Goal: Task Accomplishment & Management: Use online tool/utility

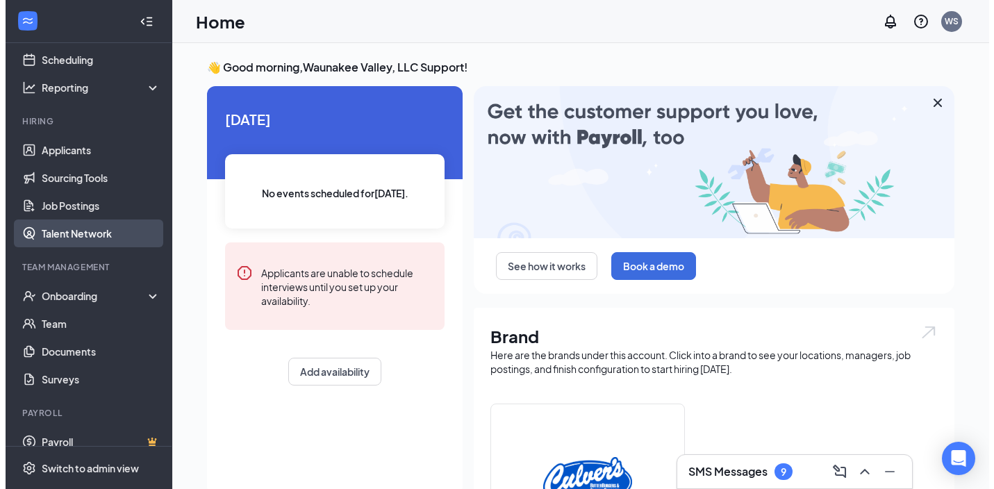
scroll to position [82, 0]
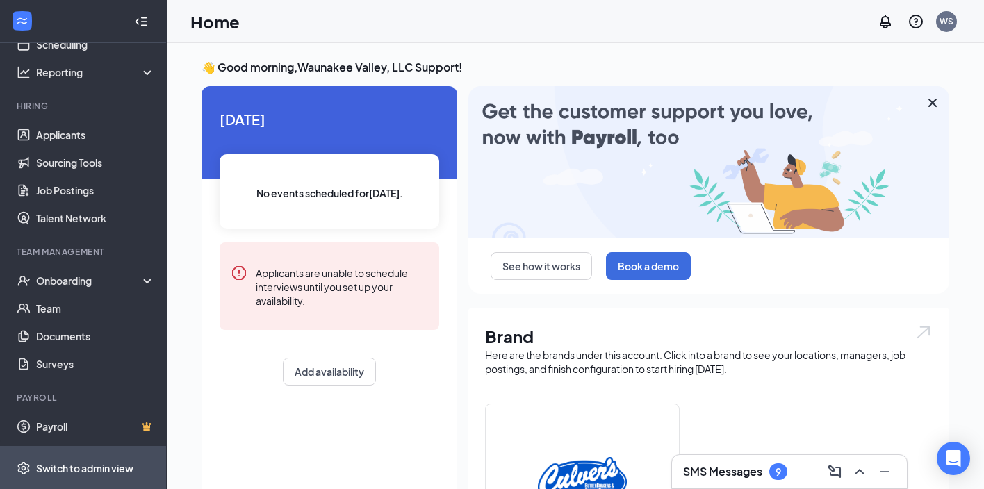
click at [67, 467] on div "Switch to admin view" at bounding box center [84, 468] width 97 height 14
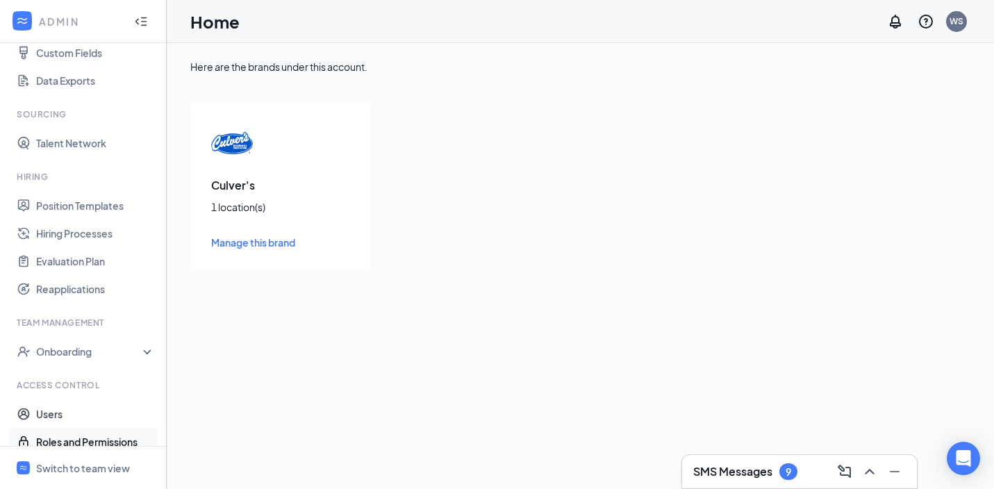
scroll to position [207, 0]
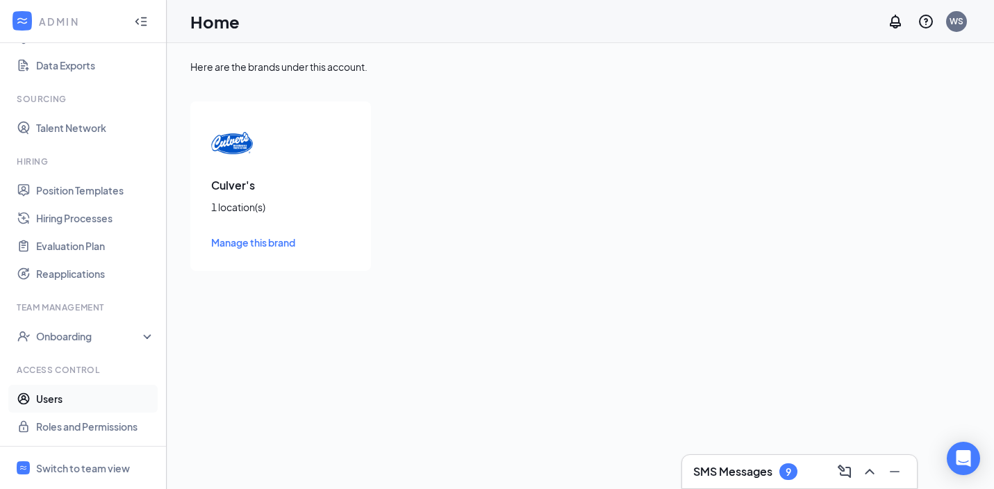
click at [83, 391] on link "Users" at bounding box center [95, 399] width 119 height 28
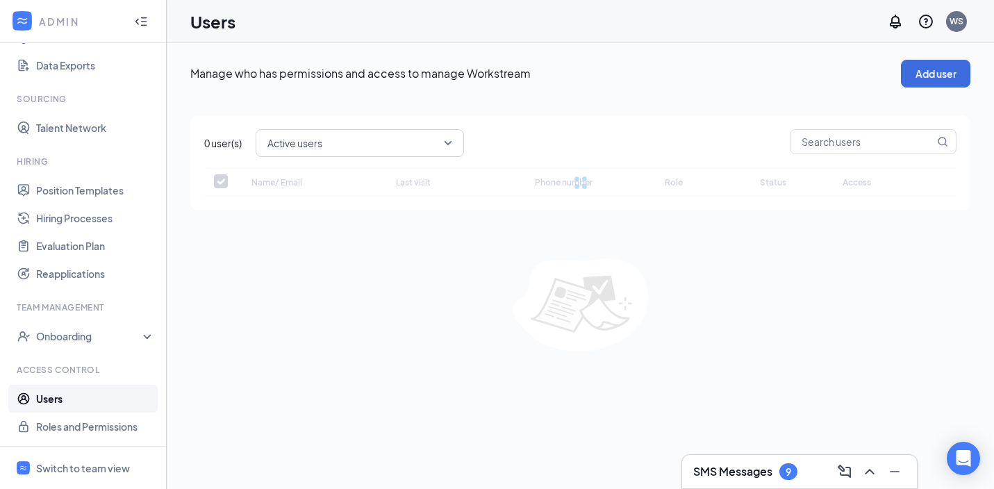
checkbox input "false"
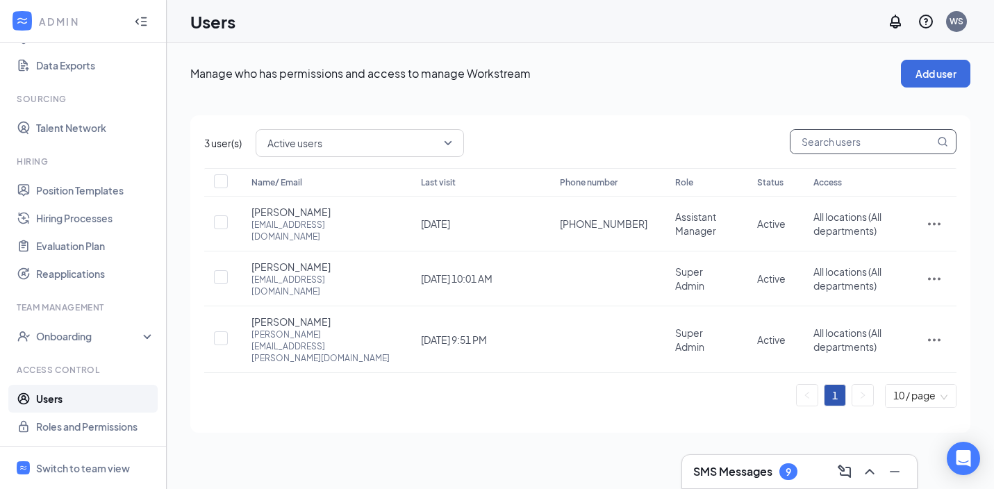
click at [855, 138] on input "text" at bounding box center [863, 142] width 144 height 24
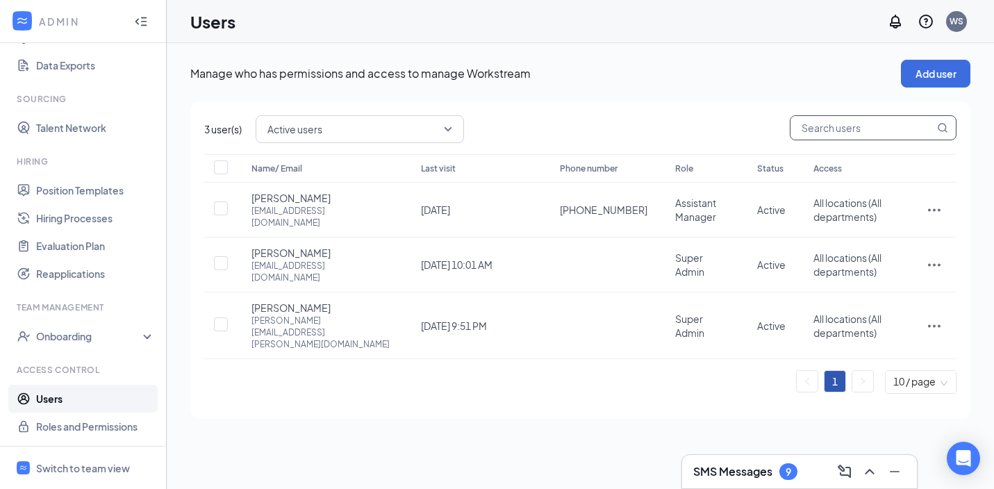
paste input "[PERSON_NAME][EMAIL_ADDRESS][PERSON_NAME][DOMAIN_NAME]"
type input "[PERSON_NAME][EMAIL_ADDRESS][PERSON_NAME][DOMAIN_NAME]"
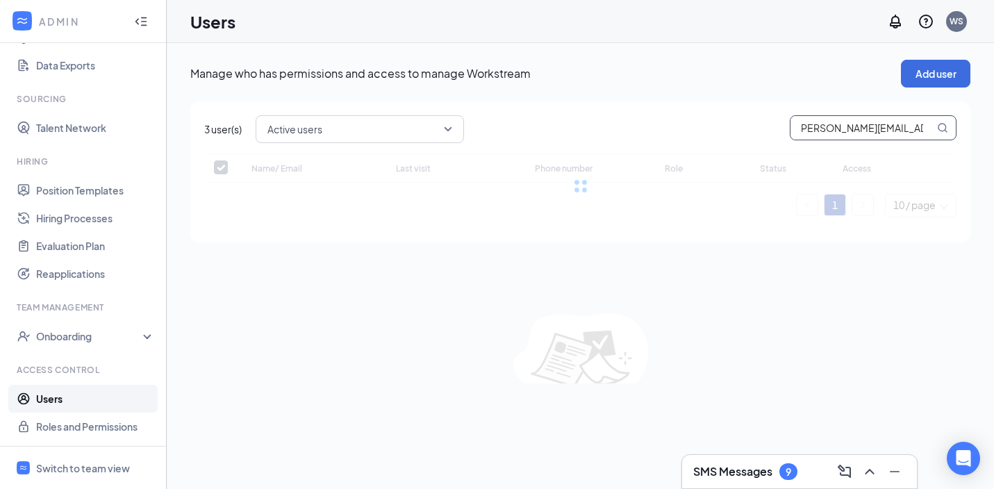
checkbox input "false"
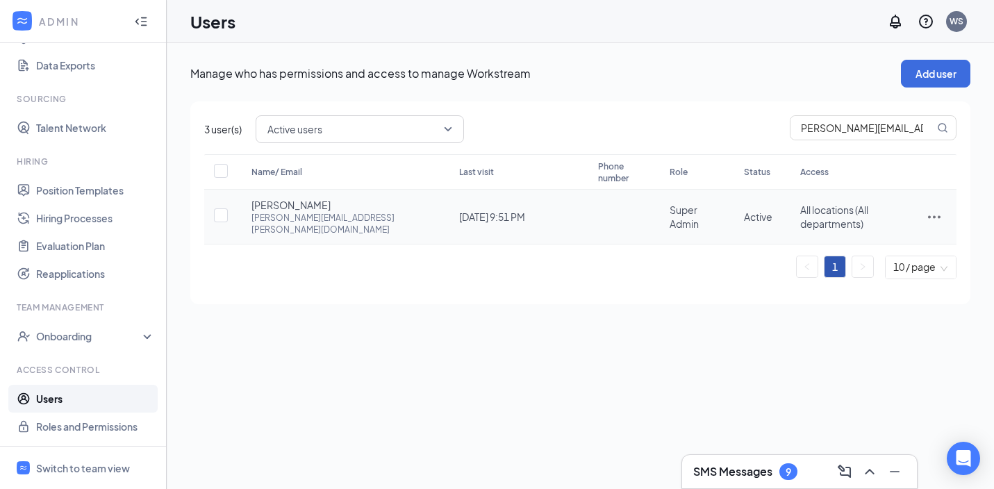
click at [926, 208] on icon "ActionsIcon" at bounding box center [934, 216] width 17 height 17
click at [873, 239] on span "Edit user" at bounding box center [888, 233] width 86 height 15
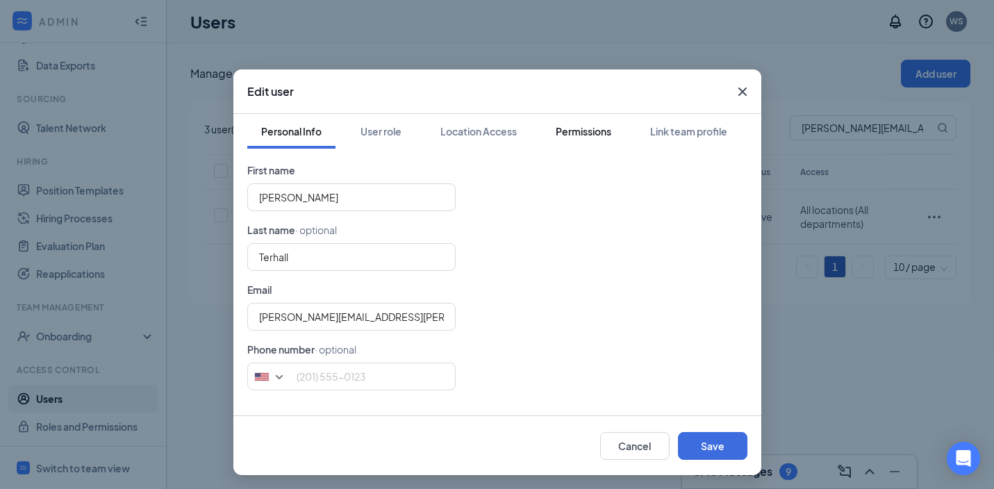
click at [589, 134] on div "Permissions" at bounding box center [584, 131] width 56 height 14
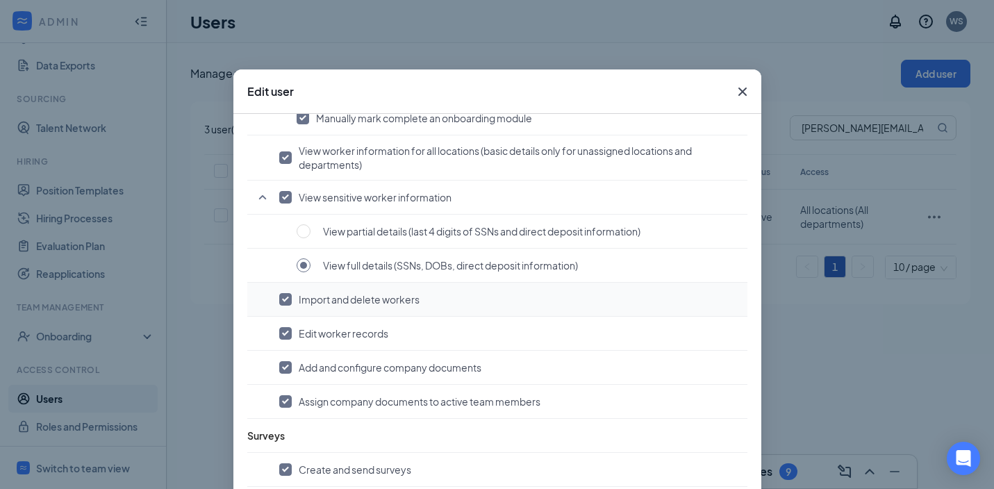
scroll to position [1181, 0]
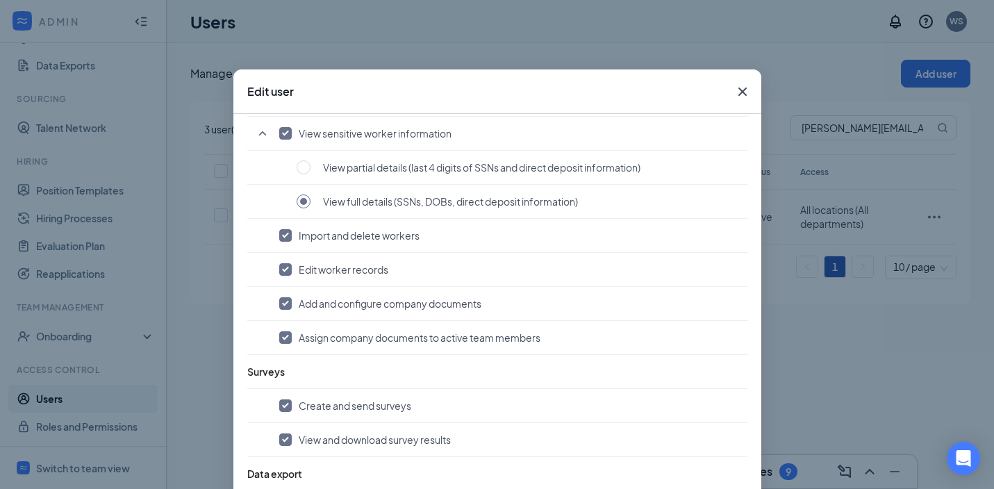
click at [735, 92] on icon "Cross" at bounding box center [743, 91] width 17 height 17
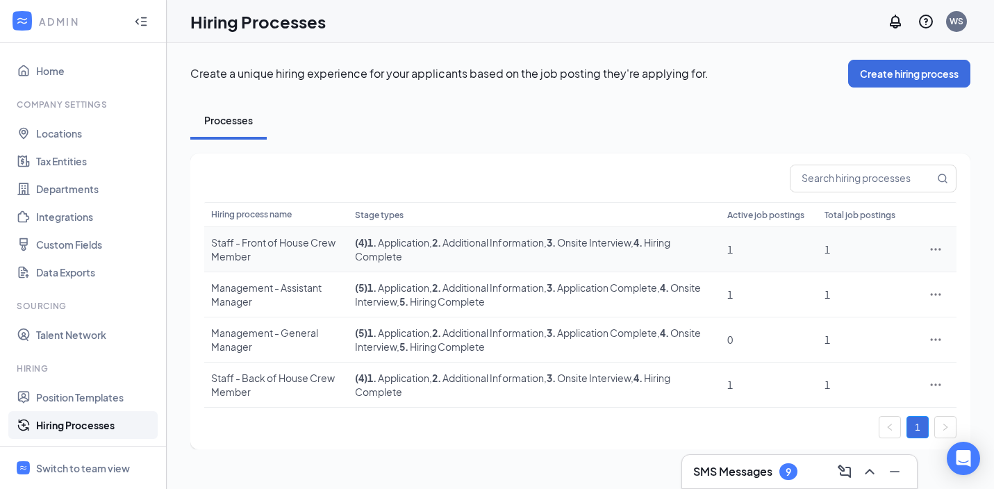
click at [288, 240] on div "Staff - Front of House Crew Member" at bounding box center [276, 250] width 130 height 28
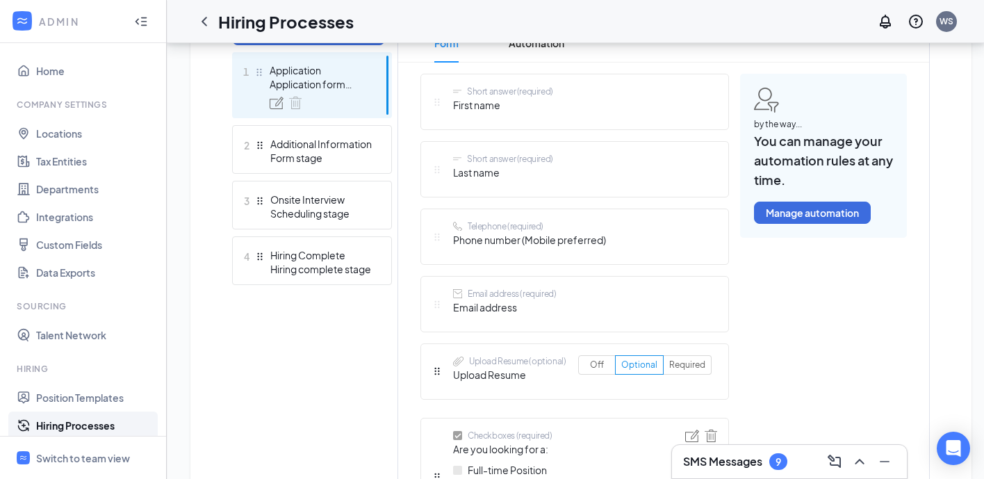
scroll to position [489, 0]
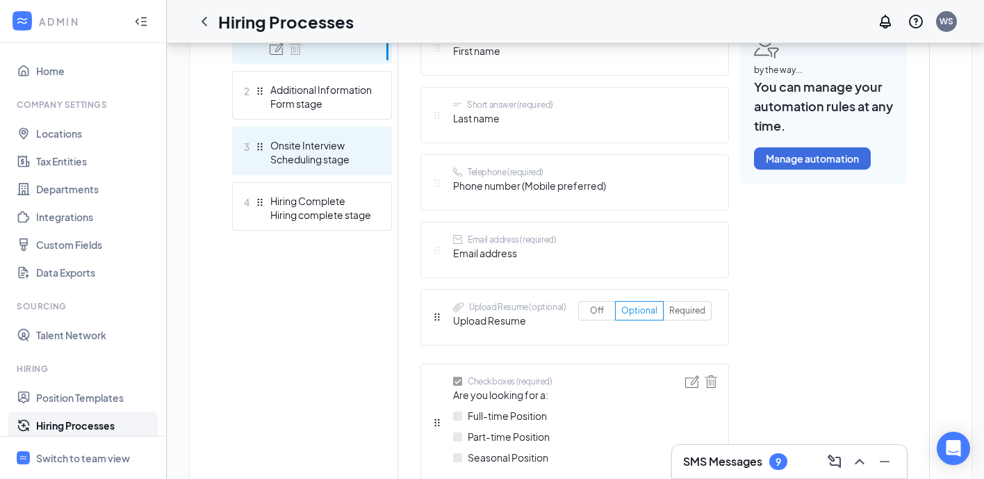
click at [313, 162] on div "Scheduling stage" at bounding box center [320, 159] width 101 height 14
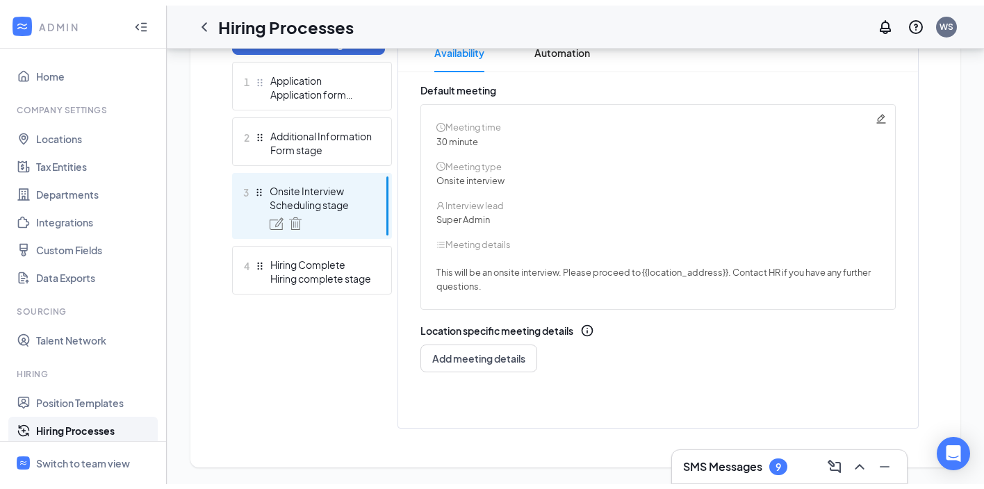
scroll to position [376, 0]
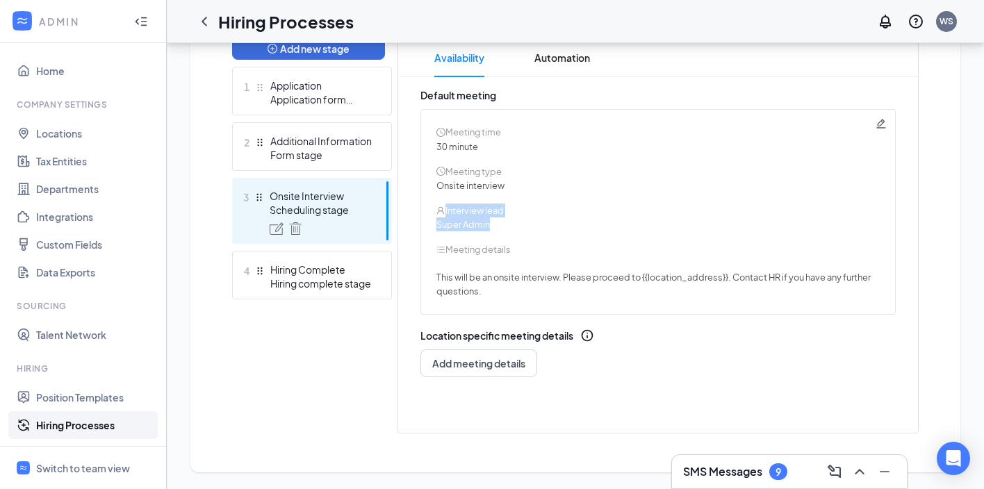
drag, startPoint x: 436, startPoint y: 213, endPoint x: 522, endPoint y: 236, distance: 89.2
click at [522, 236] on div "Meeting time 30 minute Meeting type Onsite interview Interview lead Super Admin…" at bounding box center [657, 212] width 475 height 206
click at [505, 236] on div "Meeting time 30 minute Meeting type Onsite interview Interview lead Super Admin…" at bounding box center [657, 212] width 475 height 206
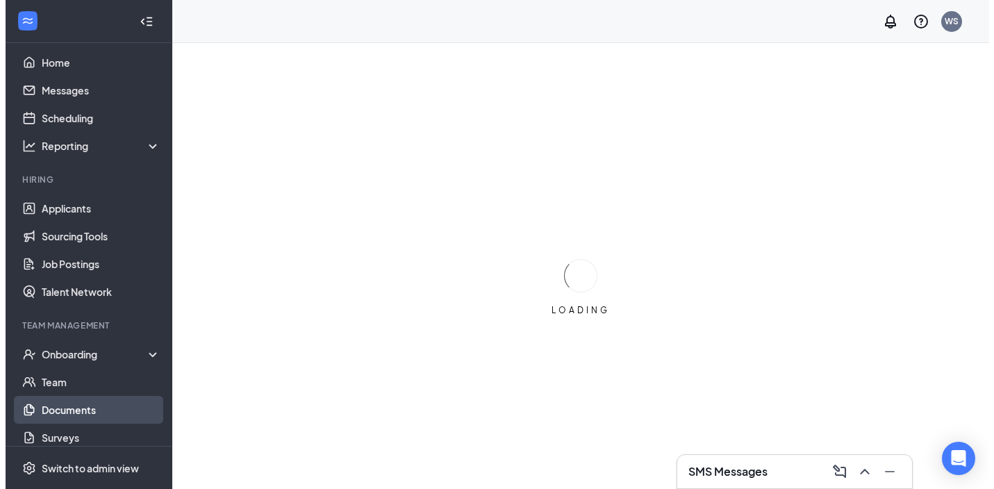
scroll to position [19, 0]
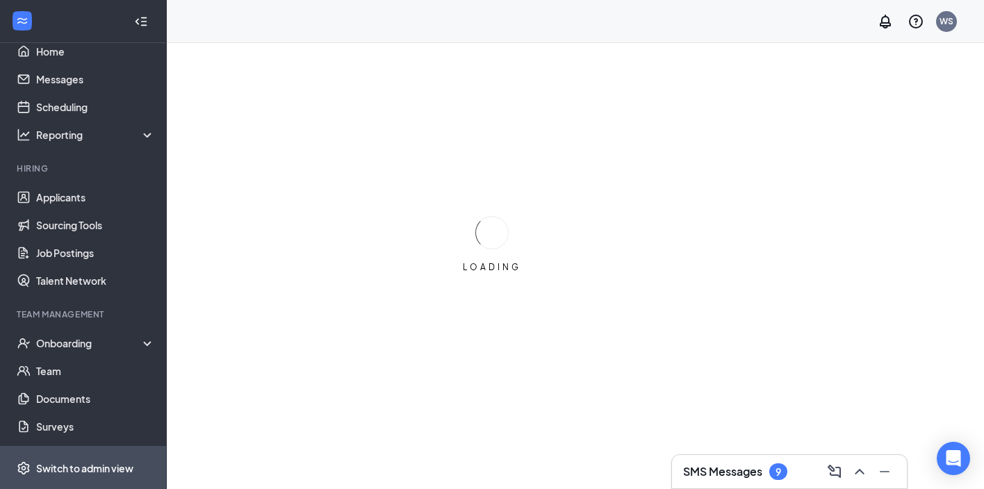
click at [69, 461] on div "Switch to admin view" at bounding box center [84, 468] width 97 height 14
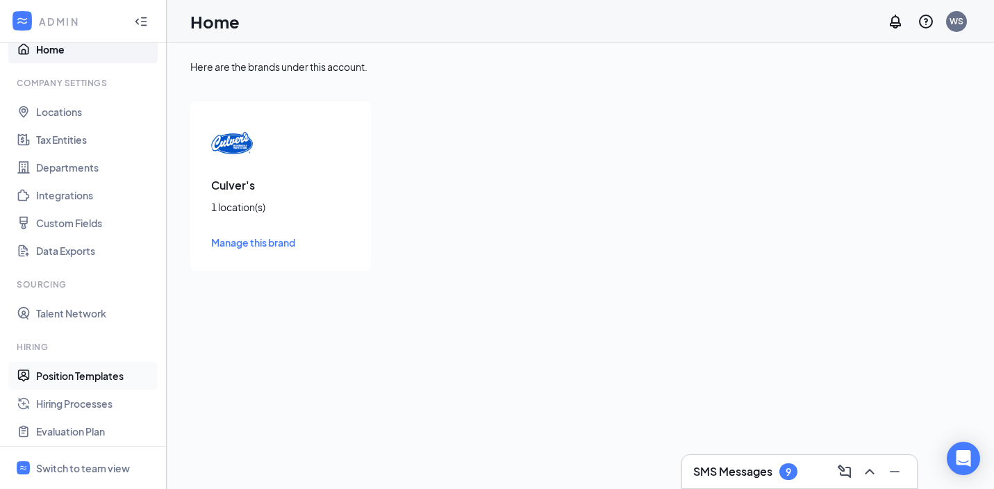
scroll to position [207, 0]
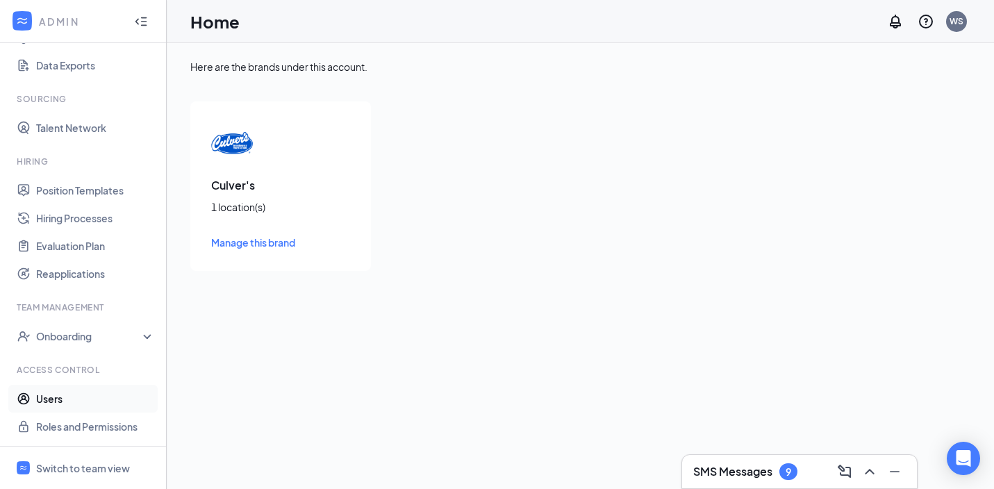
click at [87, 396] on link "Users" at bounding box center [95, 399] width 119 height 28
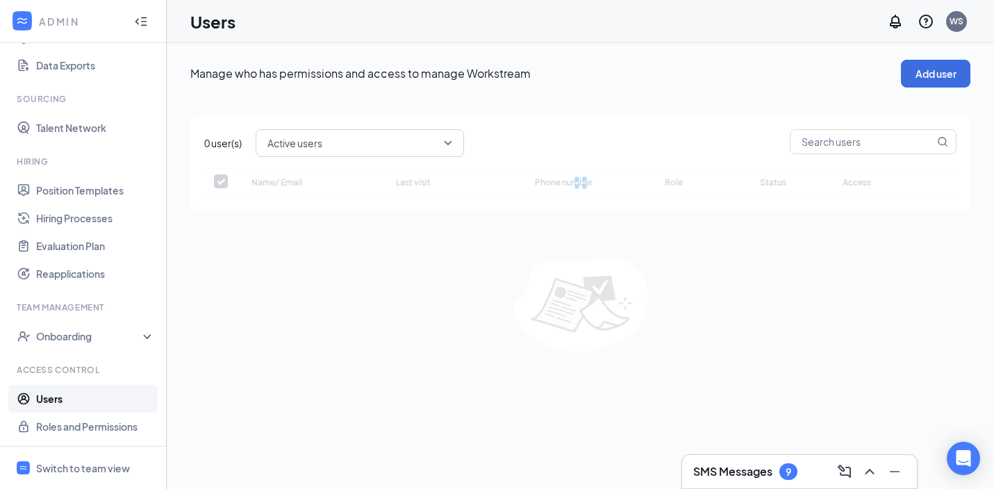
checkbox input "false"
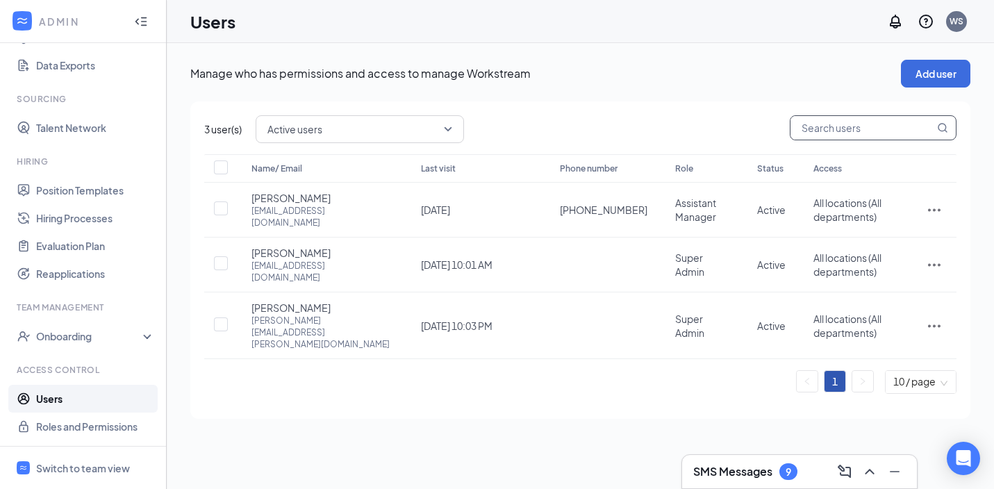
click at [837, 138] on input "text" at bounding box center [863, 128] width 144 height 24
paste input "adam.d.terhall@gmail.com"
type input "adam.d.terhall@gmail.com"
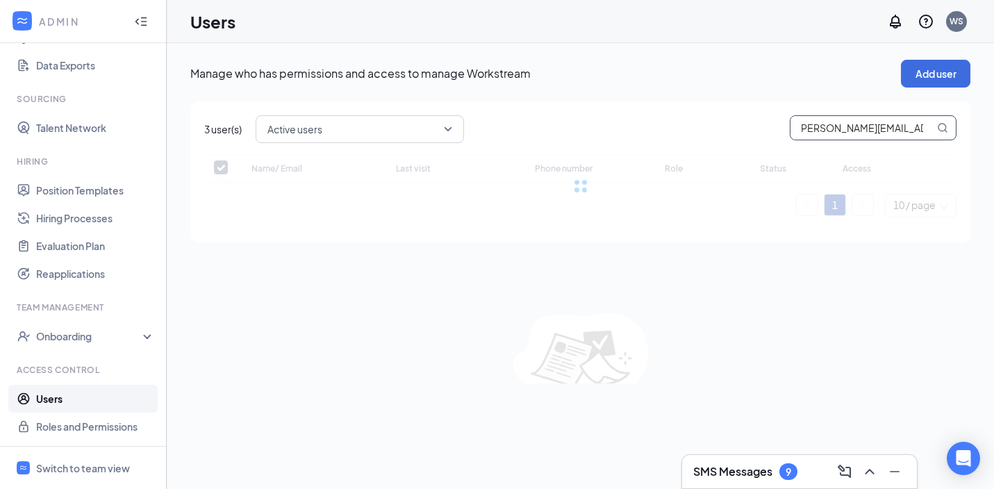
checkbox input "false"
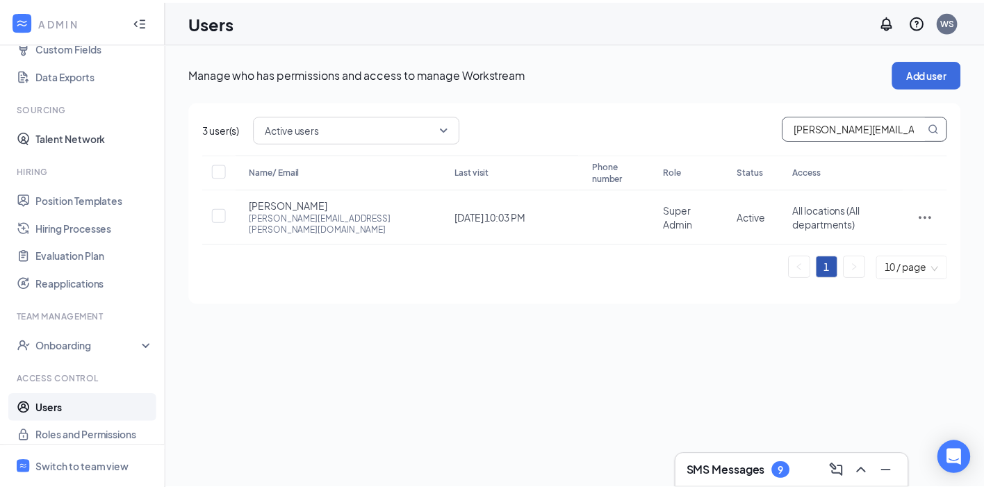
scroll to position [207, 0]
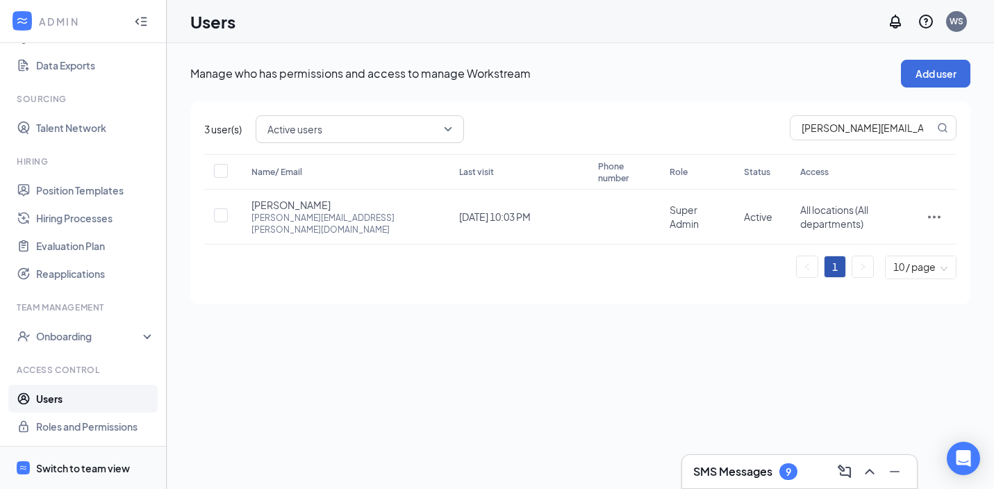
click at [88, 461] on div "Switch to team view" at bounding box center [83, 468] width 94 height 14
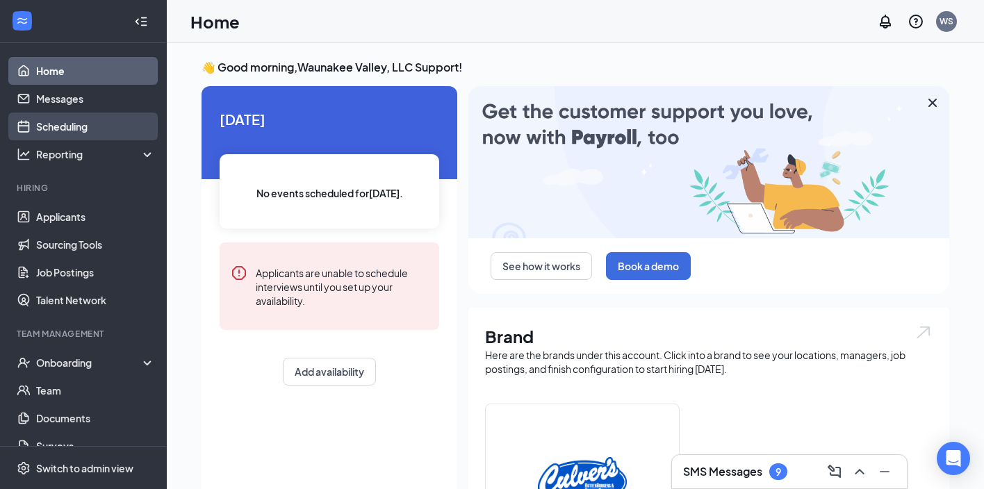
click at [89, 130] on link "Scheduling" at bounding box center [95, 127] width 119 height 28
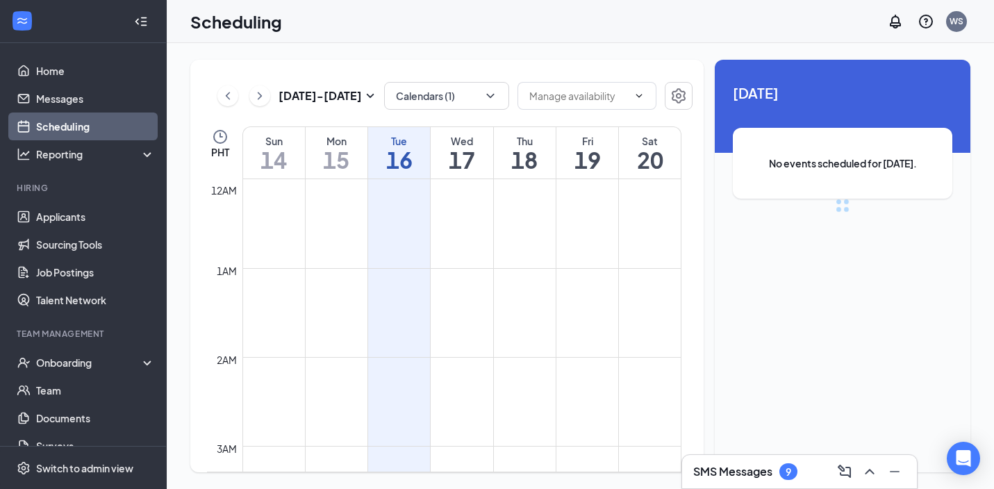
scroll to position [683, 0]
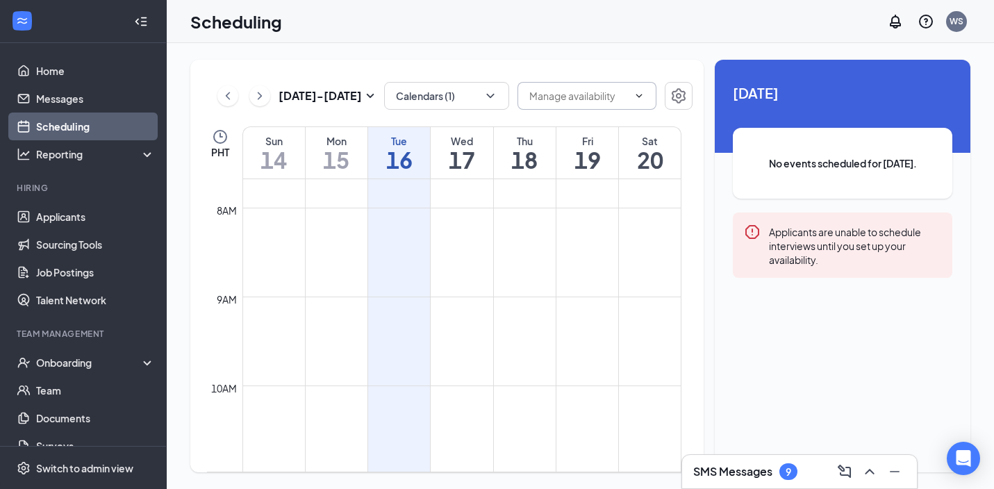
click at [615, 95] on input "text" at bounding box center [579, 95] width 99 height 15
click at [516, 31] on div "Scheduling WS" at bounding box center [581, 21] width 828 height 43
click at [468, 104] on button "Calendars (1)" at bounding box center [446, 96] width 125 height 28
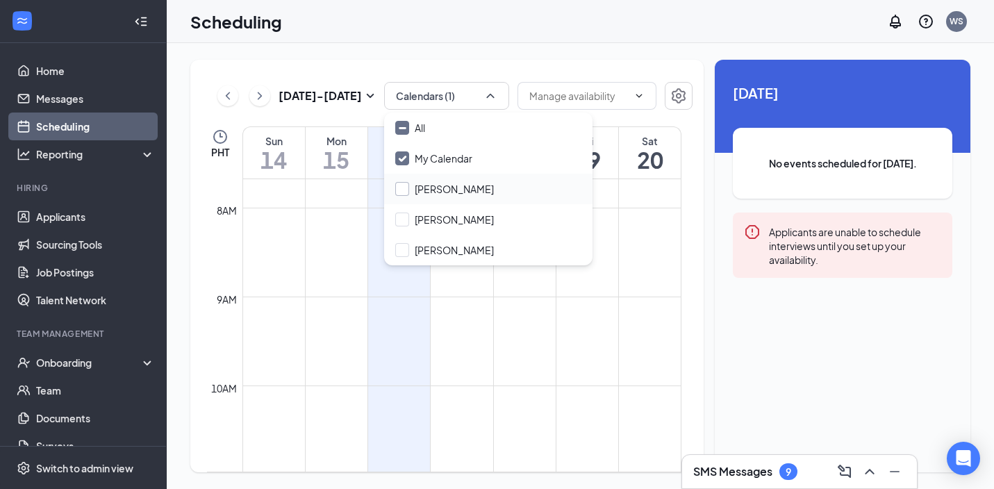
click at [398, 192] on input "Adam Terhall" at bounding box center [444, 189] width 99 height 14
checkbox input "true"
click at [409, 159] on input "My Calendar" at bounding box center [433, 158] width 77 height 14
checkbox input "false"
click at [548, 40] on div "Scheduling WS" at bounding box center [581, 21] width 828 height 43
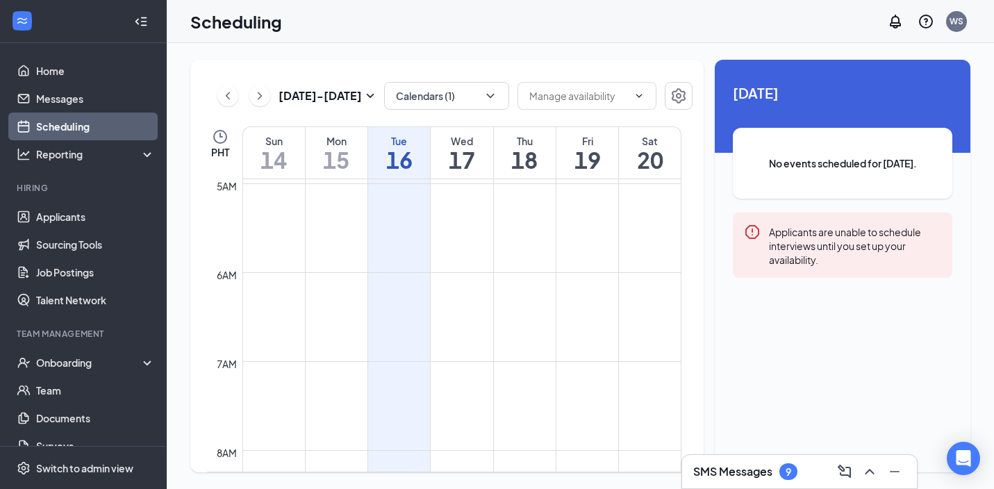
scroll to position [240, 0]
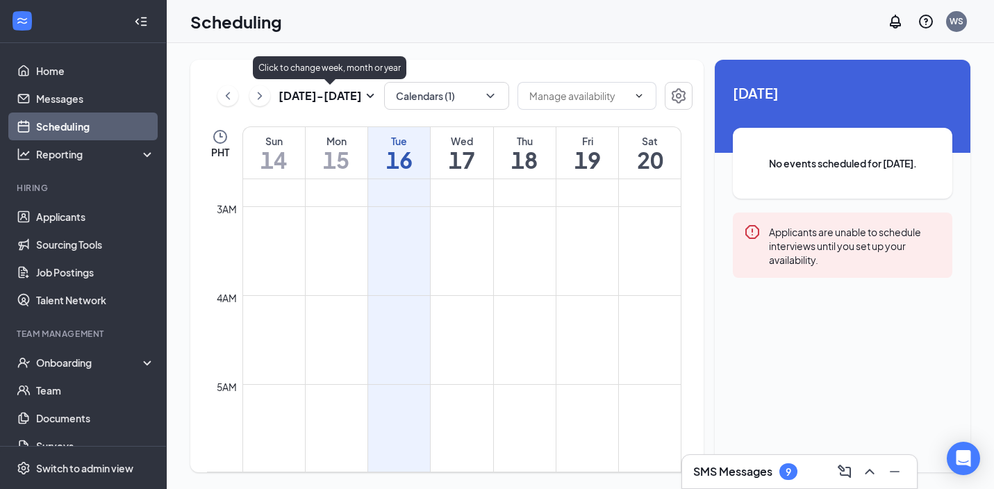
click at [370, 92] on icon "SmallChevronDown" at bounding box center [370, 96] width 17 height 17
click at [261, 99] on icon "ChevronRight" at bounding box center [260, 96] width 14 height 17
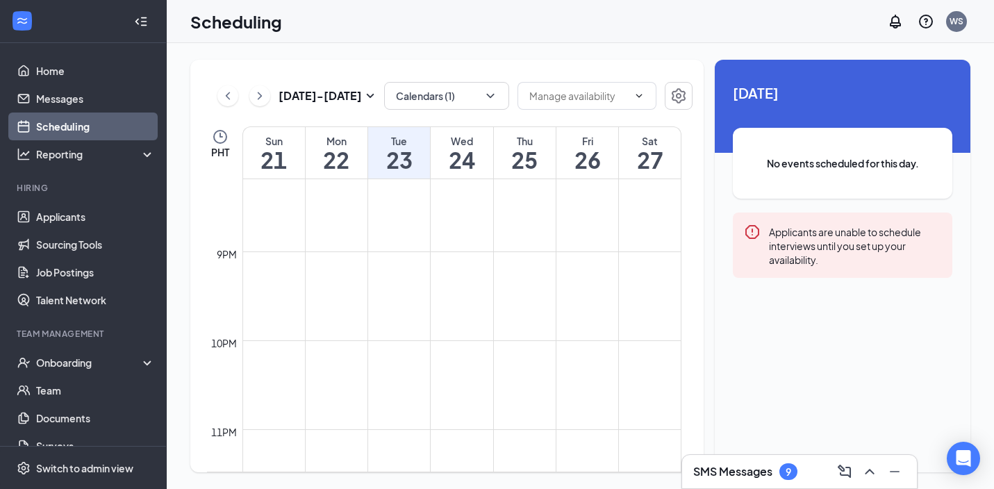
scroll to position [1842, 0]
click at [256, 105] on button at bounding box center [259, 95] width 21 height 21
click at [256, 104] on button at bounding box center [259, 95] width 21 height 21
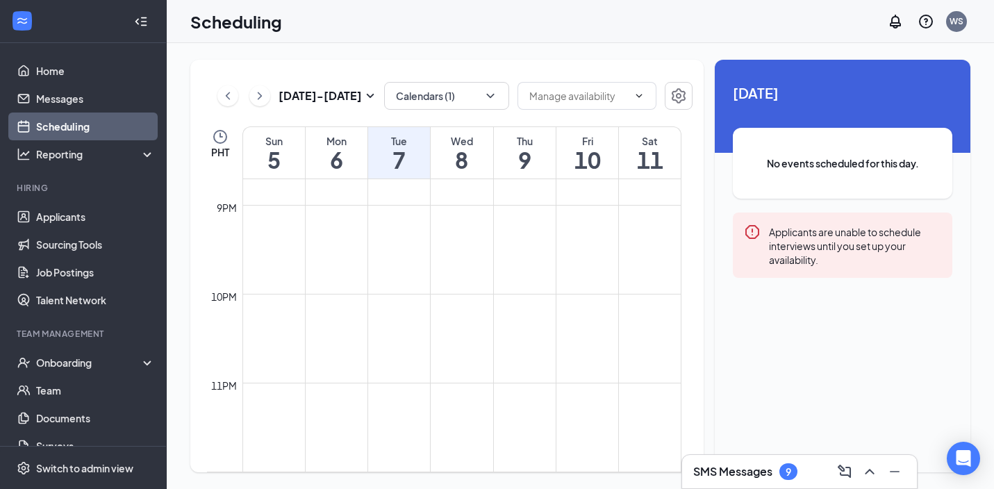
click at [220, 138] on icon "Clock" at bounding box center [220, 137] width 17 height 17
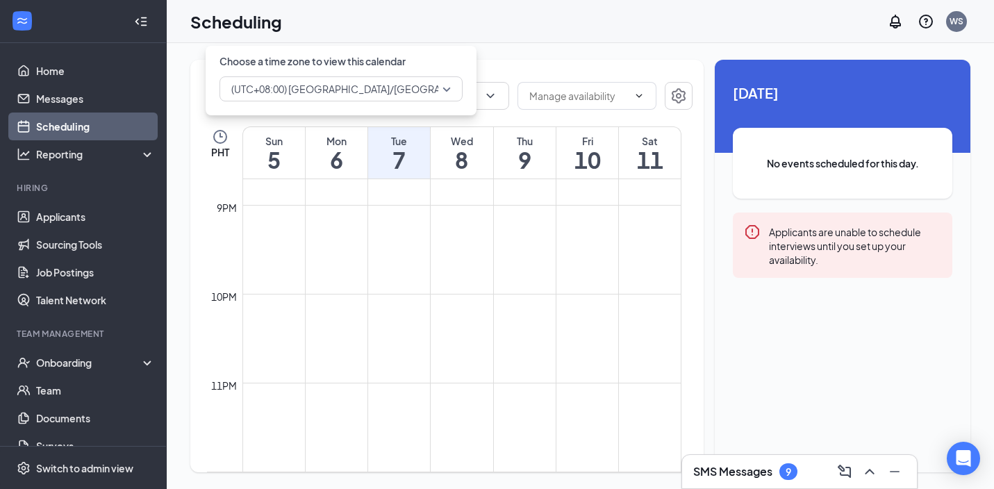
click at [350, 91] on span "(UTC+08:00) Asia/Manila - Philippine Time" at bounding box center [401, 89] width 340 height 21
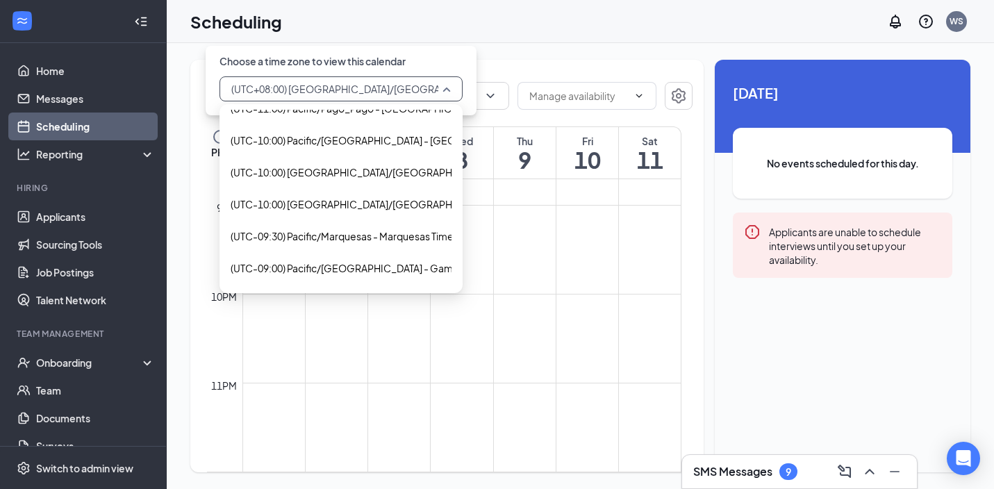
scroll to position [110, 0]
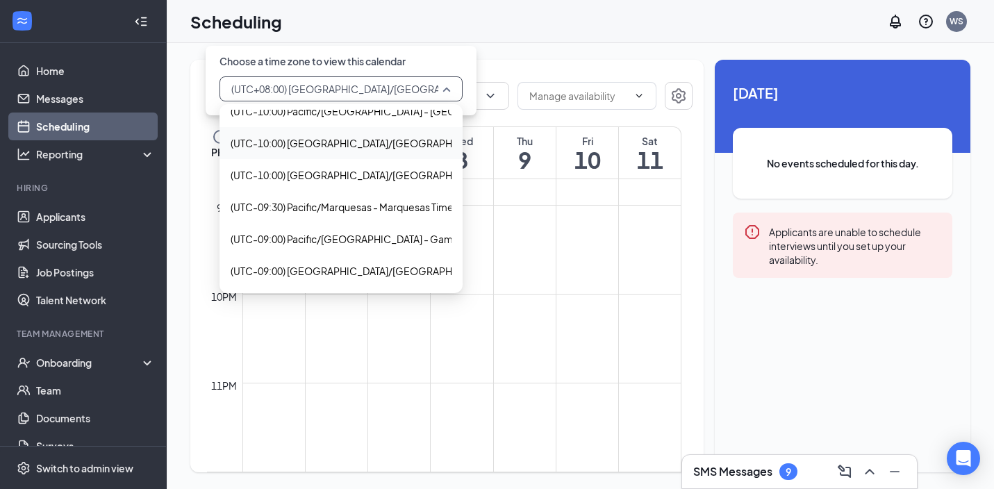
click at [504, 56] on div "Oct 5 - Oct 11 Calendars (1) Delete all availability PHT Sun 5 Mon 6 Tue 7 Wed …" at bounding box center [581, 266] width 828 height 446
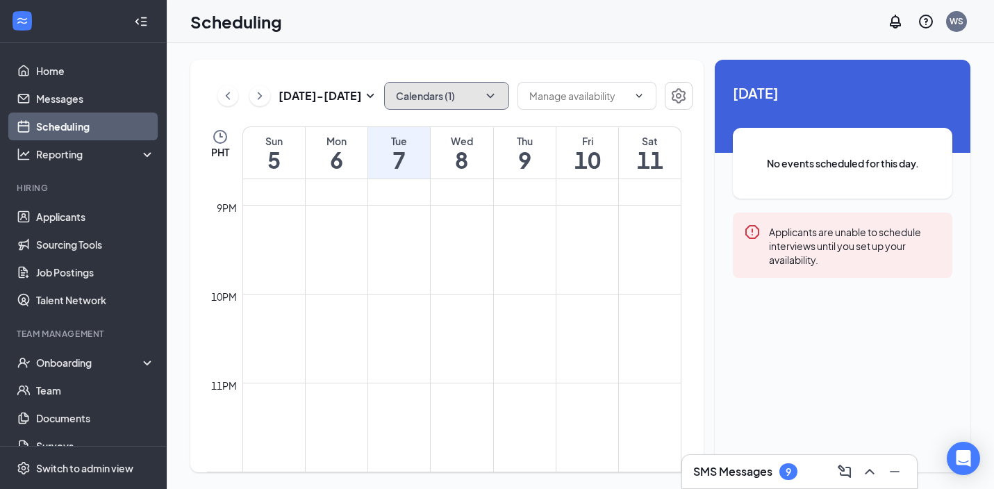
click at [439, 96] on button "Calendars (1)" at bounding box center [446, 96] width 125 height 28
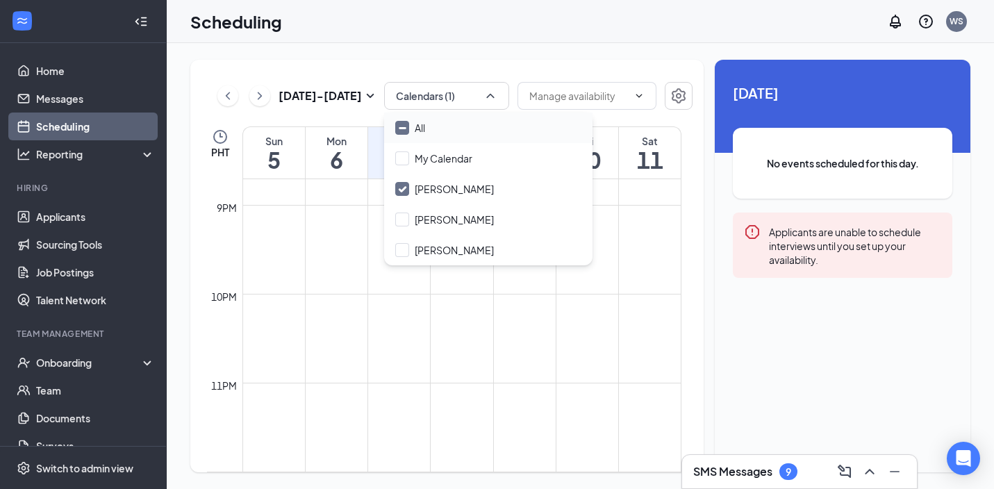
click at [404, 128] on input "All" at bounding box center [410, 128] width 30 height 14
checkbox input "true"
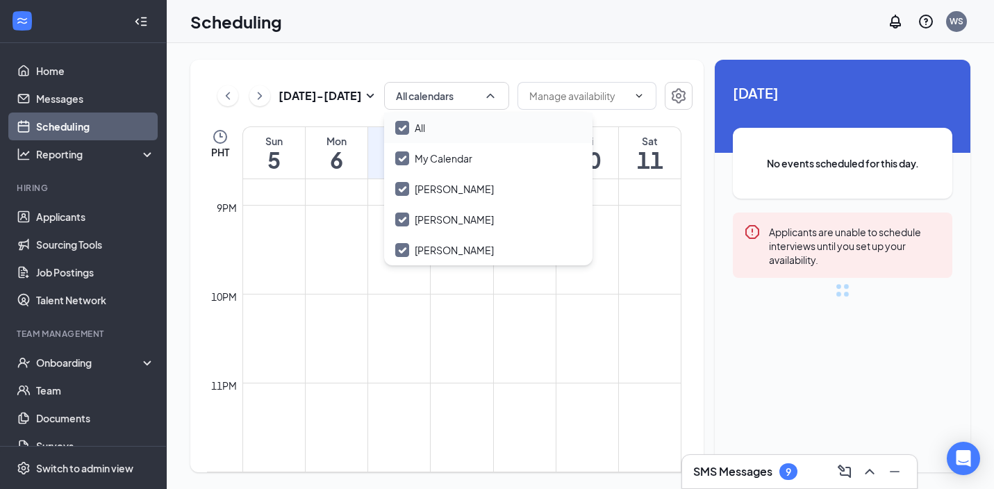
click at [404, 128] on input "All" at bounding box center [410, 128] width 30 height 14
checkbox input "false"
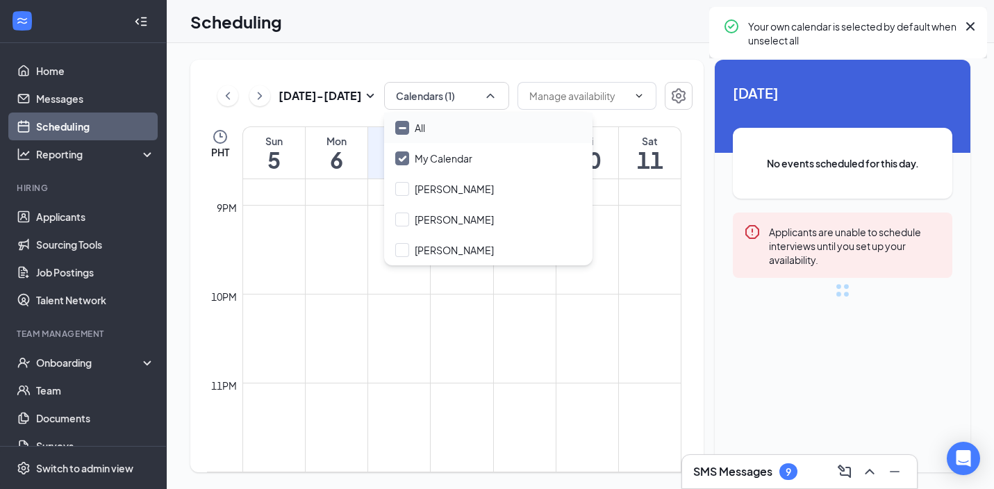
click at [404, 128] on input "All" at bounding box center [410, 128] width 30 height 14
checkbox input "true"
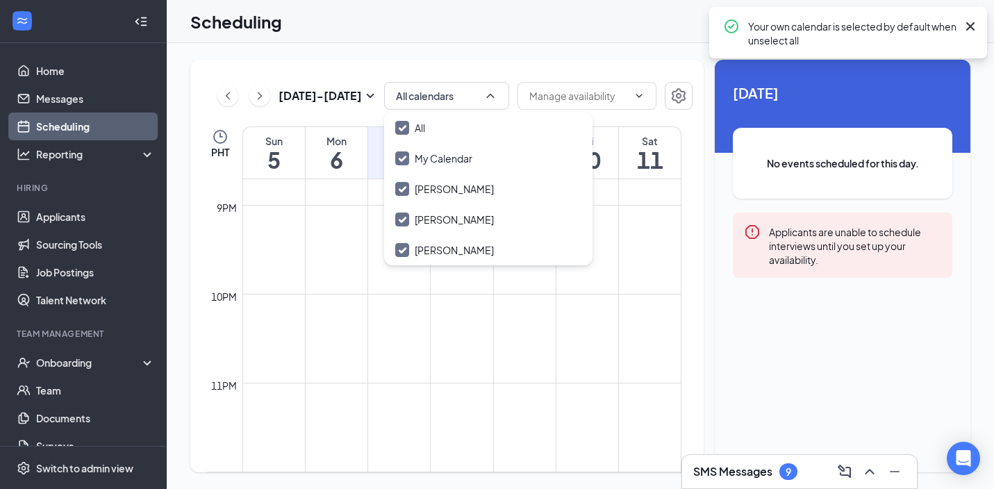
click at [466, 55] on div "Oct 5 - Oct 11 All calendars Delete all availability PHT Sun 5 Mon 6 Tue 7 Wed …" at bounding box center [581, 266] width 828 height 446
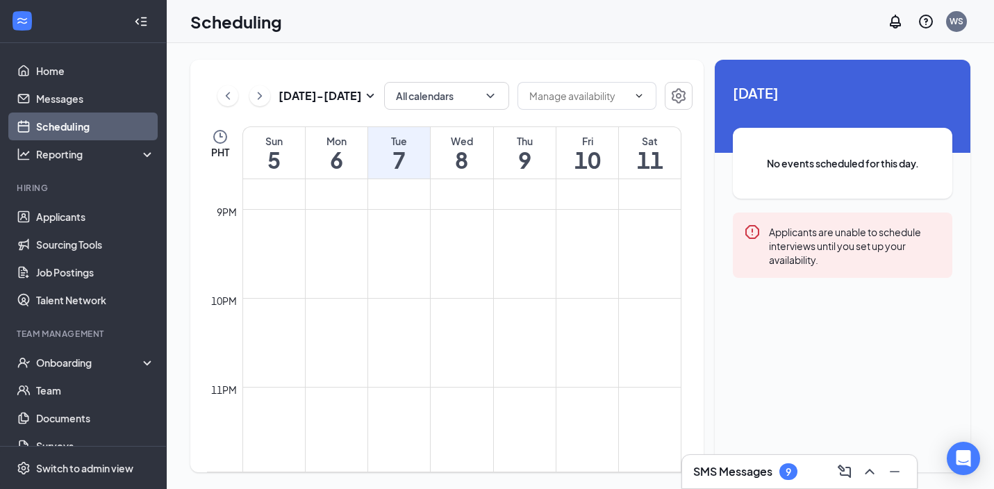
scroll to position [1842, 0]
click at [222, 92] on icon "ChevronLeft" at bounding box center [228, 96] width 14 height 17
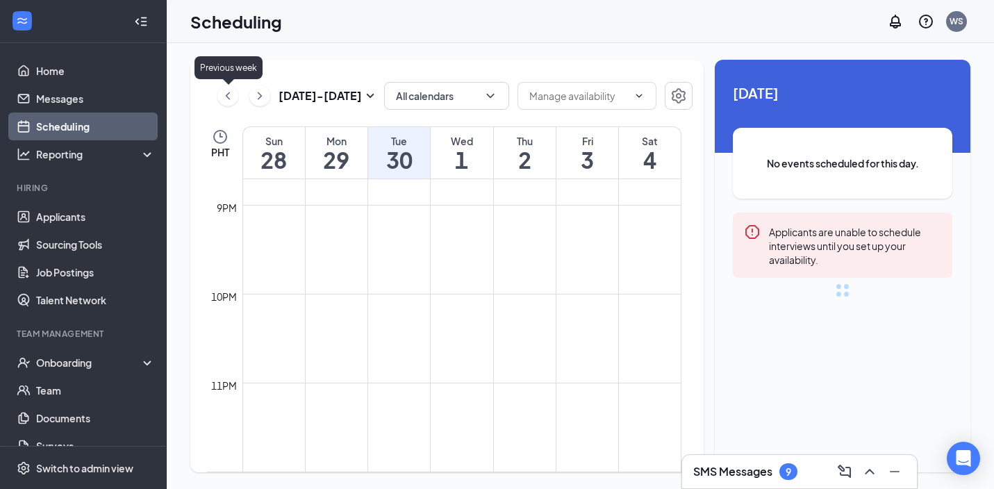
scroll to position [683, 0]
click at [228, 93] on icon "ChevronLeft" at bounding box center [228, 96] width 4 height 8
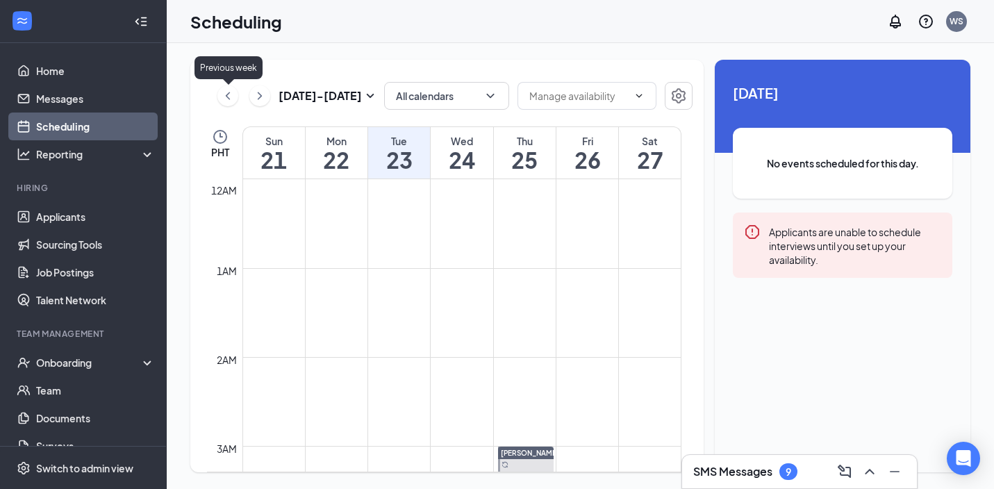
click at [232, 94] on icon "ChevronLeft" at bounding box center [228, 96] width 14 height 17
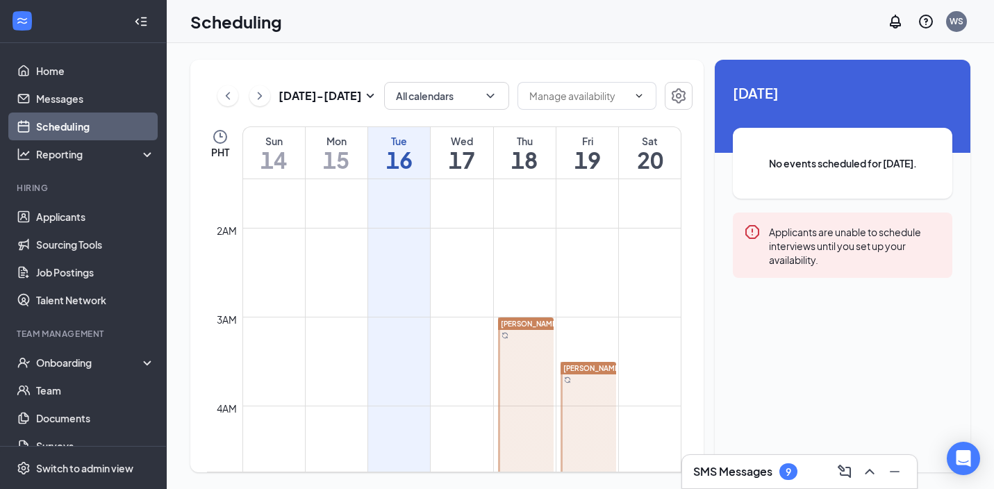
click at [522, 349] on div at bounding box center [526, 406] width 56 height 177
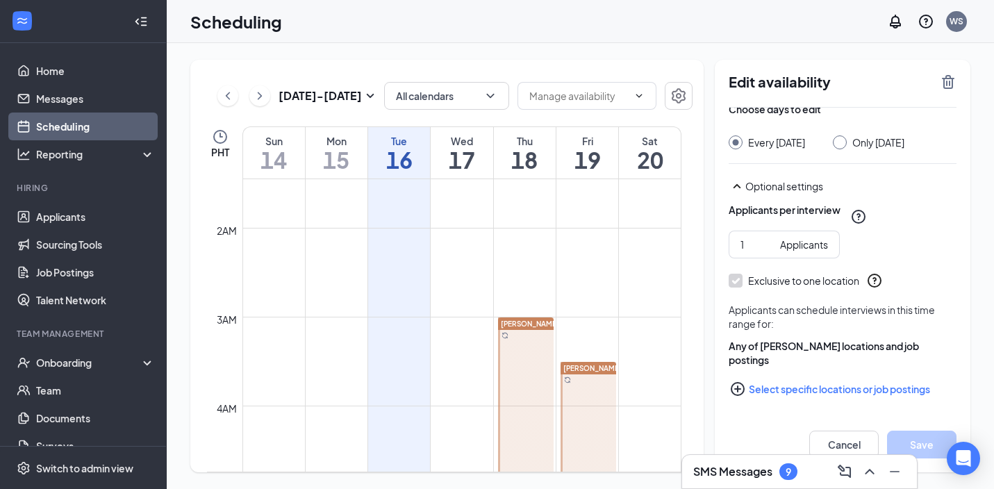
scroll to position [136, 0]
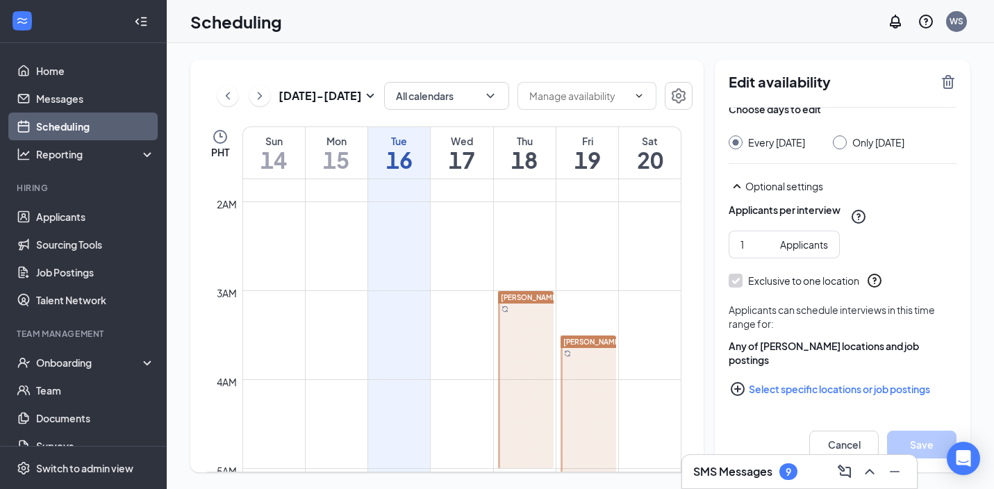
click at [426, 19] on div "Scheduling WS" at bounding box center [581, 21] width 828 height 43
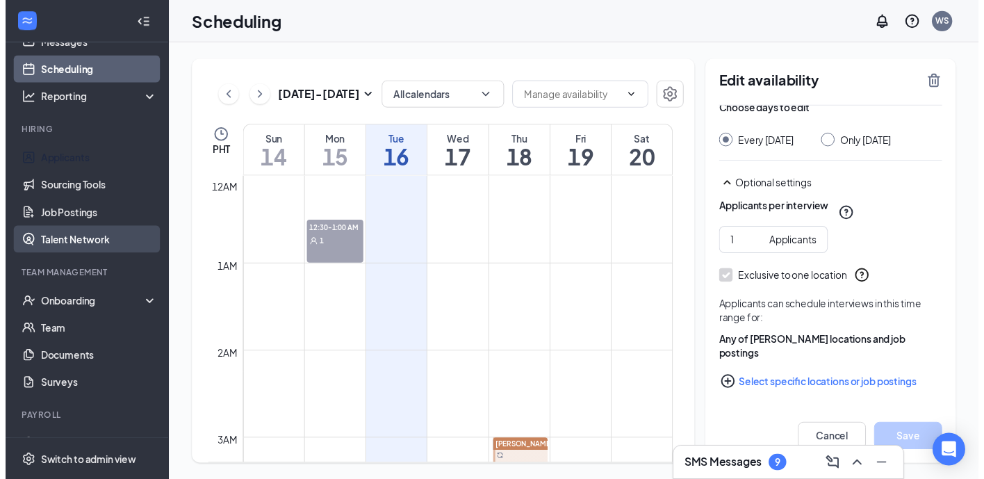
scroll to position [82, 0]
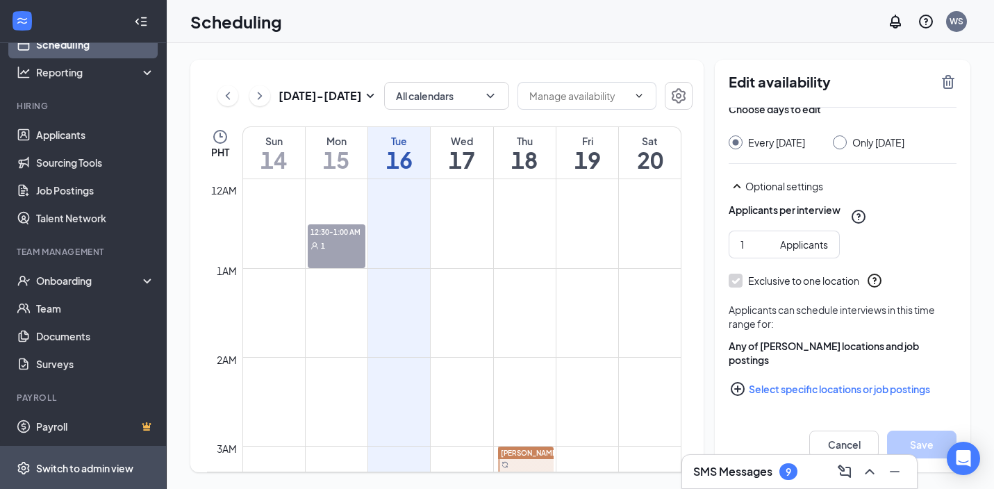
click at [86, 475] on span "Switch to admin view" at bounding box center [95, 468] width 119 height 42
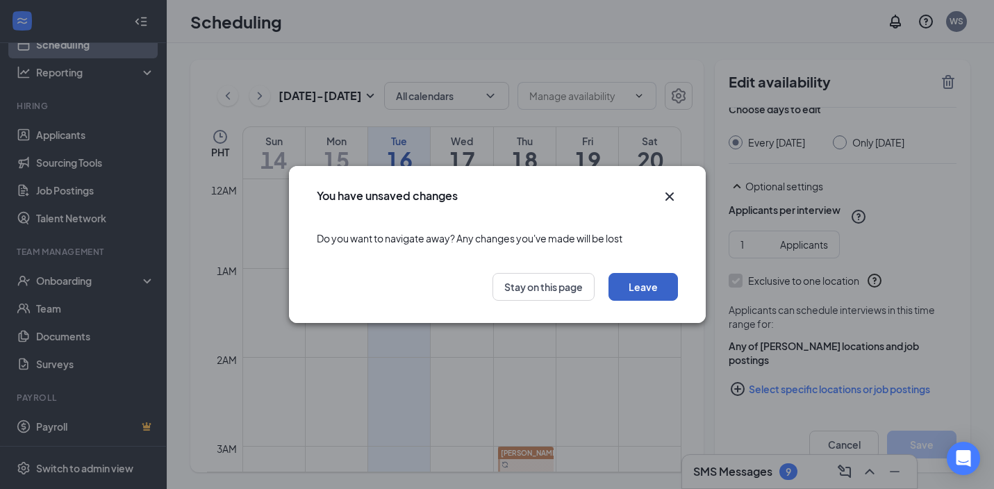
click at [642, 282] on button "Leave" at bounding box center [643, 287] width 69 height 28
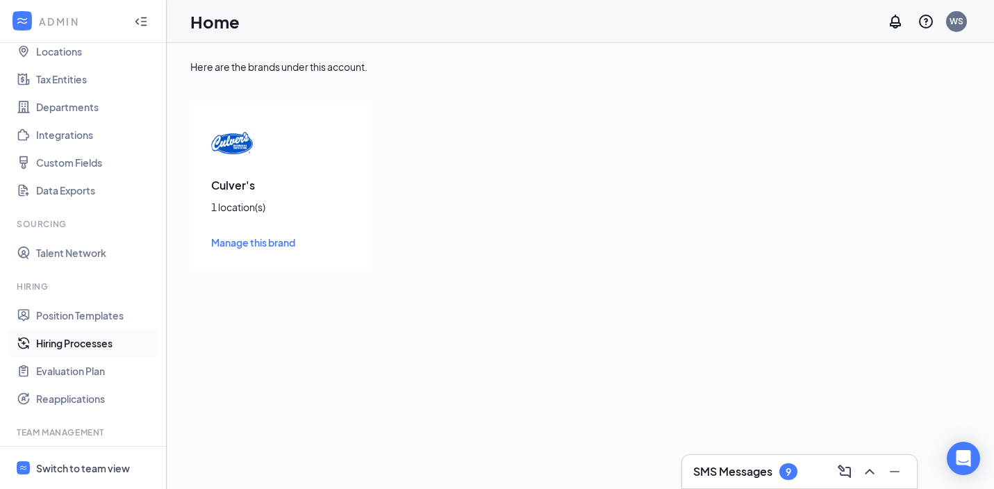
click at [79, 341] on link "Hiring Processes" at bounding box center [95, 343] width 119 height 28
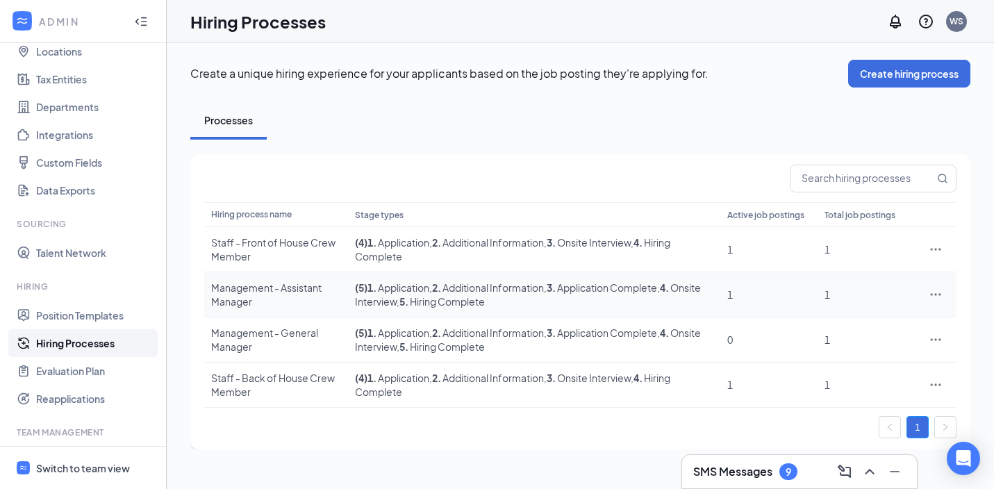
click at [288, 288] on div "Management - Assistant Manager" at bounding box center [276, 295] width 130 height 28
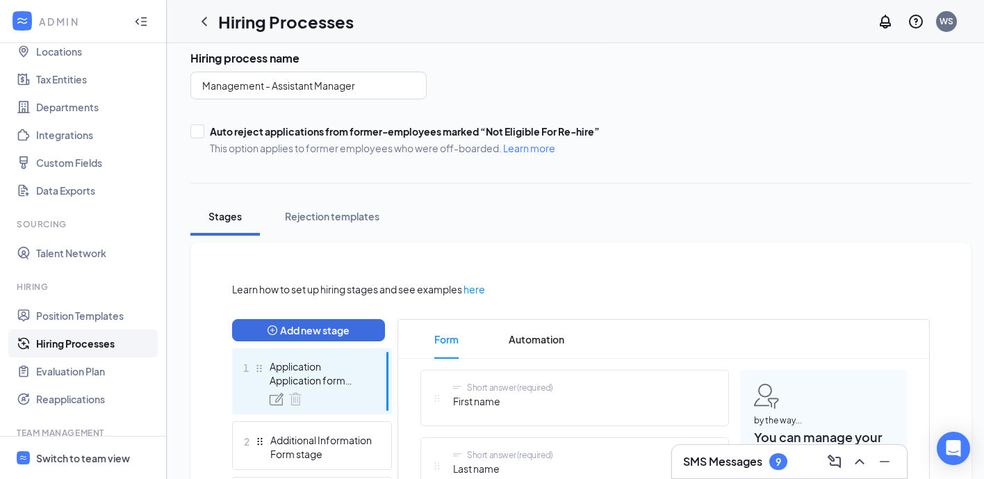
scroll to position [428, 0]
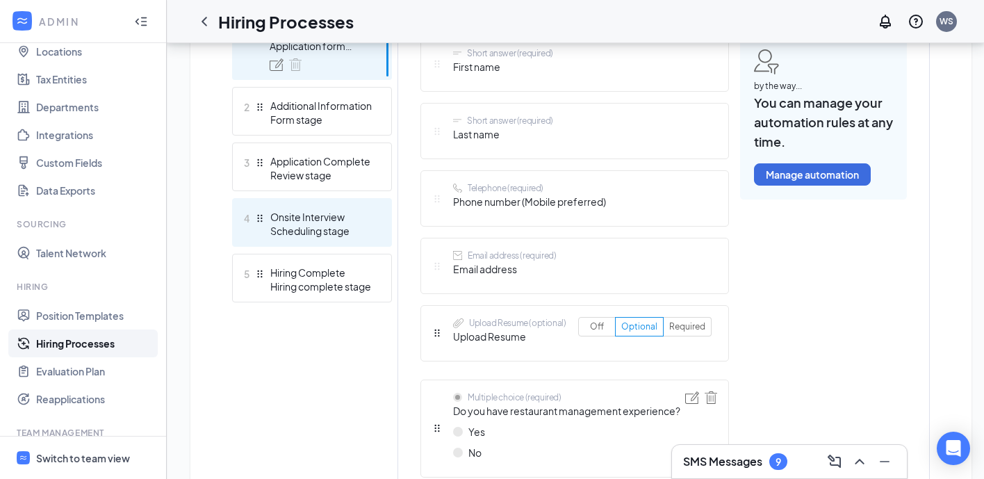
click at [336, 221] on div "Onsite Interview" at bounding box center [320, 217] width 101 height 14
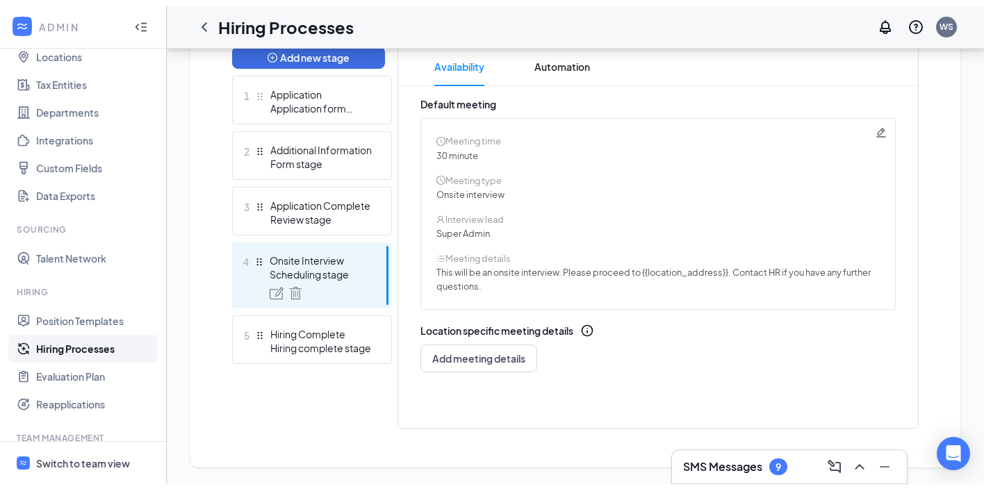
scroll to position [362, 0]
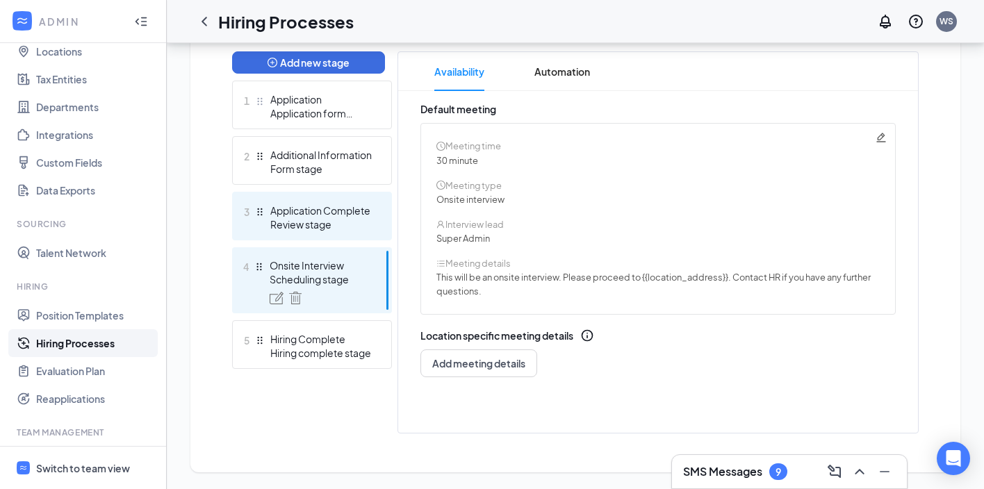
click at [354, 229] on div "Review stage" at bounding box center [320, 225] width 101 height 14
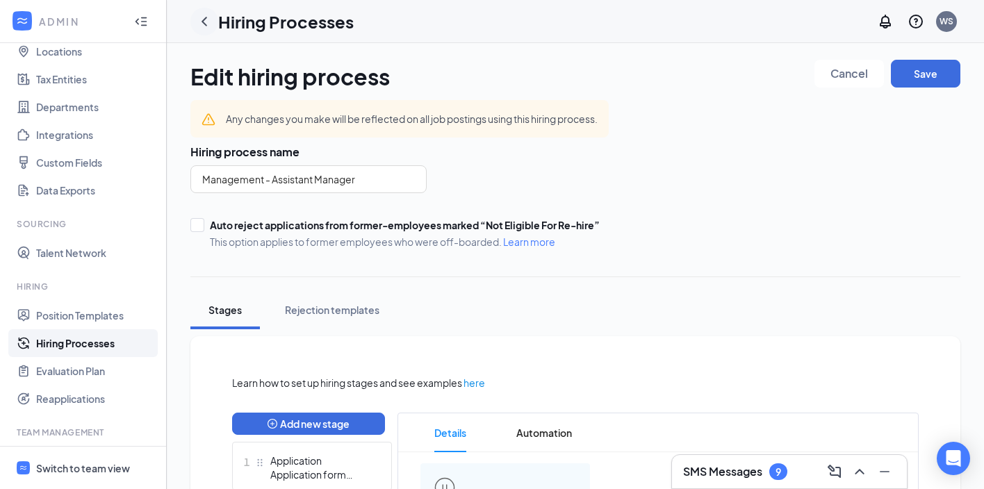
click at [204, 17] on icon "ChevronLeft" at bounding box center [204, 21] width 17 height 17
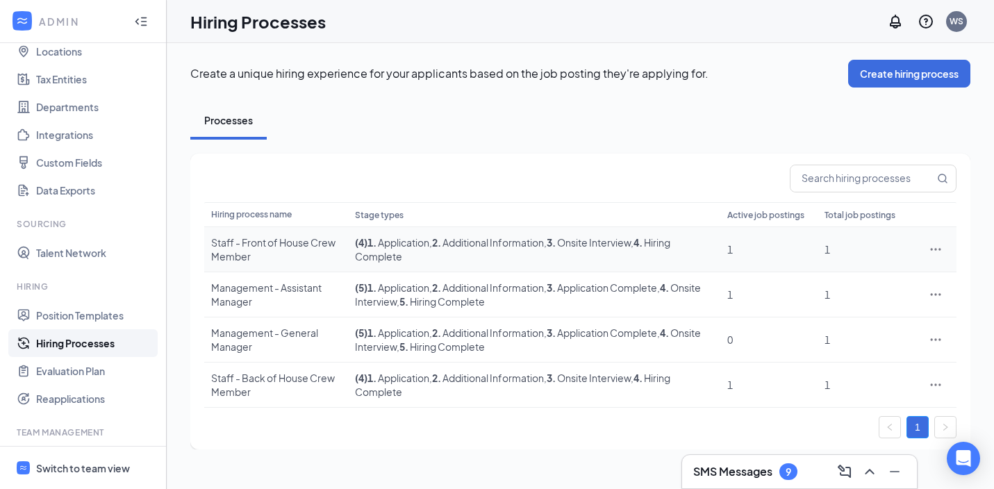
click at [272, 249] on div "Staff - Front of House Crew Member" at bounding box center [276, 250] width 130 height 28
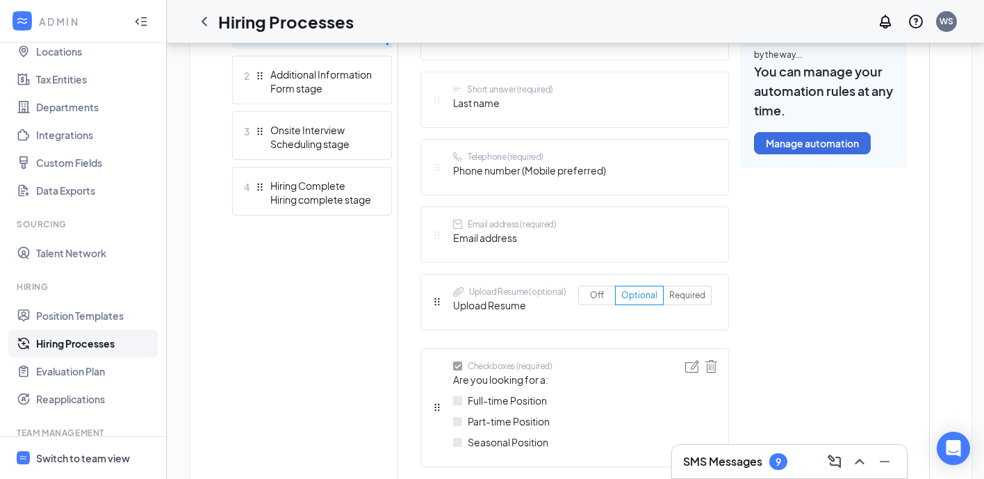
scroll to position [265, 0]
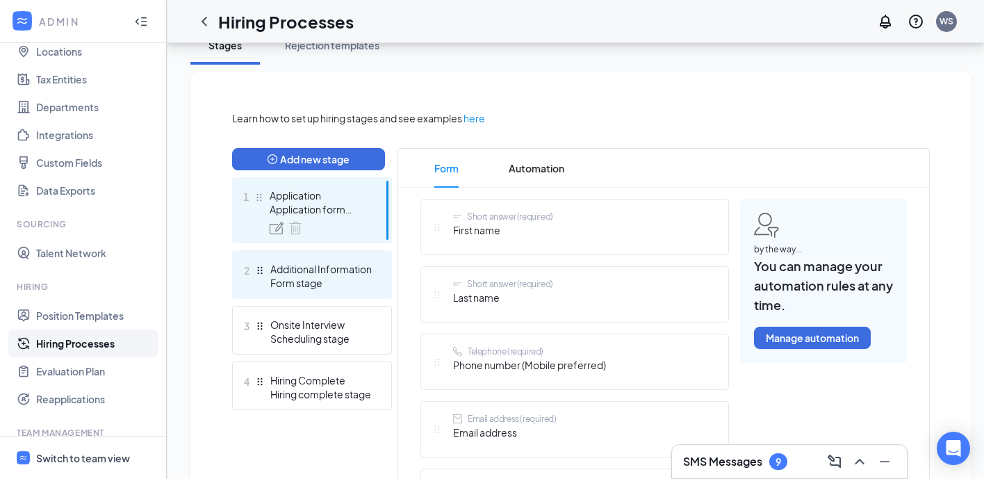
click at [334, 266] on div "Additional Information" at bounding box center [320, 269] width 101 height 14
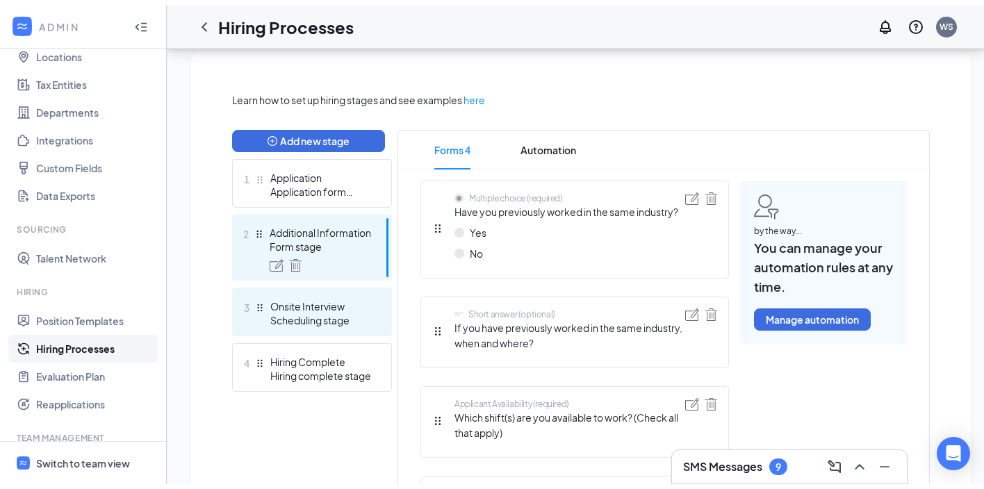
scroll to position [290, 0]
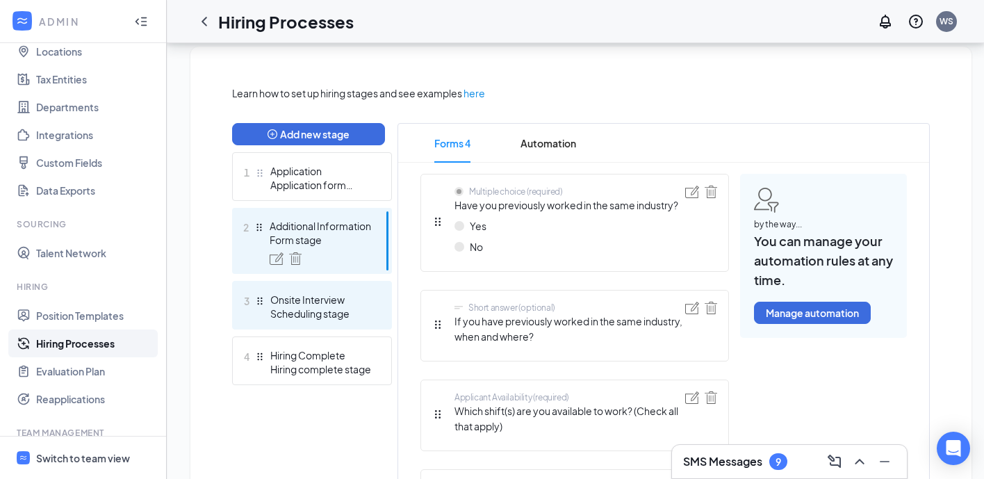
click at [351, 312] on div "Scheduling stage" at bounding box center [320, 313] width 101 height 14
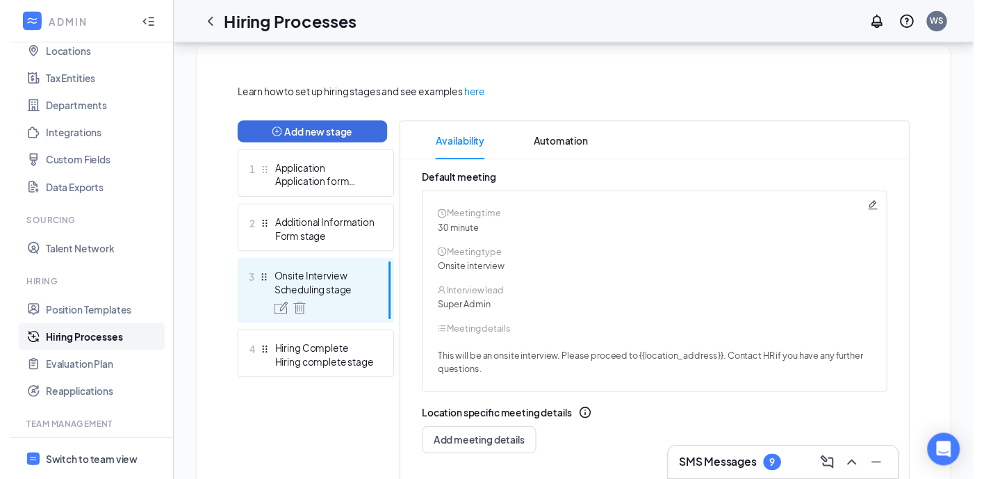
scroll to position [376, 0]
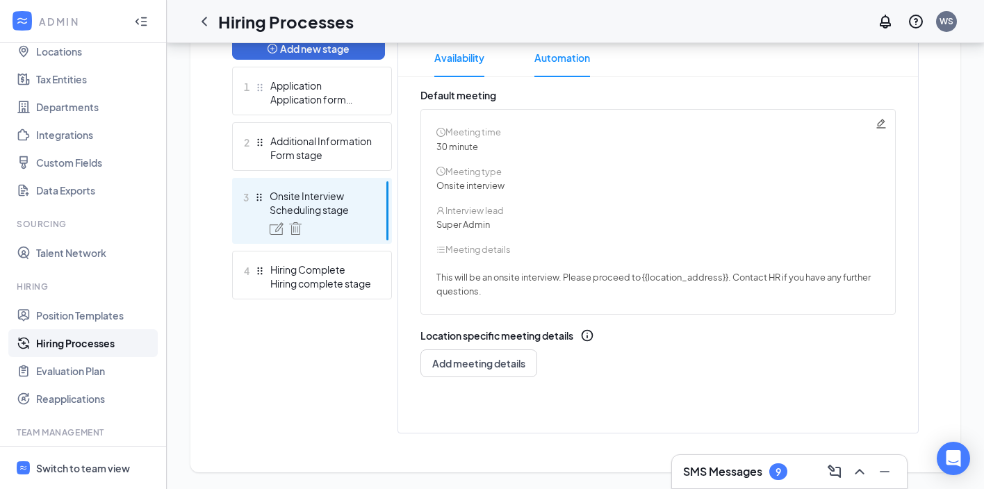
click at [541, 52] on span "Automation" at bounding box center [562, 57] width 56 height 39
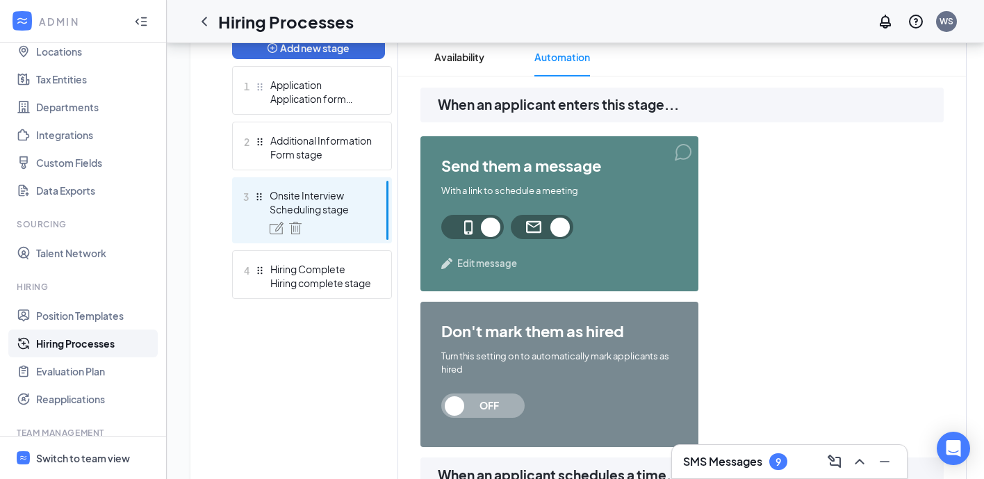
click at [498, 261] on span "Edit message" at bounding box center [487, 263] width 60 height 14
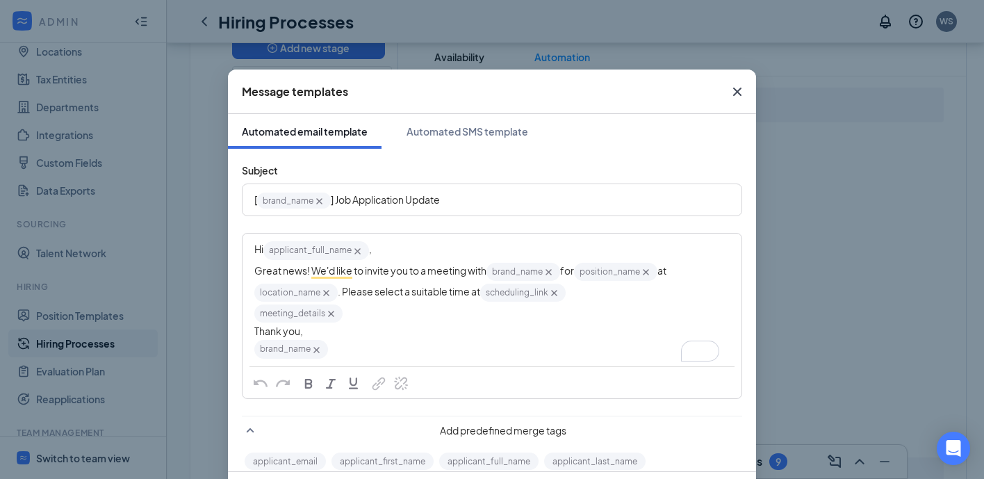
click at [729, 93] on icon "Cross" at bounding box center [737, 91] width 17 height 17
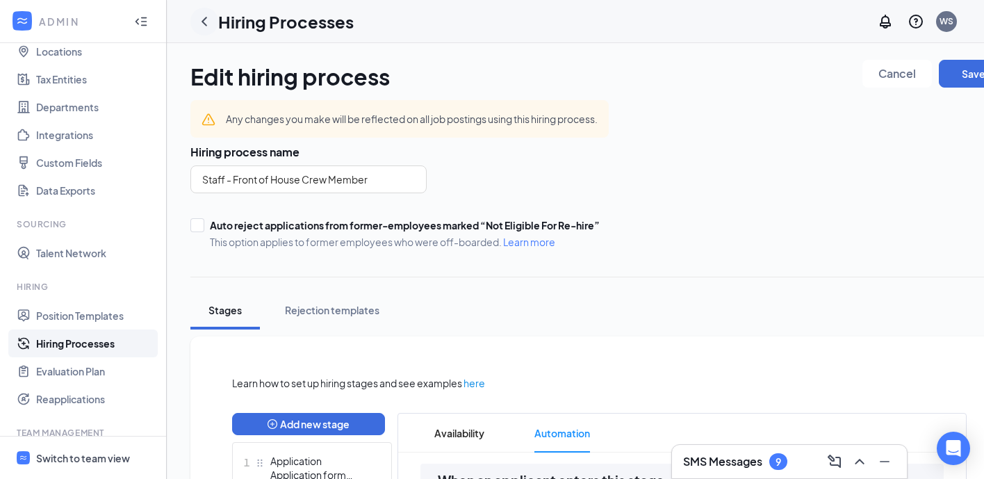
click at [207, 25] on icon "ChevronLeft" at bounding box center [204, 21] width 17 height 17
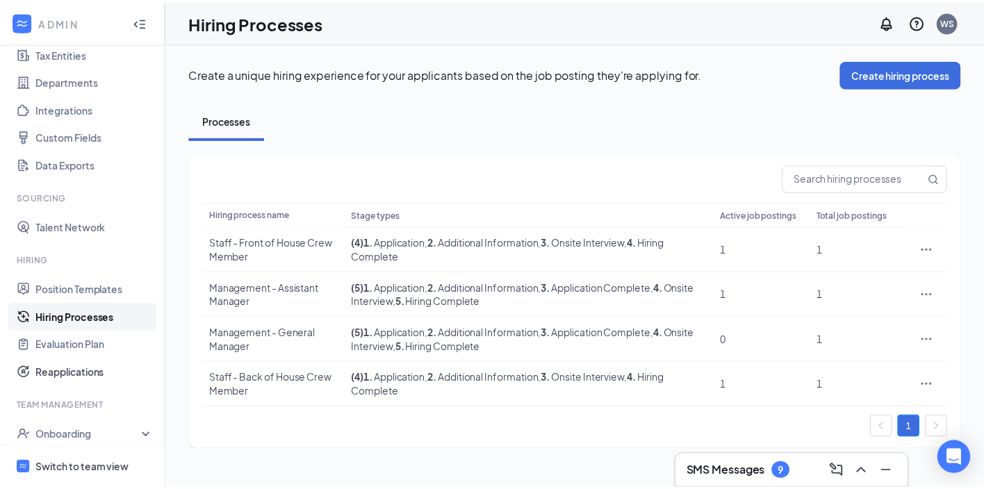
scroll to position [207, 0]
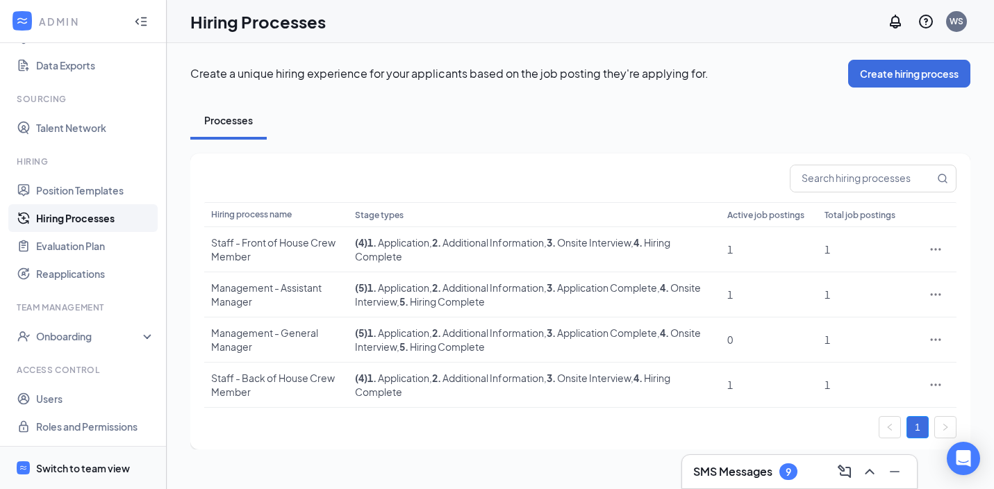
click at [92, 459] on span "Switch to team view" at bounding box center [95, 468] width 119 height 42
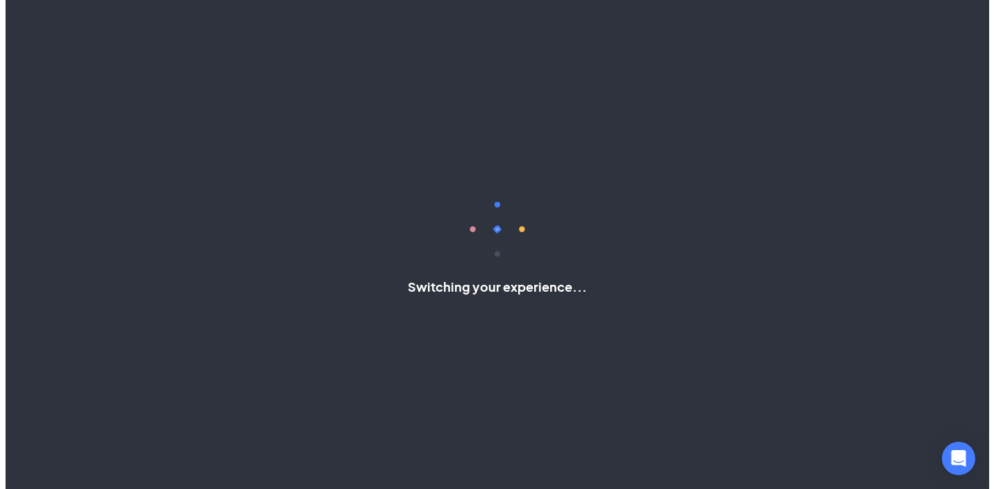
scroll to position [82, 0]
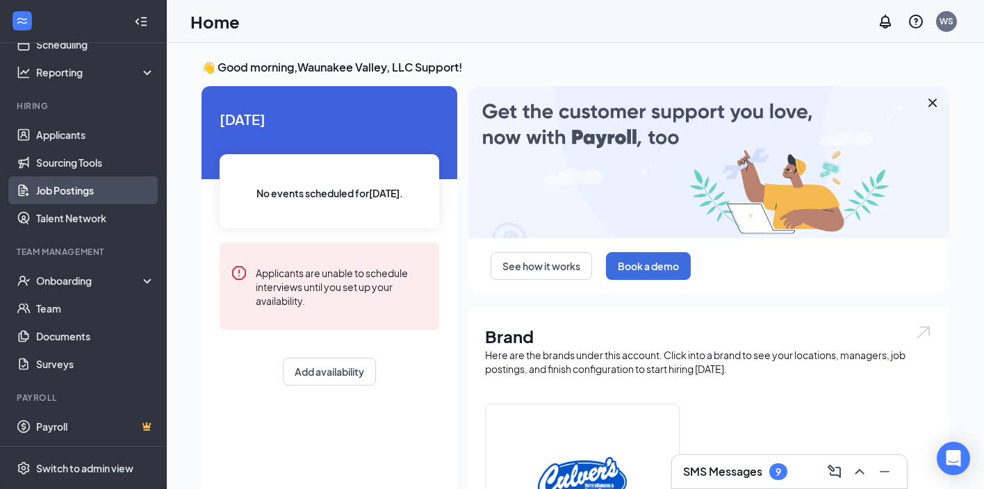
click at [76, 188] on link "Job Postings" at bounding box center [95, 191] width 119 height 28
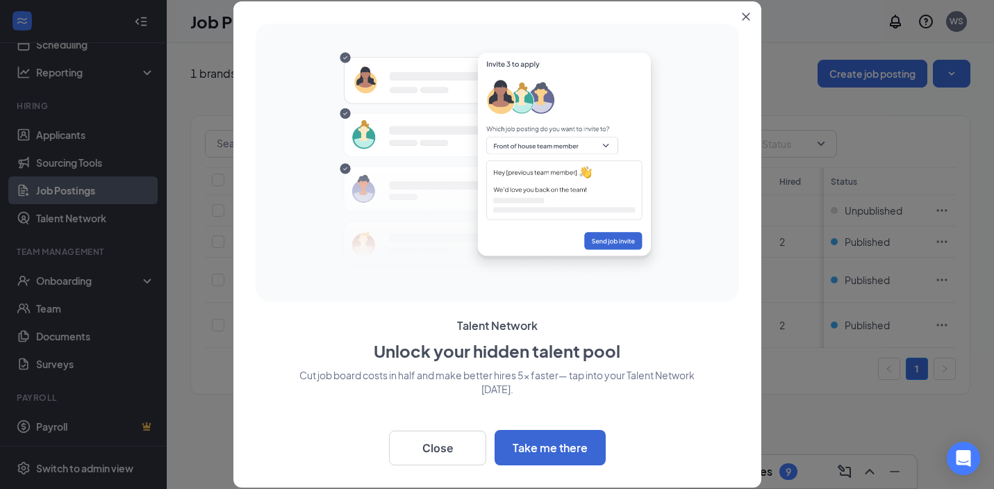
click at [749, 19] on icon "Close" at bounding box center [746, 17] width 8 height 8
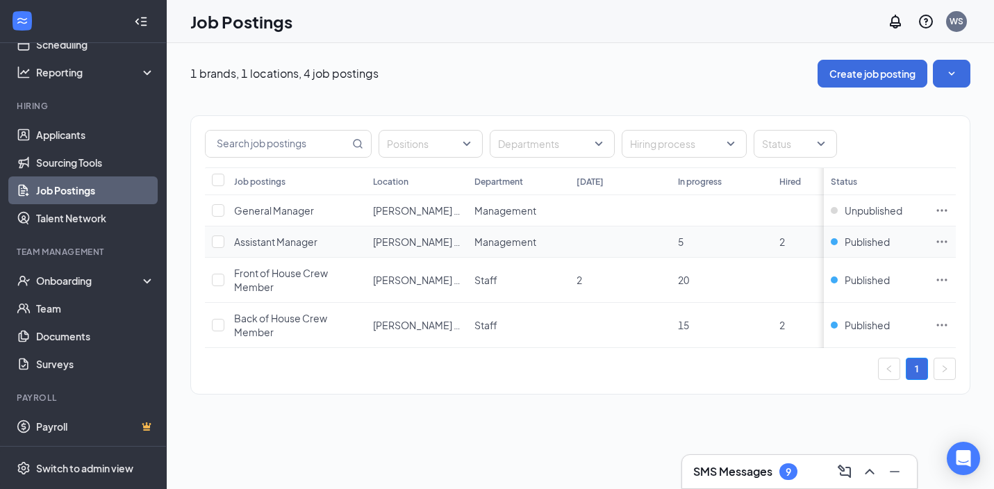
click at [944, 244] on icon "Ellipses" at bounding box center [942, 242] width 14 height 14
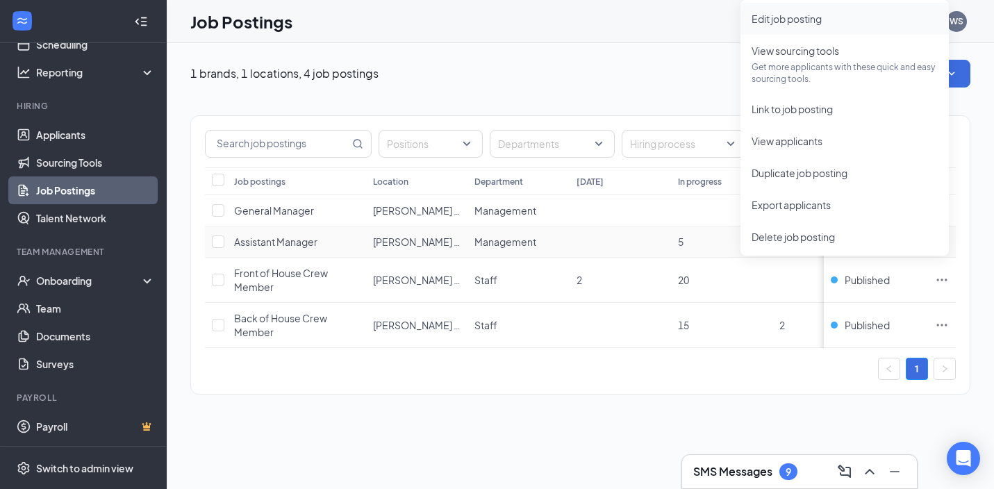
click at [814, 17] on span "Edit job posting" at bounding box center [787, 19] width 70 height 13
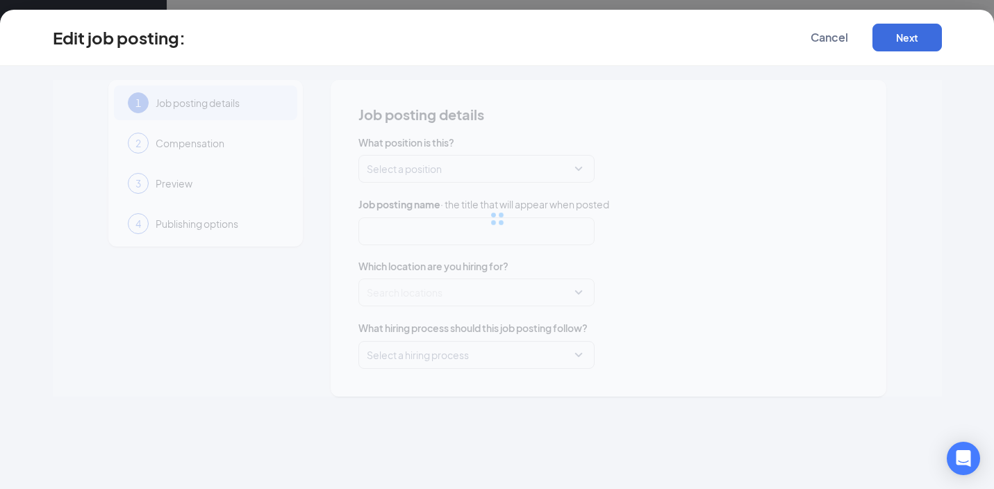
type input "Assistant Manager"
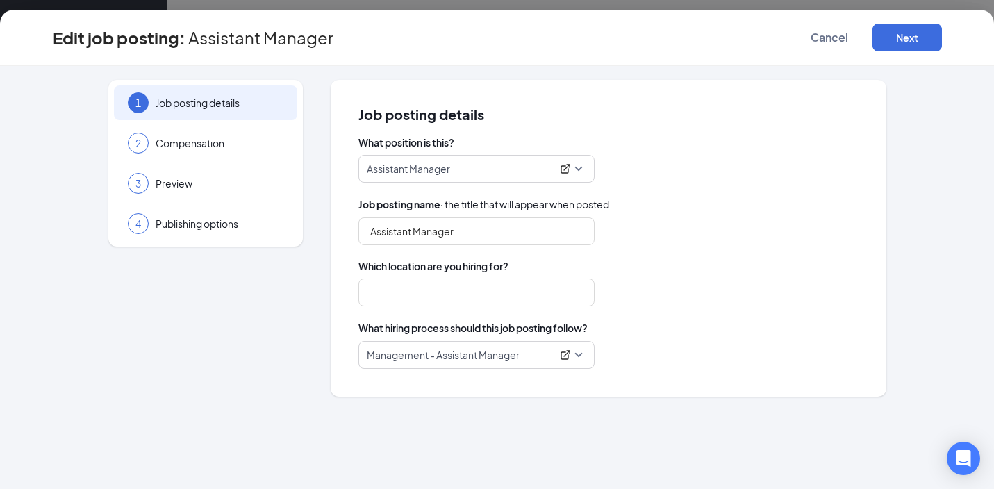
type input "Culver's Waunakee"
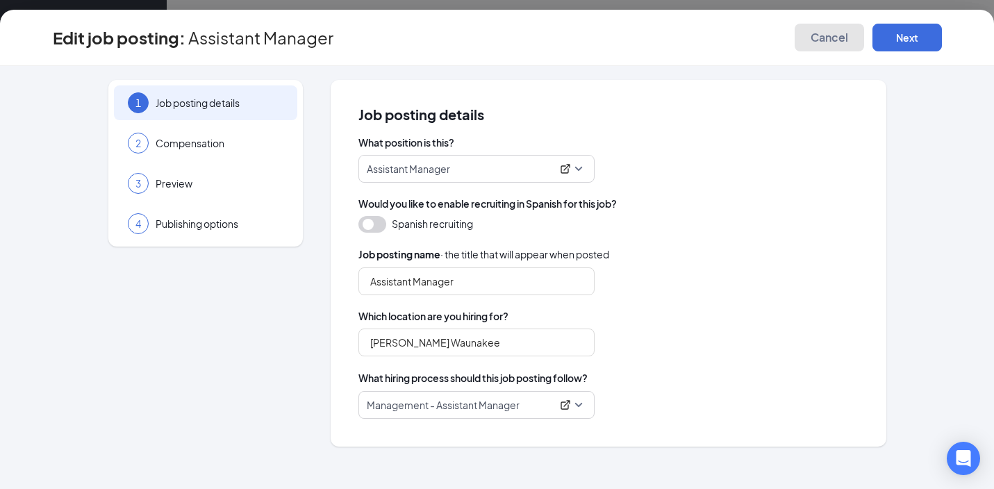
click at [815, 44] on span "Cancel" at bounding box center [830, 38] width 38 height 14
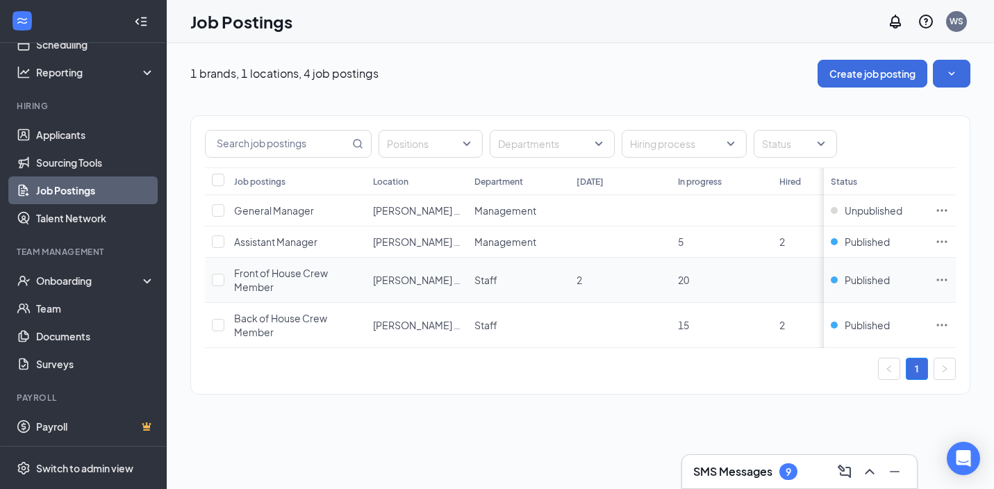
click at [945, 279] on icon "Ellipses" at bounding box center [942, 280] width 14 height 14
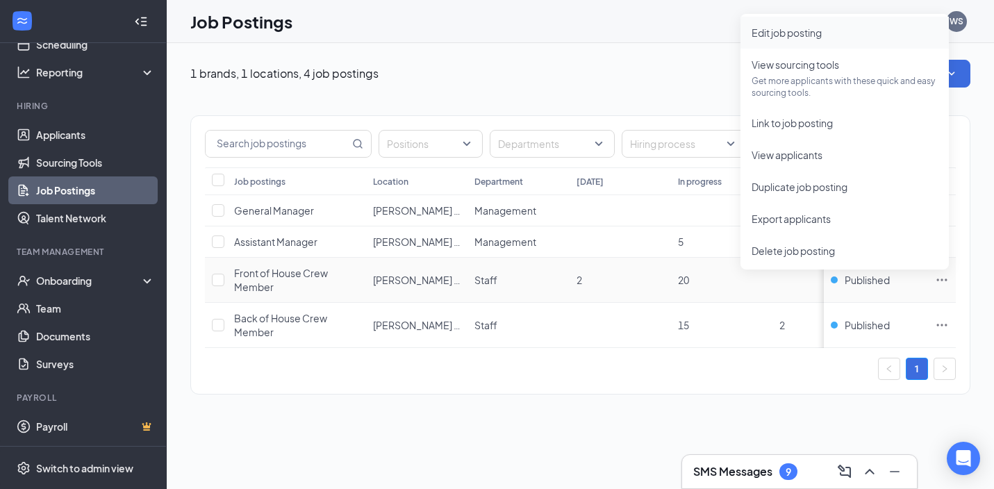
click at [806, 35] on span "Edit job posting" at bounding box center [787, 32] width 70 height 13
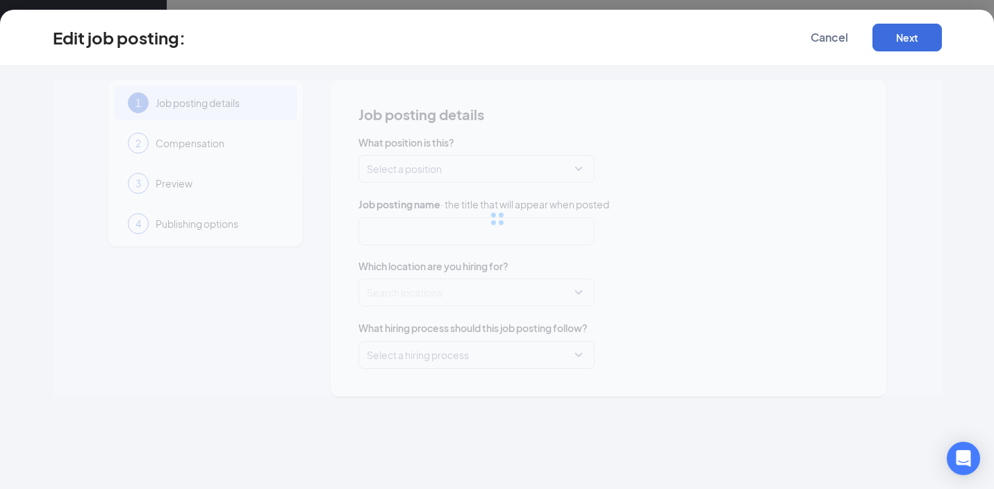
type input "Front of House Crew Member"
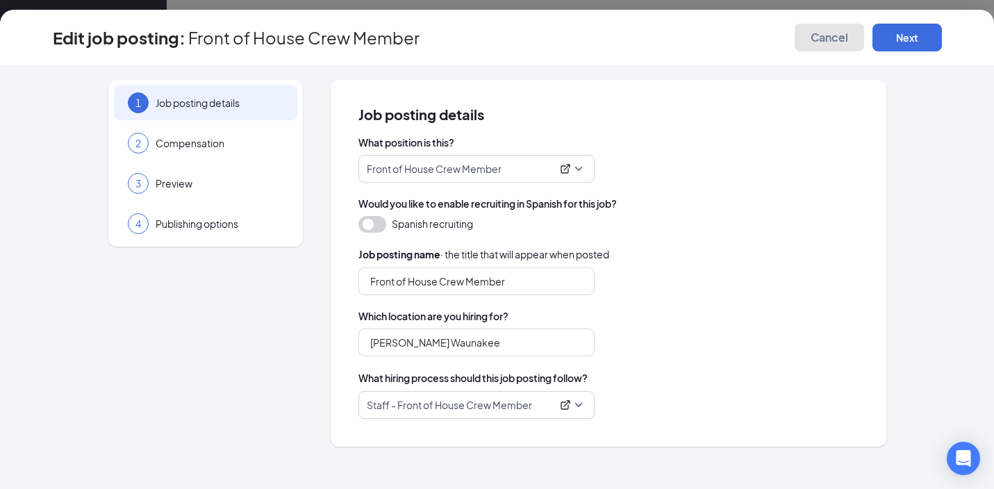
click at [835, 40] on span "Cancel" at bounding box center [830, 38] width 38 height 14
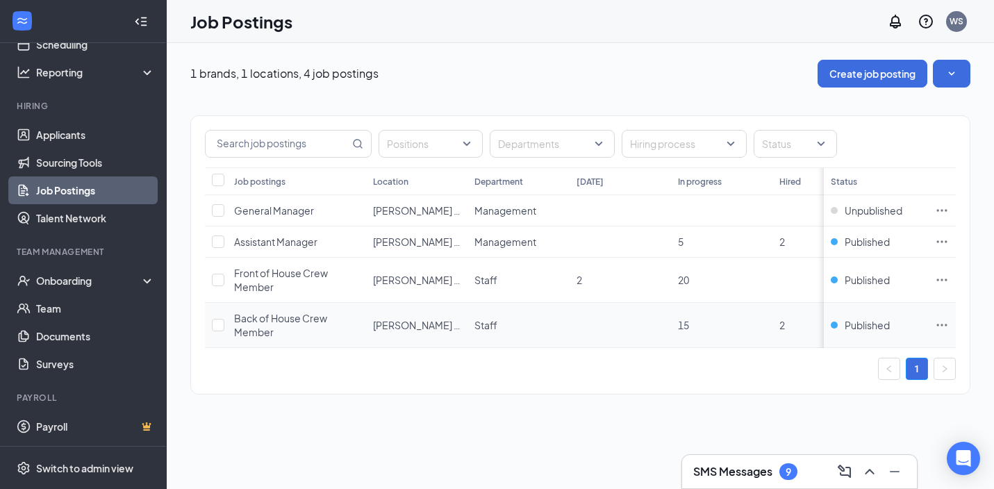
click at [943, 324] on icon "Ellipses" at bounding box center [942, 325] width 10 height 2
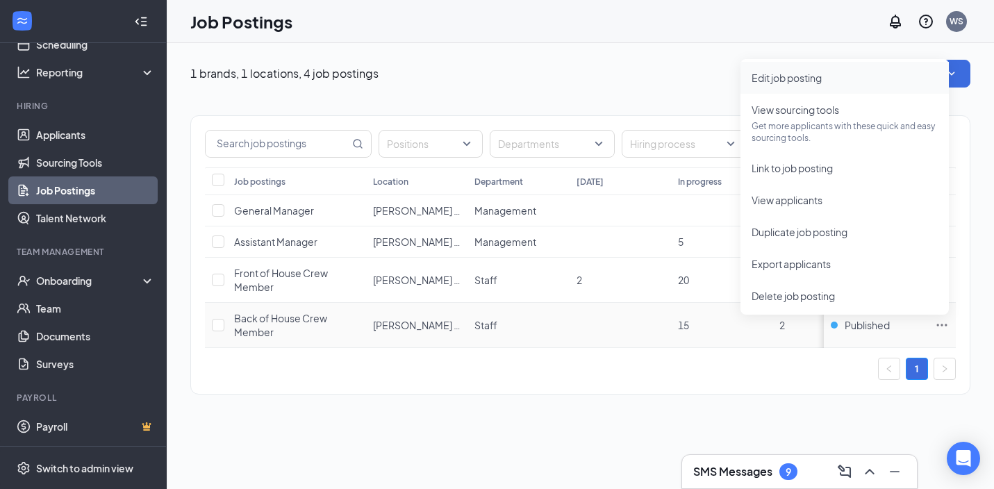
click at [791, 77] on span "Edit job posting" at bounding box center [787, 78] width 70 height 13
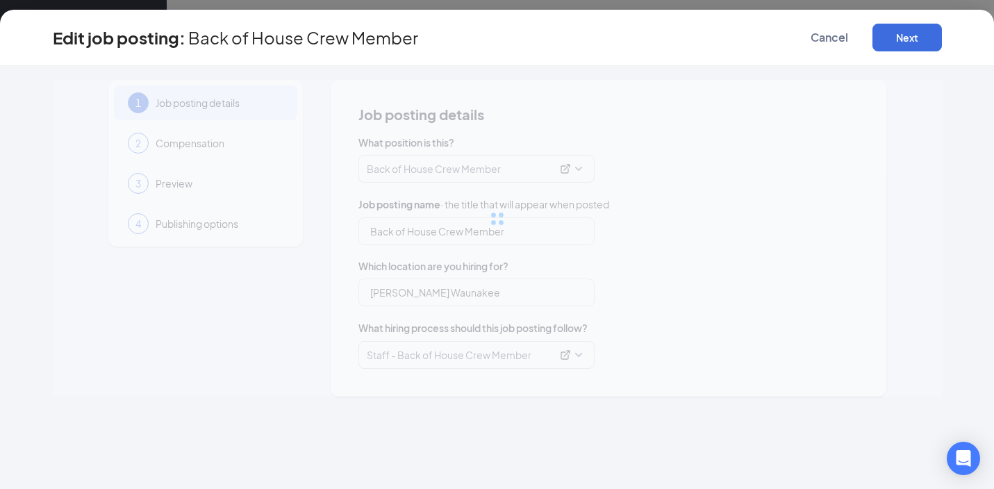
type input "Back of House Crew Member"
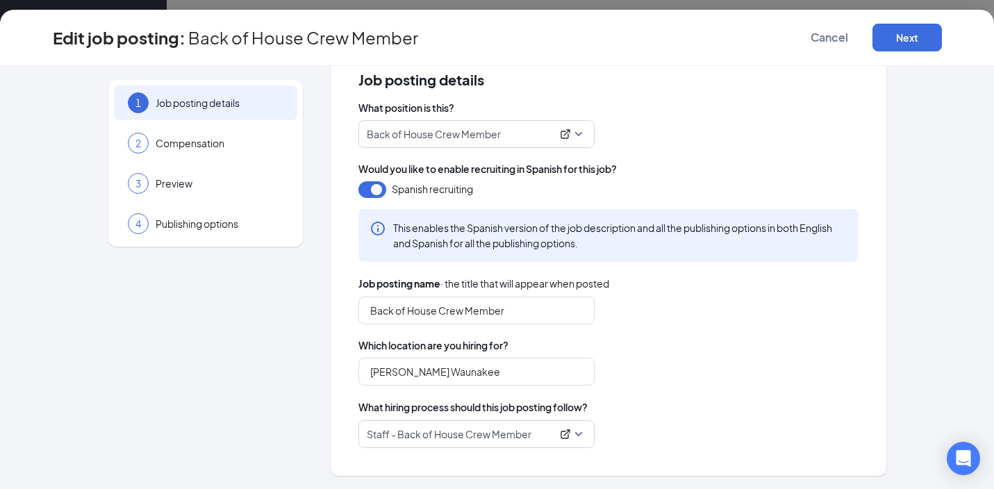
scroll to position [35, 0]
click at [844, 50] on button "Cancel" at bounding box center [829, 38] width 69 height 28
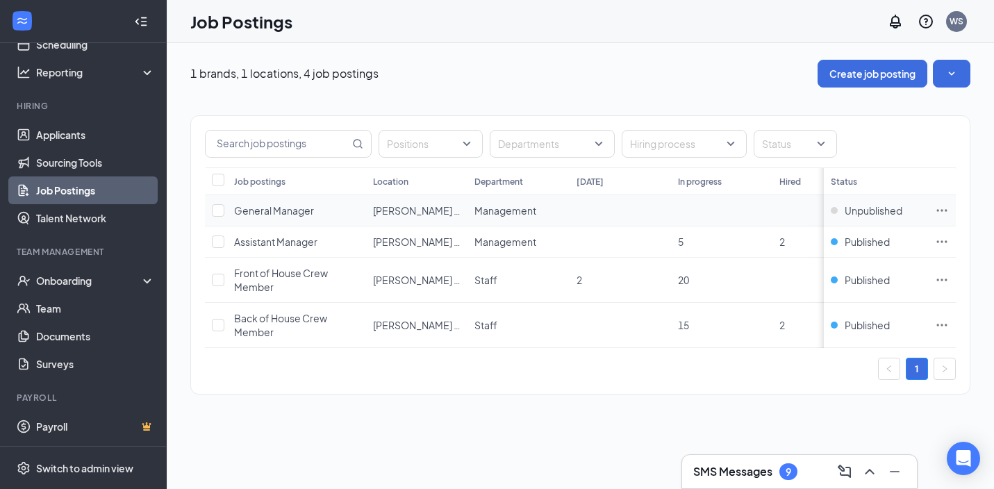
click at [941, 218] on td at bounding box center [942, 210] width 28 height 31
click at [943, 213] on icon "Ellipses" at bounding box center [942, 211] width 14 height 14
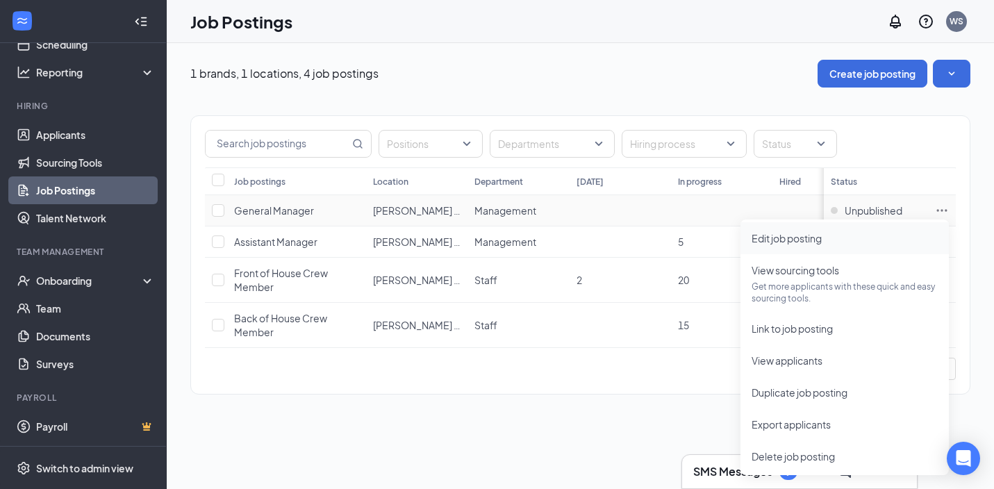
click at [820, 234] on span "Edit job posting" at bounding box center [787, 238] width 70 height 13
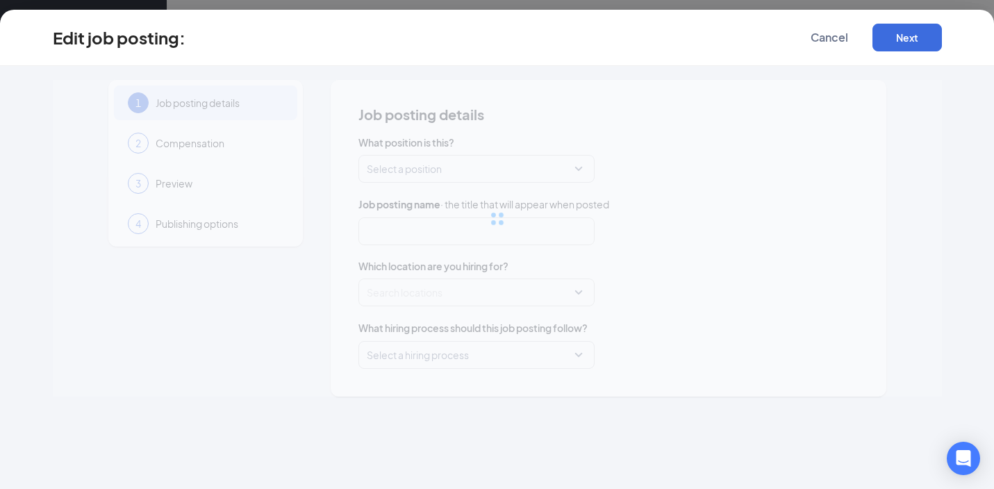
type input "General Manager"
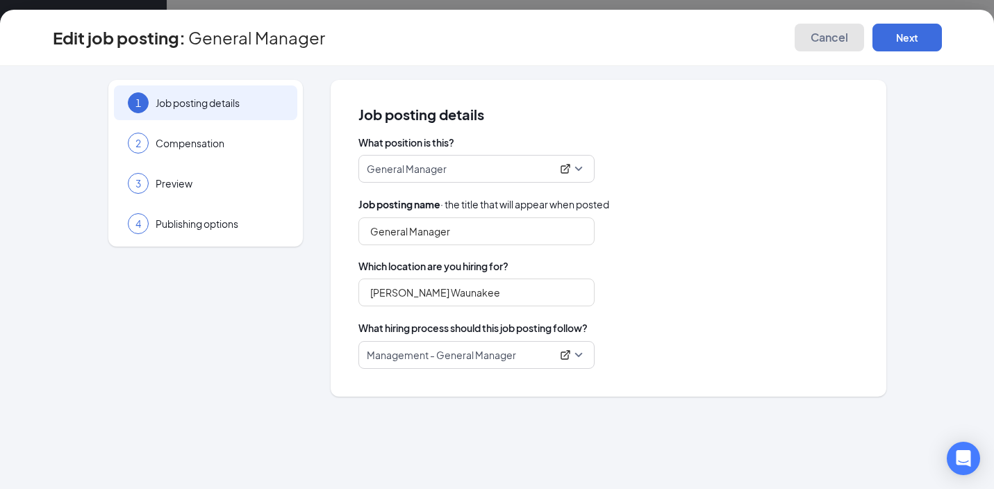
click at [831, 37] on span "Cancel" at bounding box center [830, 38] width 38 height 14
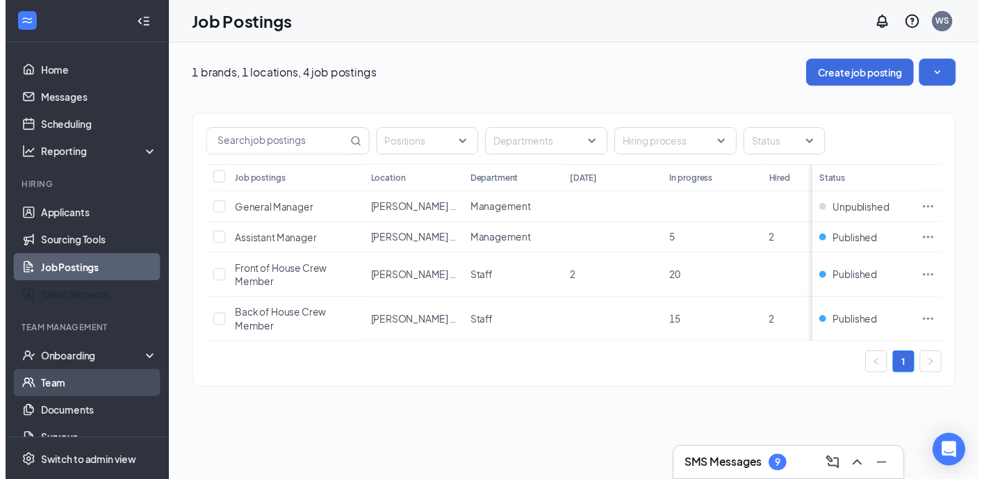
scroll to position [82, 0]
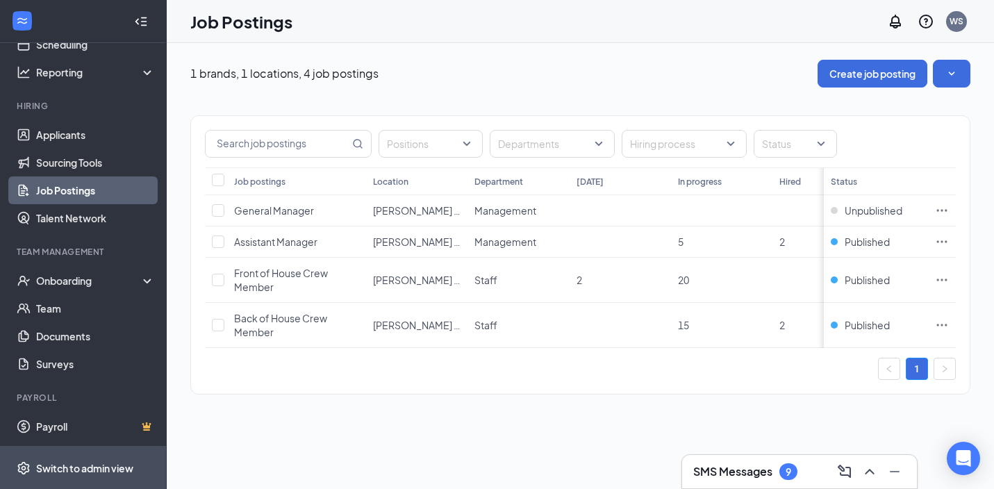
click at [88, 475] on span "Switch to admin view" at bounding box center [95, 468] width 119 height 42
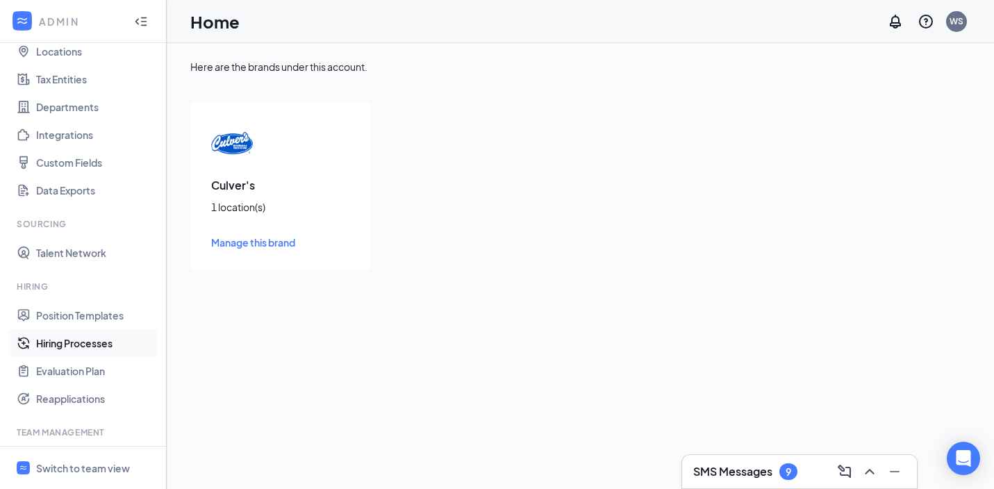
click at [87, 346] on link "Hiring Processes" at bounding box center [95, 343] width 119 height 28
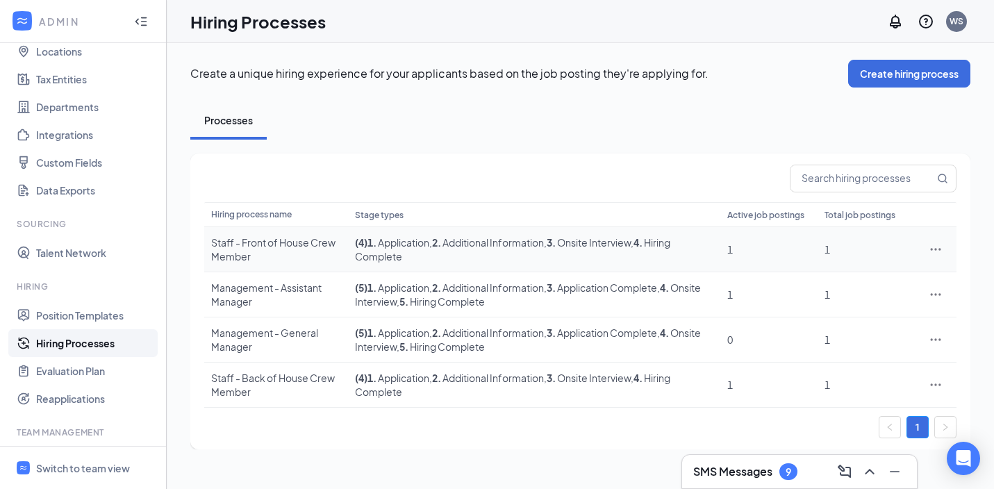
click at [933, 249] on icon "Ellipses" at bounding box center [936, 249] width 10 height 2
click at [875, 276] on span "Edit" at bounding box center [872, 277] width 120 height 15
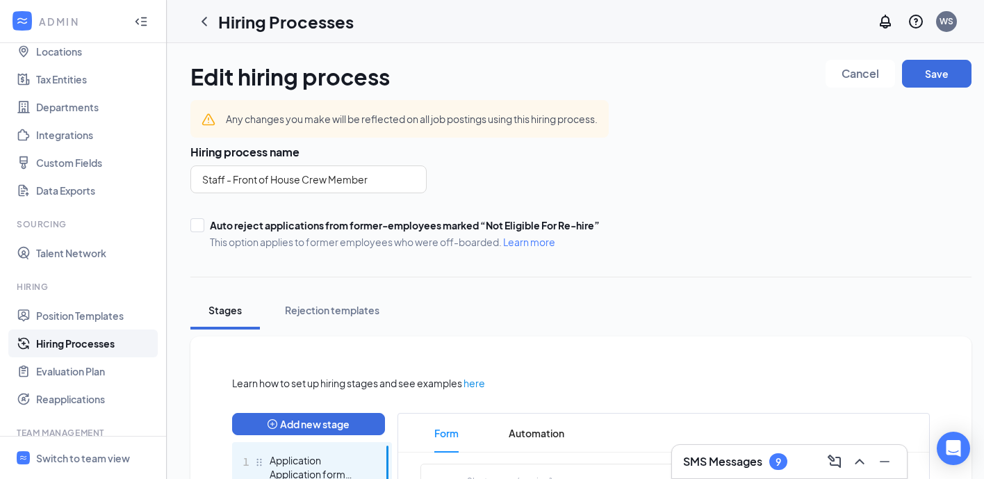
click at [203, 22] on icon "ChevronLeft" at bounding box center [205, 21] width 6 height 9
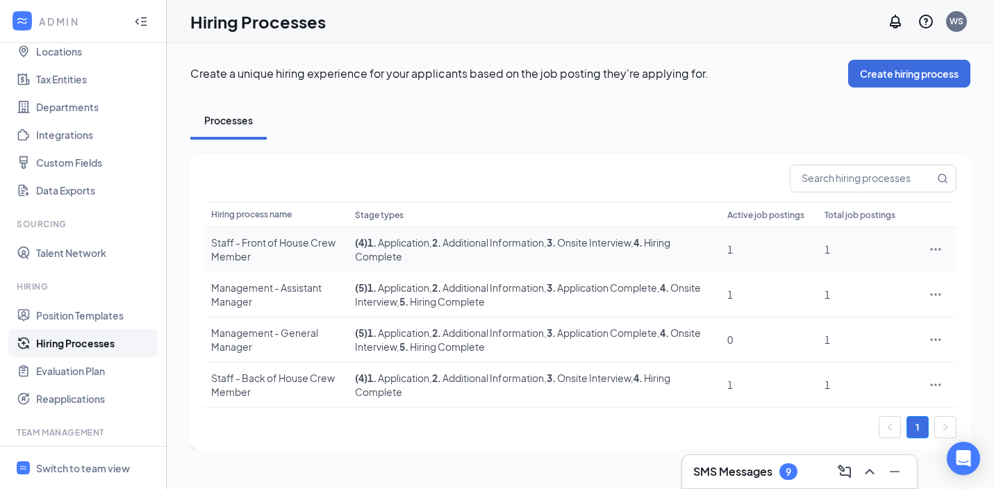
click at [934, 250] on icon "Ellipses" at bounding box center [936, 250] width 14 height 14
click at [889, 277] on span "Edit" at bounding box center [872, 277] width 120 height 15
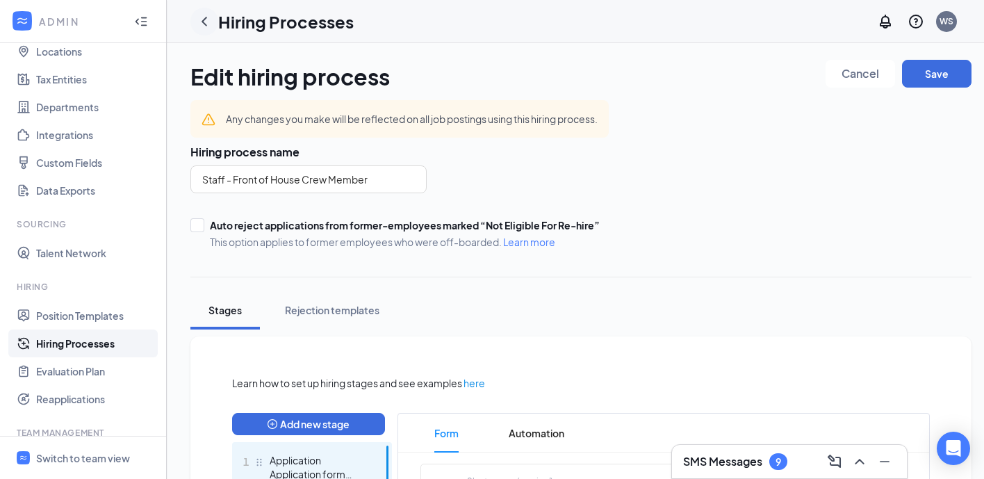
click at [208, 23] on icon "ChevronLeft" at bounding box center [204, 21] width 17 height 17
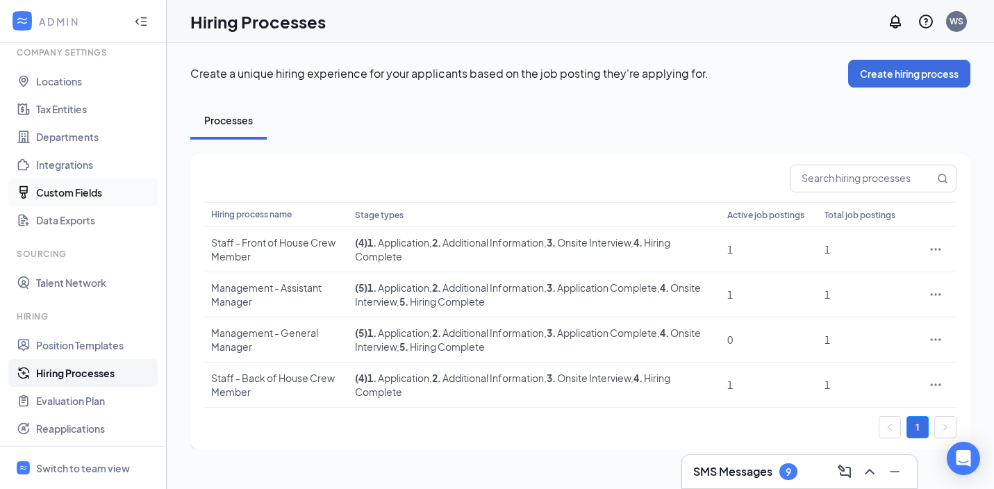
scroll to position [207, 0]
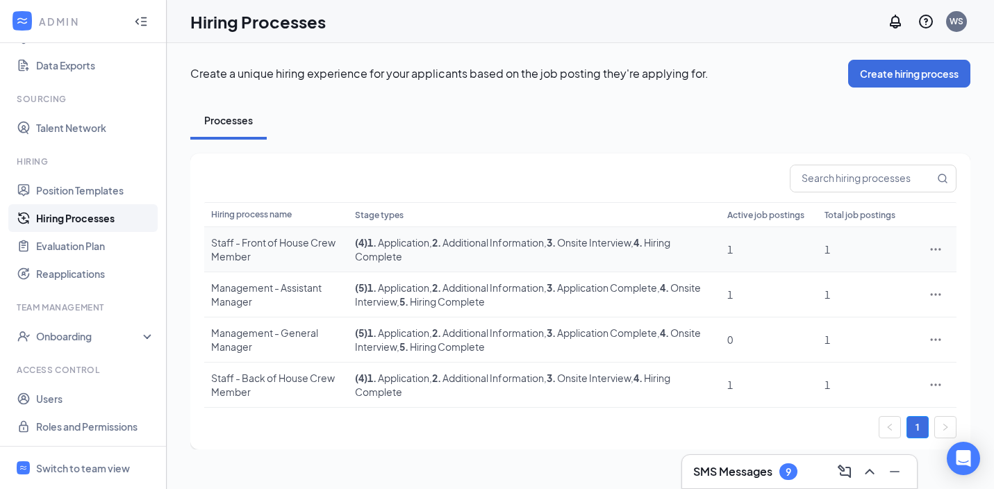
click at [940, 247] on icon "Ellipses" at bounding box center [936, 250] width 14 height 14
click at [97, 218] on link "Hiring Processes" at bounding box center [95, 218] width 119 height 28
click at [99, 217] on link "Hiring Processes" at bounding box center [95, 218] width 119 height 28
drag, startPoint x: 210, startPoint y: 240, endPoint x: 264, endPoint y: 265, distance: 59.7
click at [264, 265] on td "Staff - Front of House Crew Member" at bounding box center [276, 249] width 144 height 45
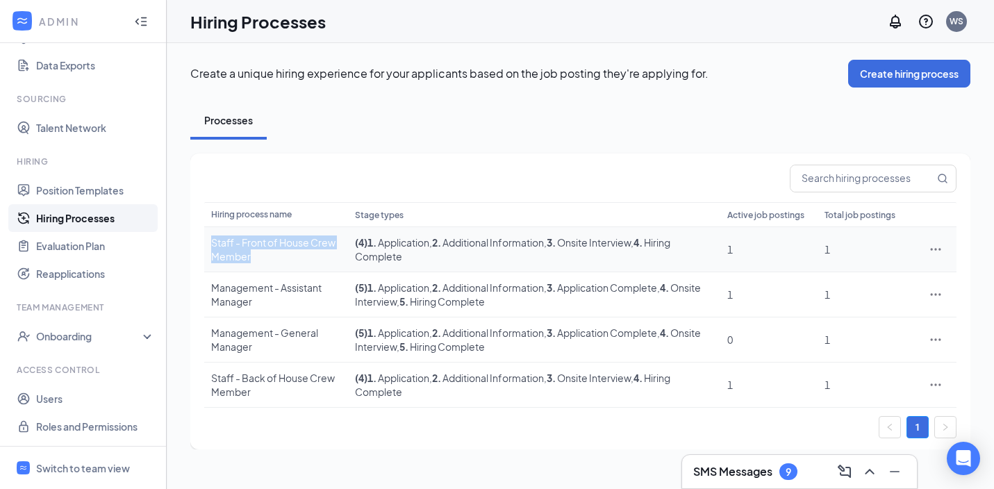
copy div "Staff - Front of House Crew Member"
click at [95, 217] on link "Hiring Processes" at bounding box center [95, 218] width 119 height 28
click at [443, 165] on div at bounding box center [580, 179] width 753 height 28
click at [938, 247] on icon "Ellipses" at bounding box center [936, 250] width 14 height 14
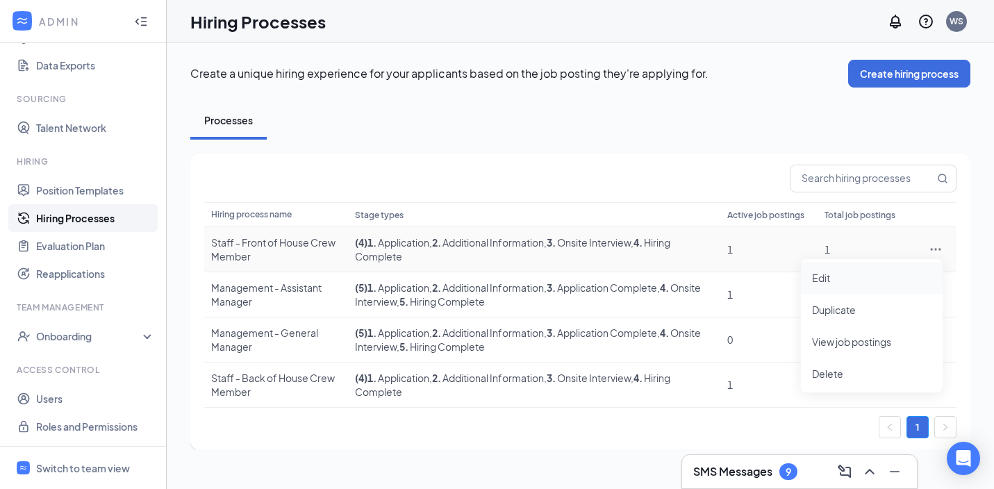
click at [867, 278] on span "Edit" at bounding box center [872, 277] width 120 height 15
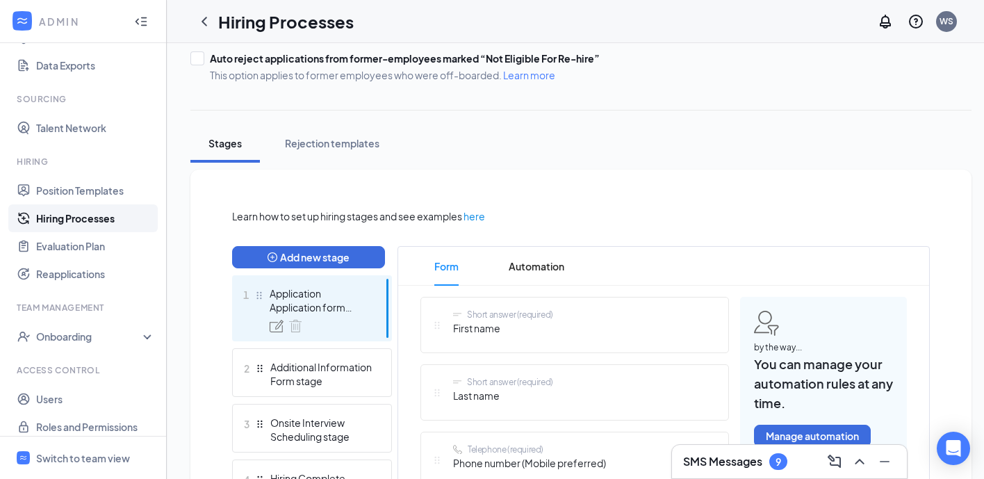
scroll to position [292, 0]
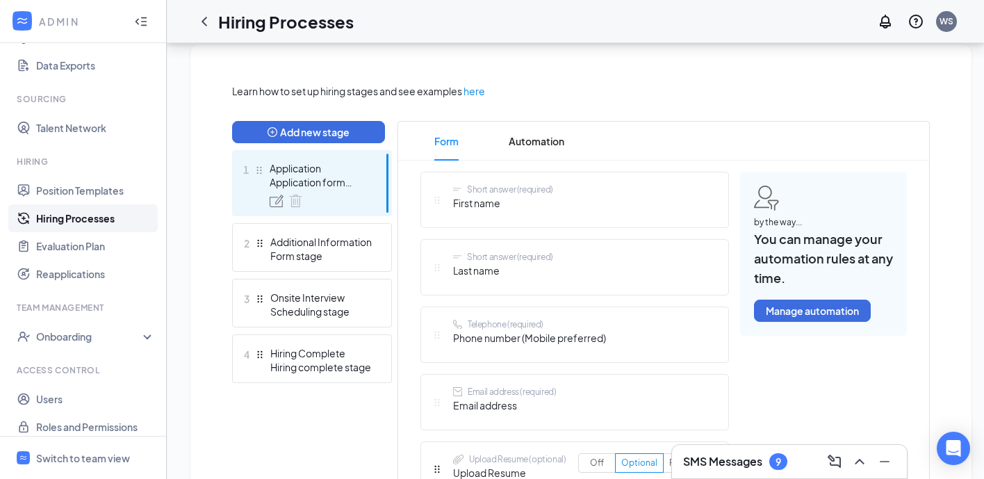
click at [93, 220] on link "Hiring Processes" at bounding box center [95, 218] width 119 height 28
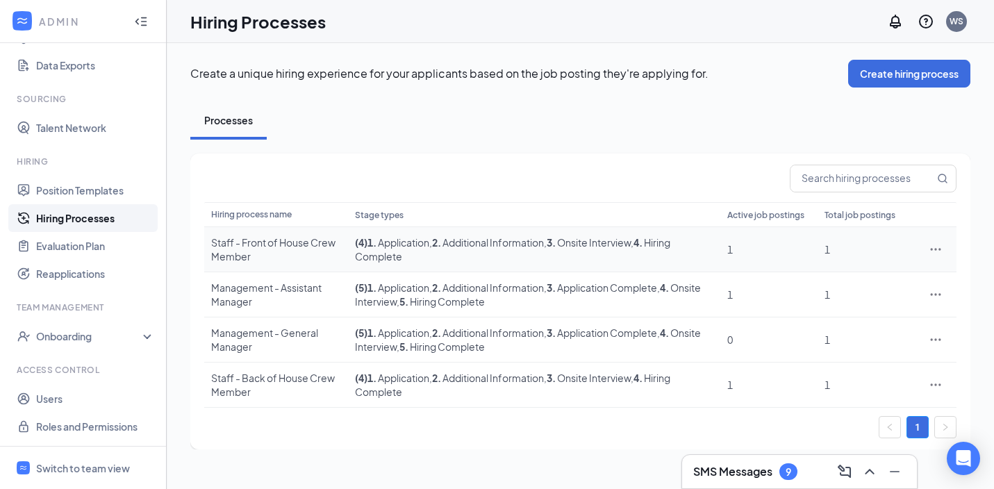
click at [939, 250] on icon "Ellipses" at bounding box center [936, 250] width 14 height 14
click at [858, 274] on span "Edit" at bounding box center [872, 277] width 120 height 15
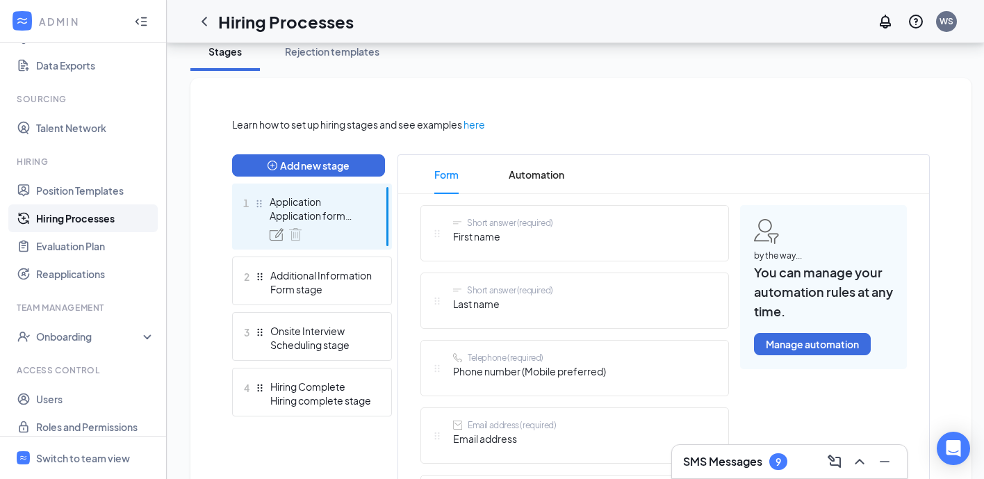
scroll to position [271, 0]
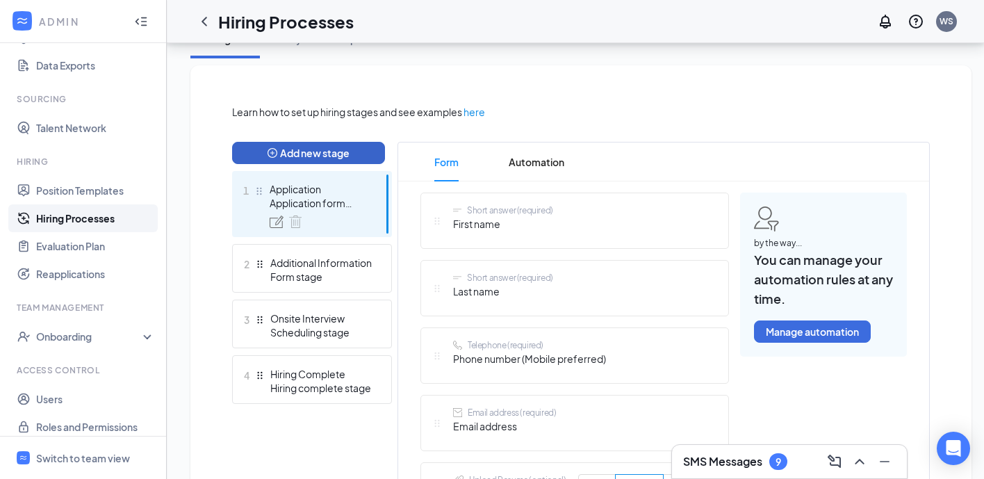
click at [327, 152] on button "Add new stage" at bounding box center [308, 153] width 153 height 22
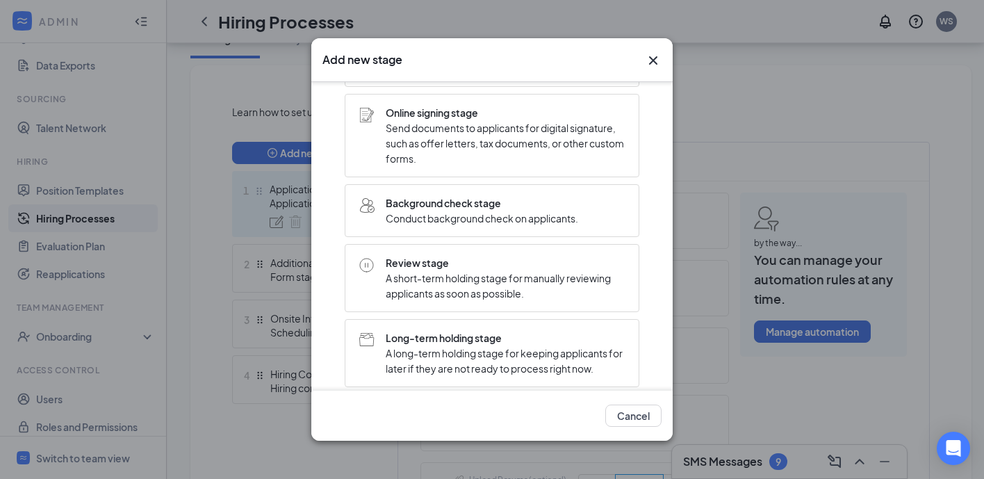
scroll to position [290, 0]
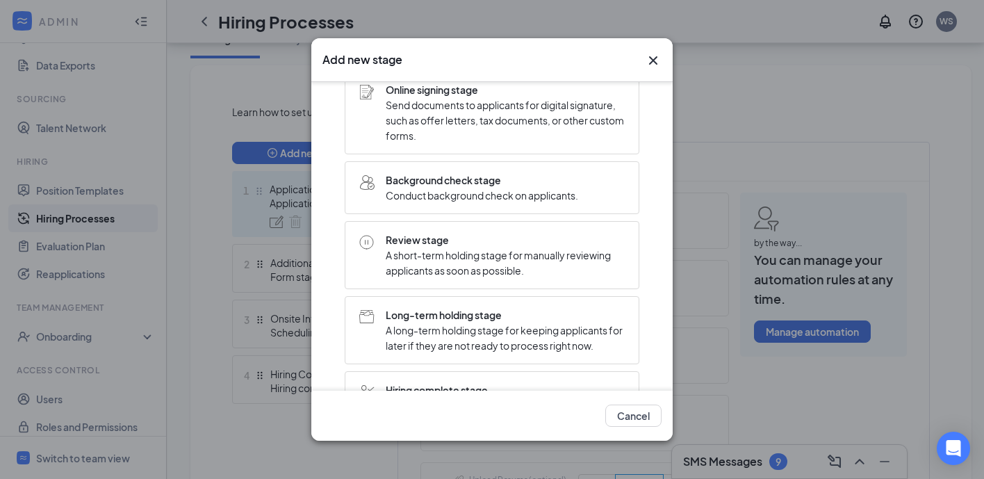
click at [217, 111] on div "Add new stage Choose stage type Form stage Collect additional information or fi…" at bounding box center [492, 239] width 984 height 479
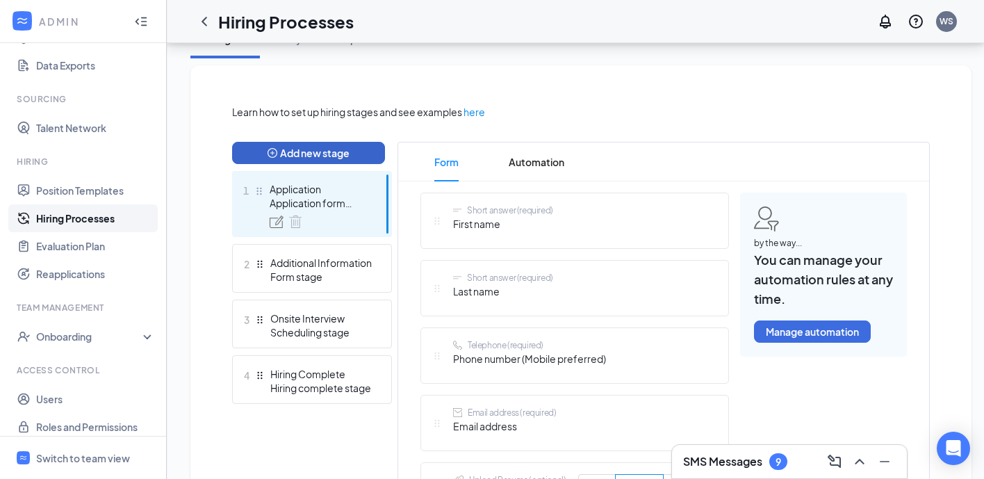
click at [319, 147] on button "Add new stage" at bounding box center [308, 153] width 153 height 22
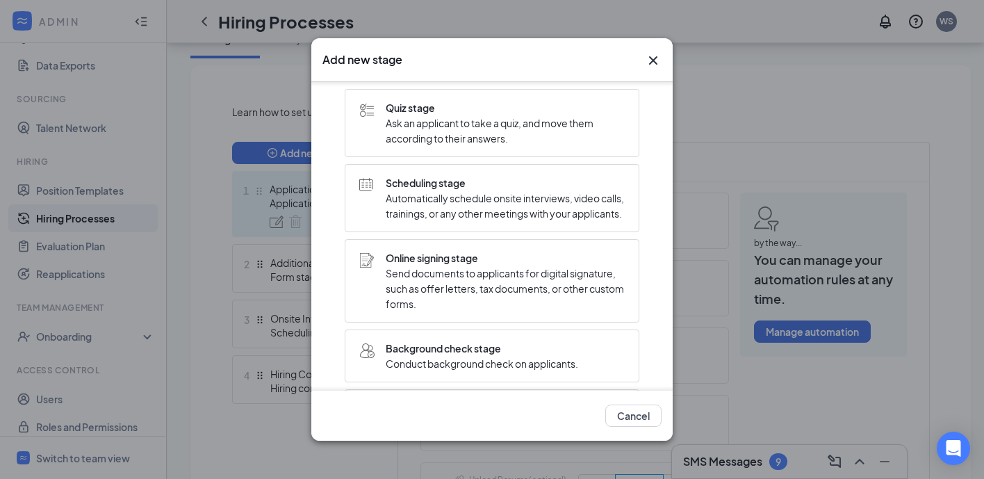
scroll to position [347, 0]
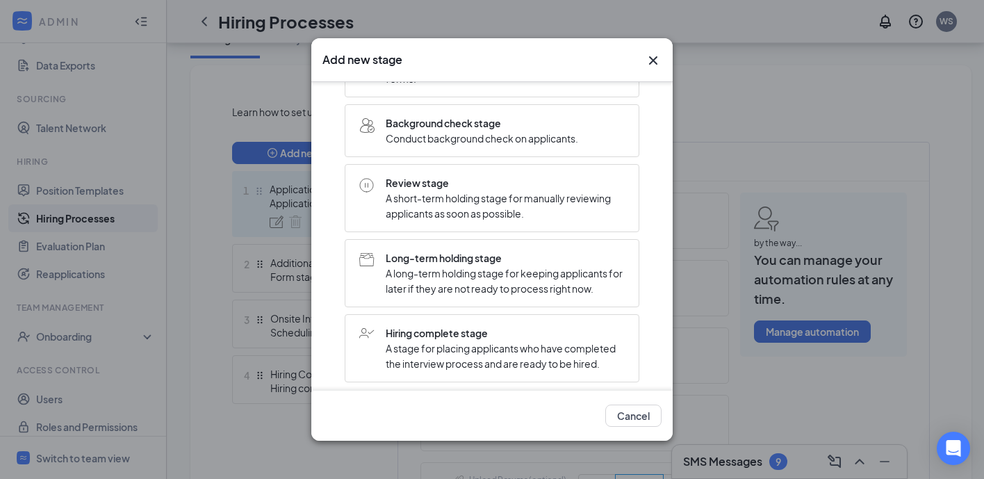
click at [453, 202] on span "A short-term holding stage for manually reviewing applicants as soon as possibl…" at bounding box center [505, 205] width 239 height 31
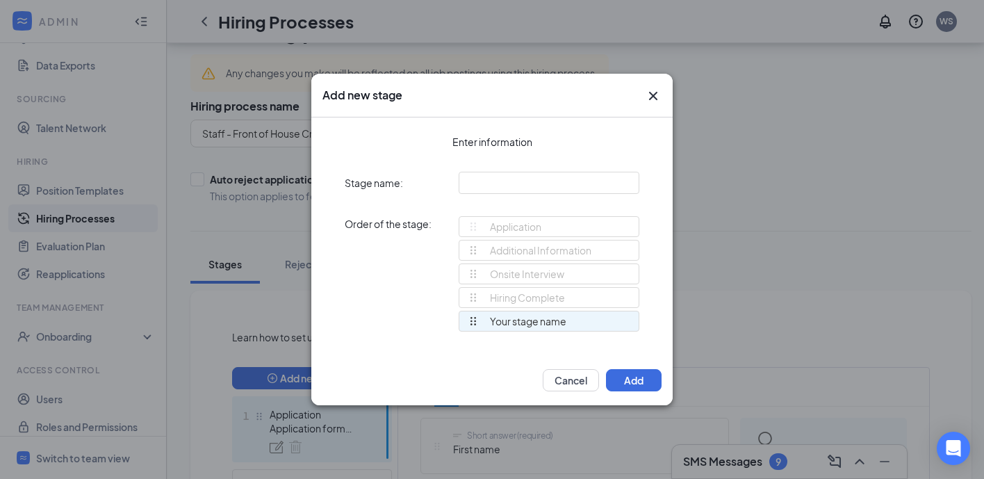
scroll to position [129, 0]
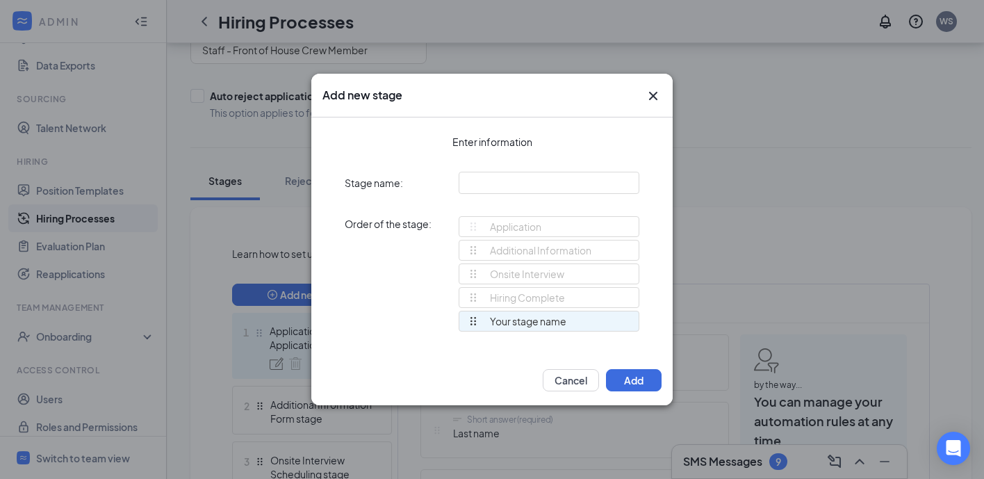
click at [654, 98] on icon "Cross" at bounding box center [653, 96] width 17 height 17
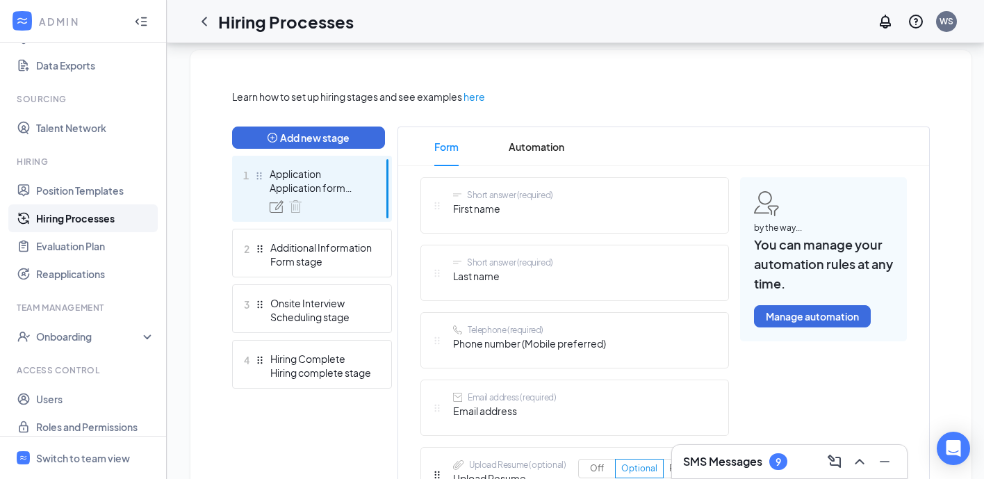
scroll to position [286, 0]
click at [327, 138] on button "Add new stage" at bounding box center [308, 138] width 153 height 22
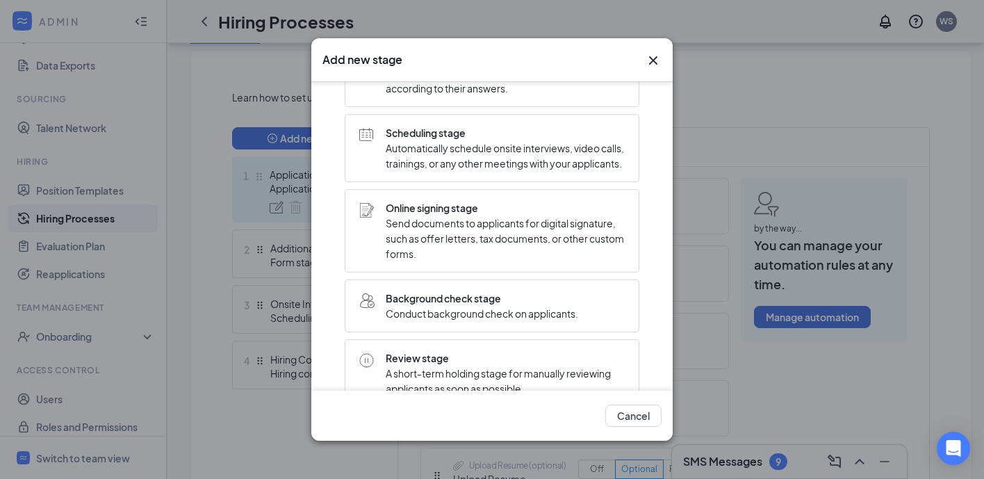
scroll to position [267, 0]
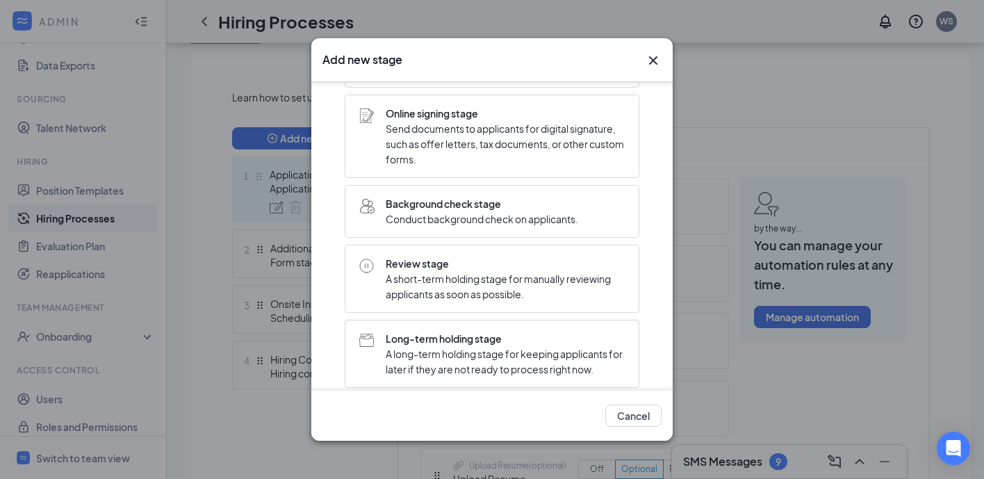
click at [499, 295] on span "A short-term holding stage for manually reviewing applicants as soon as possibl…" at bounding box center [505, 286] width 239 height 31
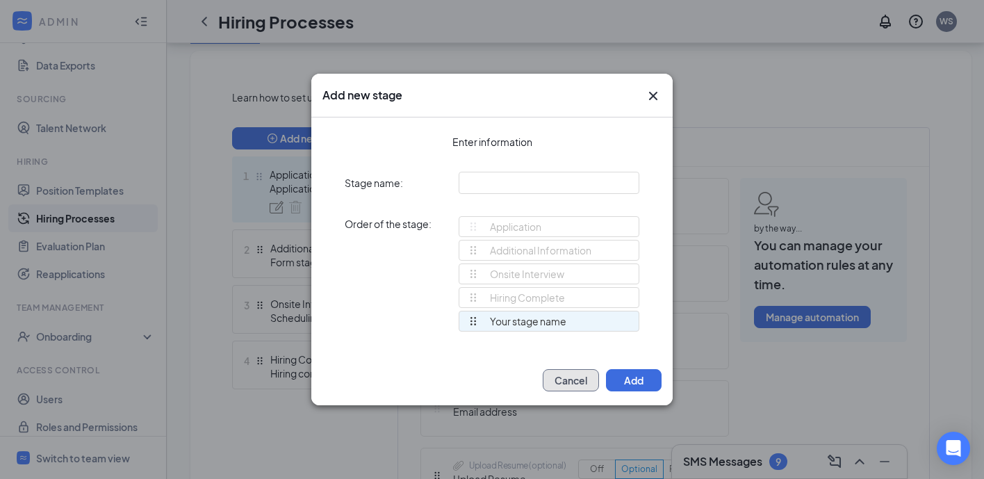
click at [571, 379] on button "Cancel" at bounding box center [571, 380] width 56 height 22
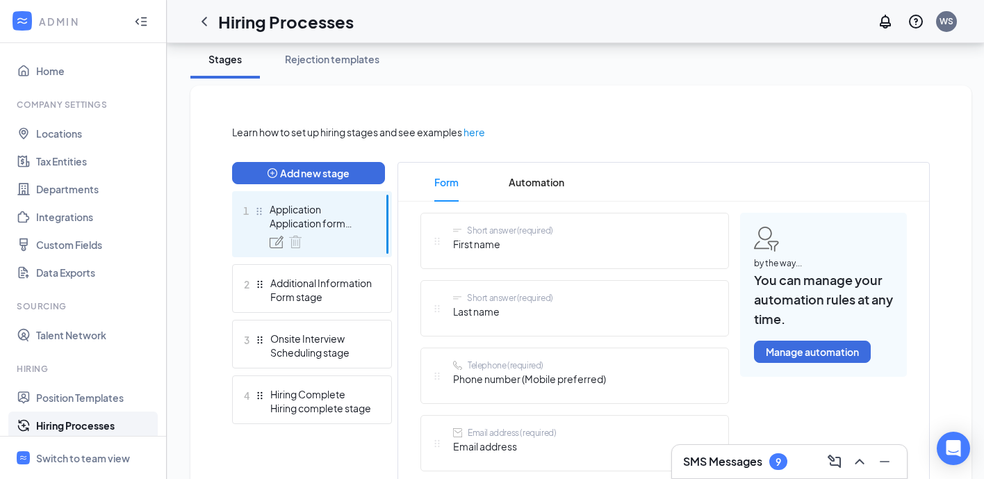
scroll to position [273, 0]
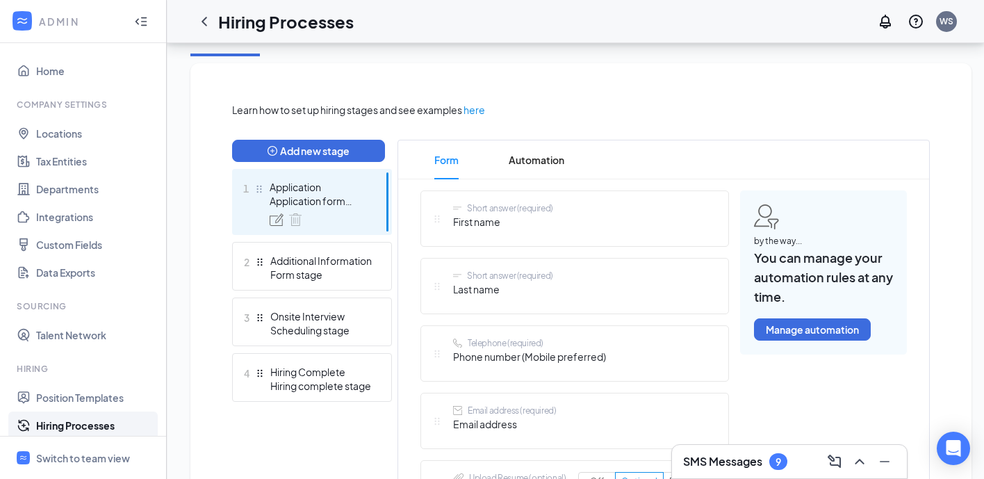
click at [71, 418] on link "Hiring Processes" at bounding box center [95, 425] width 119 height 28
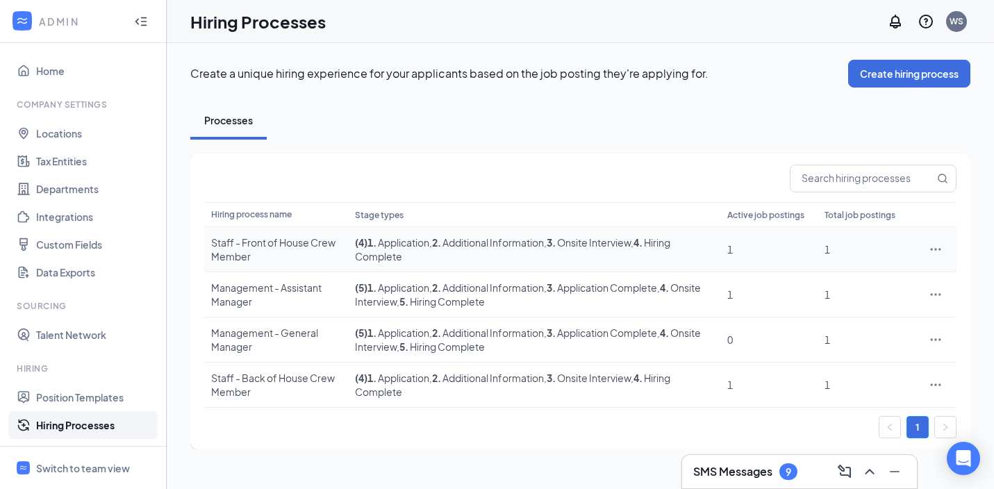
click at [938, 247] on icon "Ellipses" at bounding box center [936, 250] width 14 height 14
click at [851, 279] on span "Edit" at bounding box center [872, 277] width 120 height 15
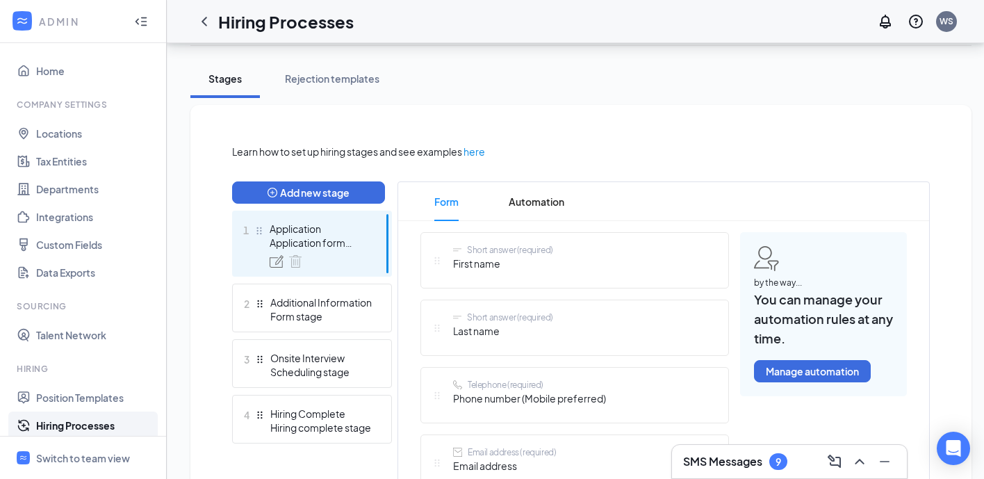
scroll to position [233, 0]
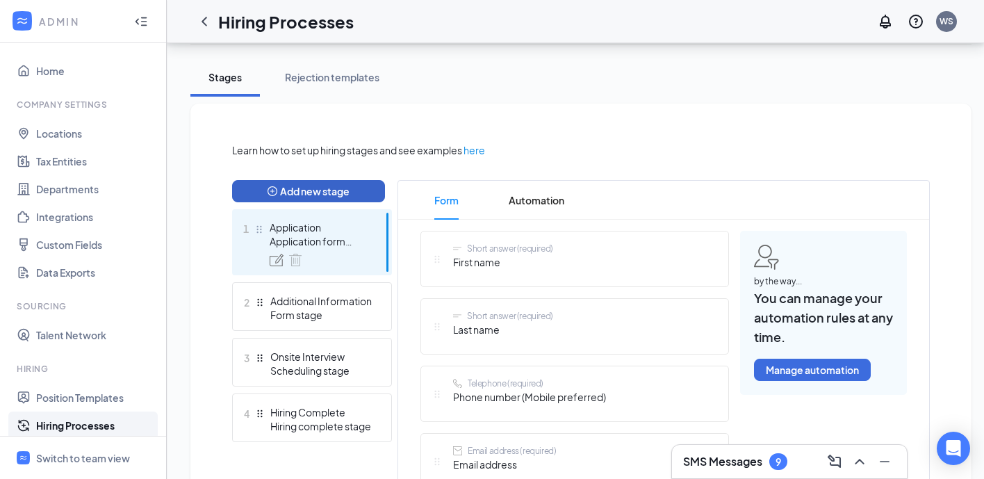
click at [309, 188] on button "Add new stage" at bounding box center [308, 191] width 153 height 22
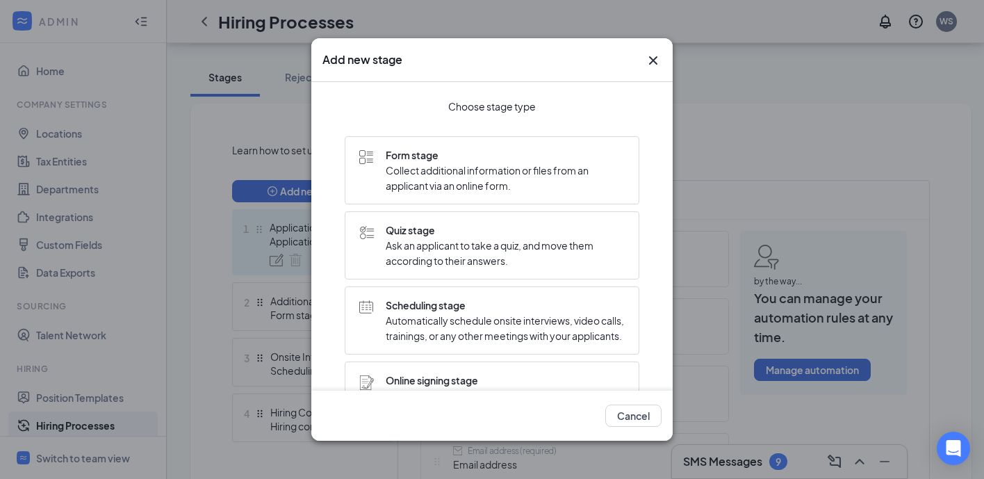
click at [655, 60] on icon "Cross" at bounding box center [653, 60] width 17 height 17
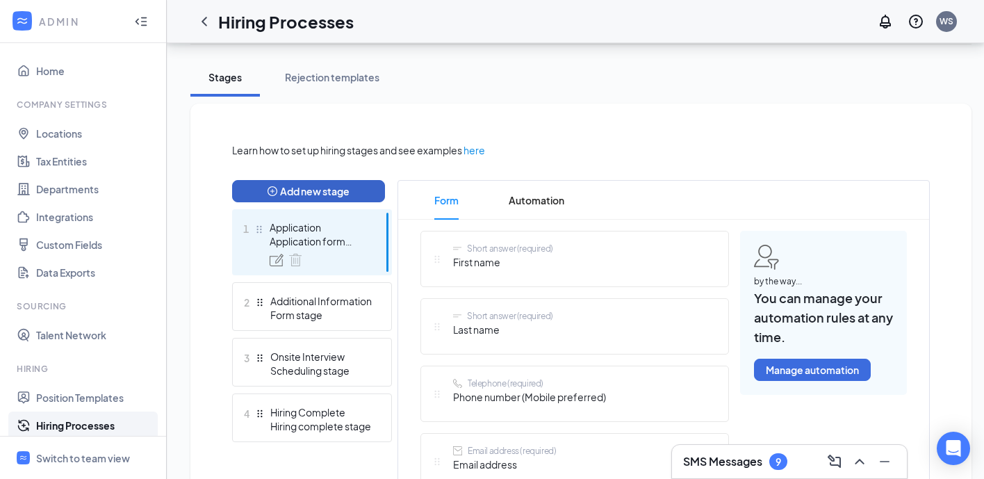
click at [239, 188] on button "Add new stage" at bounding box center [308, 191] width 153 height 22
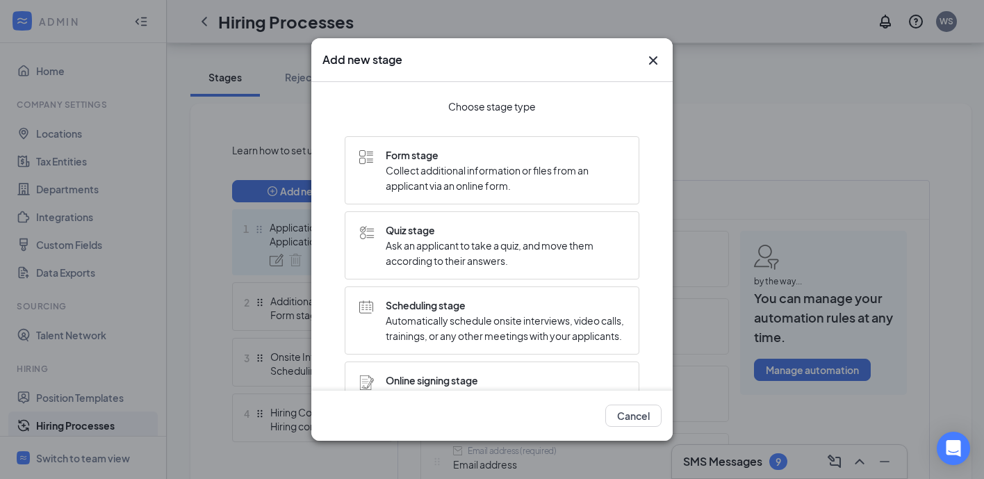
click at [650, 56] on icon "Cross" at bounding box center [653, 60] width 17 height 17
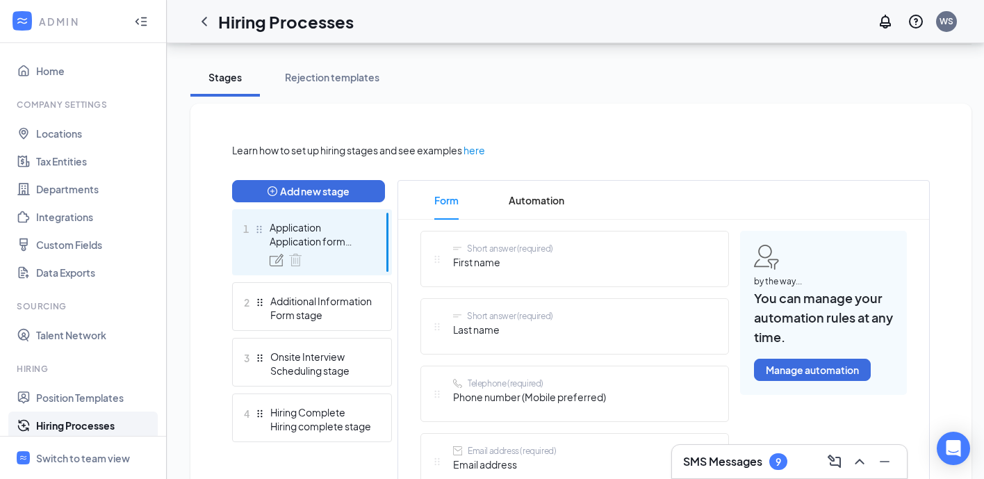
click at [60, 423] on link "Hiring Processes" at bounding box center [95, 425] width 119 height 28
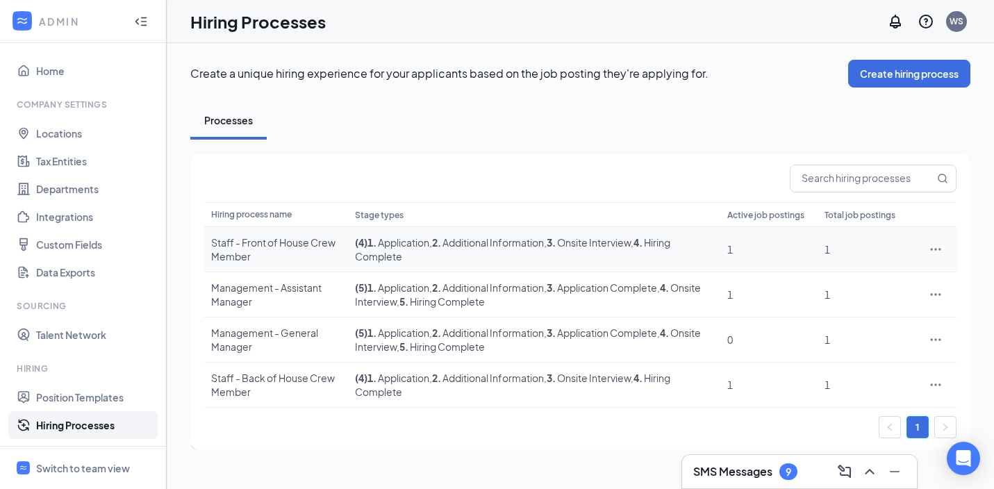
click at [937, 253] on icon "Ellipses" at bounding box center [936, 250] width 14 height 14
click at [876, 281] on span "Edit" at bounding box center [872, 277] width 120 height 15
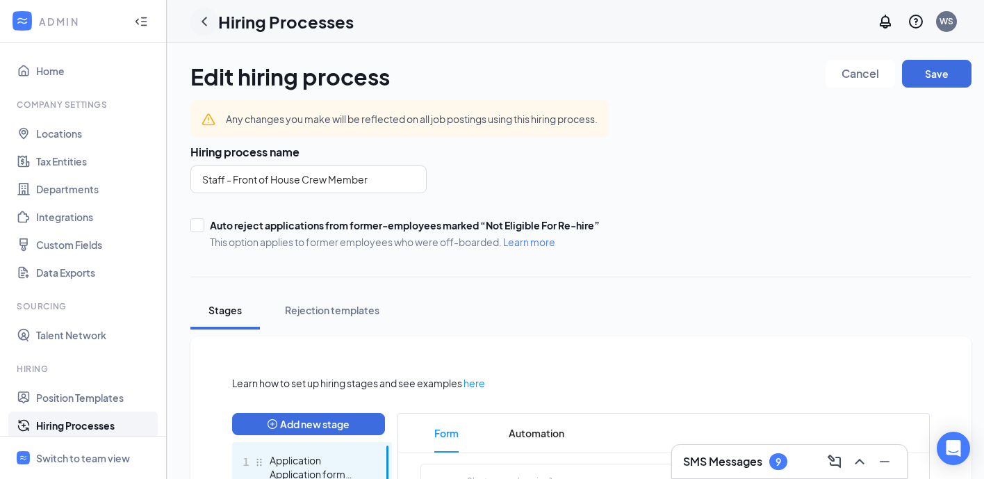
click at [208, 23] on icon "ChevronLeft" at bounding box center [204, 21] width 17 height 17
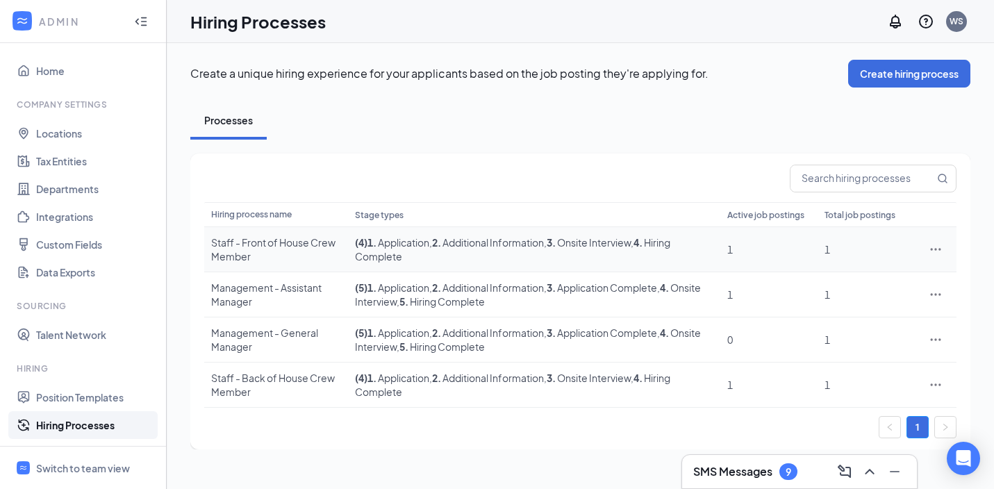
click at [936, 251] on icon "Ellipses" at bounding box center [936, 250] width 14 height 14
click at [833, 279] on span "Edit" at bounding box center [872, 277] width 120 height 15
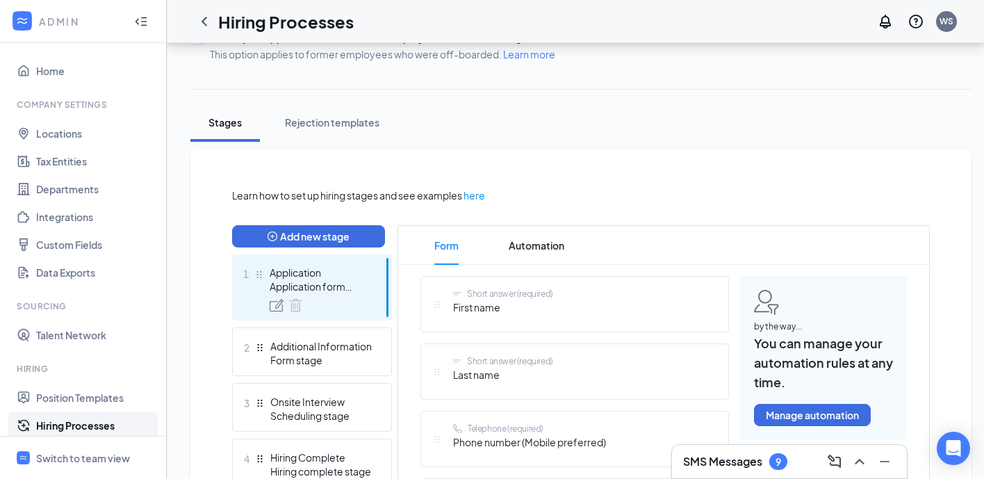
scroll to position [188, 0]
click at [330, 245] on button "Add new stage" at bounding box center [308, 235] width 153 height 22
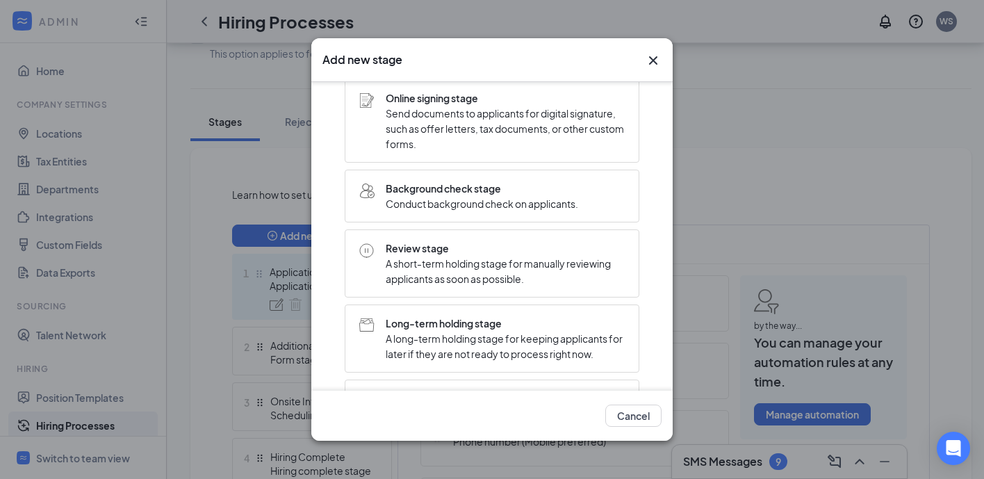
scroll to position [284, 0]
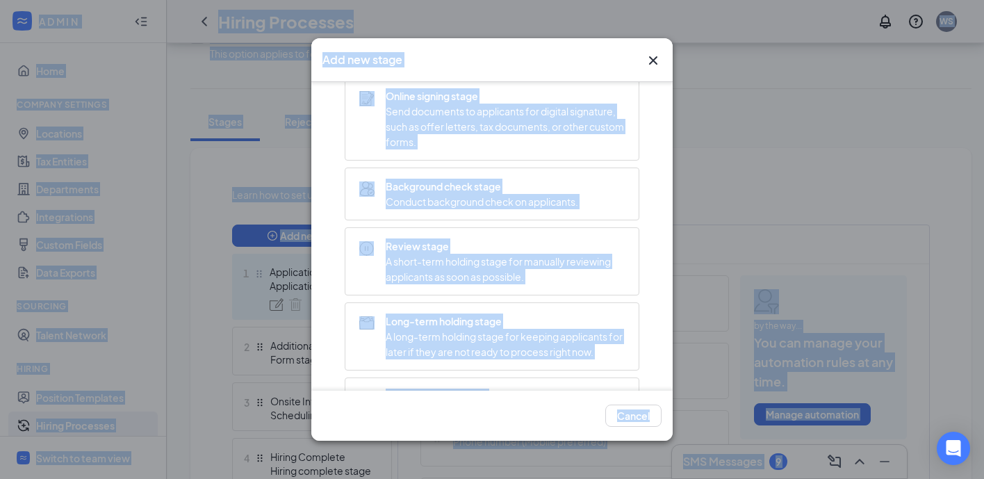
click at [734, 167] on div "Add new stage Choose stage type Form stage Collect additional information or fi…" at bounding box center [492, 239] width 984 height 479
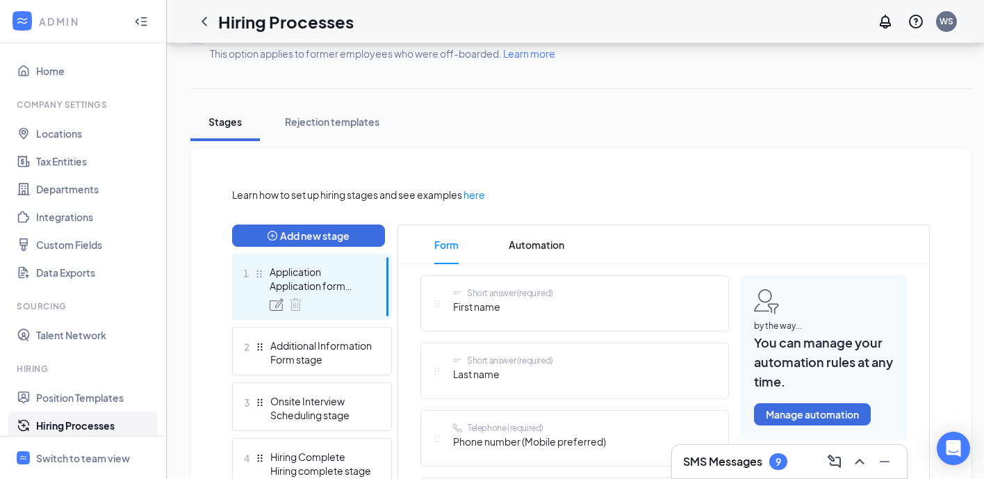
click at [332, 229] on button "Add new stage" at bounding box center [308, 235] width 153 height 22
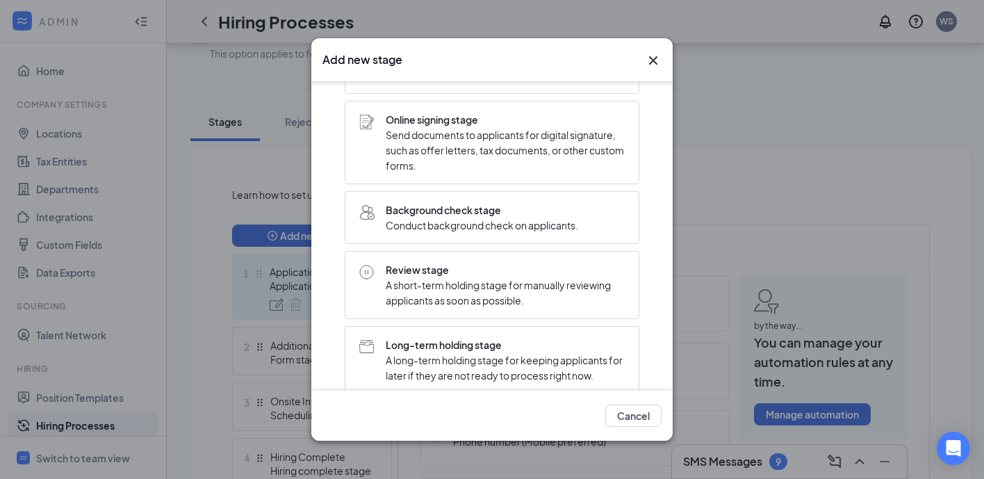
scroll to position [286, 0]
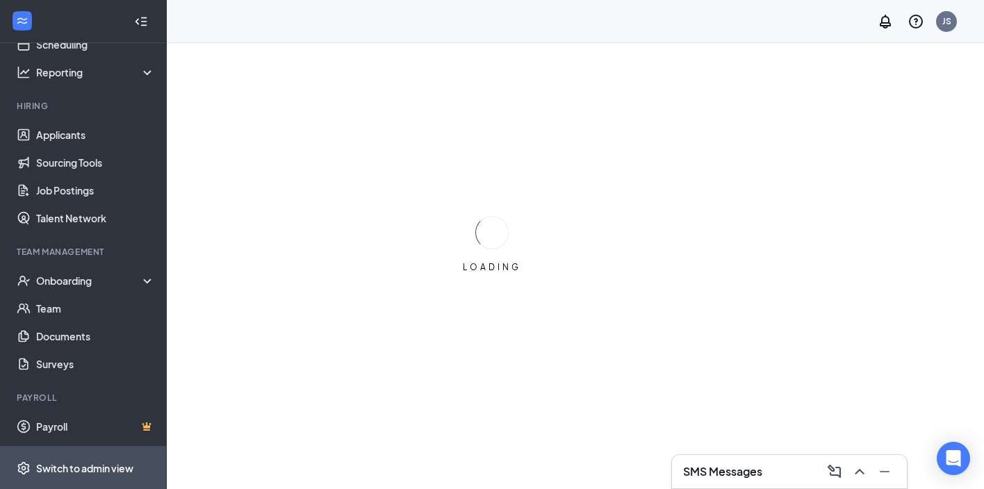
scroll to position [43, 0]
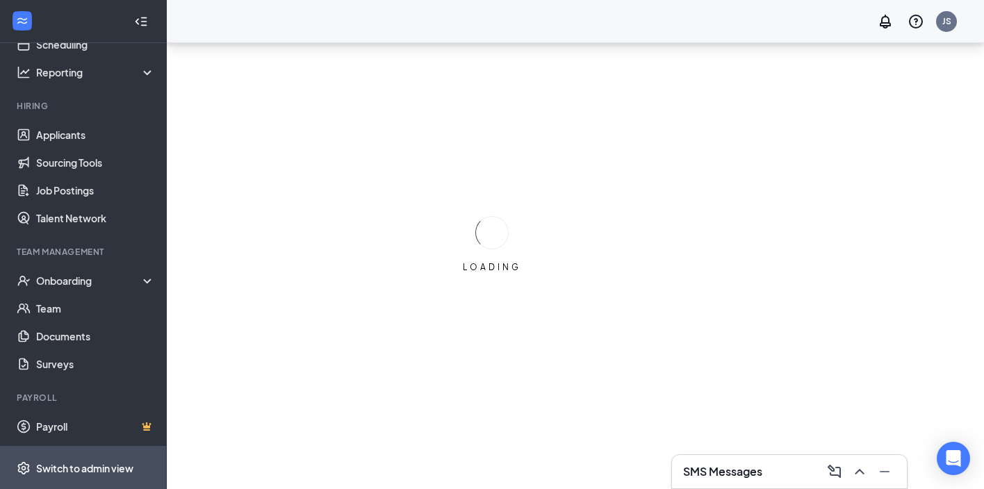
click at [84, 470] on div "Switch to admin view" at bounding box center [84, 468] width 97 height 14
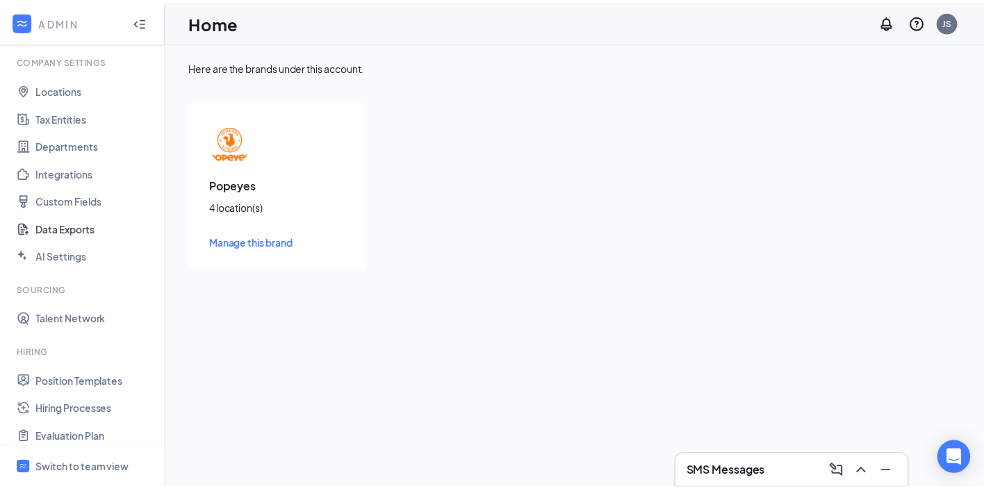
scroll to position [235, 0]
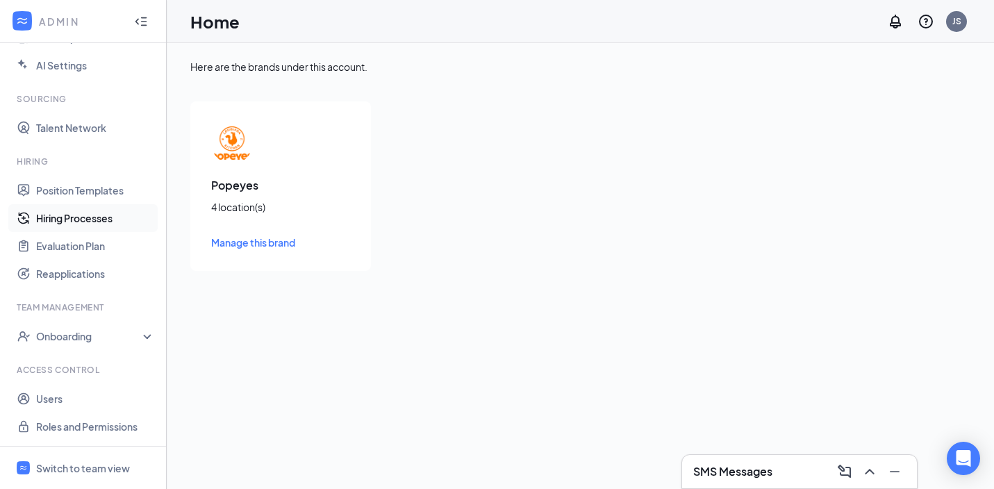
click at [81, 222] on link "Hiring Processes" at bounding box center [95, 218] width 119 height 28
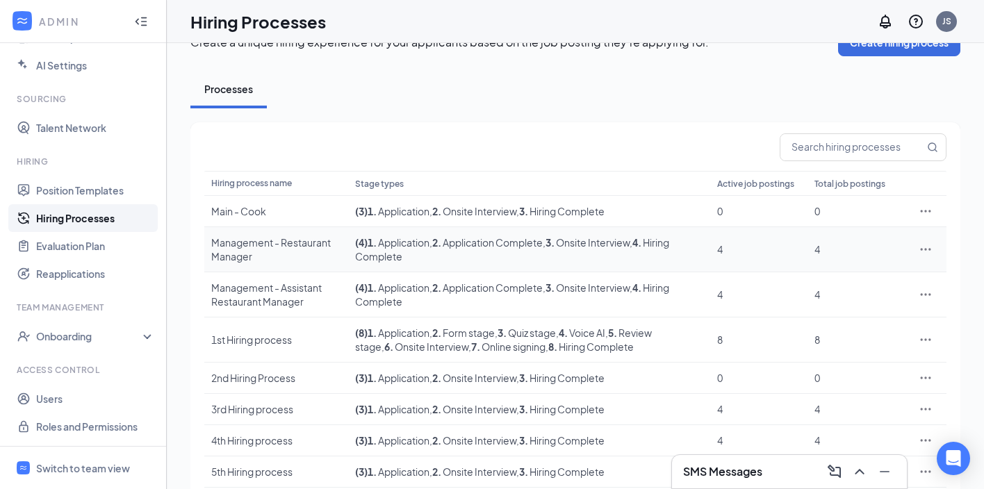
scroll to position [88, 0]
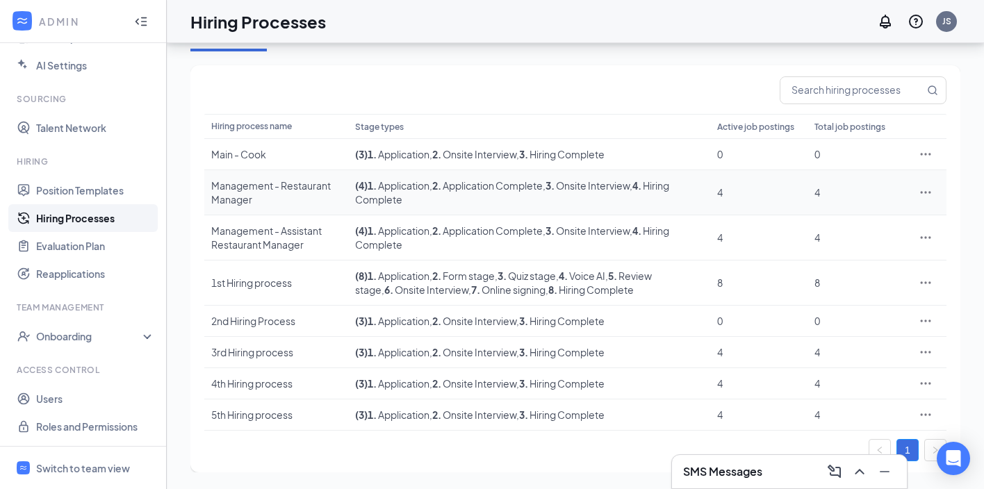
click at [263, 174] on td "Management - Restaurant Manager" at bounding box center [276, 192] width 144 height 45
click at [261, 181] on div "Management - Restaurant Manager" at bounding box center [276, 193] width 130 height 28
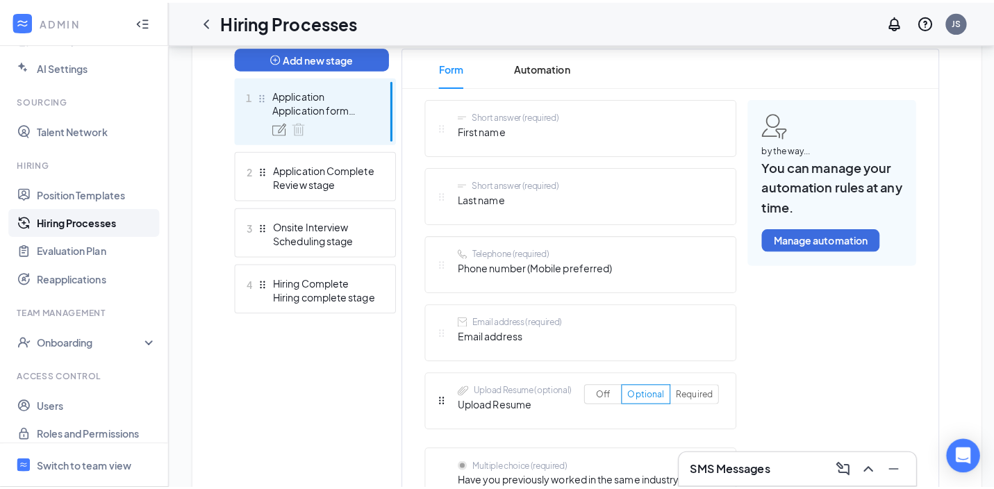
scroll to position [311, 0]
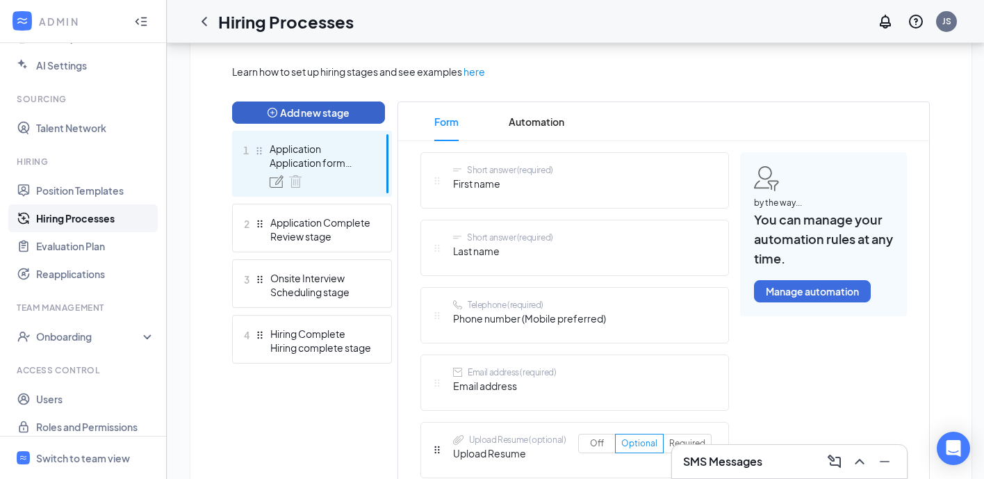
click at [329, 113] on button "Add new stage" at bounding box center [308, 112] width 153 height 22
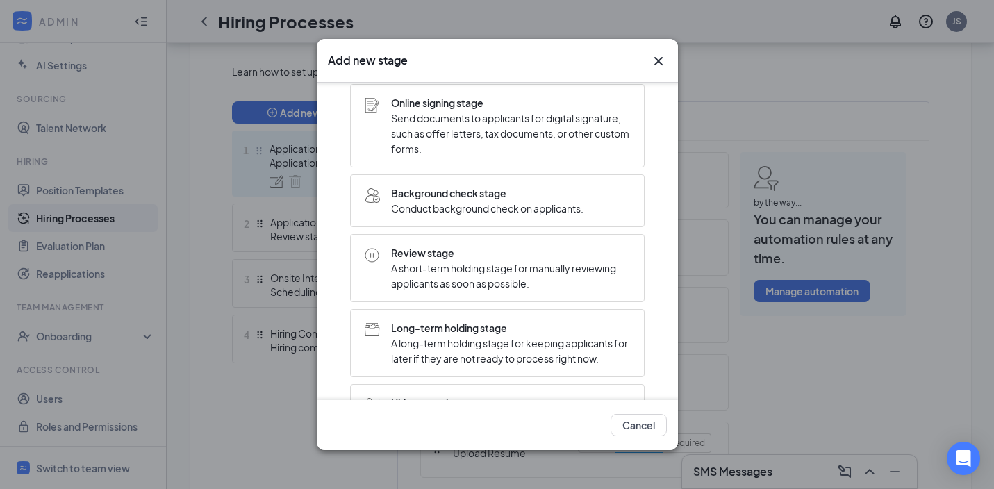
scroll to position [386, 0]
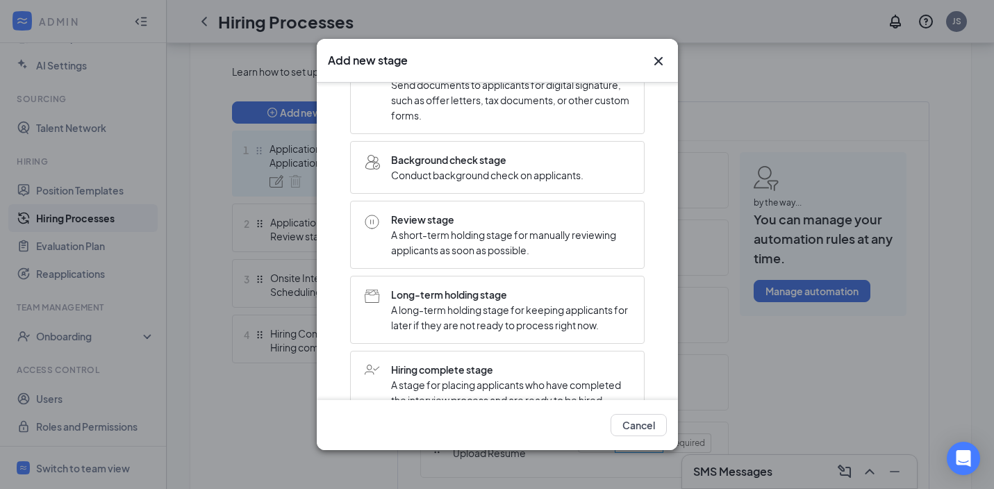
click at [470, 242] on span "A short-term holding stage for manually reviewing applicants as soon as possibl…" at bounding box center [510, 242] width 239 height 31
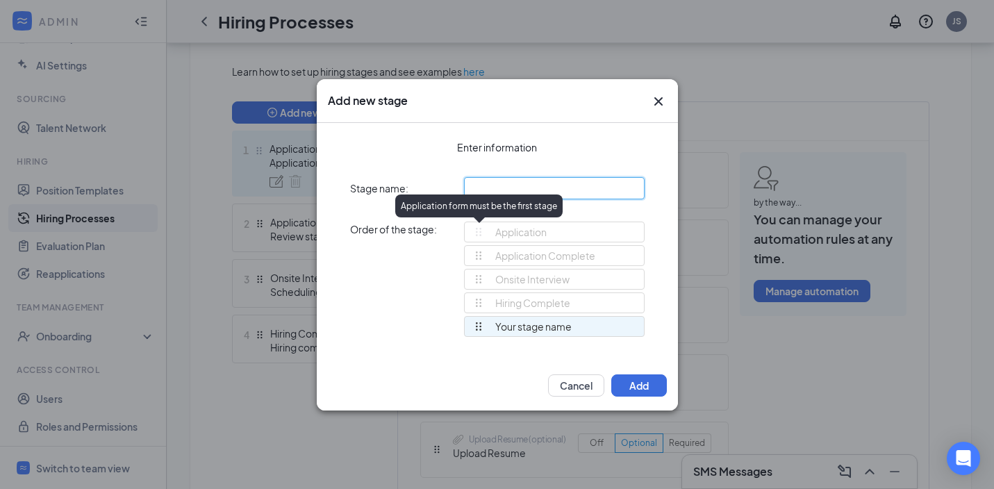
click at [505, 193] on input "text" at bounding box center [554, 188] width 181 height 22
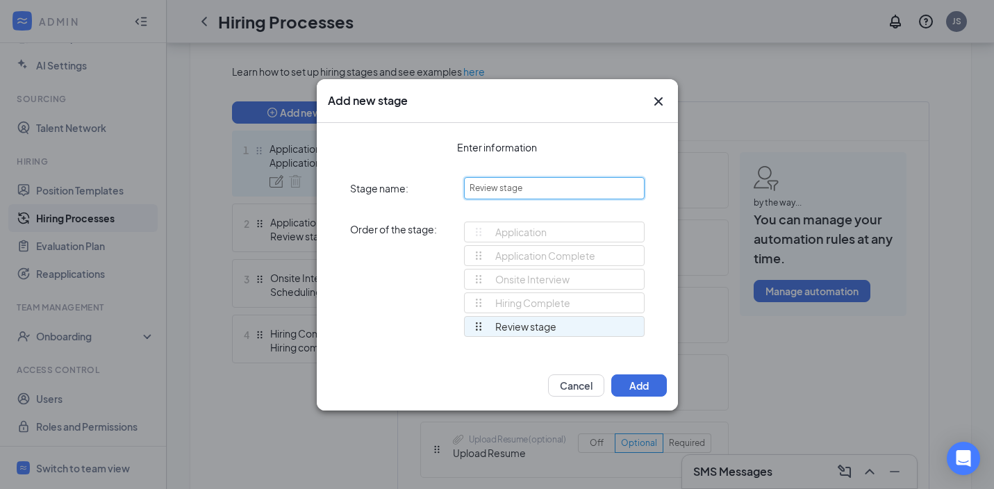
type input "Review stage"
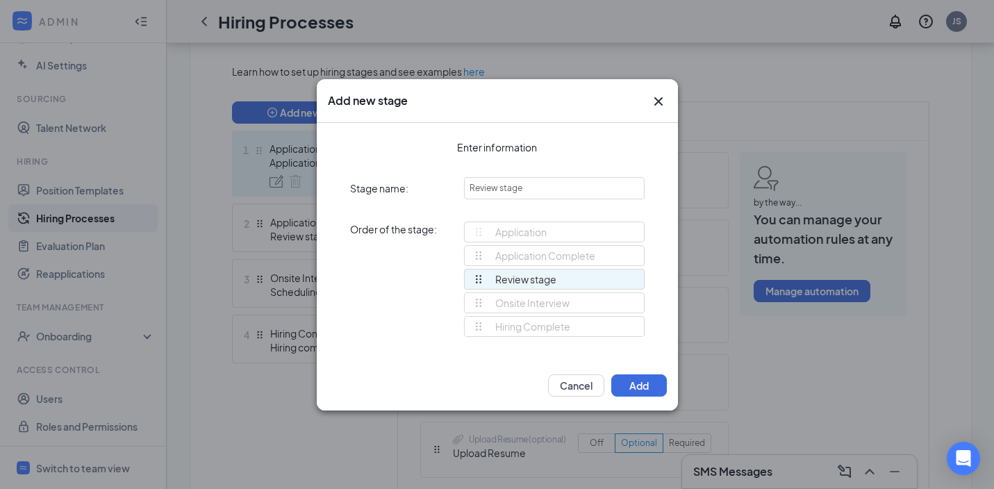
drag, startPoint x: 479, startPoint y: 327, endPoint x: 473, endPoint y: 280, distance: 47.7
click at [473, 280] on div "Application Application Complete Onsite Interview Hiring Complete Review stage …" at bounding box center [554, 286] width 181 height 128
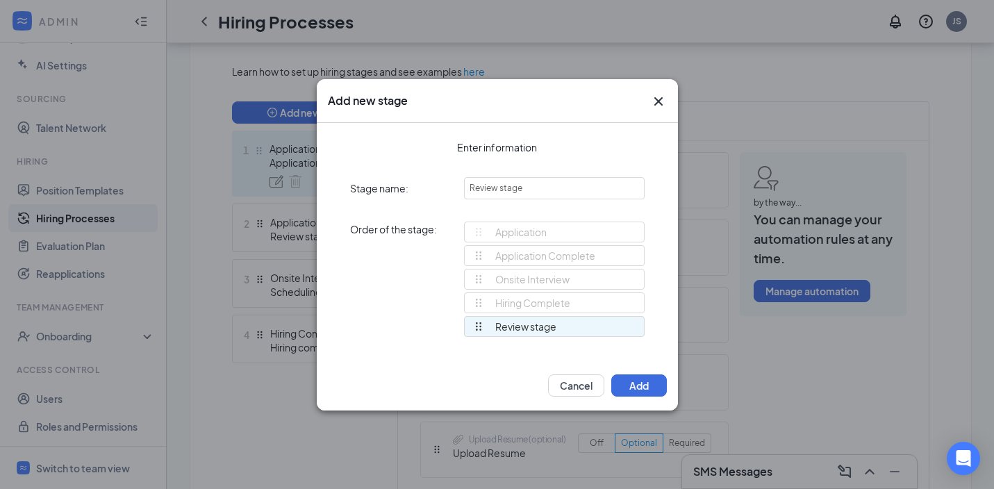
drag, startPoint x: 477, startPoint y: 278, endPoint x: 478, endPoint y: 338, distance: 59.8
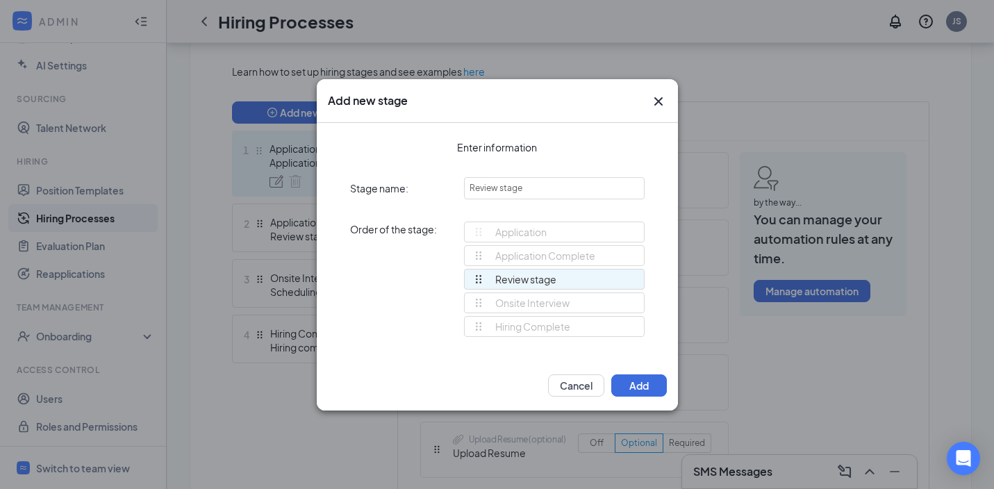
drag, startPoint x: 478, startPoint y: 329, endPoint x: 476, endPoint y: 284, distance: 45.2
click at [476, 284] on div "Application Application Complete Onsite Interview Hiring Complete Review stage …" at bounding box center [554, 286] width 181 height 128
click at [584, 386] on button "Cancel" at bounding box center [576, 386] width 56 height 22
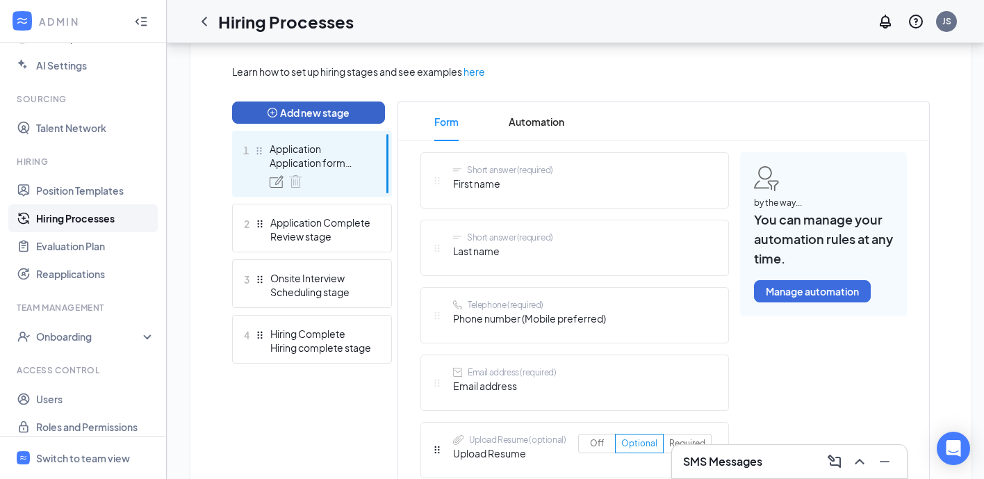
click at [320, 108] on button "Add new stage" at bounding box center [308, 112] width 153 height 22
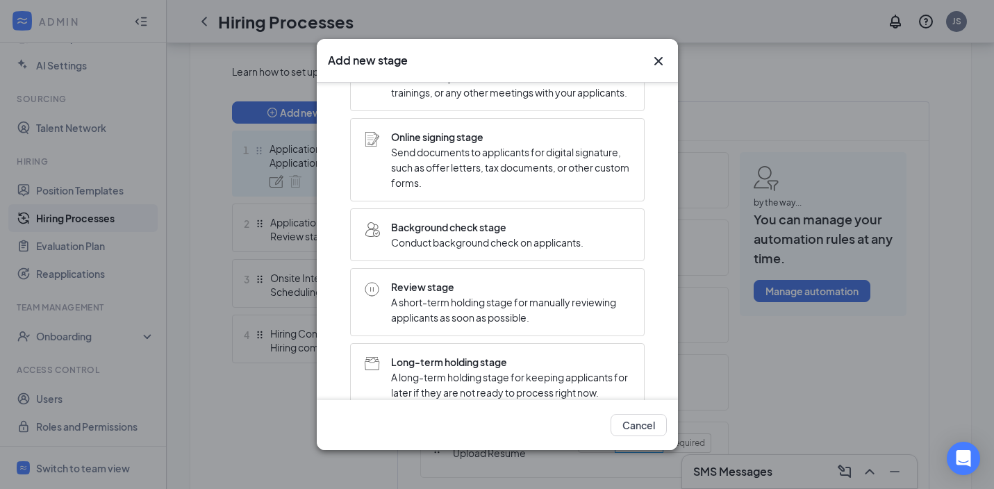
scroll to position [342, 0]
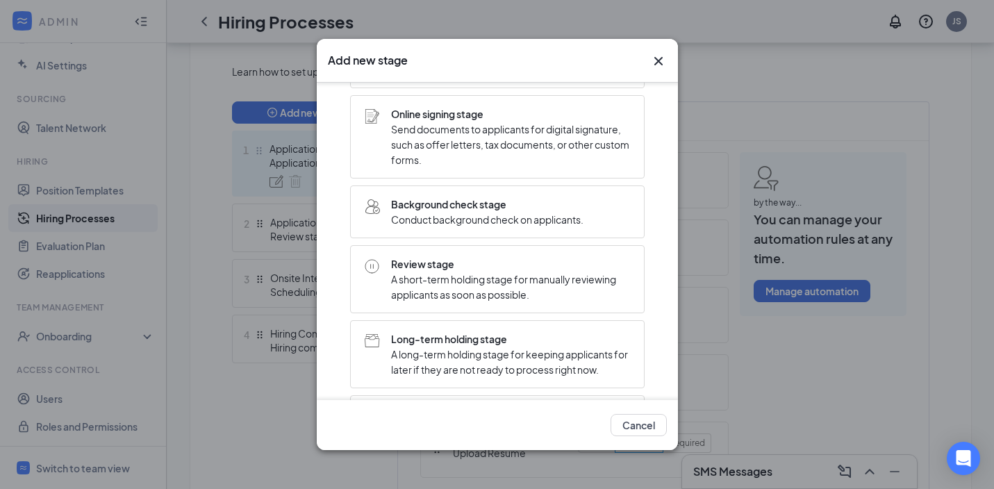
click at [491, 300] on span "A short-term holding stage for manually reviewing applicants as soon as possibl…" at bounding box center [510, 287] width 239 height 31
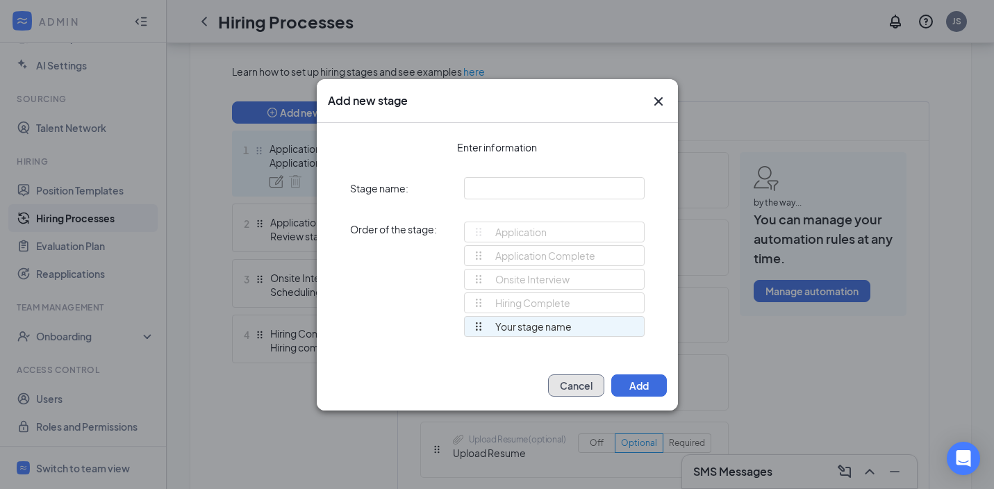
click at [582, 393] on button "Cancel" at bounding box center [576, 386] width 56 height 22
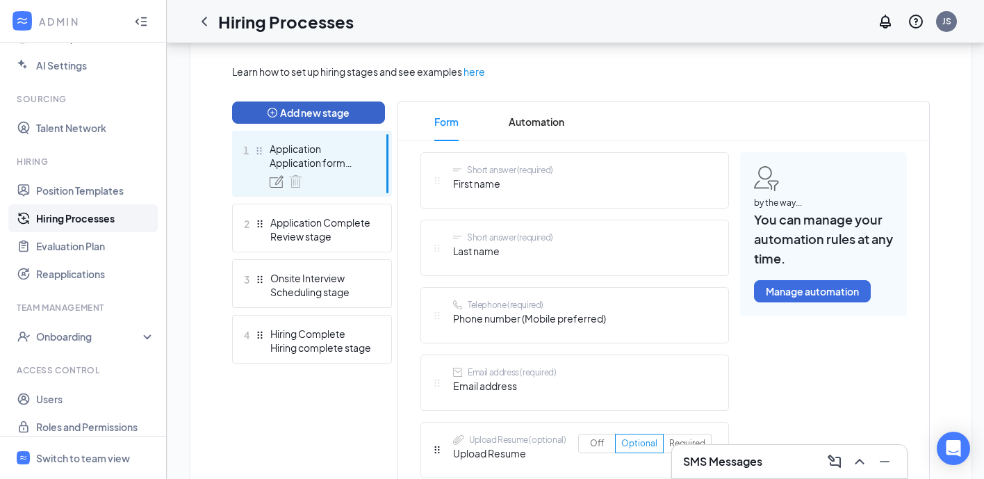
click at [327, 106] on button "Add new stage" at bounding box center [308, 112] width 153 height 22
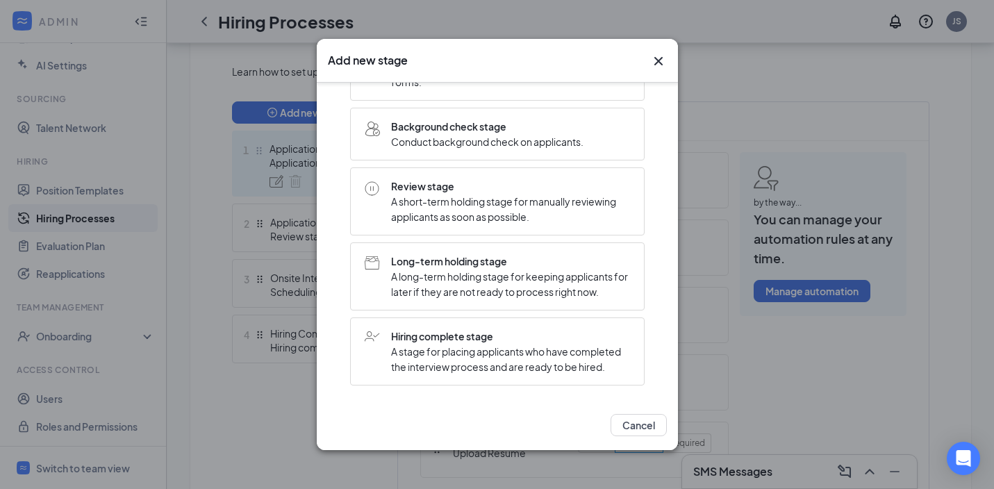
scroll to position [451, 0]
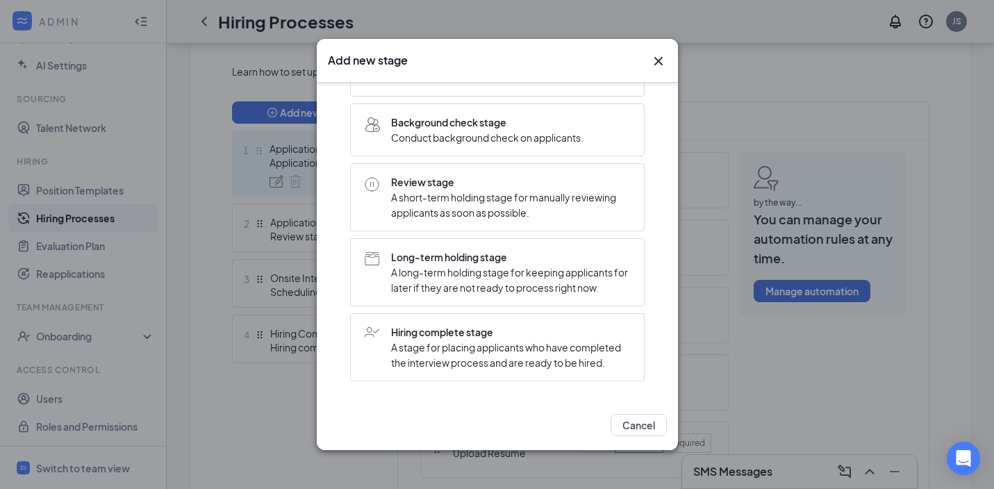
click at [449, 175] on span "Review stage" at bounding box center [510, 181] width 239 height 15
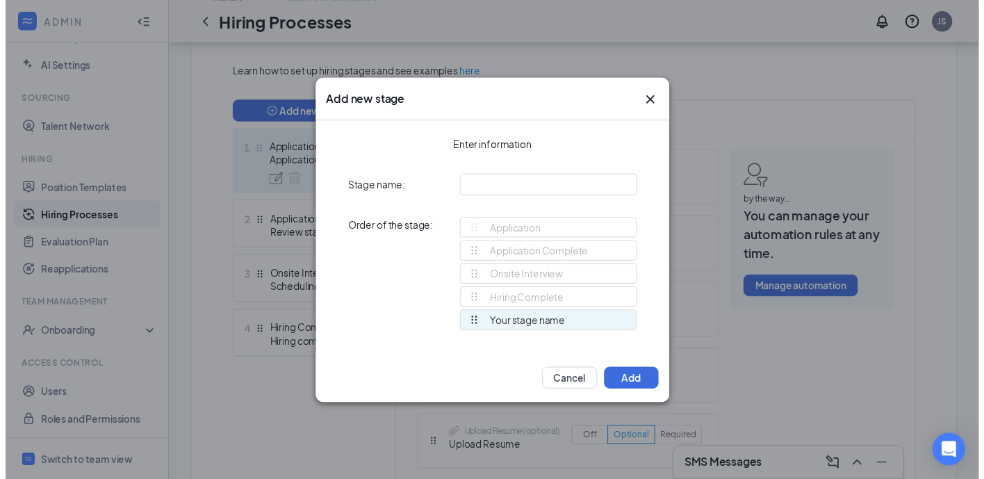
scroll to position [0, 0]
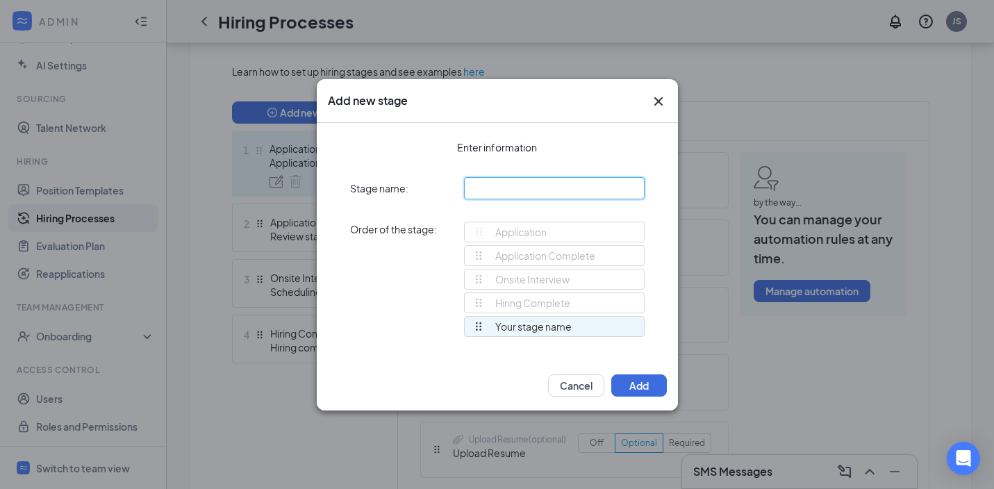
click at [505, 187] on input "text" at bounding box center [554, 188] width 181 height 22
type input "Review stage"
click at [591, 382] on button "Cancel" at bounding box center [576, 386] width 56 height 22
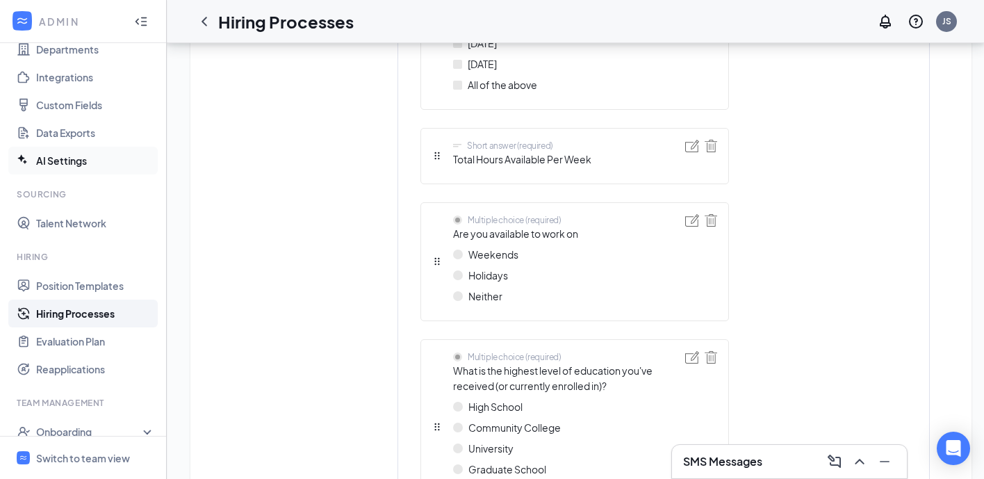
scroll to position [38, 0]
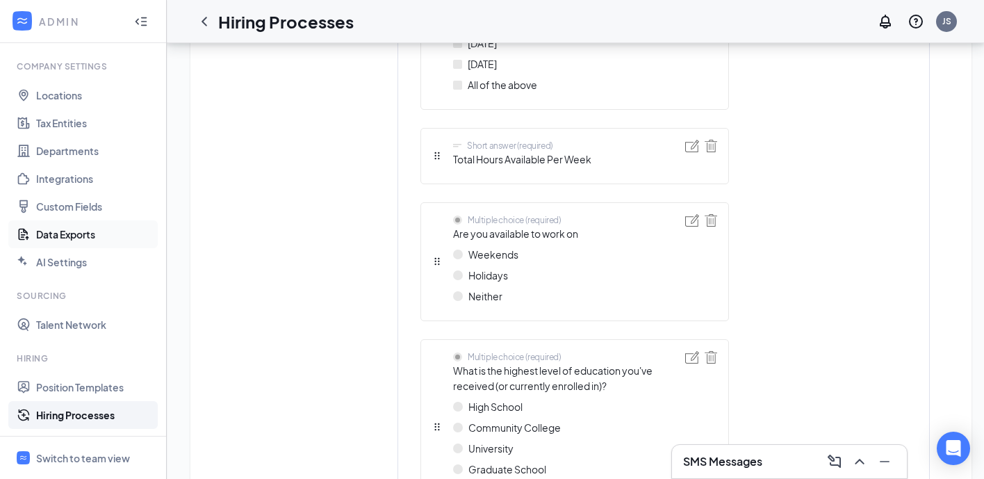
click at [81, 239] on link "Data Exports" at bounding box center [95, 234] width 119 height 28
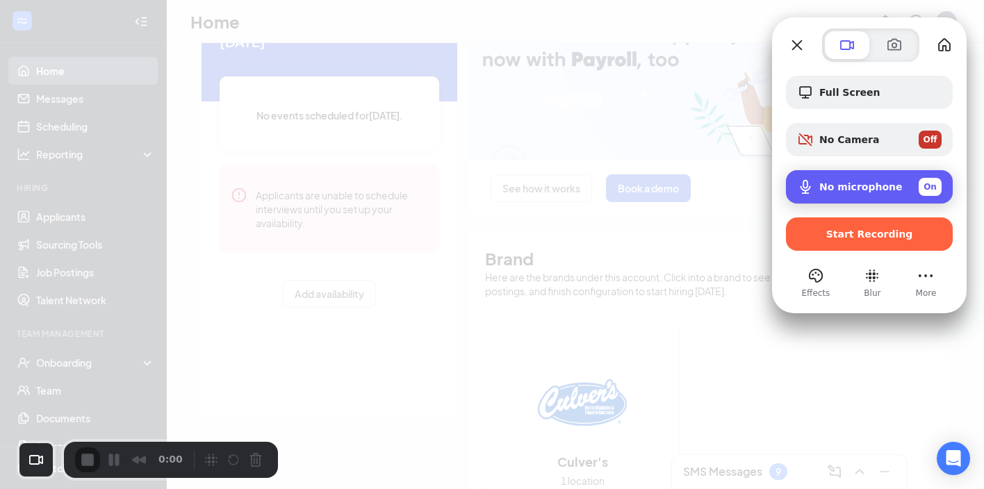
scroll to position [287, 0]
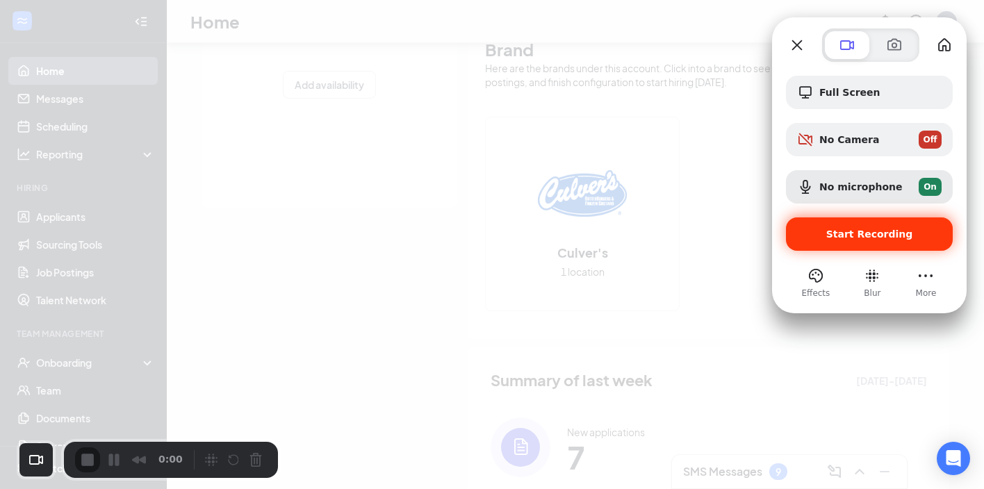
click at [875, 231] on span "Start Recording" at bounding box center [869, 234] width 87 height 11
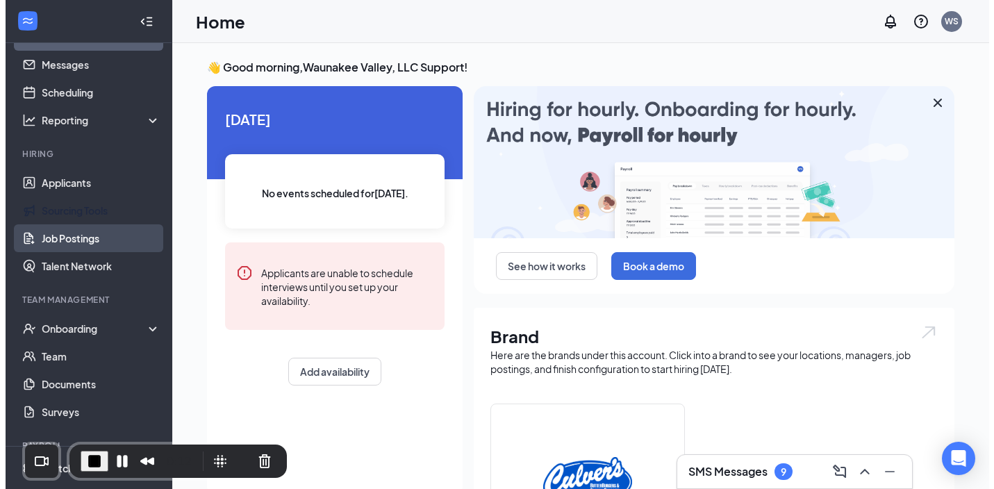
scroll to position [82, 0]
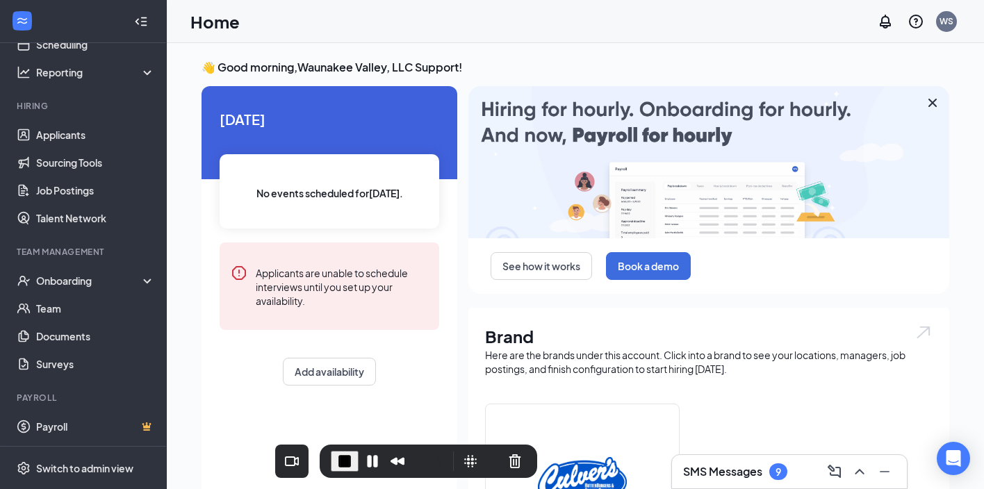
drag, startPoint x: 164, startPoint y: 443, endPoint x: 306, endPoint y: 451, distance: 142.0
click at [420, 445] on div "0:16" at bounding box center [429, 461] width 218 height 33
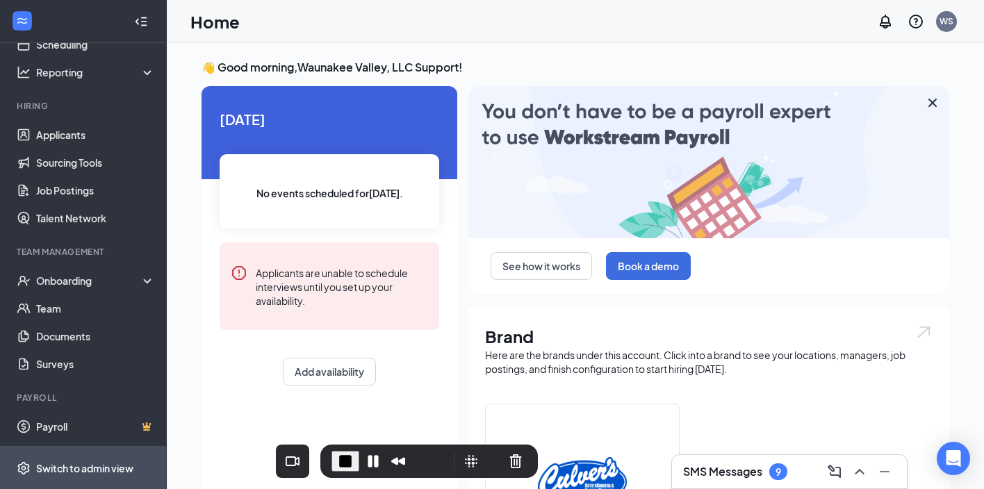
click at [74, 469] on div "Switch to admin view" at bounding box center [84, 468] width 97 height 14
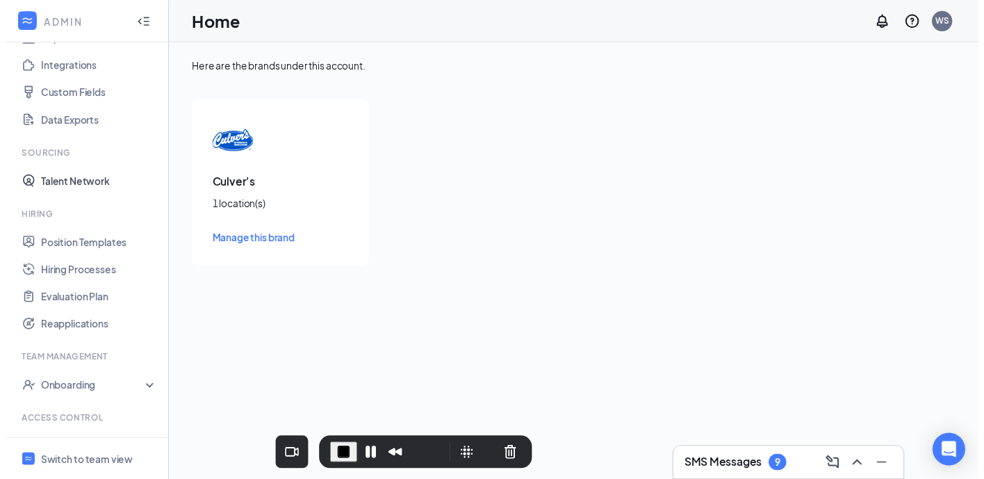
scroll to position [207, 0]
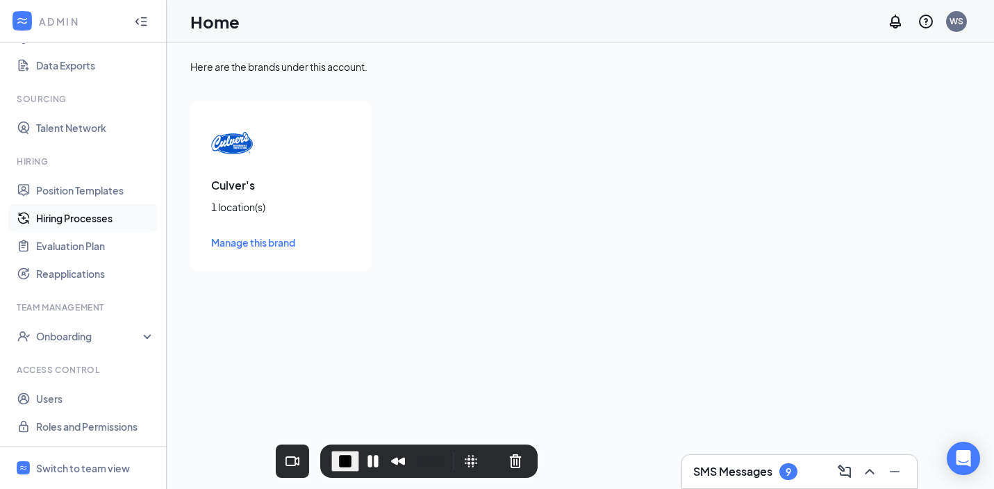
click at [90, 218] on link "Hiring Processes" at bounding box center [95, 218] width 119 height 28
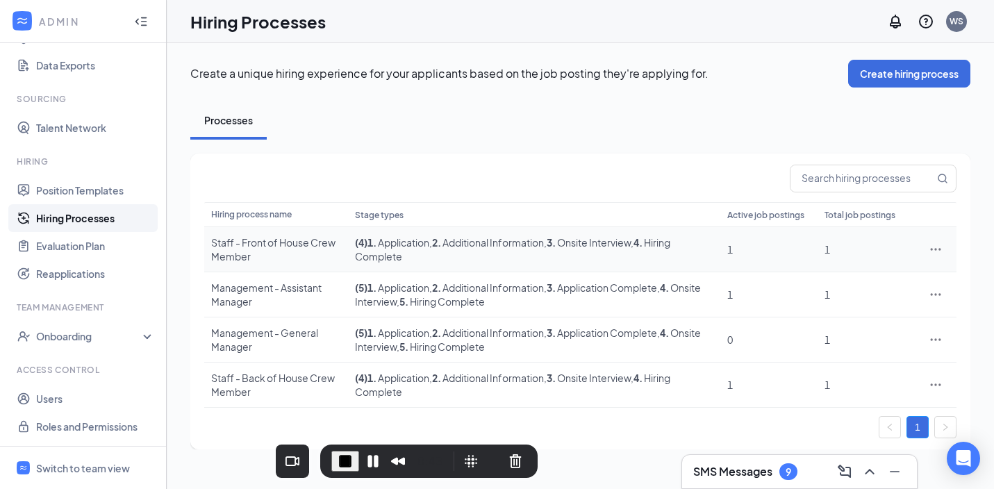
click at [939, 251] on icon "Ellipses" at bounding box center [936, 250] width 14 height 14
click at [833, 281] on span "Edit" at bounding box center [872, 277] width 120 height 15
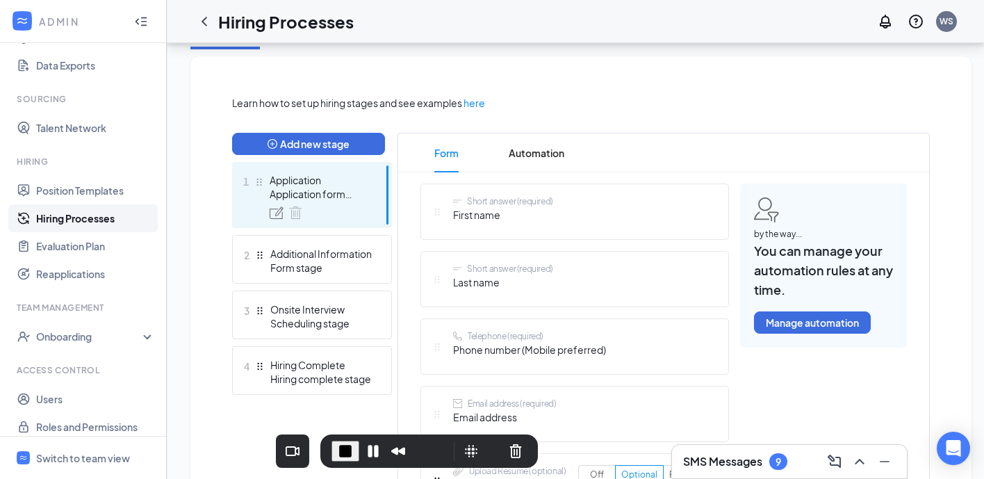
scroll to position [289, 0]
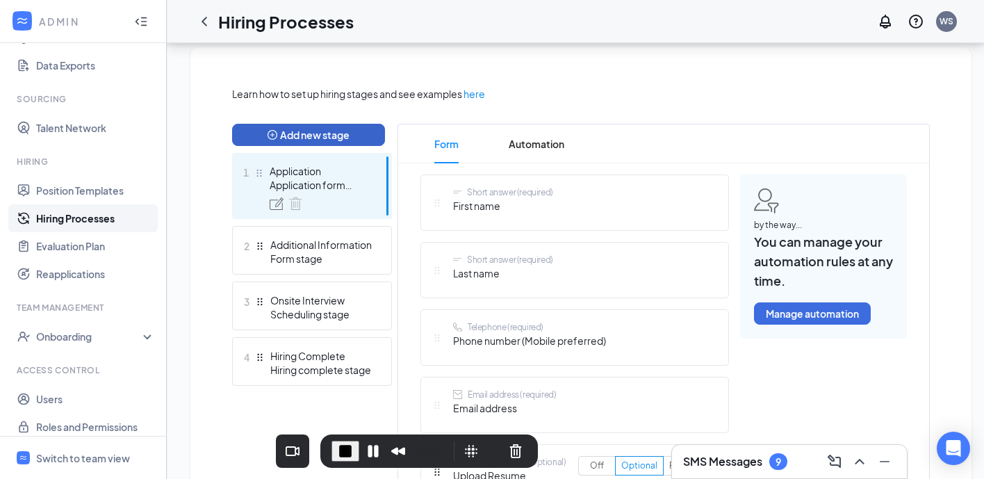
click at [317, 134] on button "Add new stage" at bounding box center [308, 135] width 153 height 22
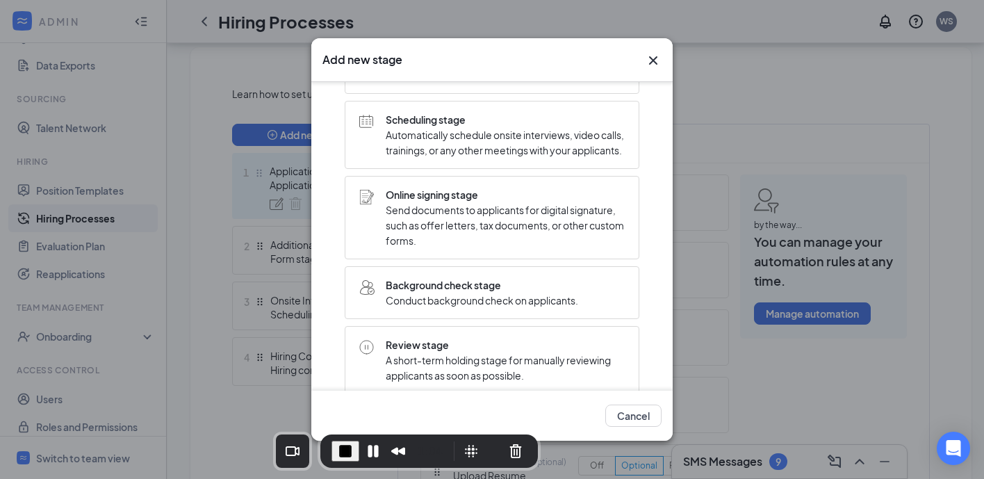
scroll to position [320, 0]
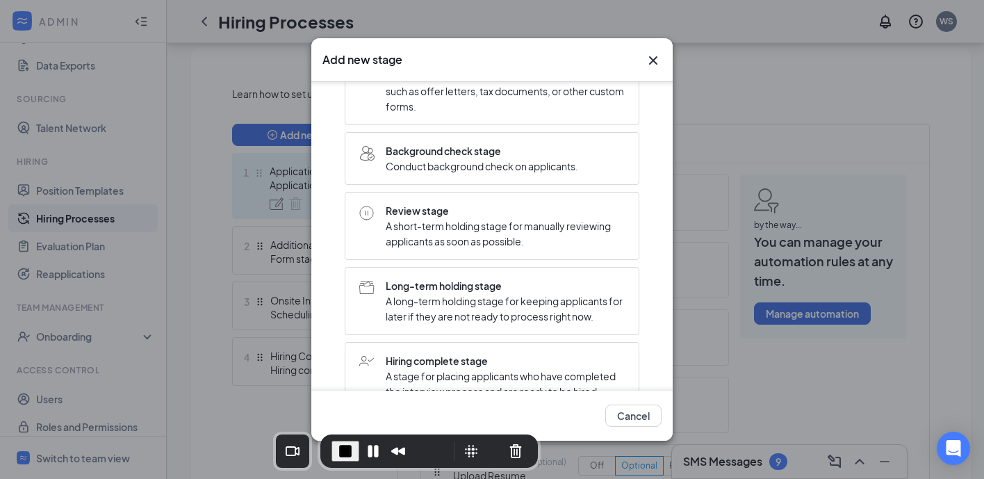
click at [482, 218] on span "Review stage" at bounding box center [505, 210] width 239 height 15
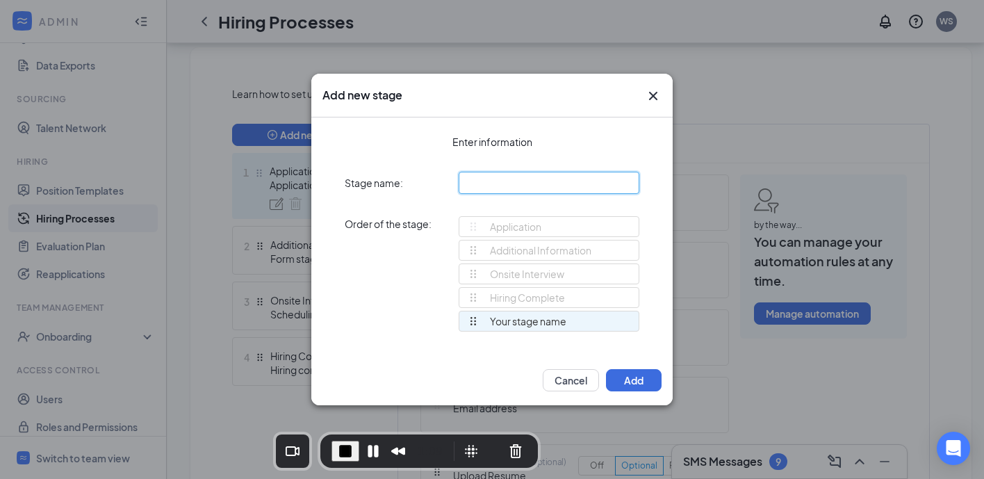
click at [493, 180] on input "text" at bounding box center [549, 183] width 181 height 22
type input "Review stage"
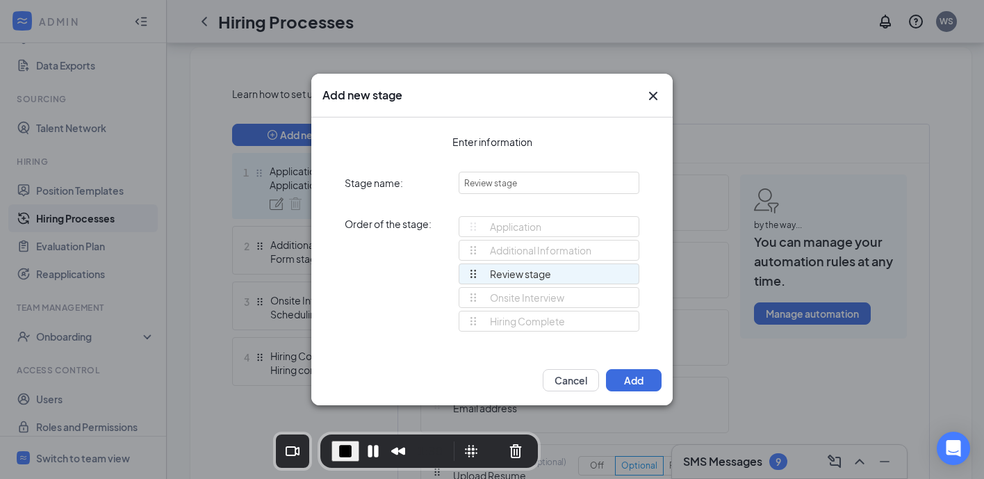
drag, startPoint x: 470, startPoint y: 323, endPoint x: 468, endPoint y: 278, distance: 45.3
click at [468, 278] on div "Application Additional Information Onsite Interview Hiring Complete Review stag…" at bounding box center [549, 280] width 181 height 128
click at [514, 452] on button "Cancel Recording" at bounding box center [516, 451] width 22 height 22
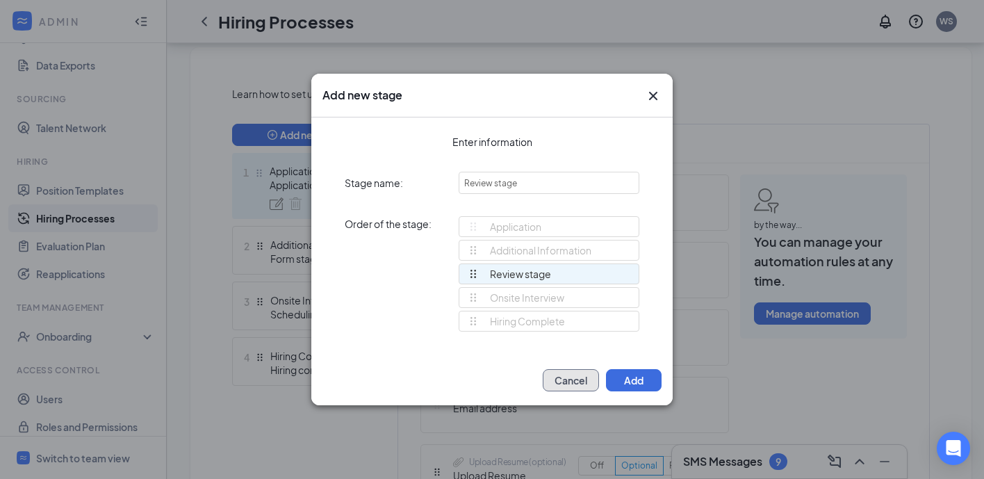
click at [575, 379] on button "Cancel" at bounding box center [571, 380] width 56 height 22
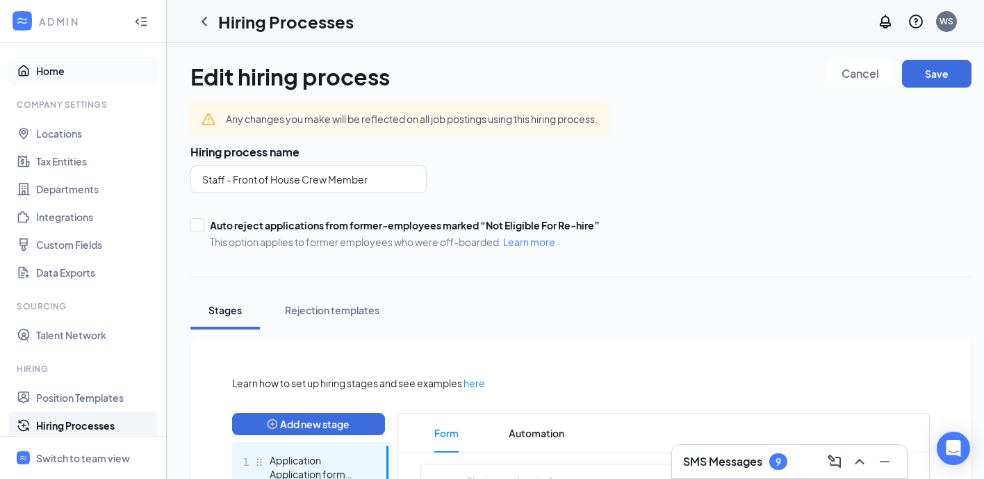
click at [60, 70] on link "Home" at bounding box center [95, 71] width 119 height 28
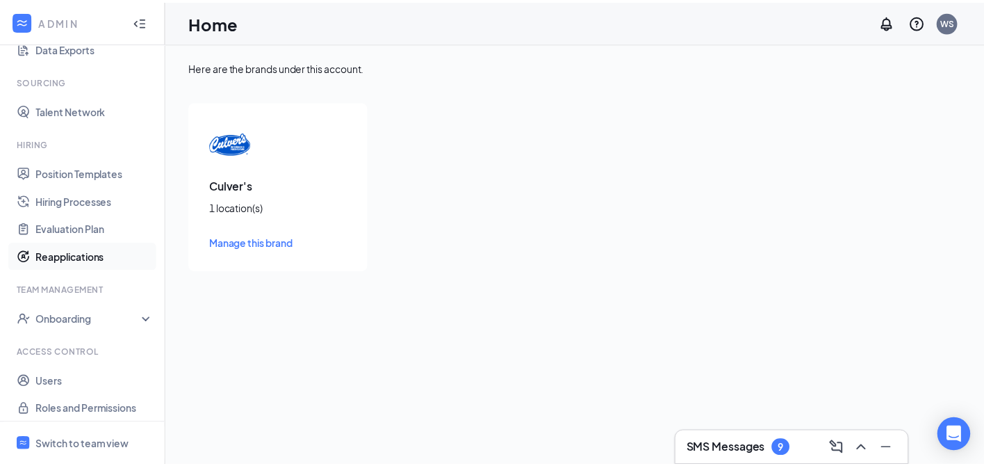
scroll to position [231, 0]
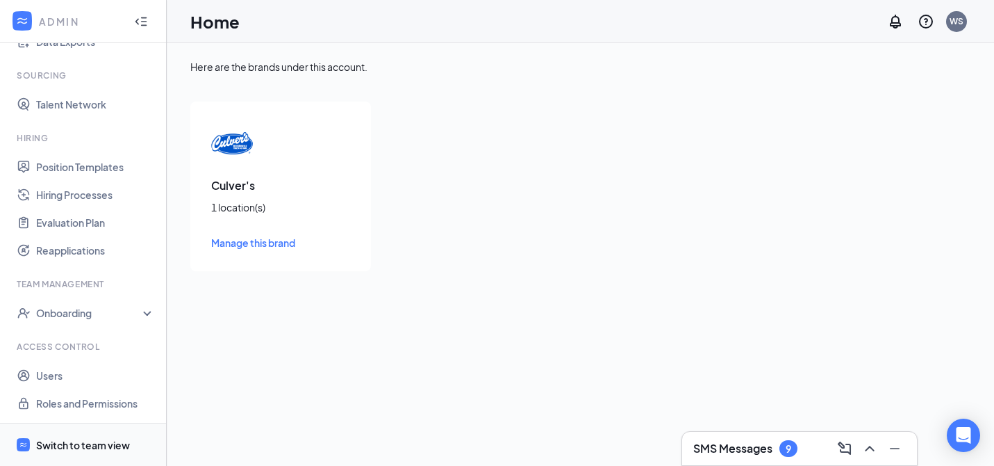
click at [93, 441] on div "Switch to team view" at bounding box center [83, 445] width 94 height 14
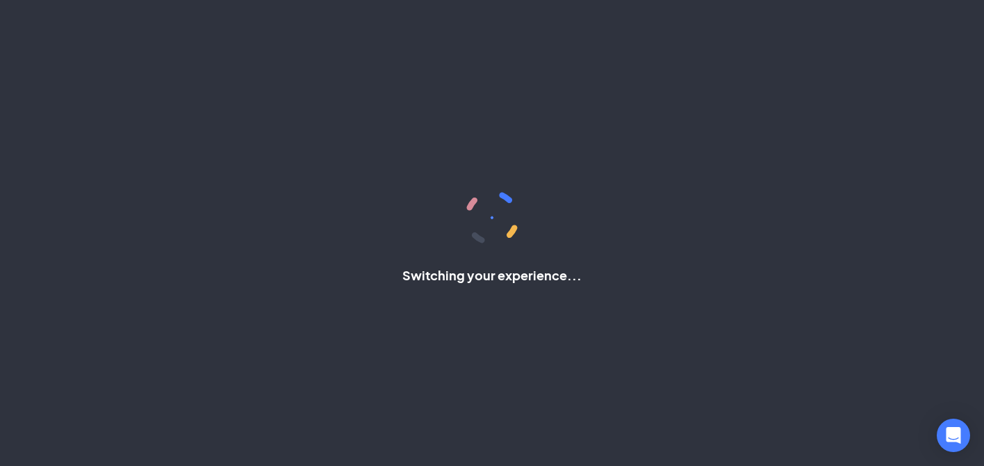
scroll to position [106, 0]
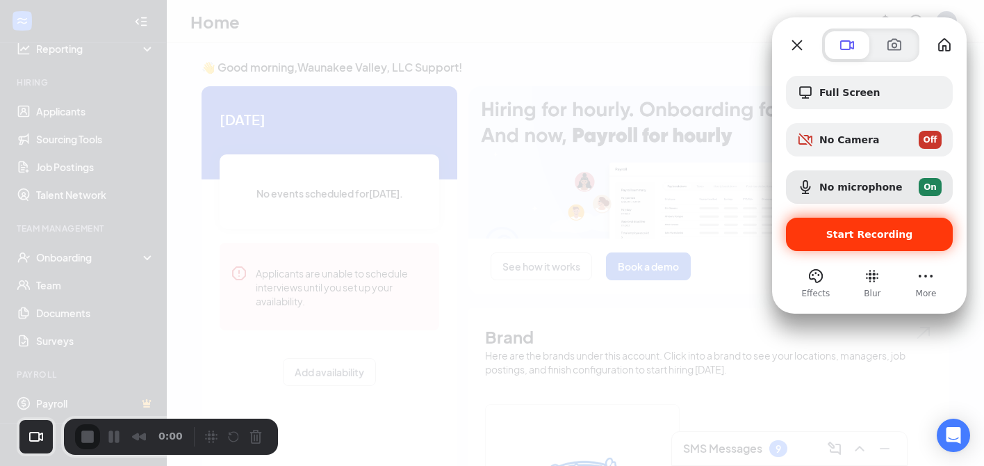
click at [850, 235] on span "Start Recording" at bounding box center [869, 234] width 87 height 11
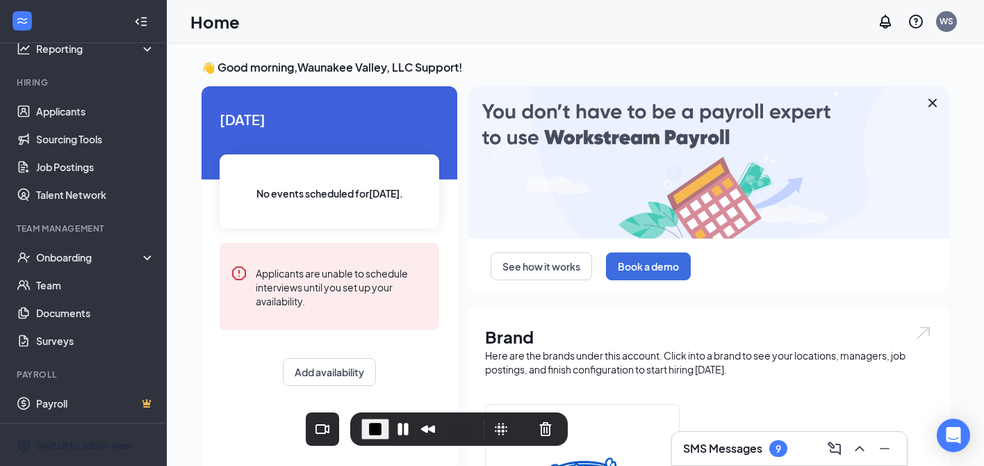
drag, startPoint x: 199, startPoint y: 420, endPoint x: 485, endPoint y: 411, distance: 286.5
click at [485, 412] on div "0:02" at bounding box center [459, 428] width 218 height 33
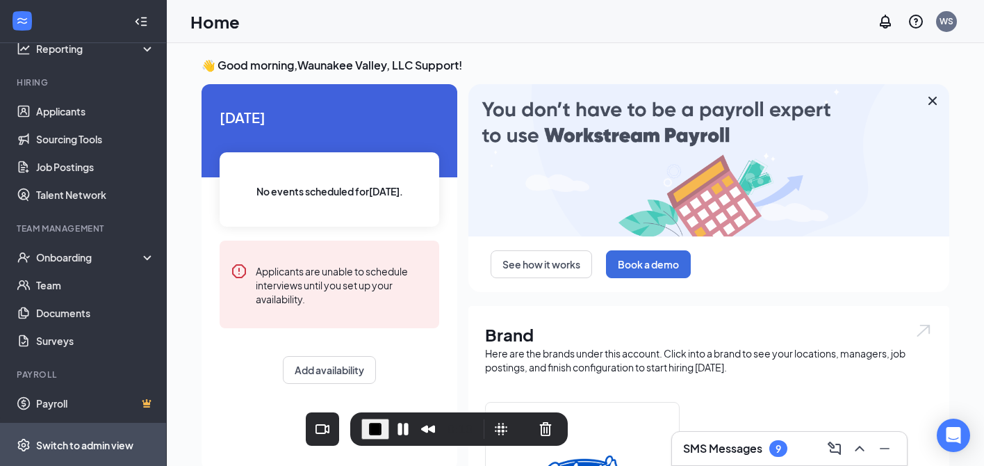
scroll to position [3, 0]
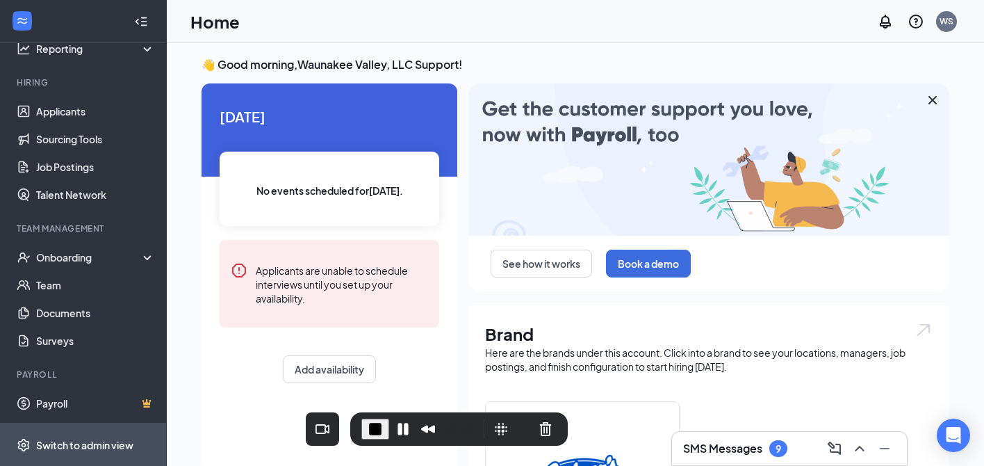
click at [101, 443] on div "Switch to admin view" at bounding box center [84, 445] width 97 height 14
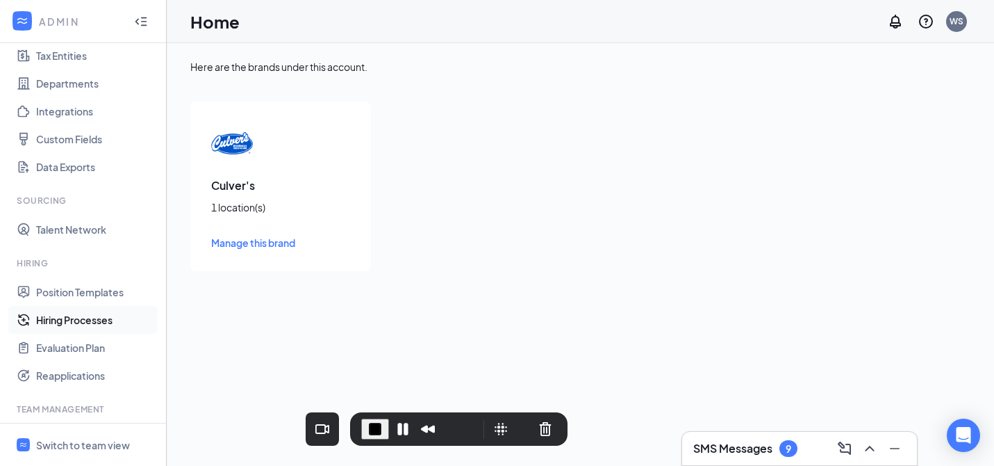
click at [85, 320] on link "Hiring Processes" at bounding box center [95, 320] width 119 height 28
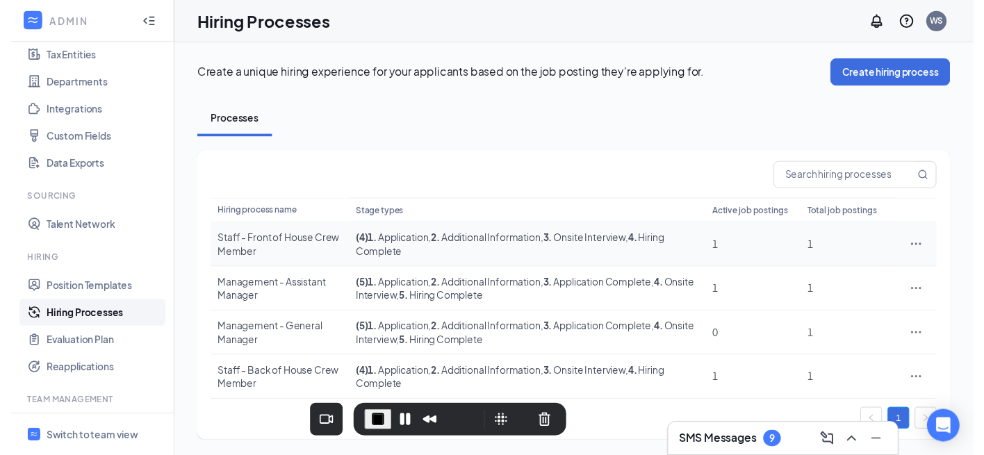
scroll to position [1, 0]
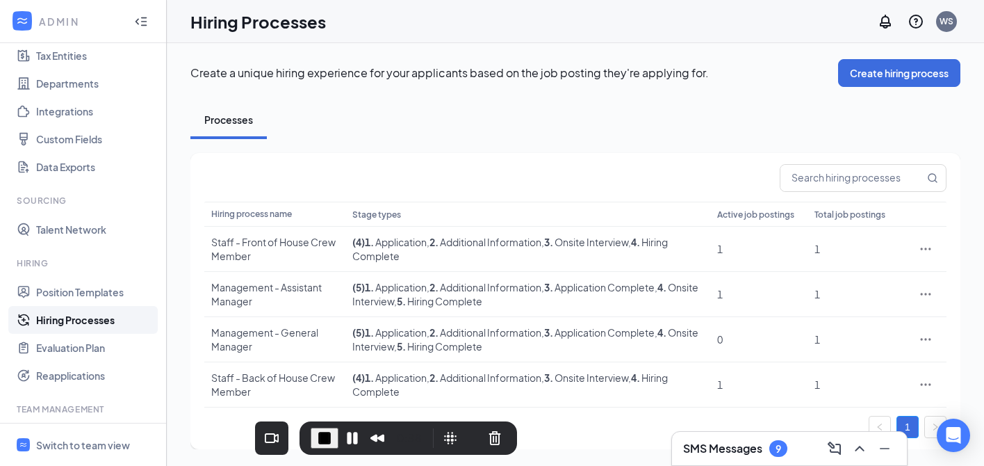
drag, startPoint x: 478, startPoint y: 412, endPoint x: 427, endPoint y: 432, distance: 54.3
click at [427, 432] on div "0:38" at bounding box center [409, 437] width 218 height 33
click at [928, 249] on icon "Ellipses" at bounding box center [926, 249] width 14 height 14
click at [829, 281] on span "Edit" at bounding box center [862, 277] width 120 height 15
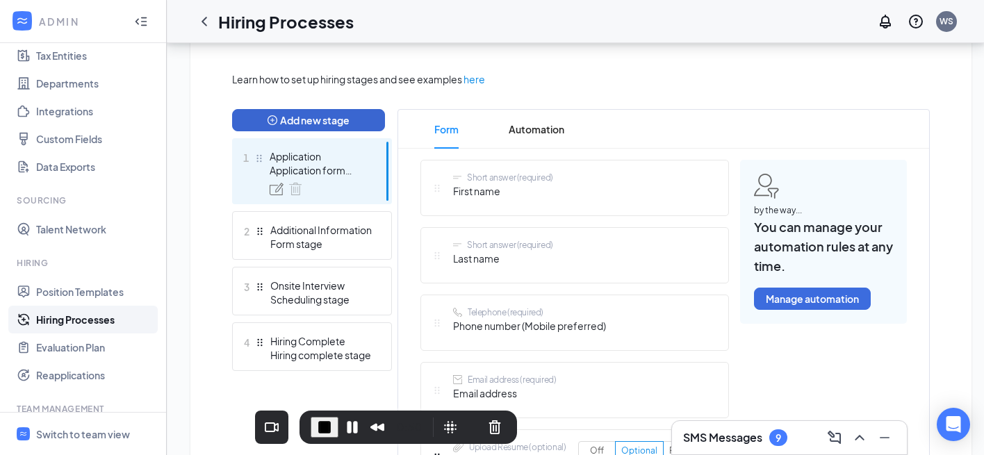
scroll to position [290, 0]
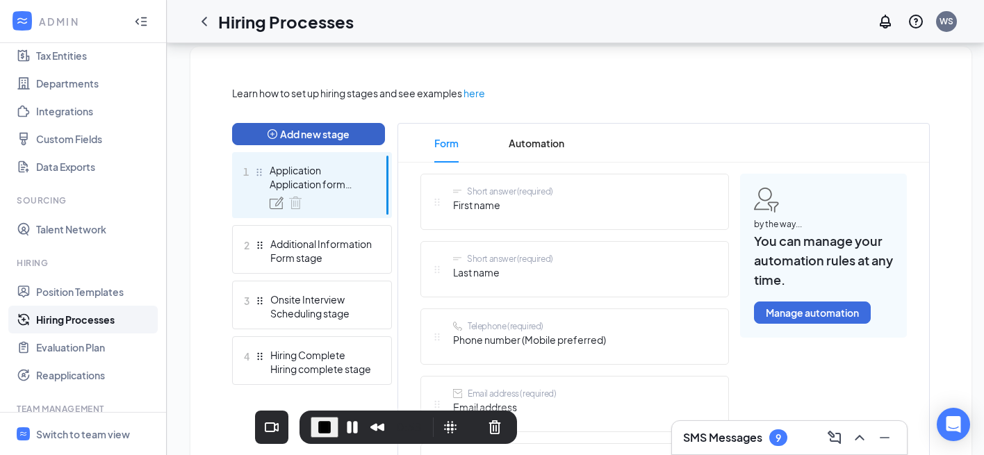
click at [332, 130] on button "Add new stage" at bounding box center [308, 134] width 153 height 22
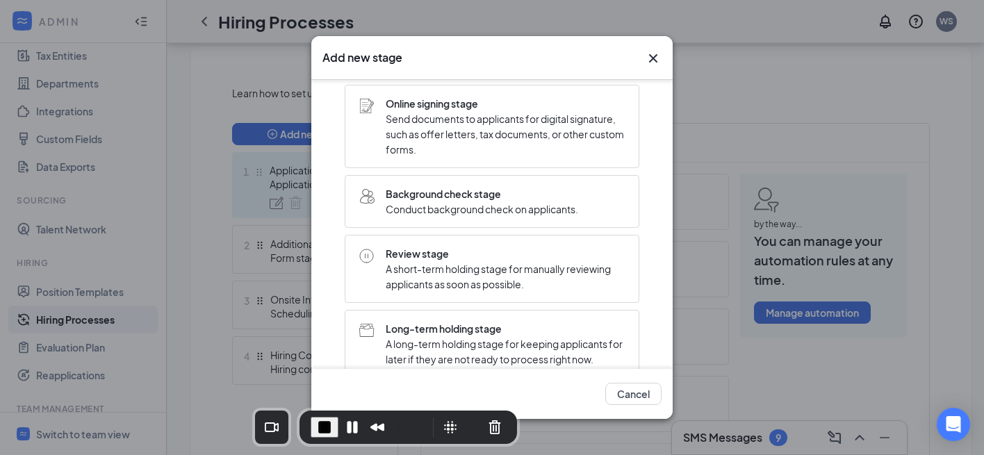
scroll to position [306, 0]
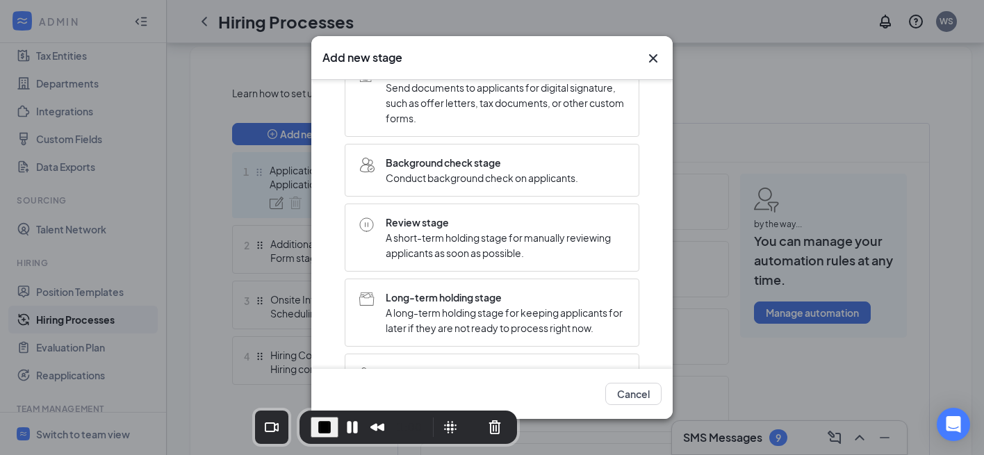
click at [515, 230] on span "Review stage" at bounding box center [505, 222] width 239 height 15
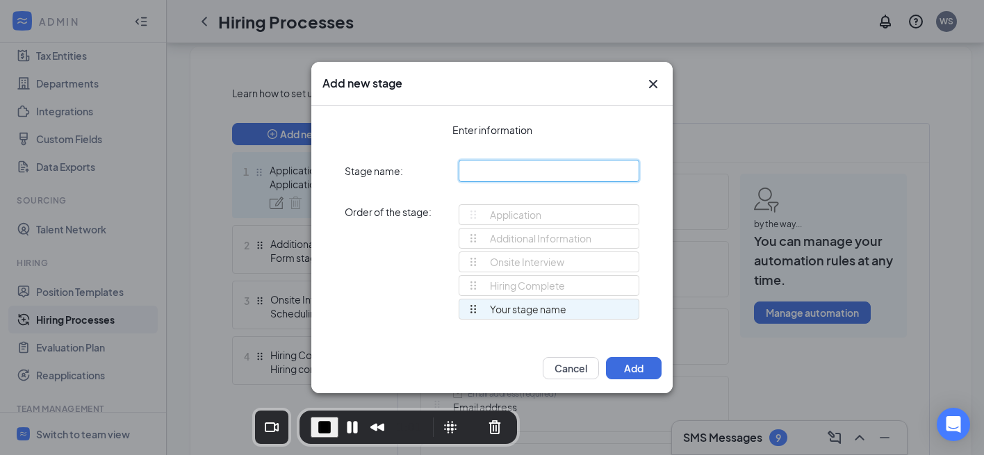
click at [505, 169] on input "text" at bounding box center [549, 171] width 181 height 22
type input "Review stage"
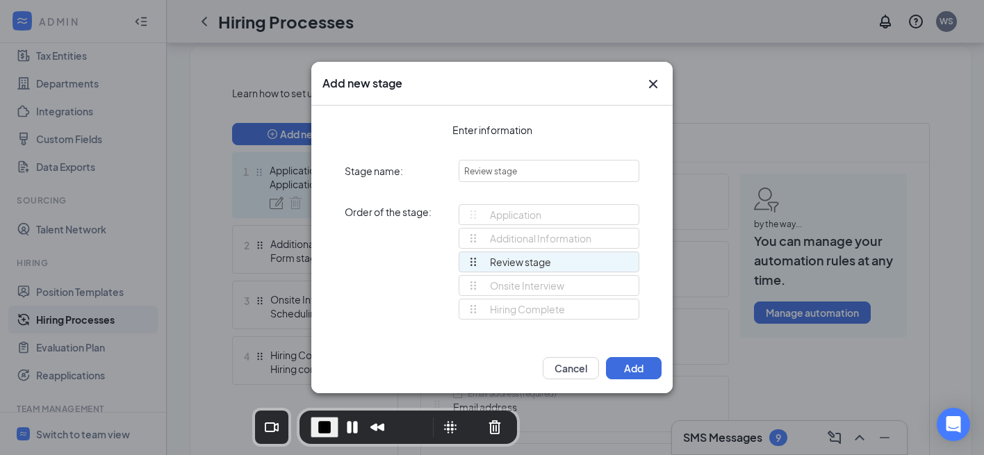
drag, startPoint x: 473, startPoint y: 310, endPoint x: 465, endPoint y: 265, distance: 45.9
click at [465, 265] on div "Application Additional Information Onsite Interview Hiring Complete Review stag…" at bounding box center [549, 268] width 181 height 128
click at [644, 372] on button "Add" at bounding box center [634, 368] width 56 height 22
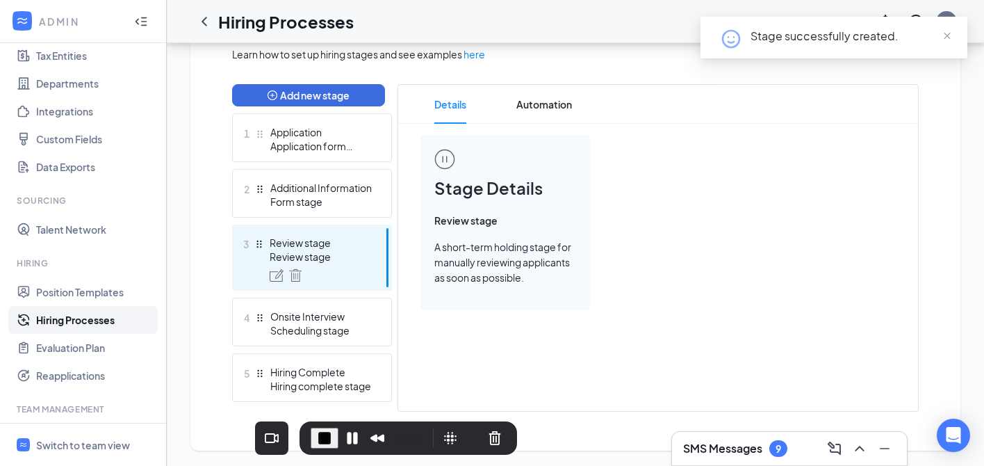
scroll to position [330, 0]
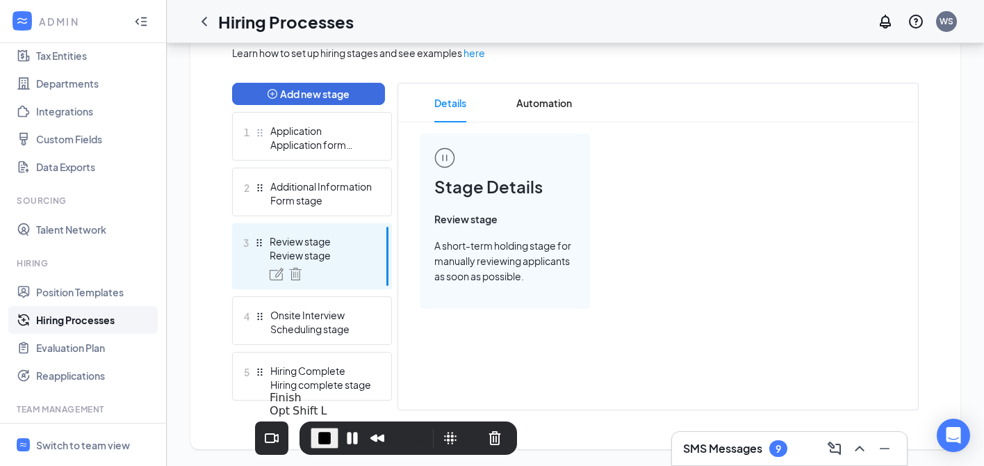
click at [323, 437] on span "End Recording" at bounding box center [324, 437] width 17 height 17
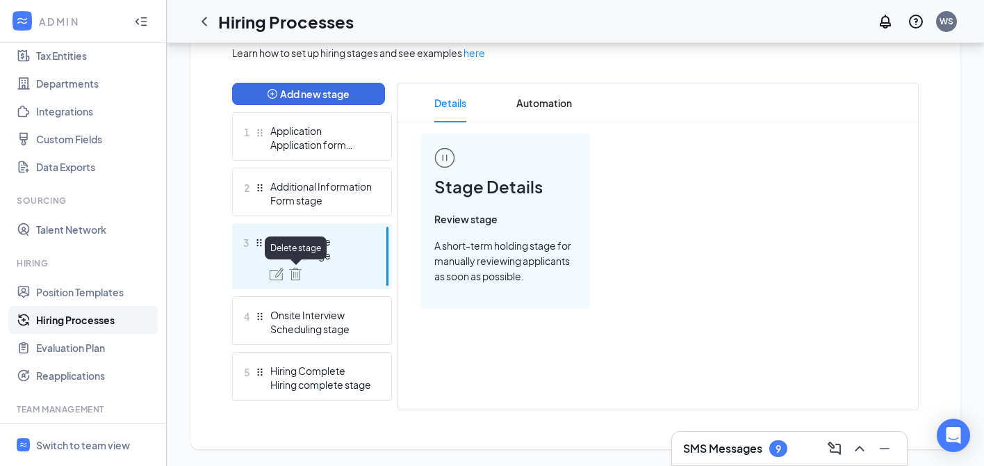
click at [296, 277] on img at bounding box center [295, 274] width 13 height 13
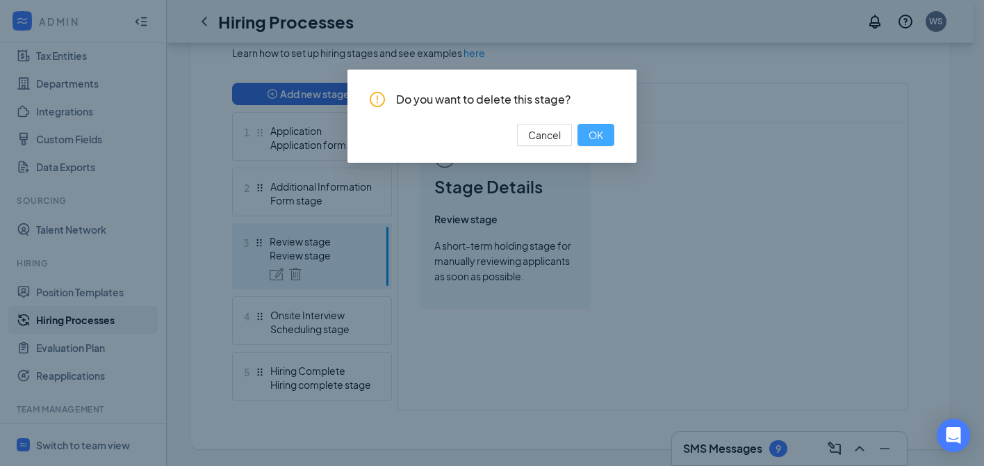
click at [587, 136] on button "OK" at bounding box center [595, 135] width 37 height 22
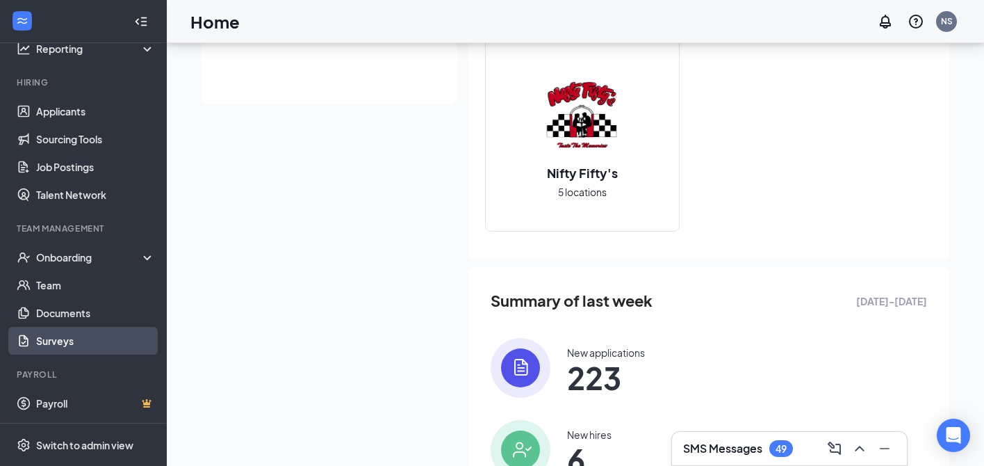
scroll to position [476, 0]
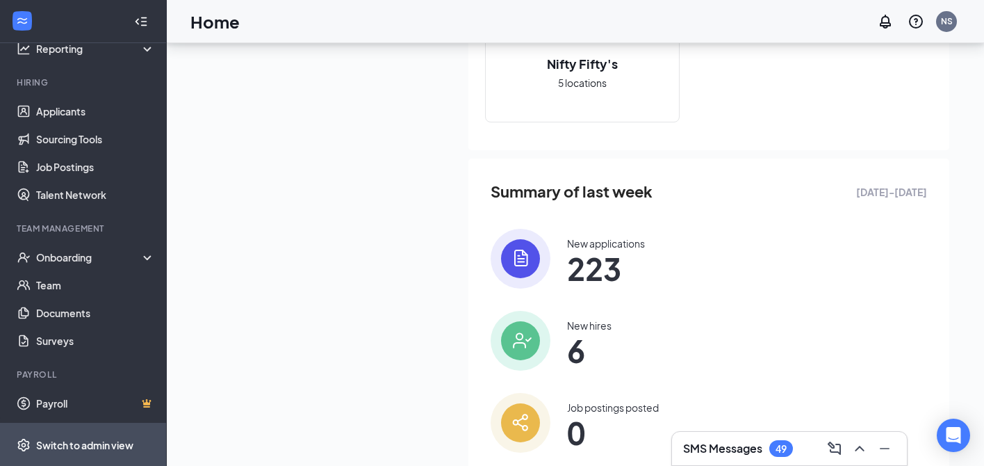
click at [93, 450] on div "Switch to admin view" at bounding box center [84, 445] width 97 height 14
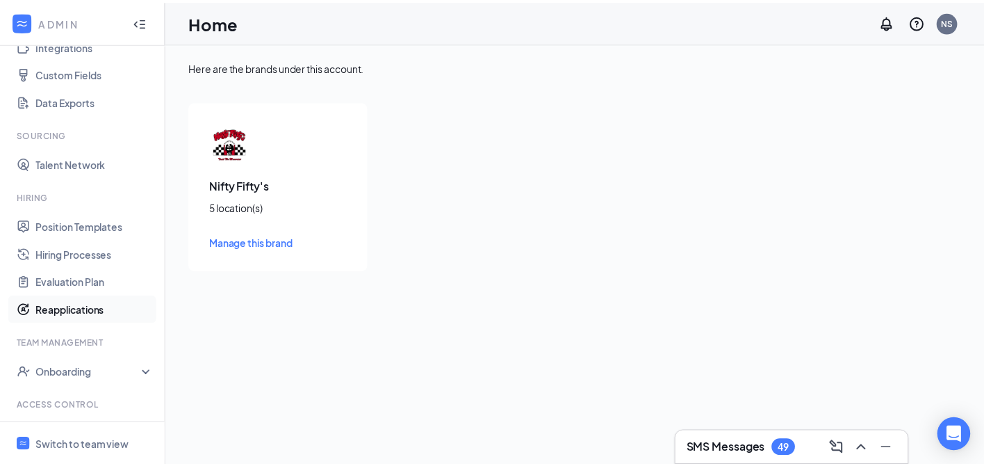
scroll to position [231, 0]
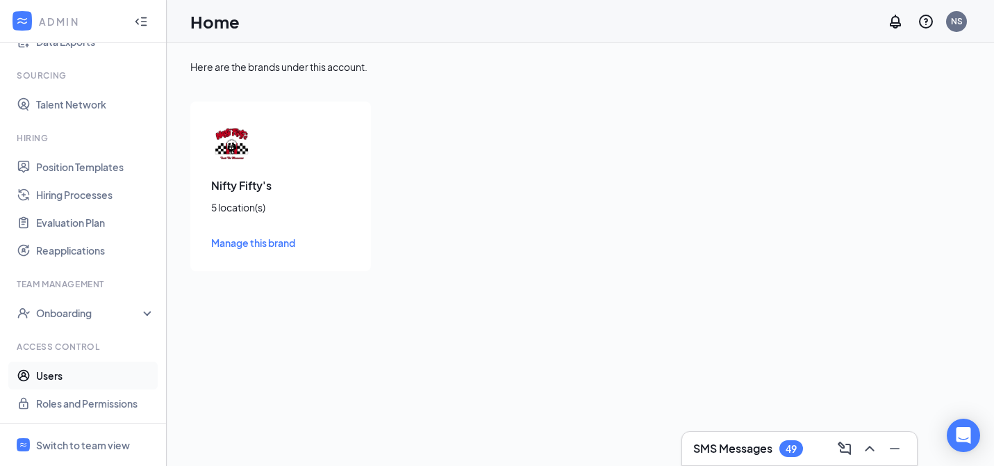
click at [90, 370] on link "Users" at bounding box center [95, 375] width 119 height 28
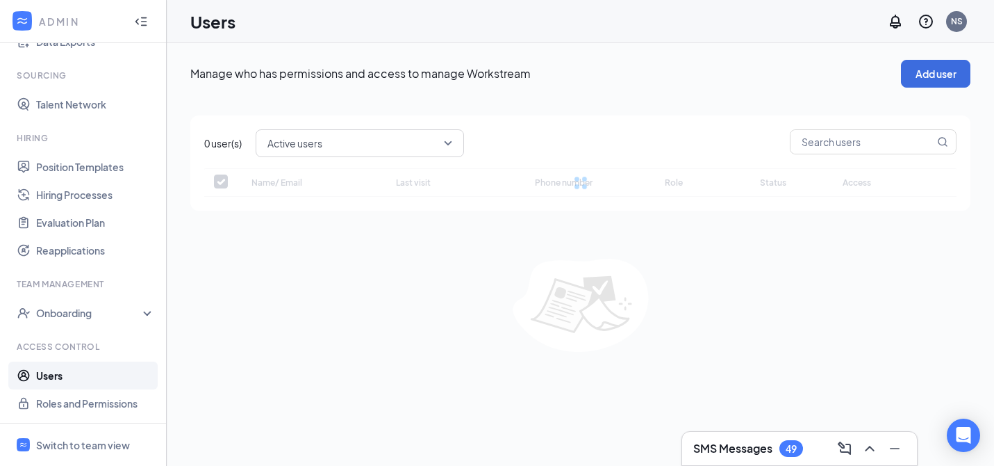
checkbox input "false"
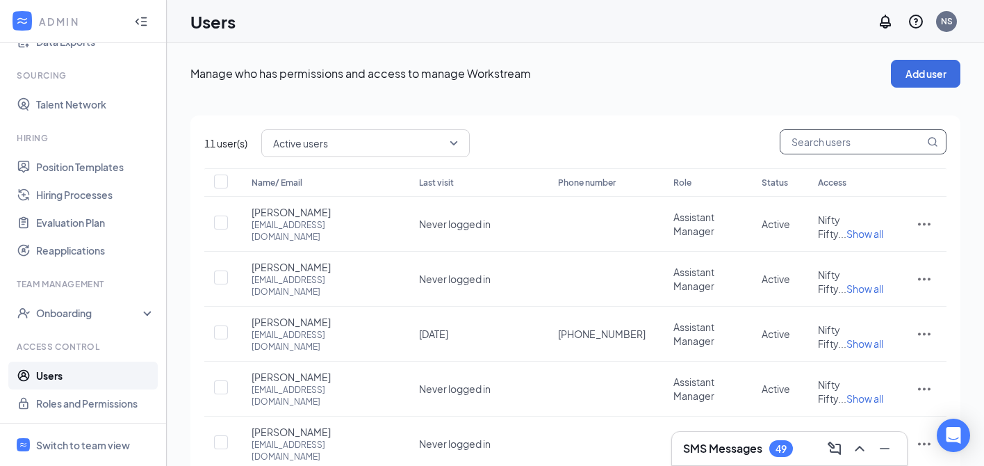
click at [838, 148] on input "text" at bounding box center [852, 142] width 144 height 24
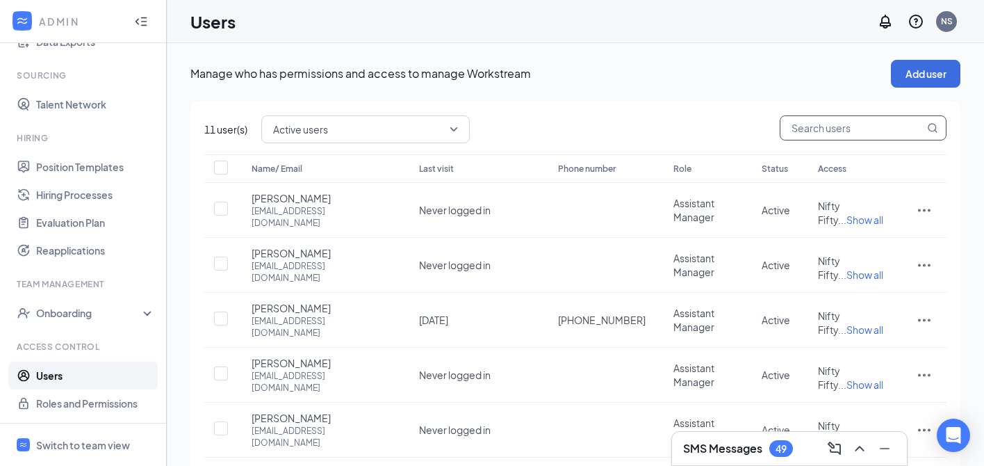
paste input "[EMAIL_ADDRESS][DOMAIN_NAME]"
type input "[EMAIL_ADDRESS][DOMAIN_NAME]"
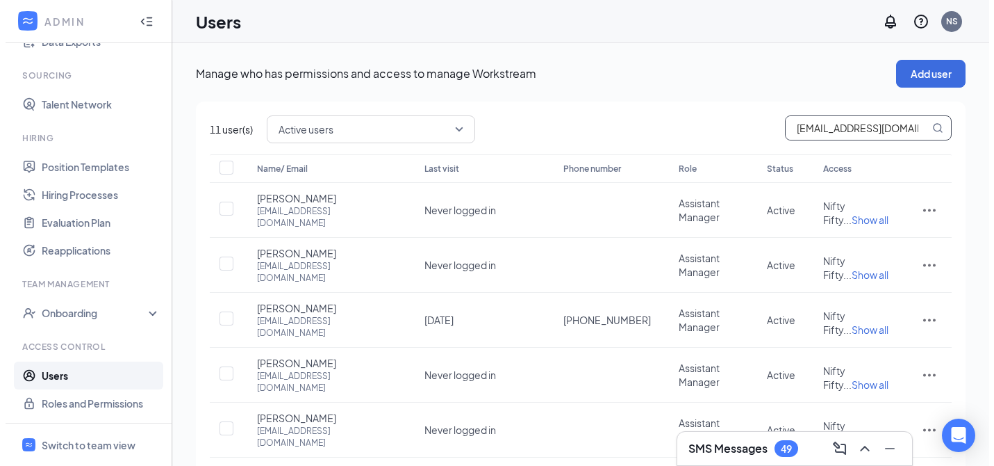
scroll to position [0, 6]
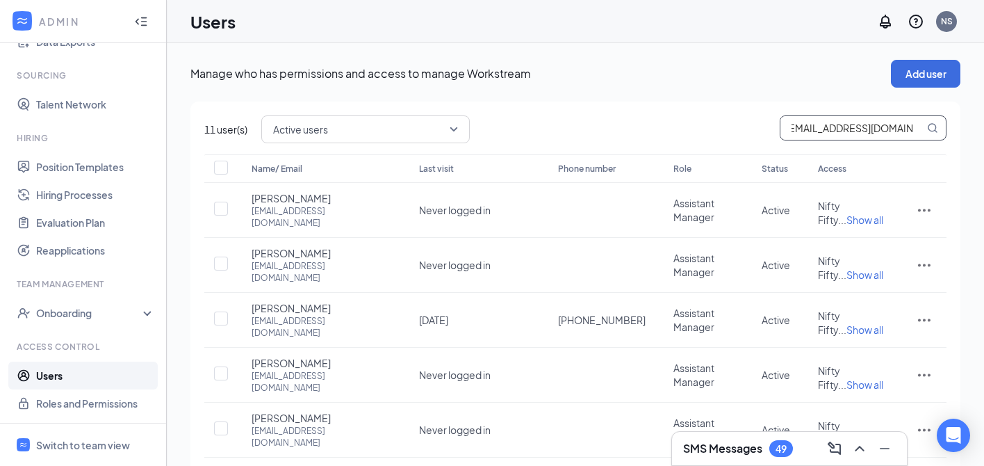
checkbox input "true"
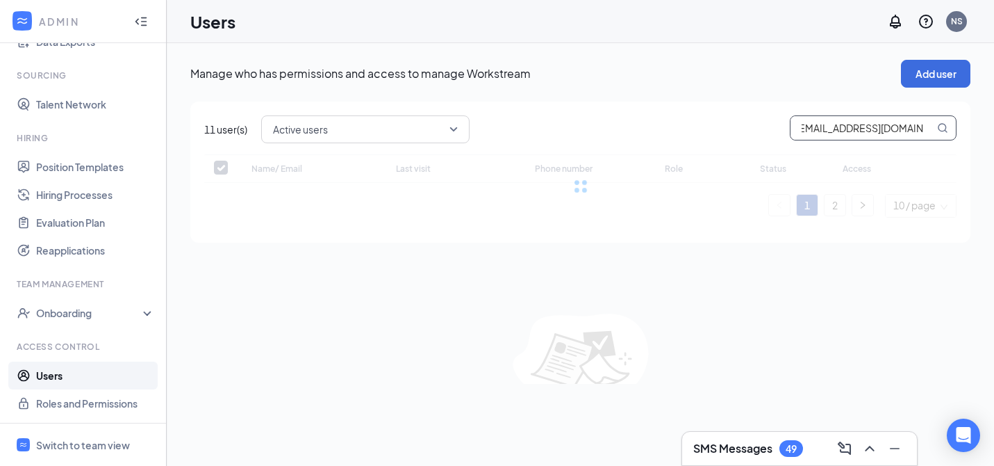
type input "[EMAIL_ADDRESS][DOMAIN_NAME]"
checkbox input "false"
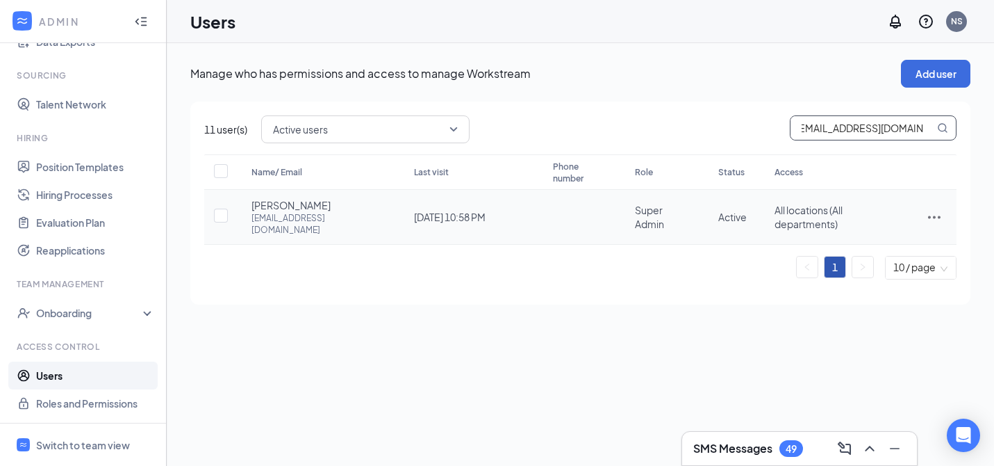
scroll to position [0, 0]
click at [939, 208] on icon "ActionsIcon" at bounding box center [934, 216] width 17 height 17
click at [897, 232] on span "Edit user" at bounding box center [888, 233] width 86 height 15
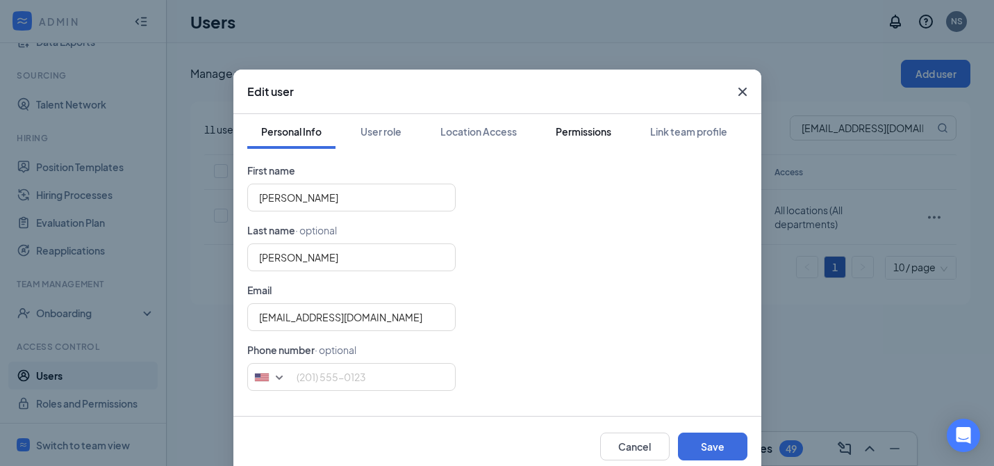
click at [594, 135] on div "Permissions" at bounding box center [584, 131] width 56 height 14
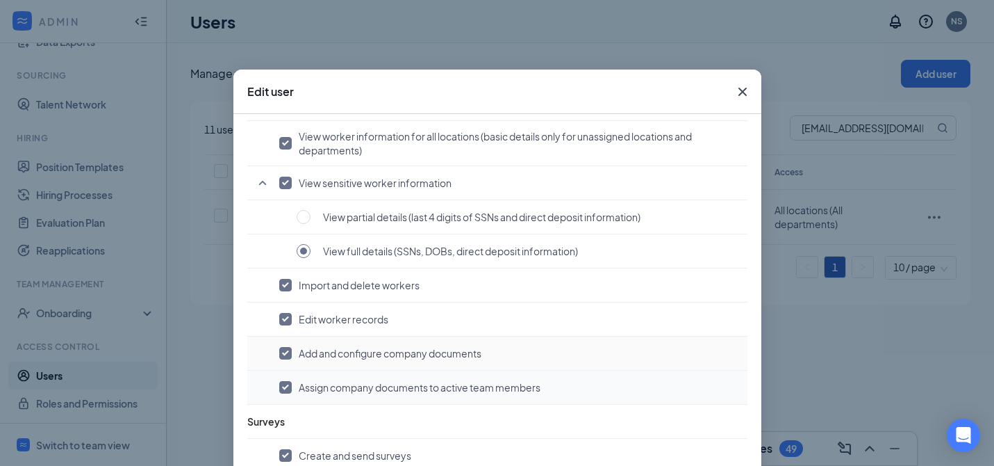
scroll to position [1268, 0]
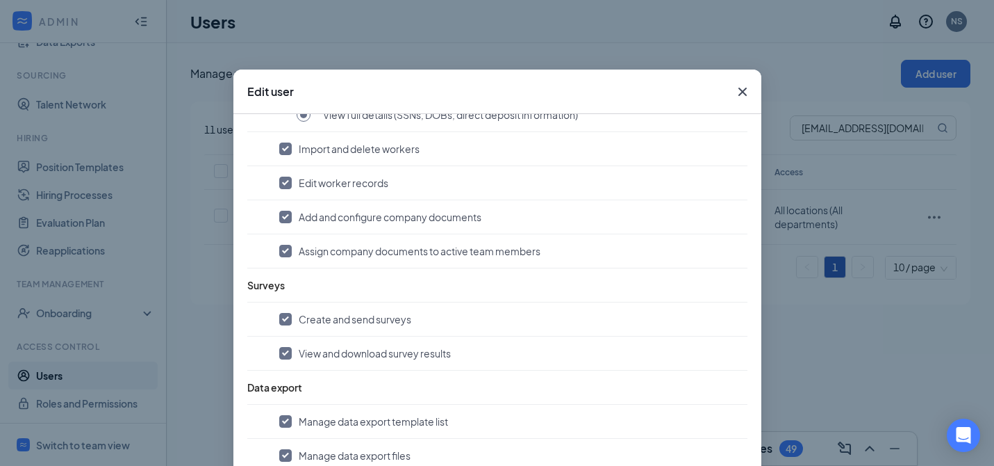
click at [735, 93] on icon "Cross" at bounding box center [743, 91] width 17 height 17
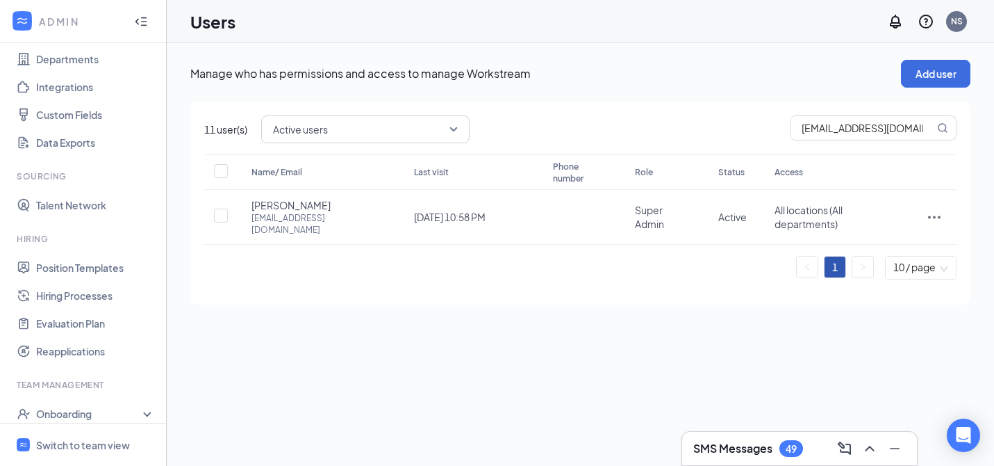
scroll to position [0, 0]
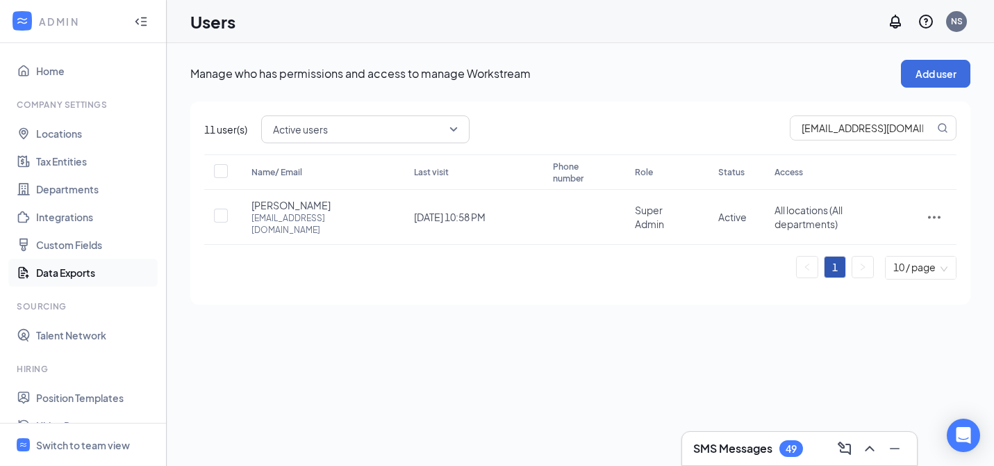
click at [76, 279] on link "Data Exports" at bounding box center [95, 273] width 119 height 28
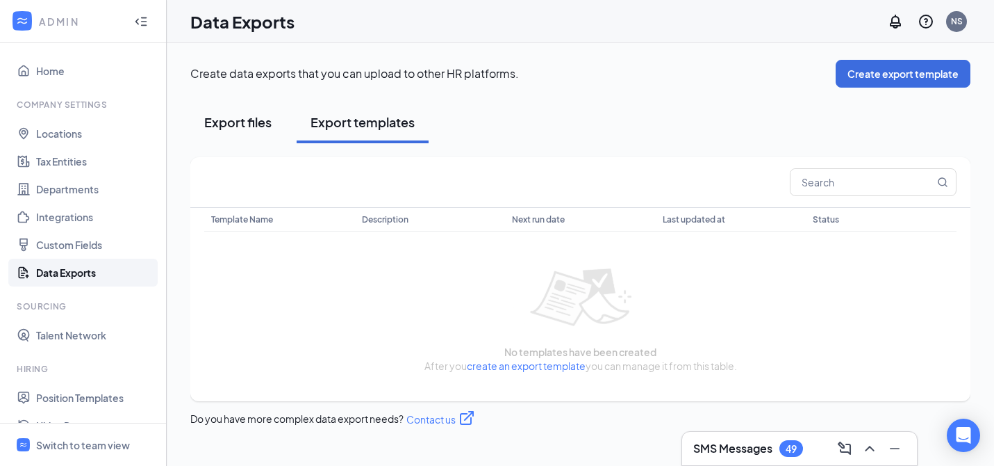
click at [265, 131] on button "Export files" at bounding box center [237, 122] width 95 height 42
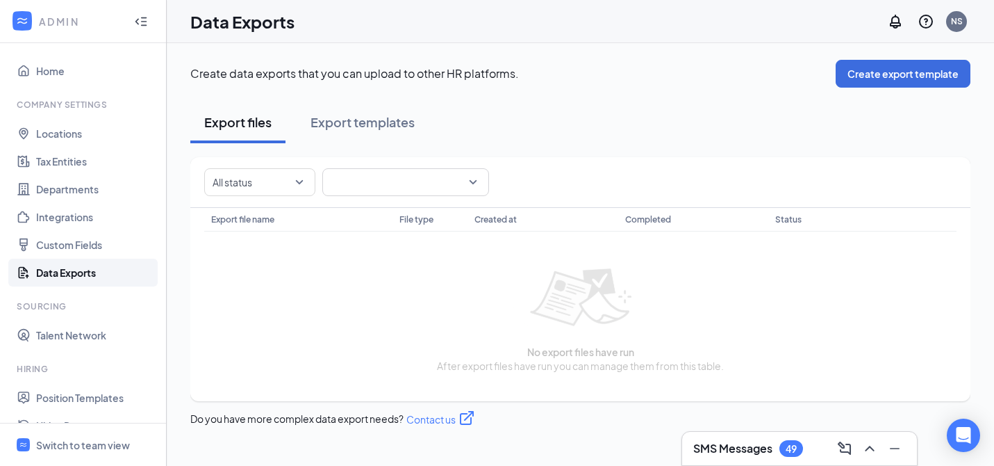
click at [386, 177] on span at bounding box center [406, 182] width 150 height 26
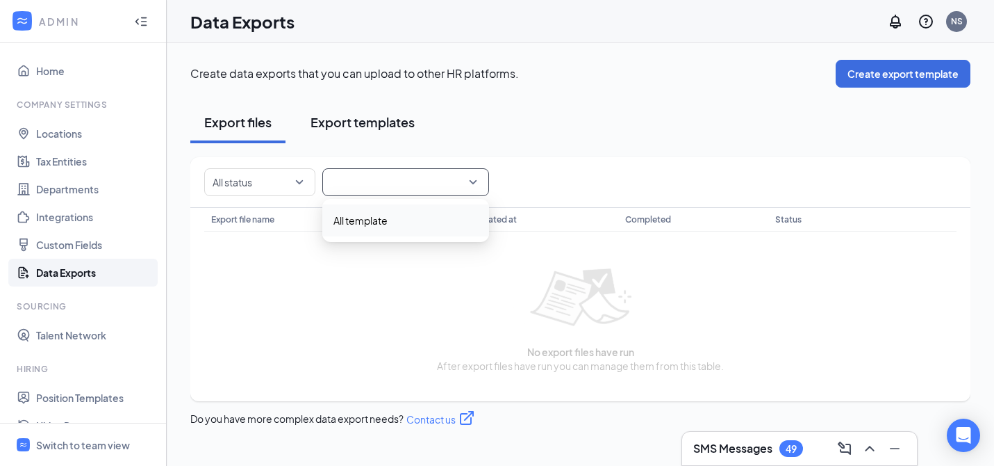
click at [373, 131] on button "Export templates" at bounding box center [363, 122] width 132 height 42
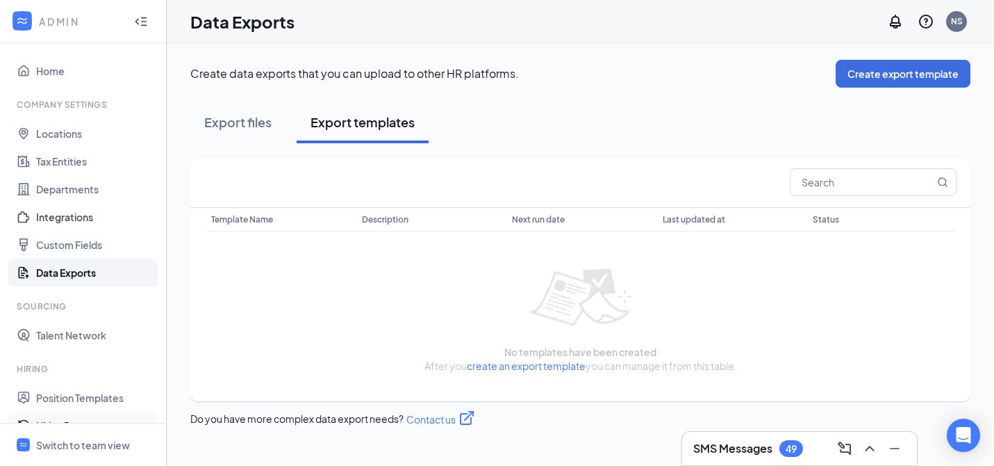
scroll to position [231, 0]
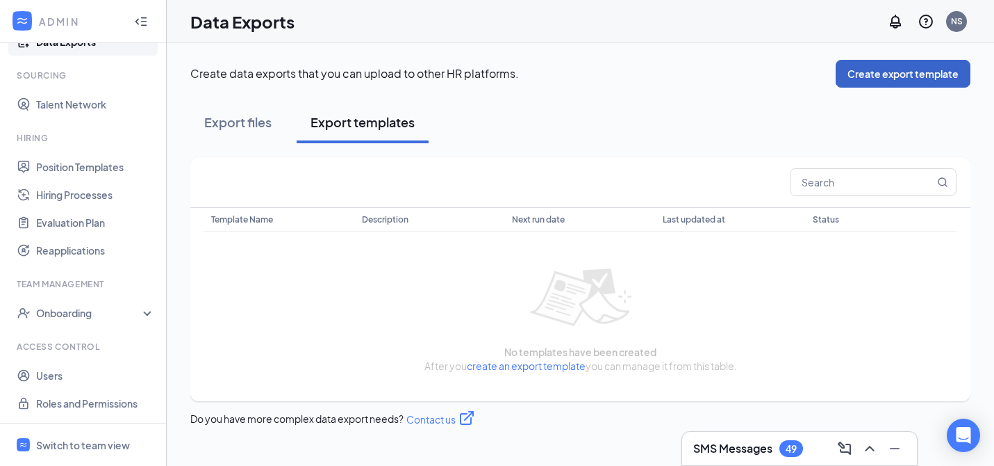
click at [932, 72] on button "Create export template" at bounding box center [903, 74] width 135 height 28
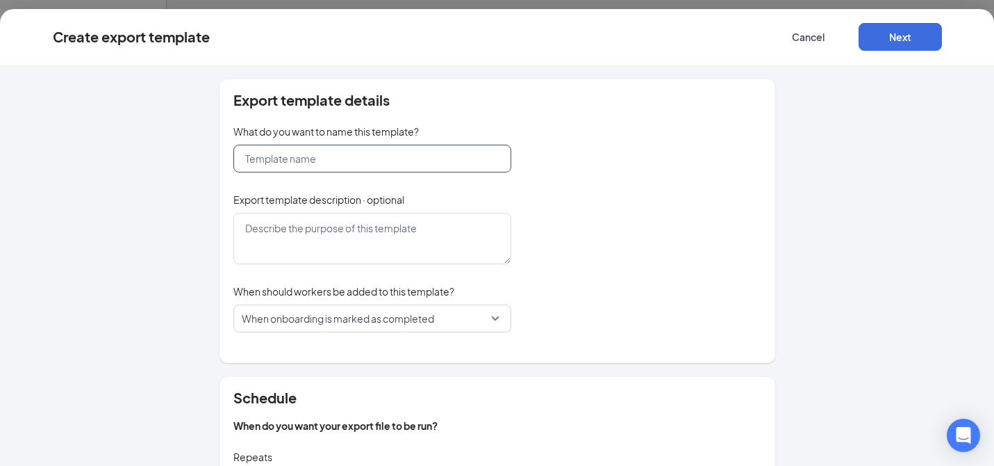
click at [407, 154] on input "text" at bounding box center [372, 159] width 278 height 28
type input "Test 1"
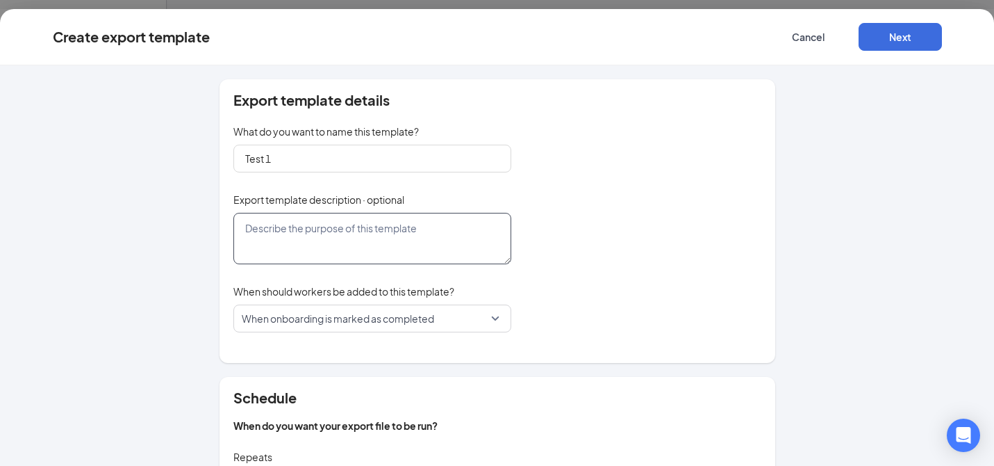
click at [384, 234] on textarea at bounding box center [372, 238] width 278 height 51
type textarea "R"
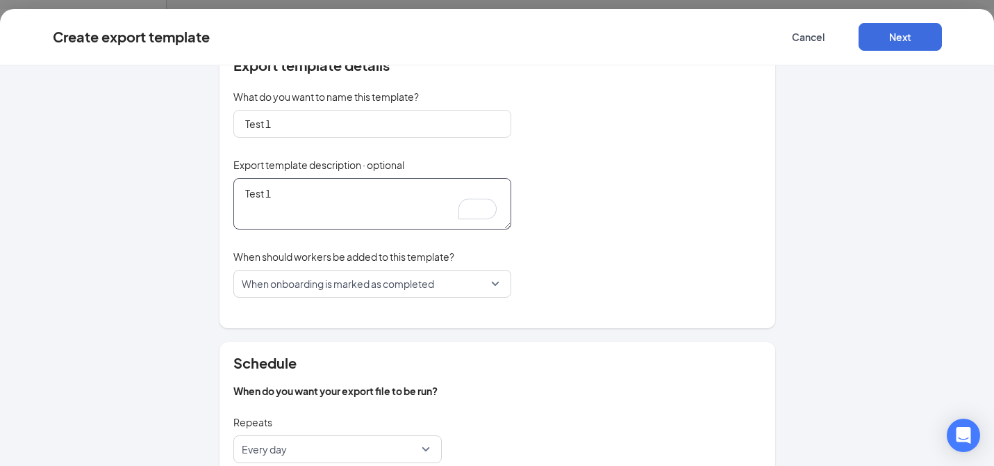
scroll to position [51, 0]
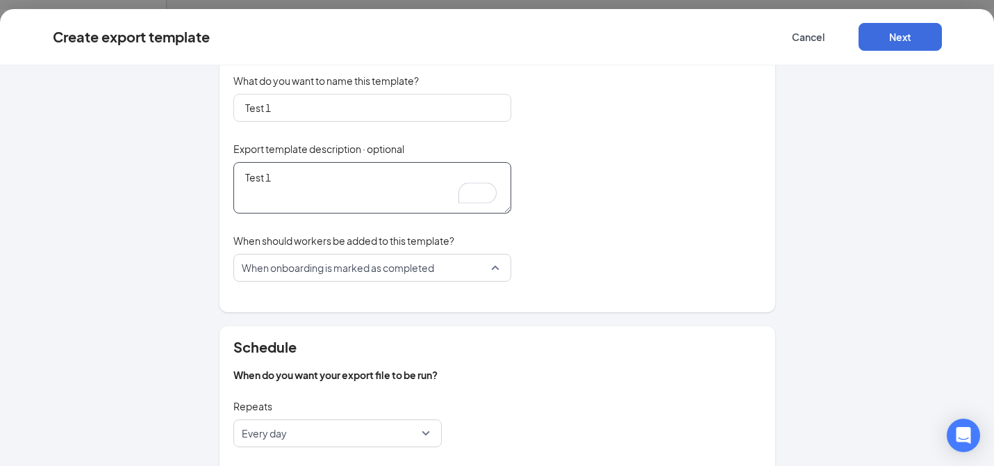
click at [427, 270] on span "When onboarding is marked as completed" at bounding box center [338, 267] width 192 height 26
type textarea "Test 1"
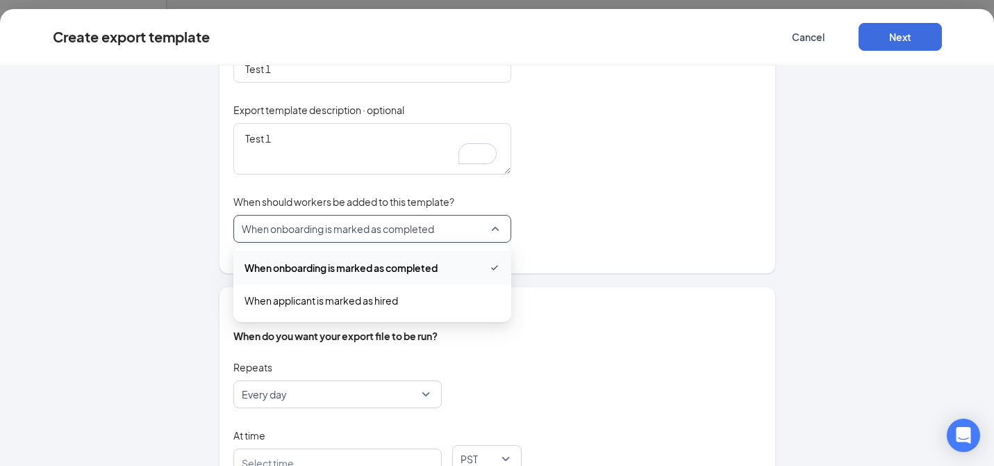
scroll to position [97, 0]
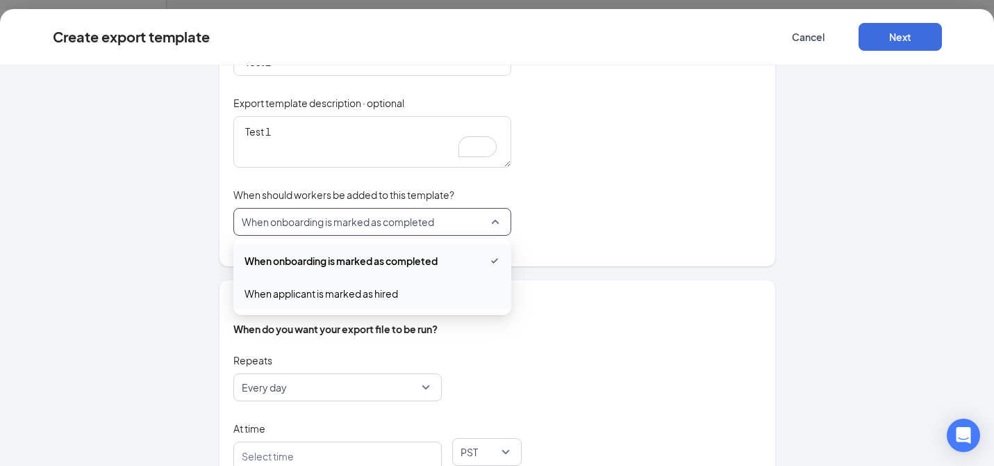
click at [420, 295] on span "When applicant is marked as hired" at bounding box center [373, 293] width 256 height 15
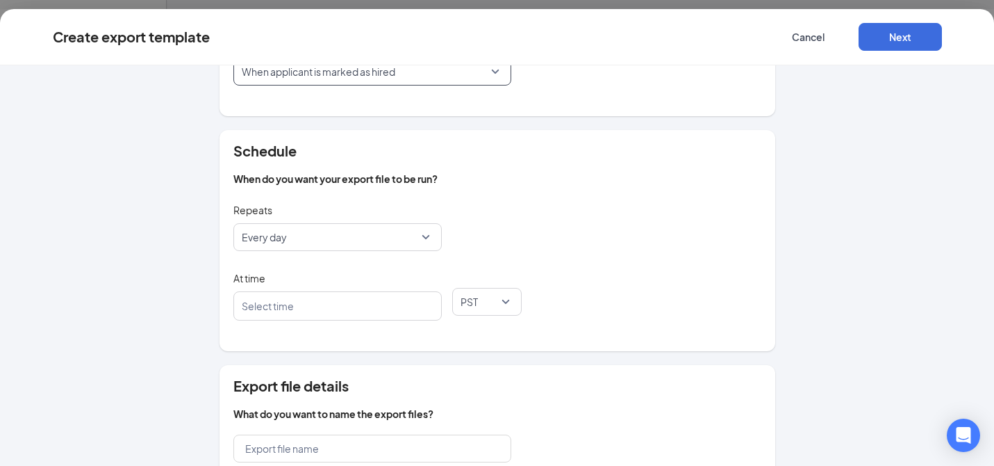
scroll to position [247, 0]
click at [381, 234] on span "Every day" at bounding box center [331, 236] width 179 height 26
click at [318, 312] on span "Every week" at bounding box center [338, 307] width 186 height 15
click at [576, 211] on div "Repeats weekly Every week daily weekly Every day Every week" at bounding box center [497, 233] width 528 height 68
click at [400, 231] on span "Every week" at bounding box center [331, 236] width 179 height 26
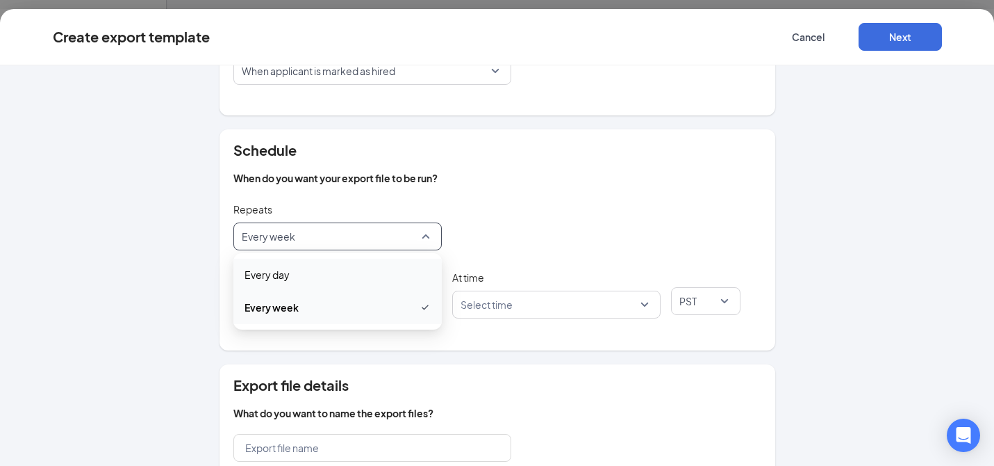
click at [376, 277] on span "Every day" at bounding box center [338, 274] width 186 height 15
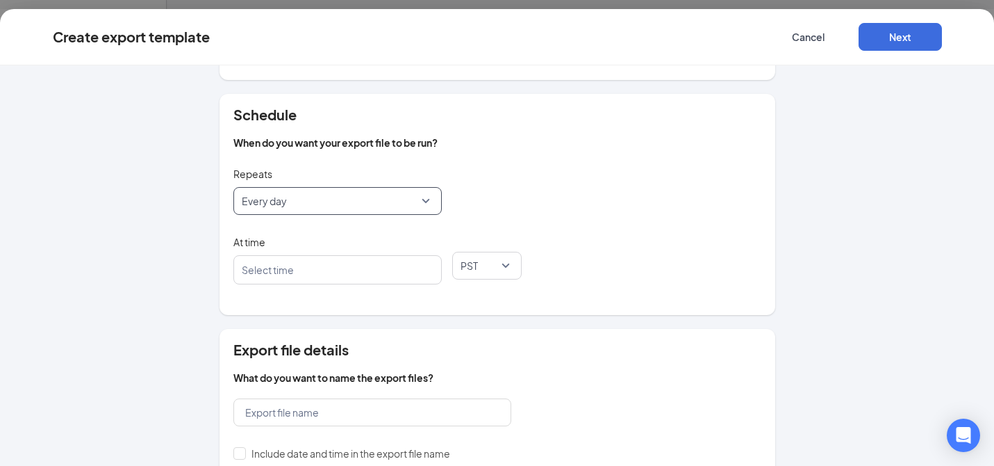
scroll to position [361, 0]
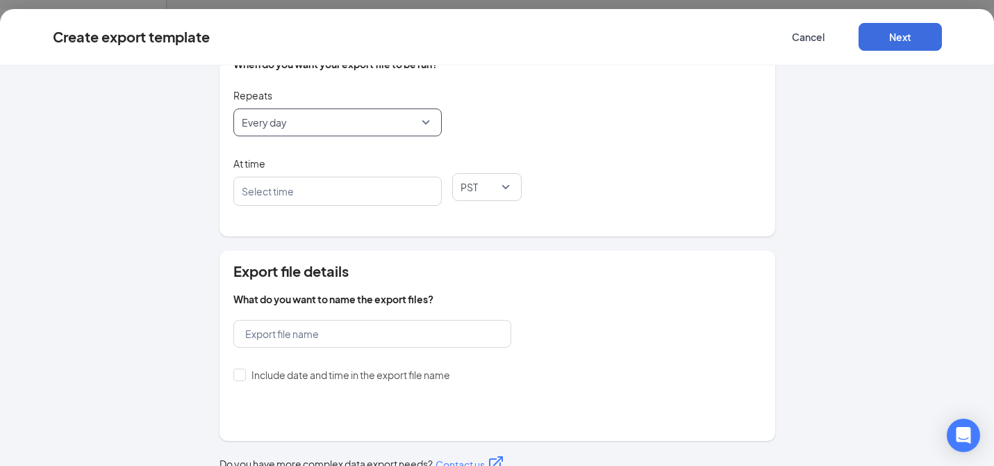
click at [329, 179] on div "Select time" at bounding box center [337, 191] width 208 height 29
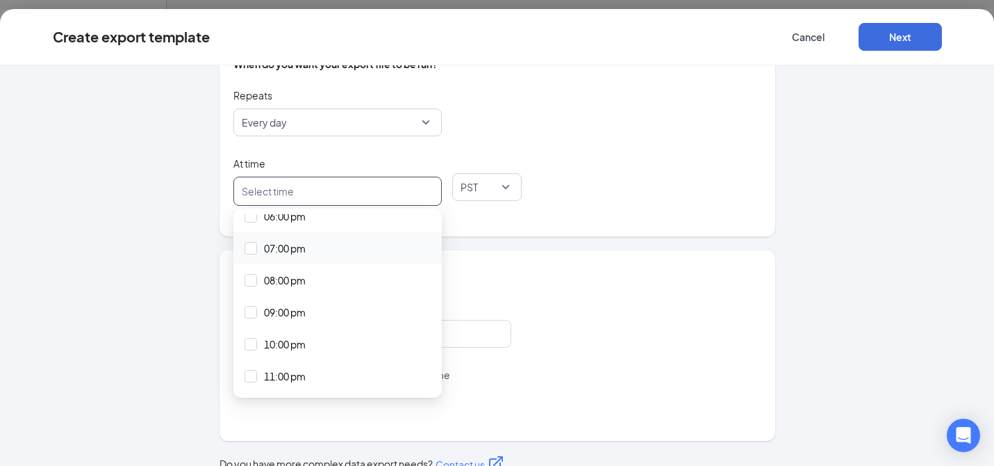
scroll to position [0, 0]
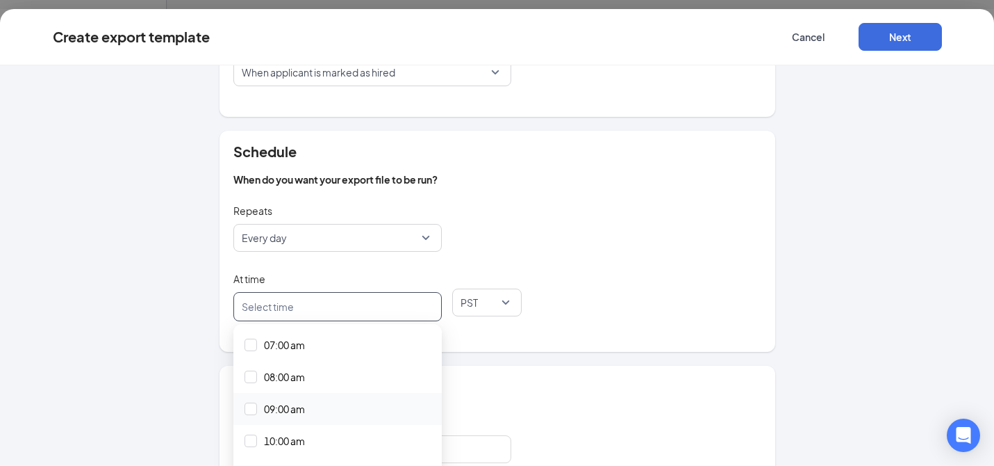
click at [319, 410] on div "09:00 am" at bounding box center [338, 408] width 186 height 15
click at [609, 249] on div "Repeats Every day daily weekly Every day Every week" at bounding box center [497, 234] width 528 height 68
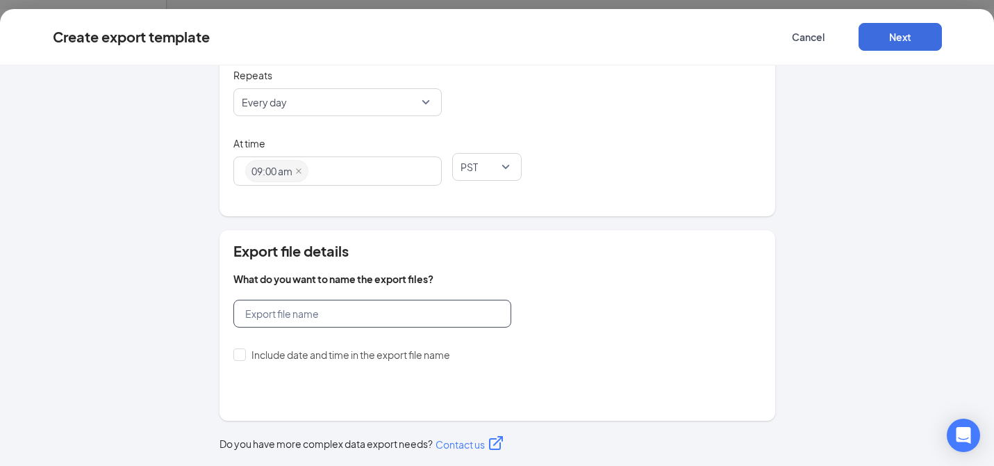
click at [302, 324] on input "text" at bounding box center [372, 314] width 278 height 28
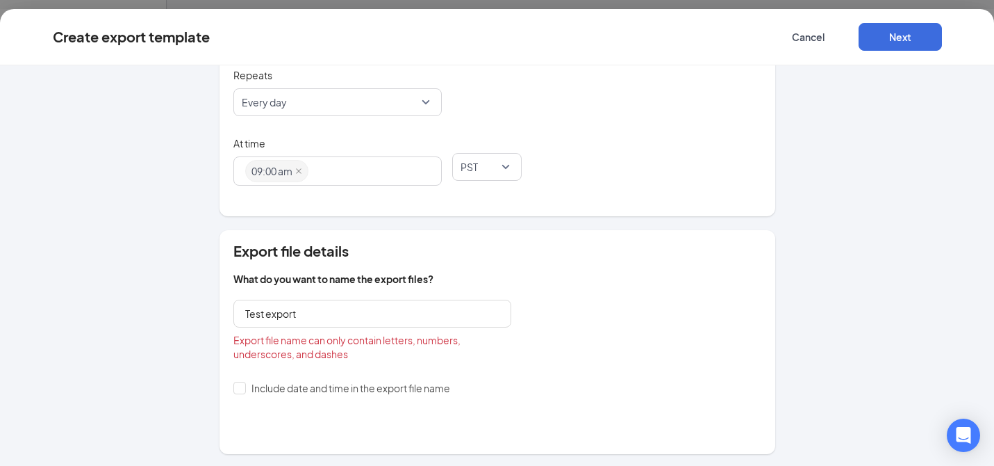
click at [597, 259] on div "Export file details What do you want to name the export files? Test export Expo…" at bounding box center [498, 342] width 556 height 224
click at [418, 319] on input "Test export" at bounding box center [372, 314] width 278 height 28
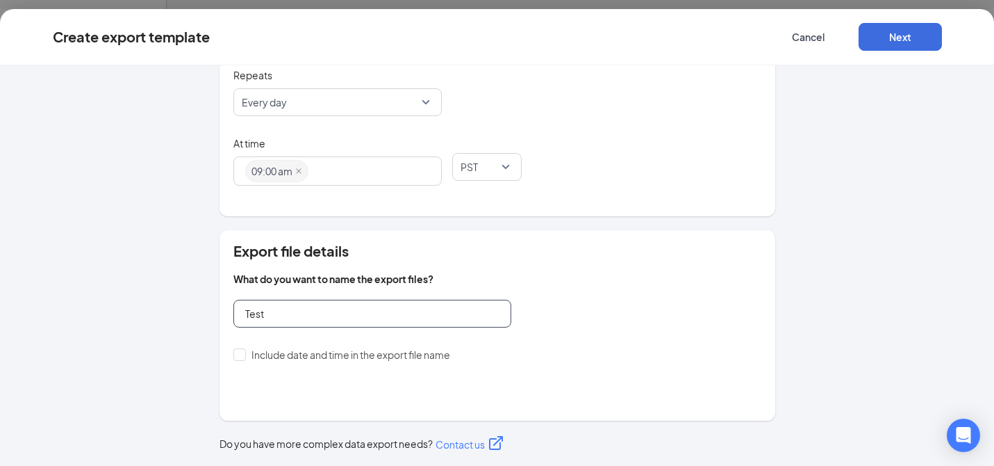
type input "Test"
click at [613, 263] on div "Export file details What do you want to name the export files? Test Include dat…" at bounding box center [498, 325] width 556 height 190
click at [239, 357] on span at bounding box center [239, 354] width 13 height 13
click at [239, 357] on input "Include date and time in the export file name" at bounding box center [238, 353] width 10 height 10
checkbox input "true"
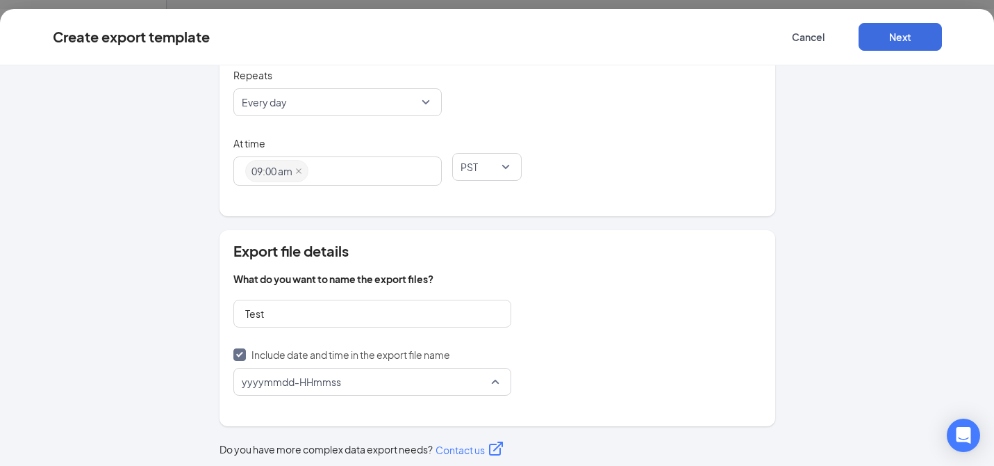
click at [339, 374] on span "yyyymmdd-HHmmss" at bounding box center [366, 381] width 249 height 26
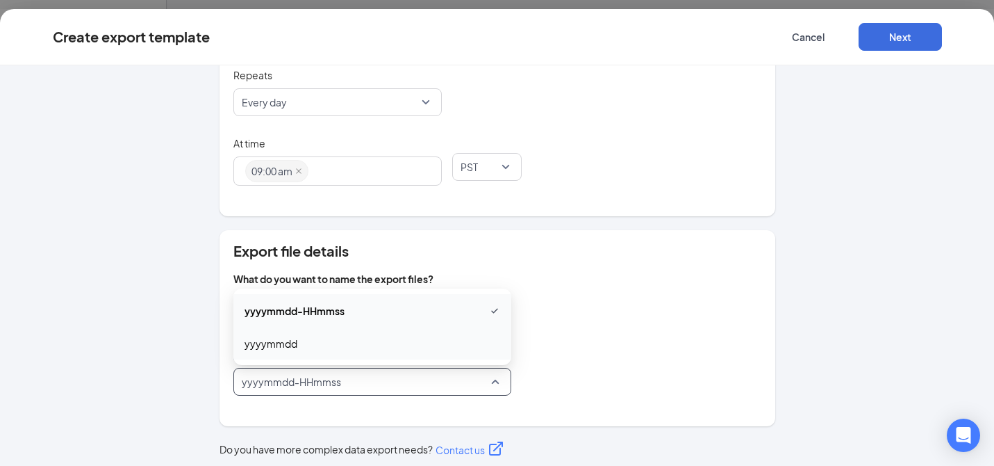
click at [351, 343] on span "yyyymmdd" at bounding box center [373, 343] width 256 height 15
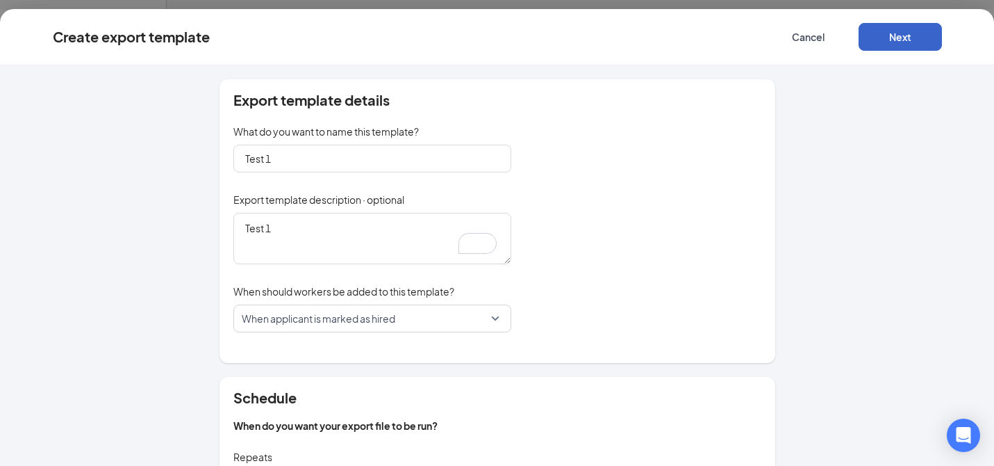
click at [900, 42] on button "Next" at bounding box center [900, 37] width 83 height 28
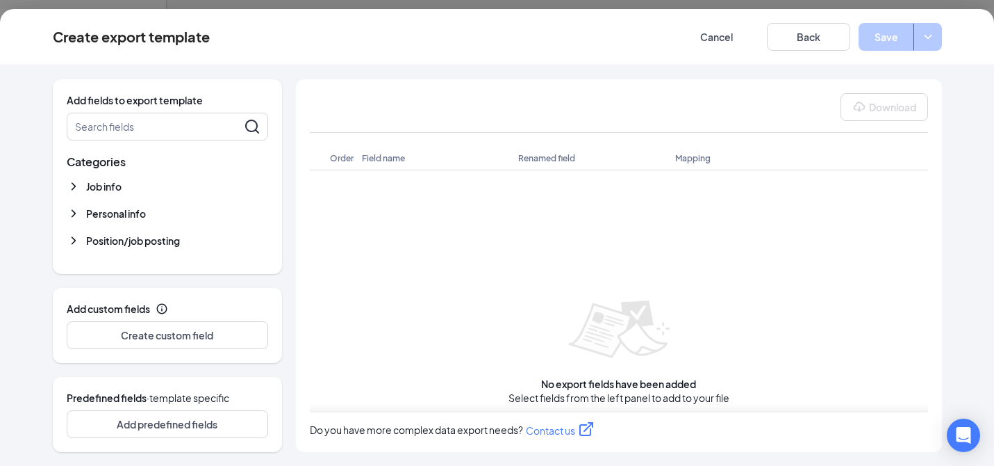
click at [186, 187] on div "Job info Apply date Department name Hired date" at bounding box center [168, 187] width 202 height 19
click at [106, 186] on span "Job info" at bounding box center [103, 186] width 35 height 14
click at [122, 256] on span "Personal info" at bounding box center [116, 254] width 60 height 14
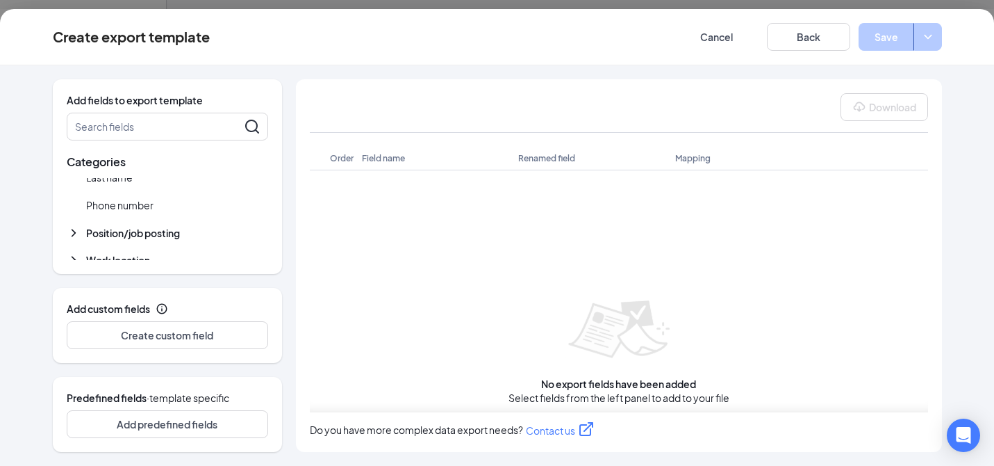
click at [129, 231] on span "Position/job posting" at bounding box center [133, 233] width 94 height 14
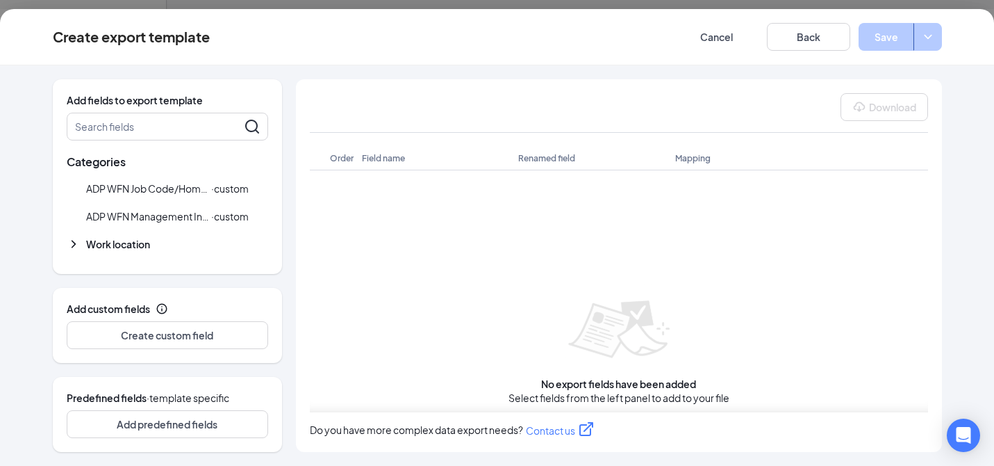
scroll to position [531, 0]
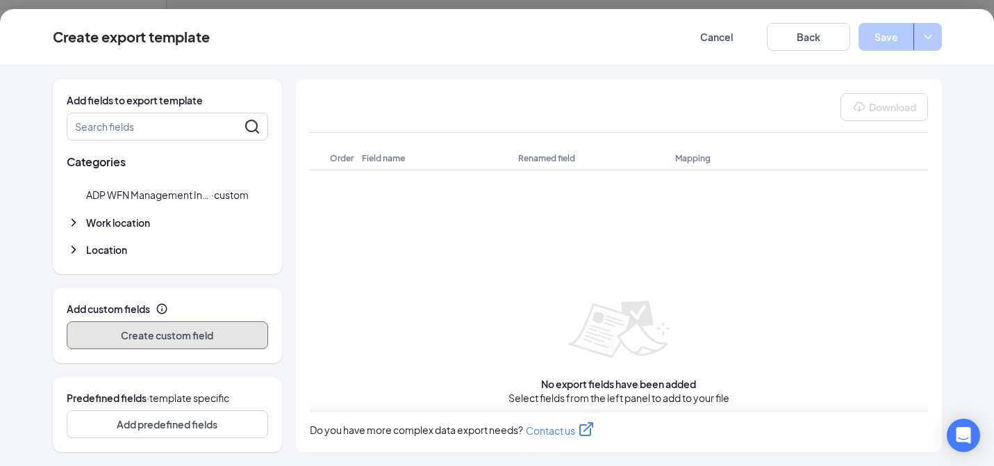
click at [149, 336] on button "Create custom field" at bounding box center [168, 335] width 202 height 28
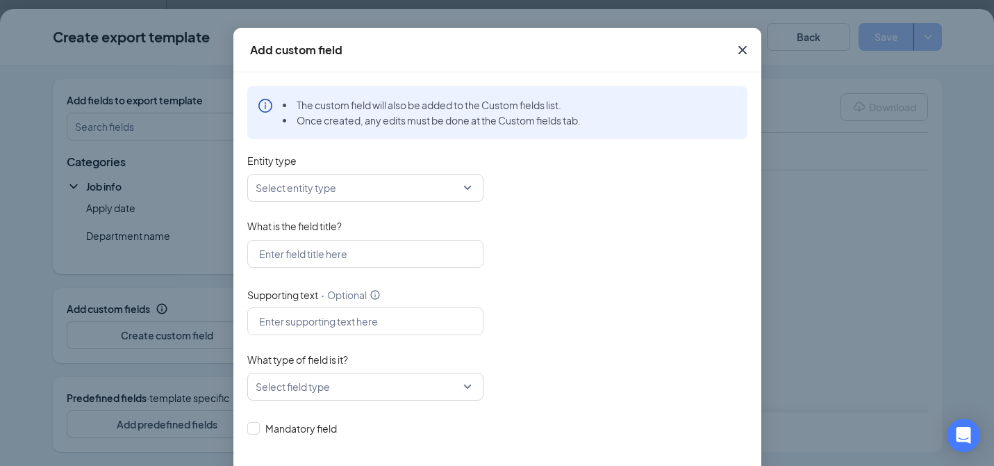
click at [375, 197] on input "Entity type" at bounding box center [361, 187] width 210 height 26
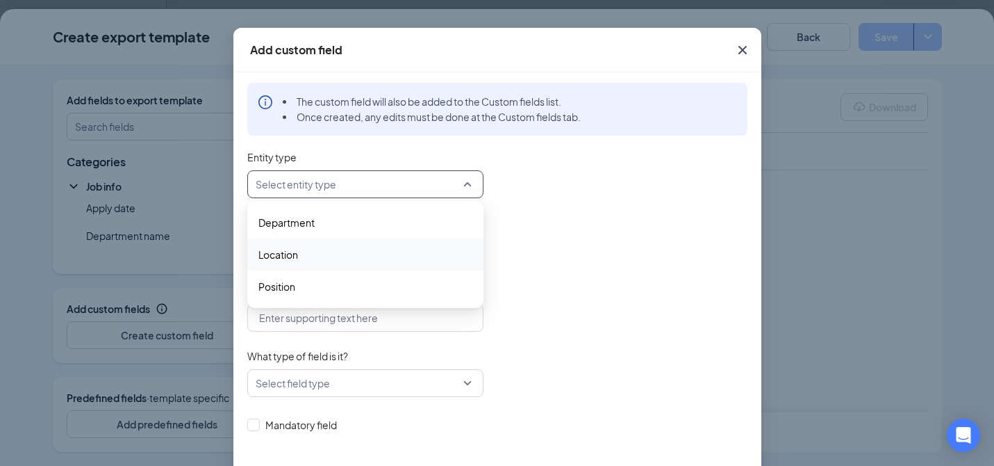
scroll to position [8, 0]
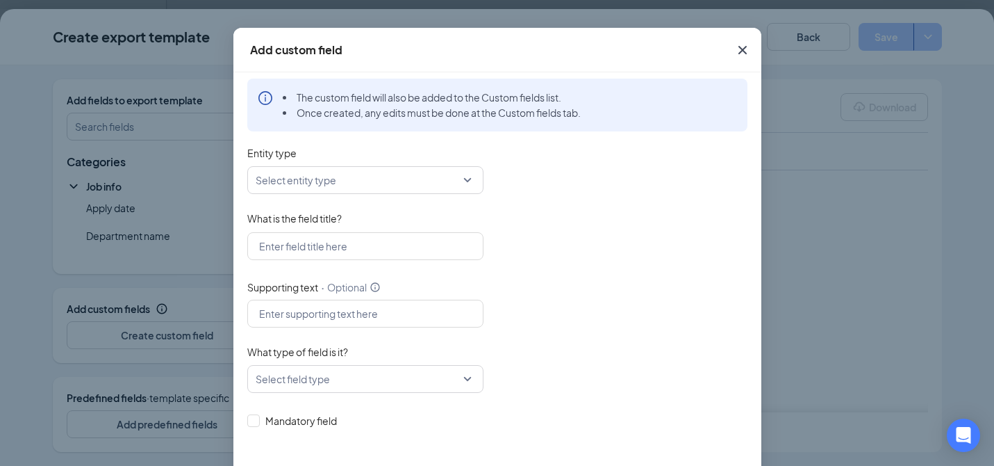
click at [345, 152] on div "Entity type" at bounding box center [497, 155] width 500 height 21
click at [352, 179] on input "Entity type" at bounding box center [361, 180] width 210 height 26
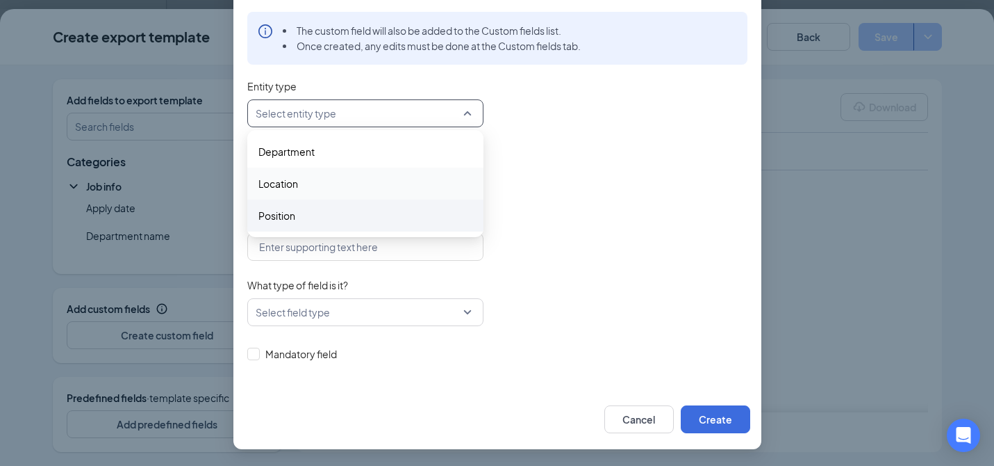
scroll to position [0, 0]
click at [552, 172] on div at bounding box center [497, 181] width 500 height 28
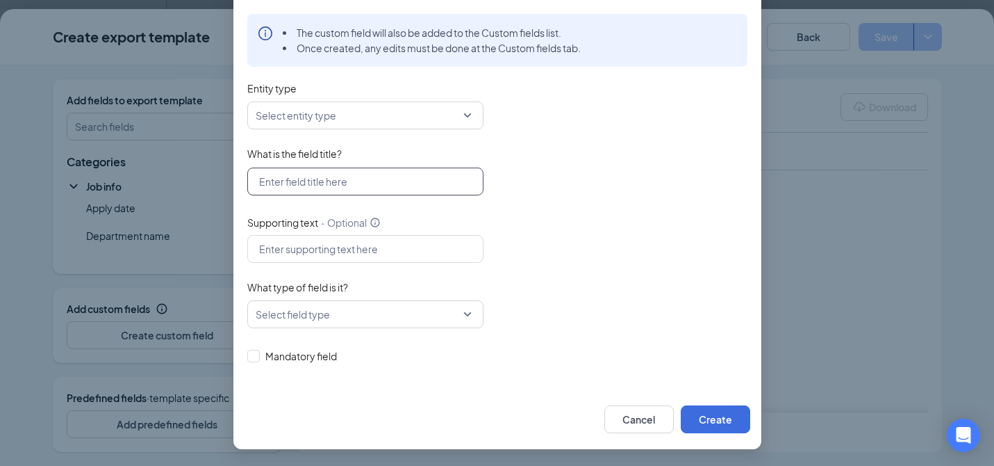
click at [366, 180] on input "What is the field title?" at bounding box center [365, 181] width 236 height 28
click at [523, 172] on div at bounding box center [497, 181] width 500 height 28
click at [374, 119] on input "Entity type" at bounding box center [361, 115] width 210 height 26
click at [364, 117] on input "Entity type" at bounding box center [361, 115] width 210 height 26
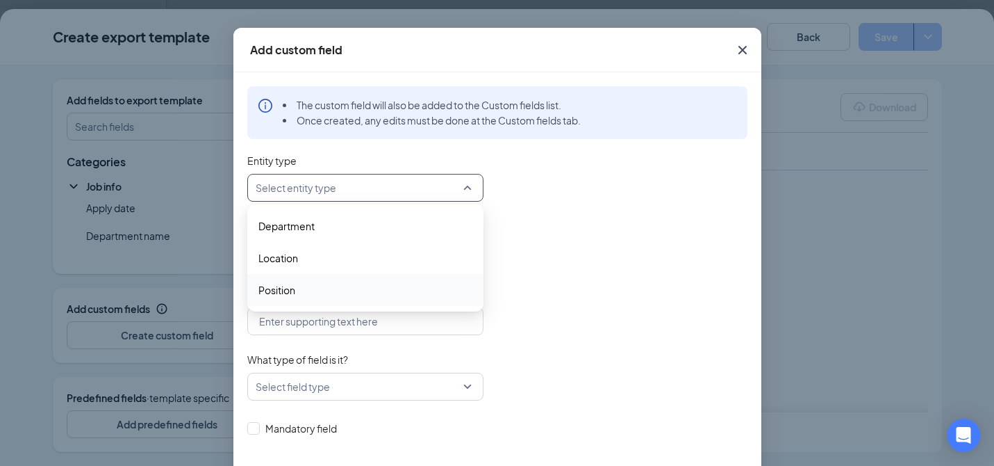
click at [352, 298] on div "Position" at bounding box center [365, 290] width 236 height 32
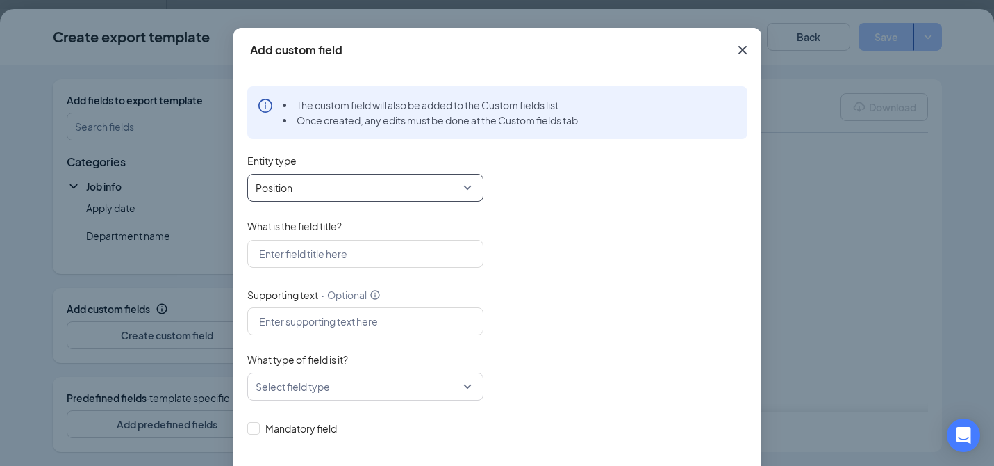
click at [575, 236] on div "What is the field title?" at bounding box center [497, 228] width 500 height 21
click at [407, 240] on input "What is the field title?" at bounding box center [365, 254] width 236 height 28
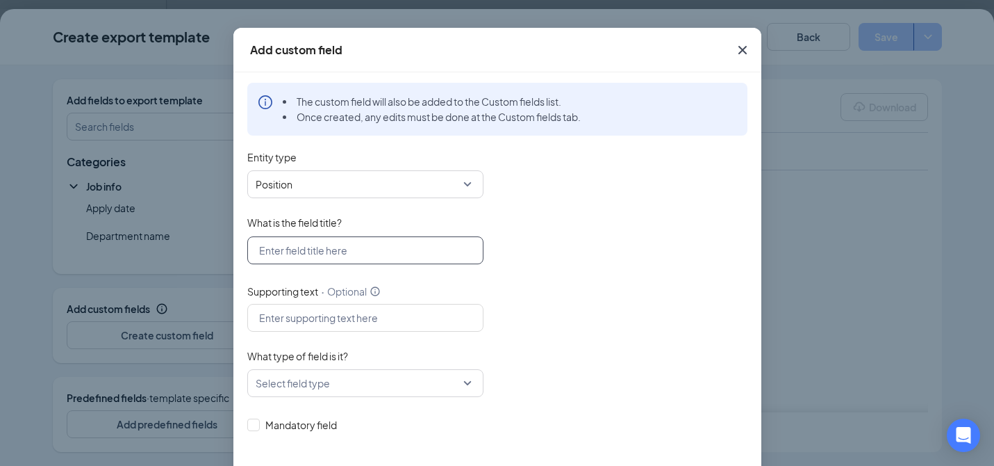
scroll to position [8, 0]
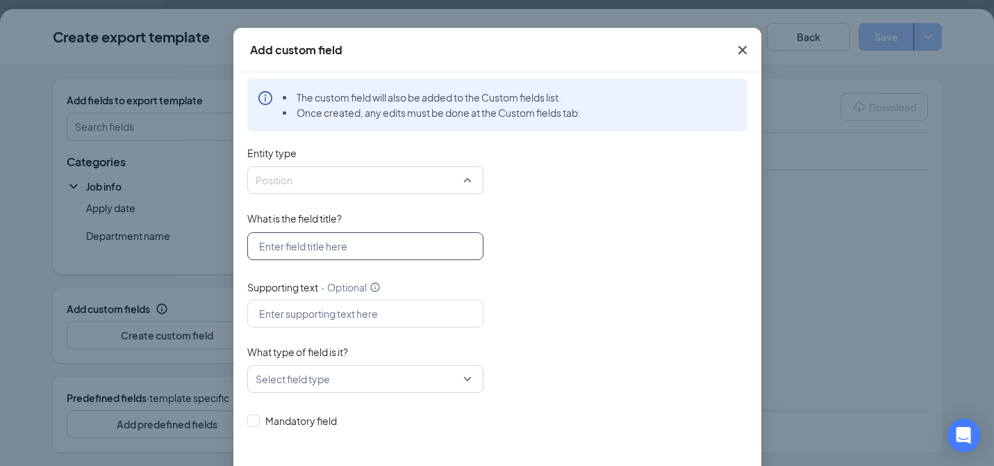
click at [333, 189] on span "Position" at bounding box center [366, 180] width 220 height 26
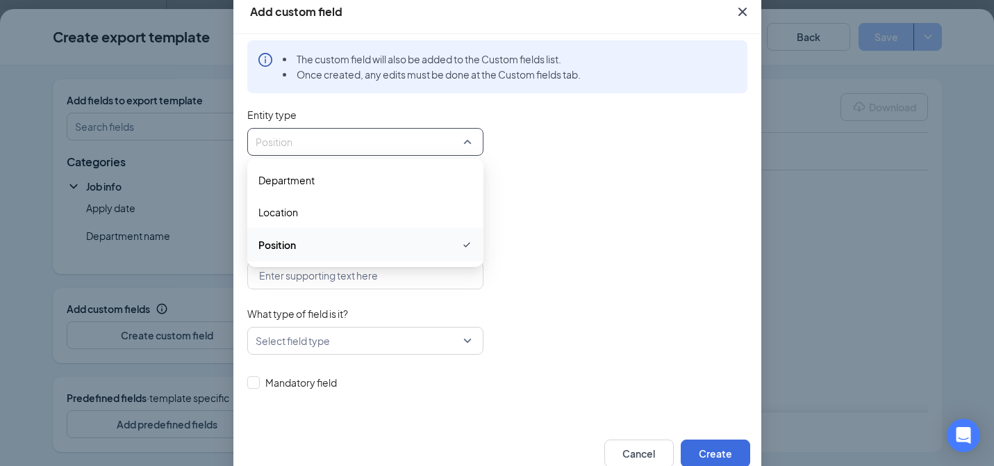
scroll to position [72, 0]
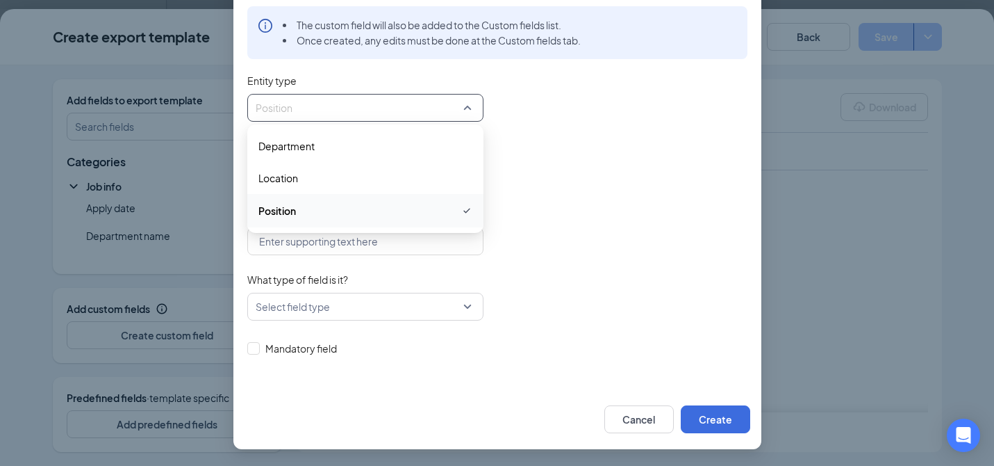
click at [539, 178] on div at bounding box center [497, 174] width 500 height 28
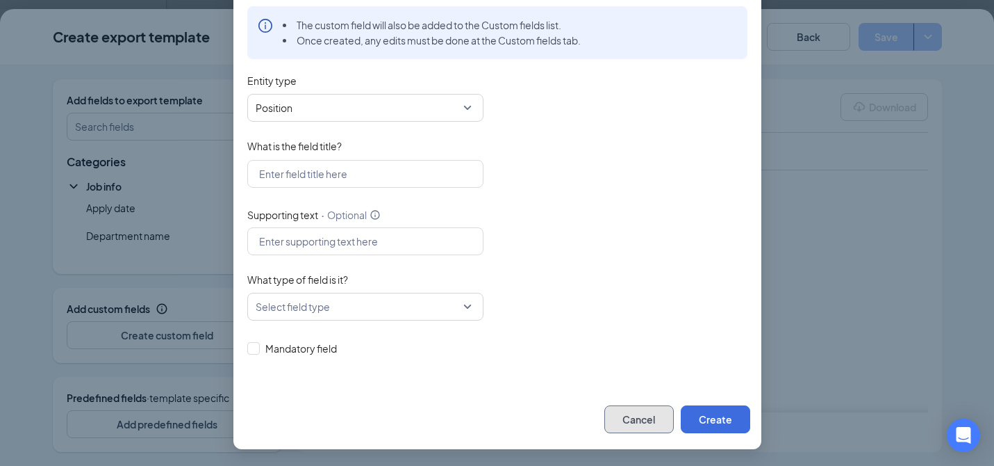
click at [637, 420] on button "Cancel" at bounding box center [639, 419] width 69 height 28
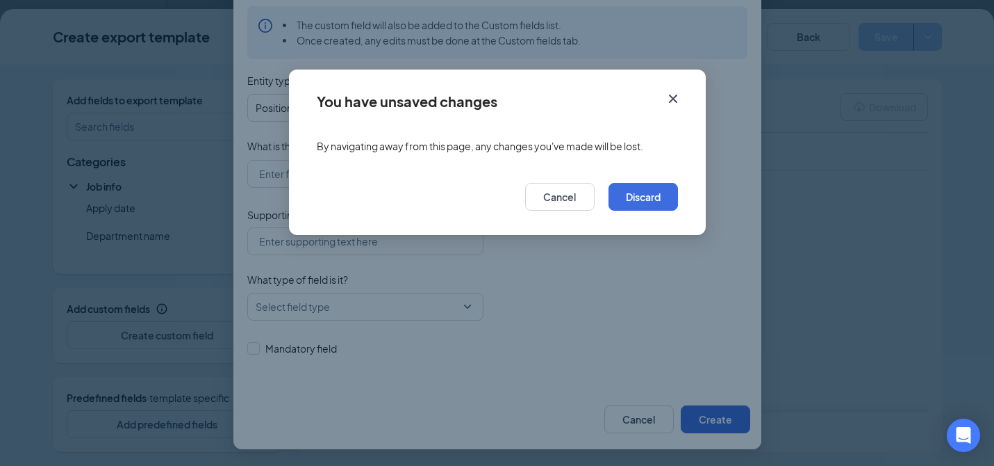
click at [671, 103] on icon "Cross" at bounding box center [673, 98] width 17 height 17
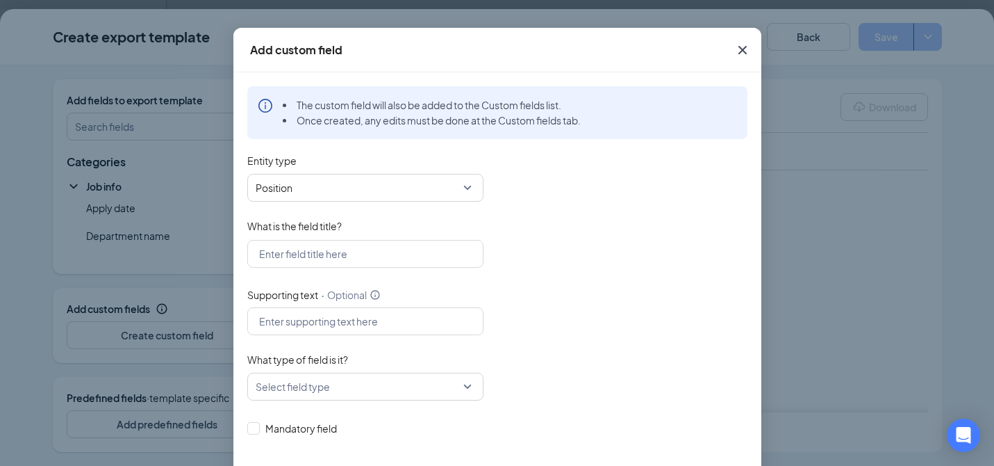
click at [740, 51] on icon "Cross" at bounding box center [743, 50] width 17 height 17
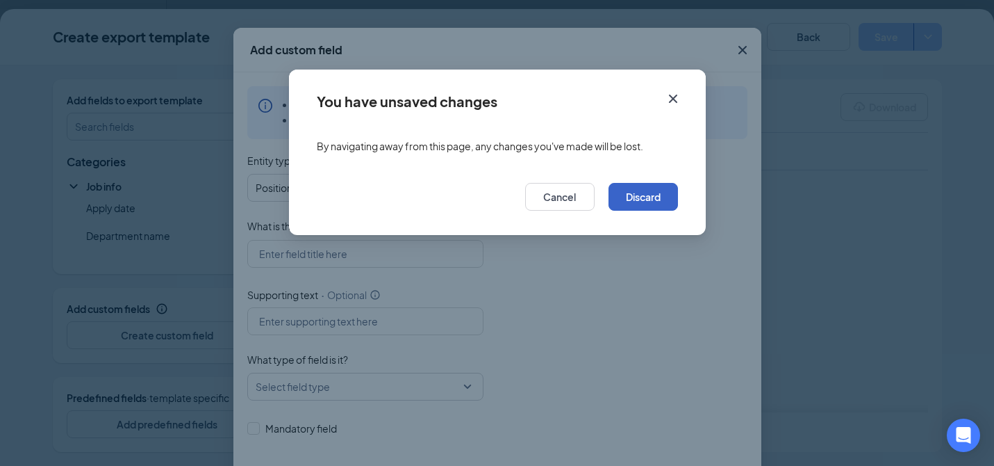
click at [643, 196] on button "Discard" at bounding box center [643, 197] width 69 height 28
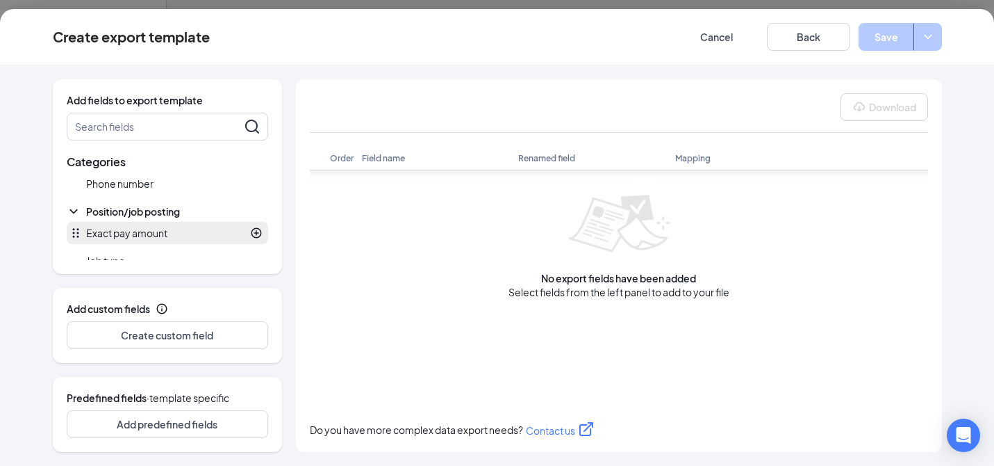
scroll to position [61, 0]
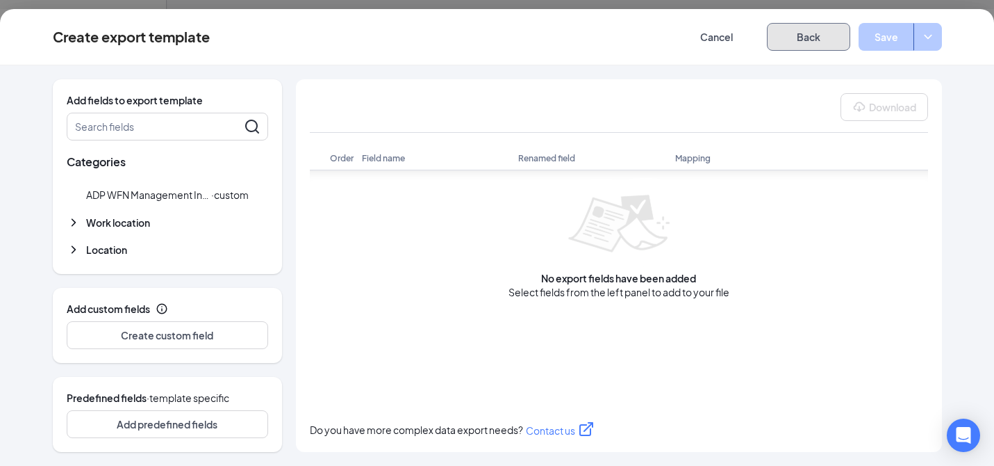
click at [814, 38] on button "Back" at bounding box center [808, 37] width 83 height 28
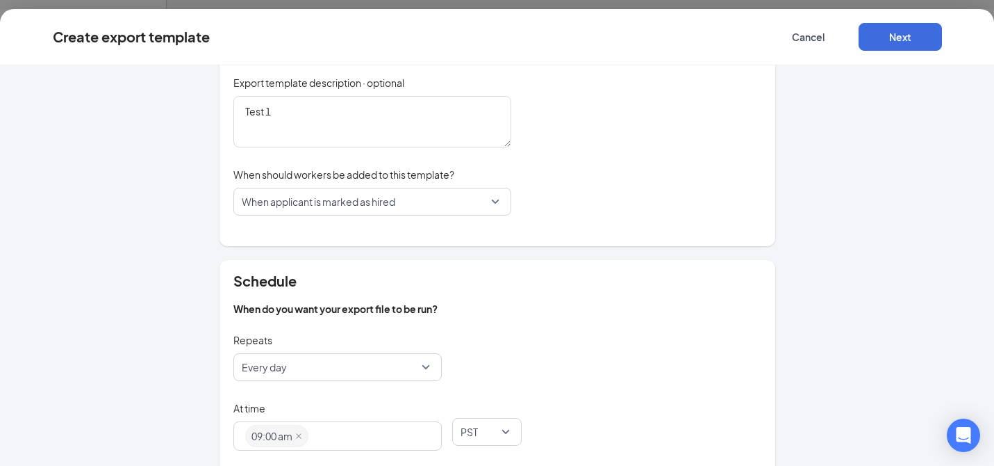
scroll to position [90, 0]
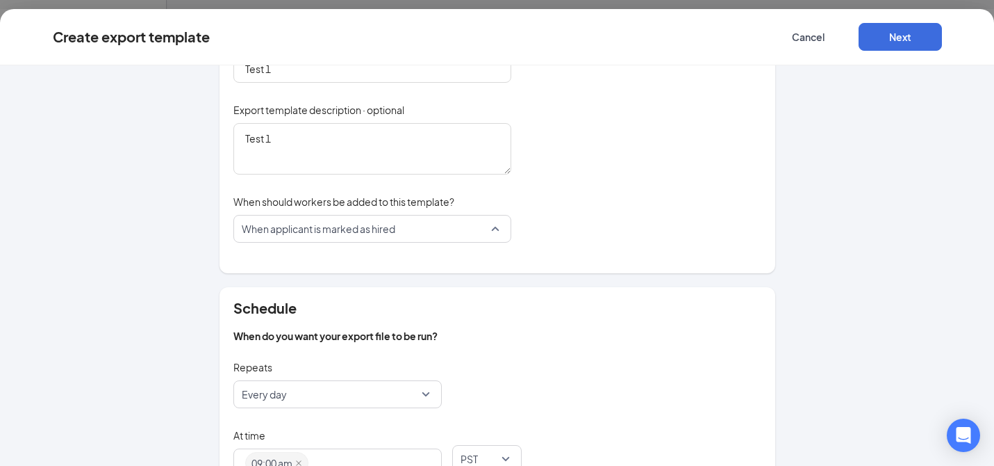
click at [481, 236] on span "When applicant is marked as hired" at bounding box center [366, 228] width 249 height 26
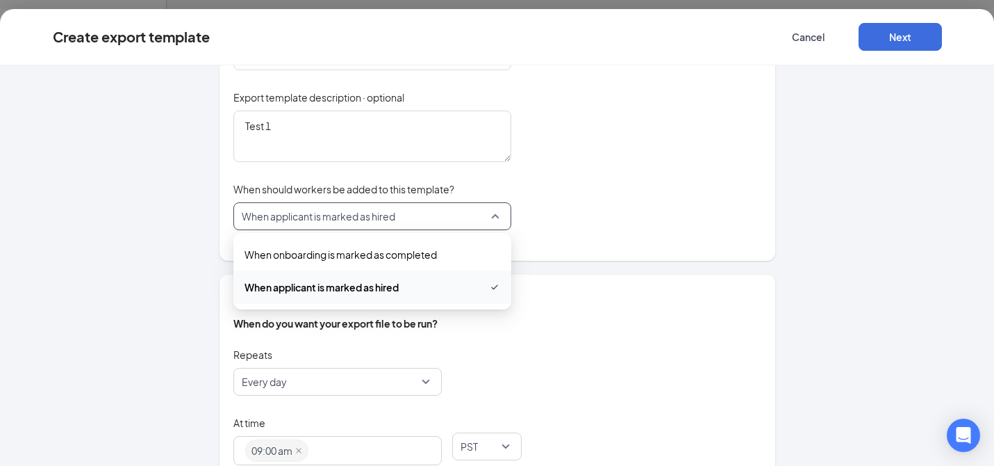
scroll to position [113, 0]
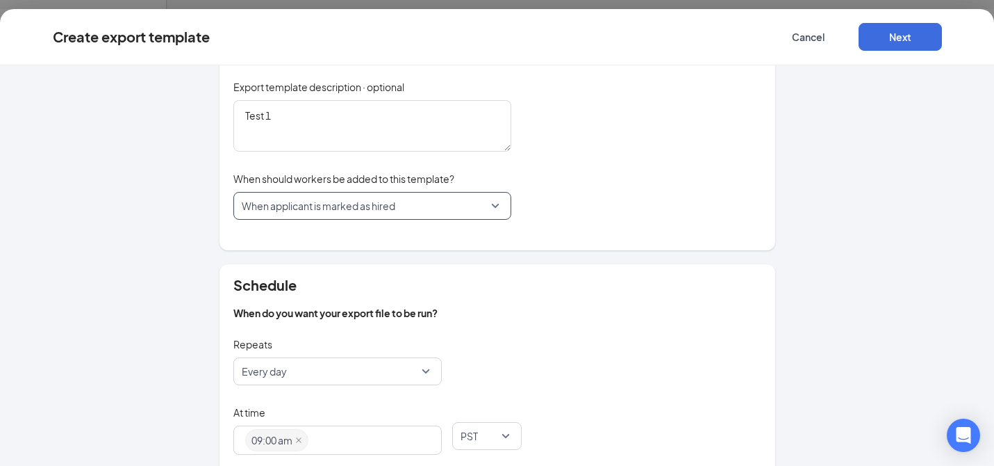
click at [421, 208] on span "When applicant is marked as hired" at bounding box center [366, 205] width 249 height 26
click at [817, 41] on button "Cancel" at bounding box center [808, 37] width 83 height 28
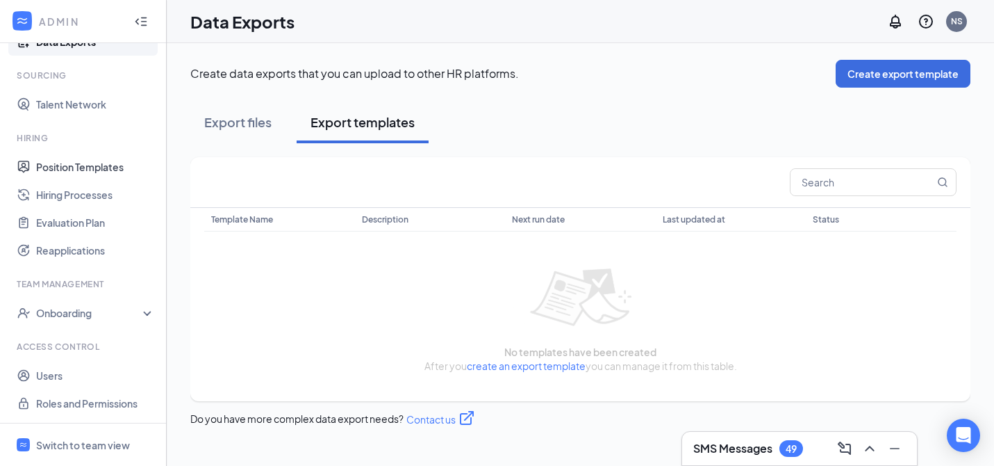
scroll to position [0, 0]
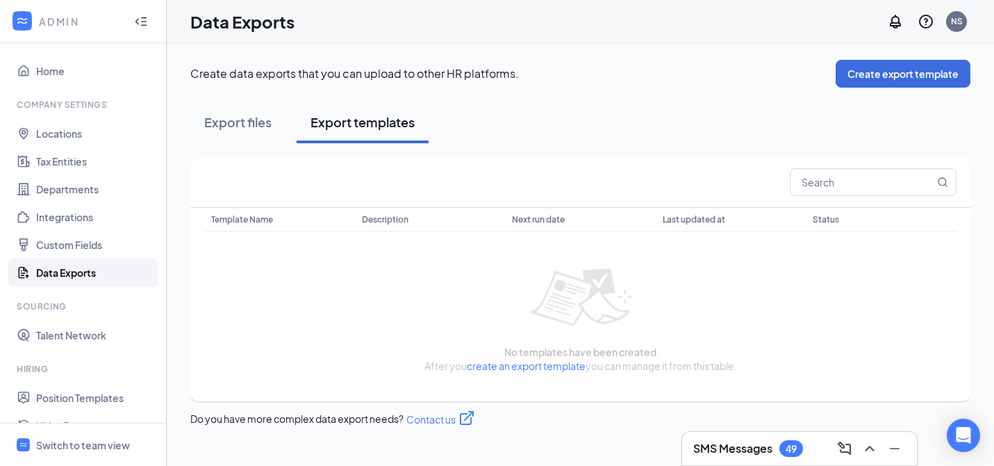
click at [97, 272] on link "Data Exports" at bounding box center [95, 273] width 119 height 28
click at [885, 77] on button "Create export template" at bounding box center [903, 74] width 135 height 28
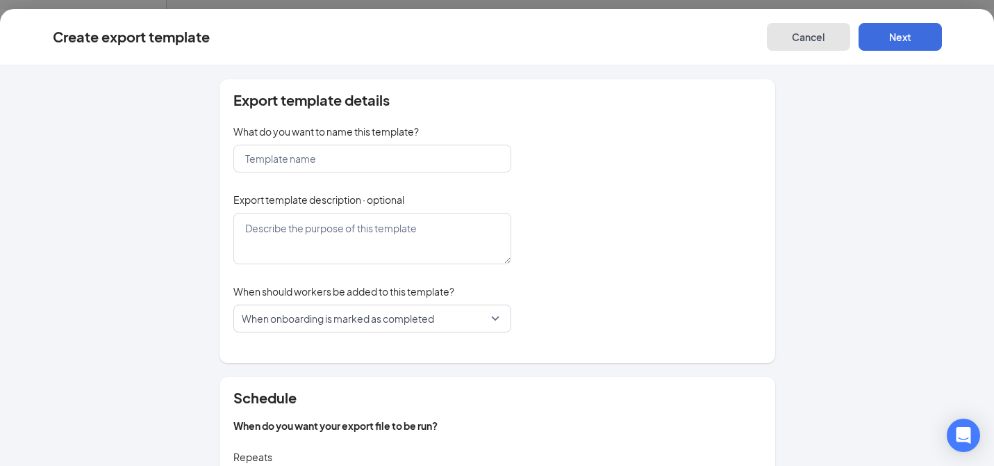
click at [820, 42] on button "Cancel" at bounding box center [808, 37] width 83 height 28
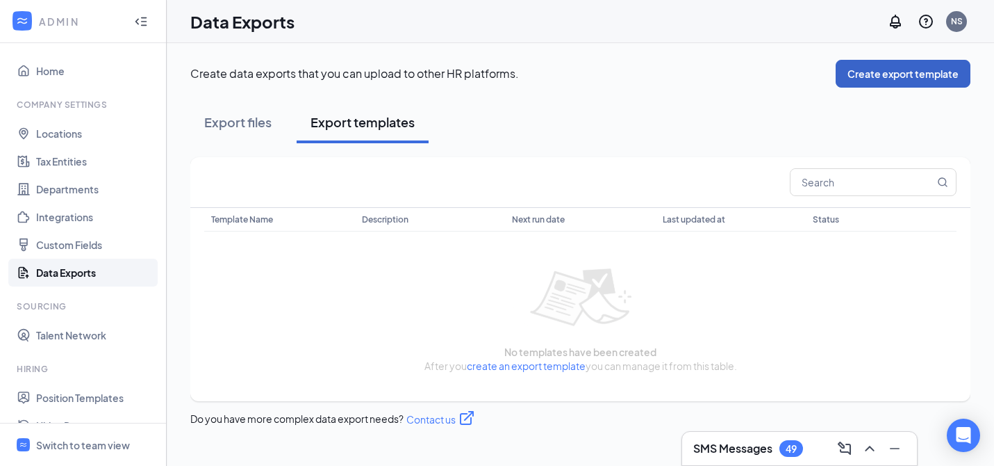
click at [895, 75] on button "Create export template" at bounding box center [903, 74] width 135 height 28
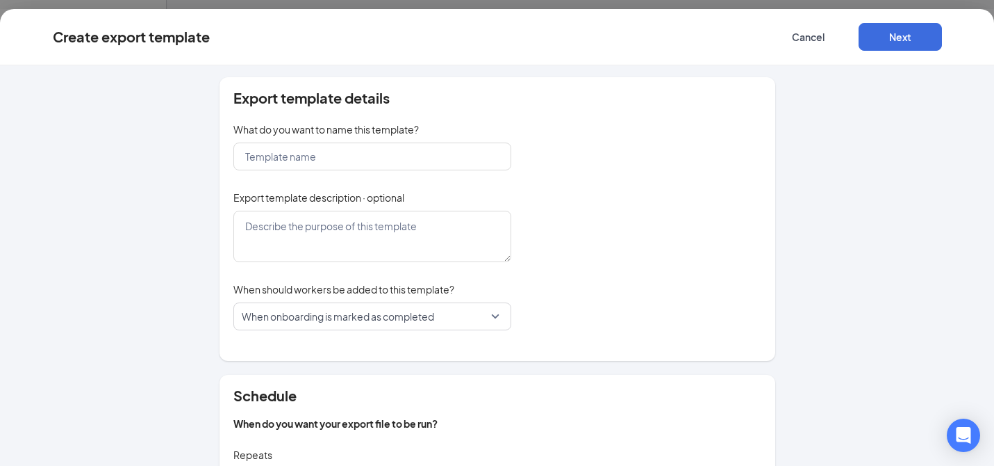
scroll to position [3, 0]
click at [444, 311] on span "When onboarding is marked as completed" at bounding box center [366, 315] width 249 height 26
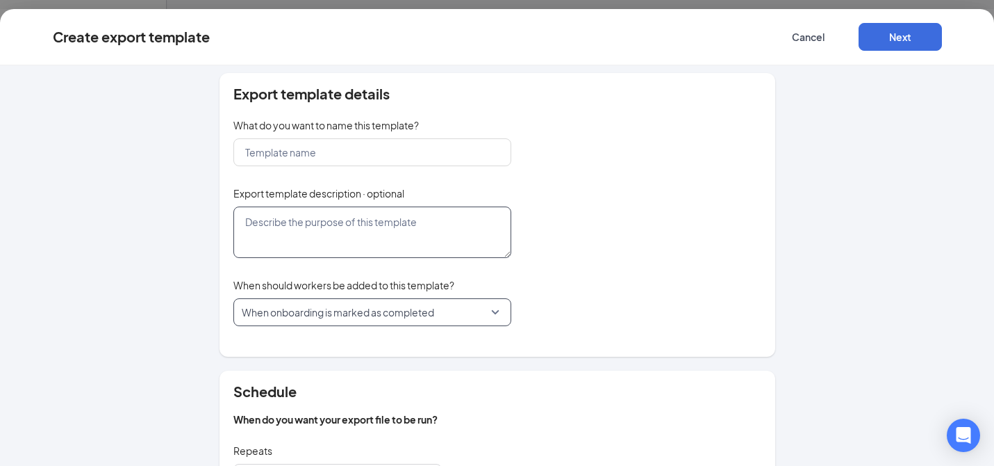
scroll to position [0, 0]
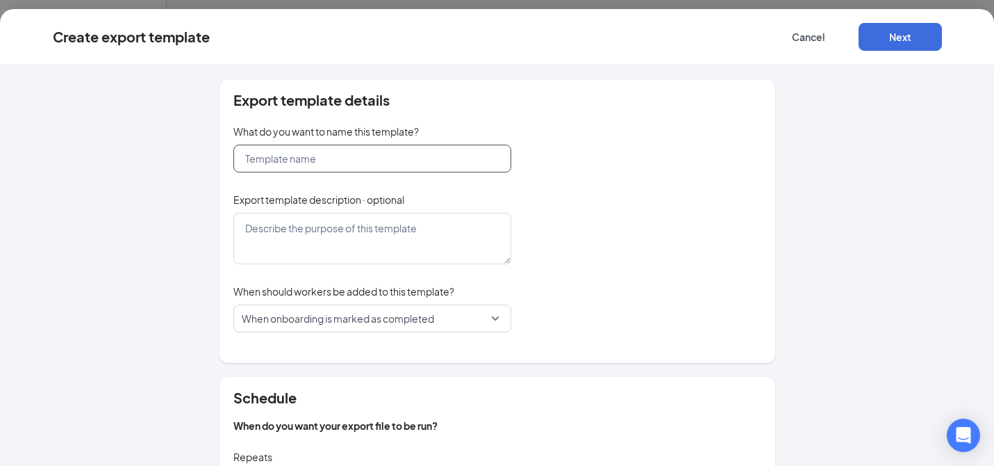
click at [365, 158] on input "text" at bounding box center [372, 159] width 278 height 28
type input "Test"
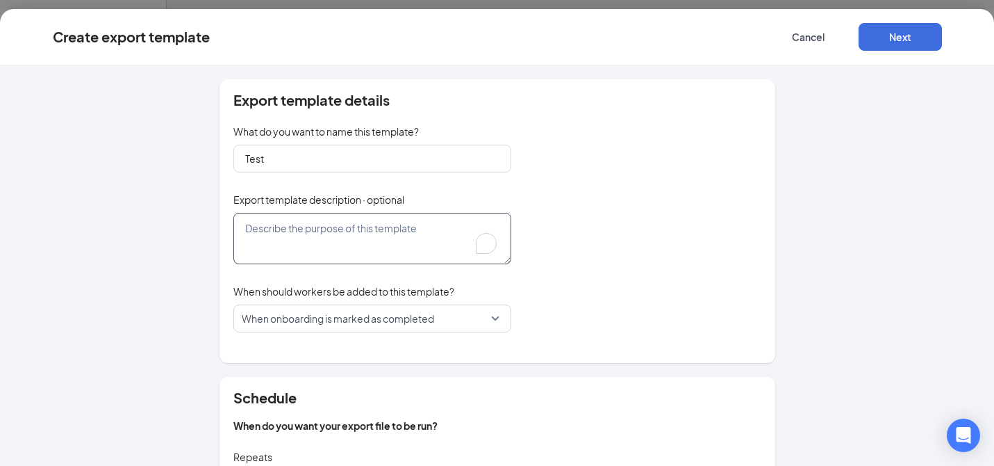
click at [352, 231] on textarea at bounding box center [372, 238] width 278 height 51
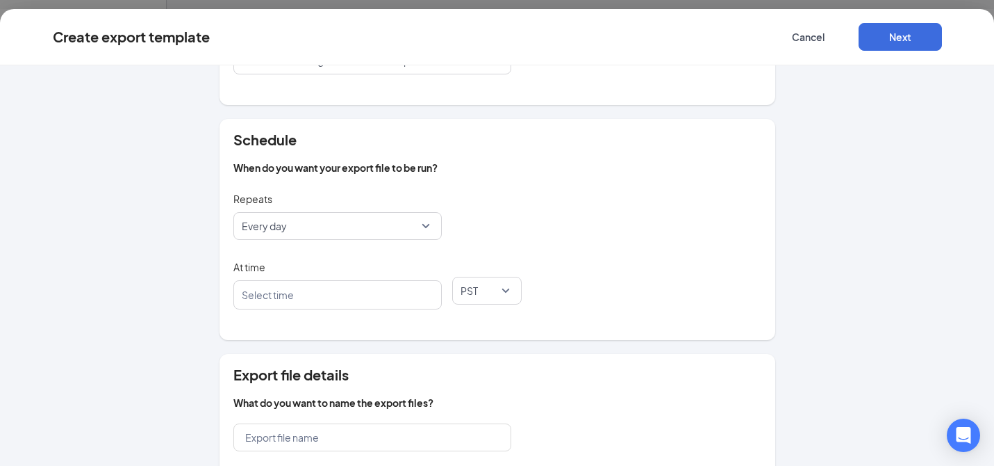
scroll to position [258, 0]
click at [325, 299] on div at bounding box center [331, 295] width 172 height 22
type textarea "fbvdfb"
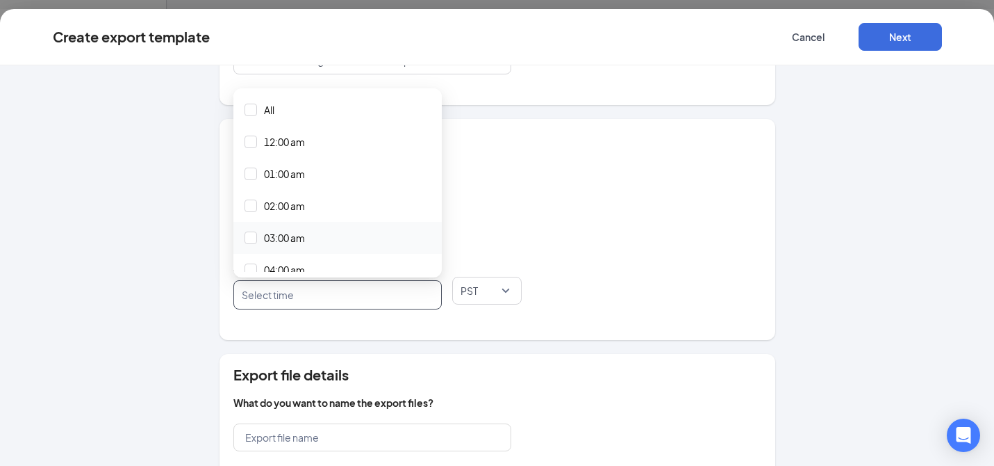
click at [311, 222] on div "03:00 am" at bounding box center [337, 238] width 208 height 32
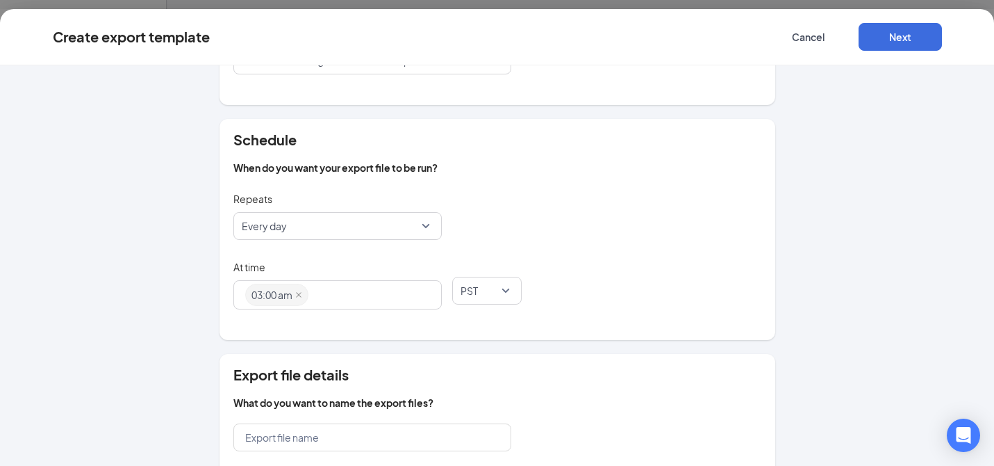
click at [621, 168] on span "When do you want your export file to be run?" at bounding box center [497, 168] width 528 height 14
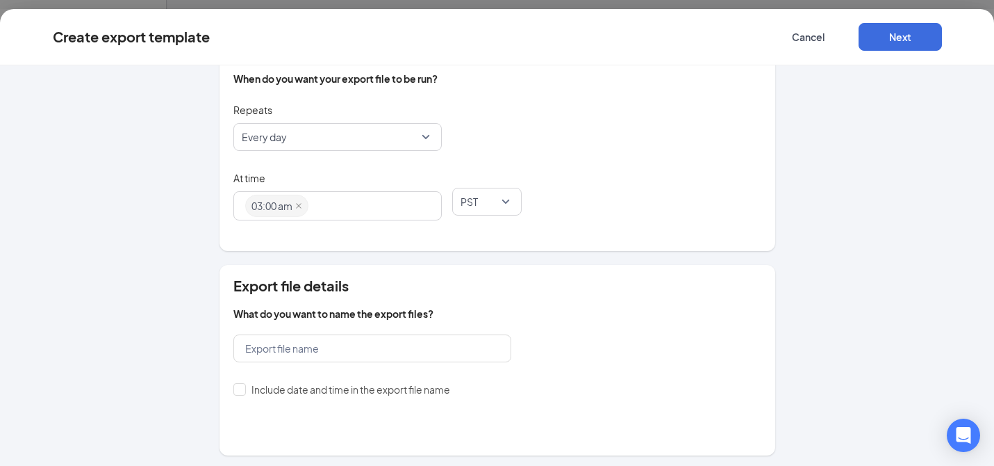
scroll to position [382, 0]
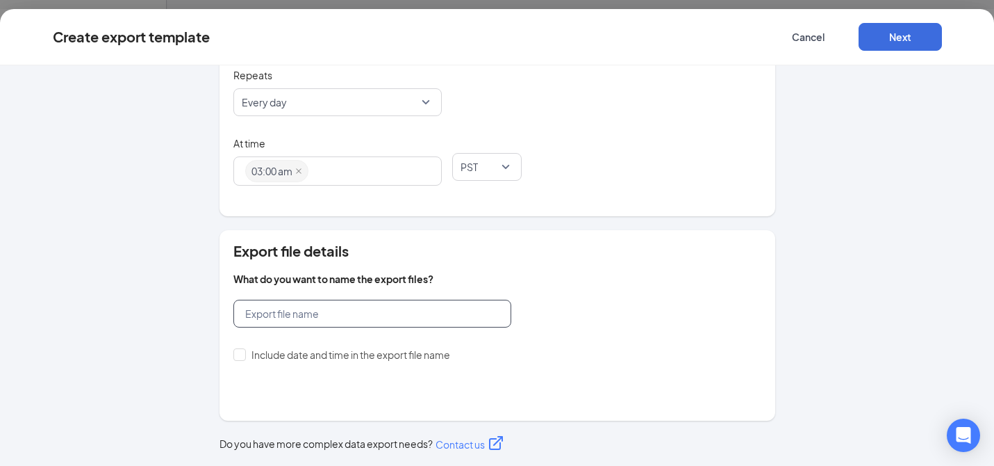
click at [342, 318] on input "text" at bounding box center [372, 314] width 278 height 28
type input "dafbdaf"
click at [903, 43] on button "Next" at bounding box center [900, 37] width 83 height 28
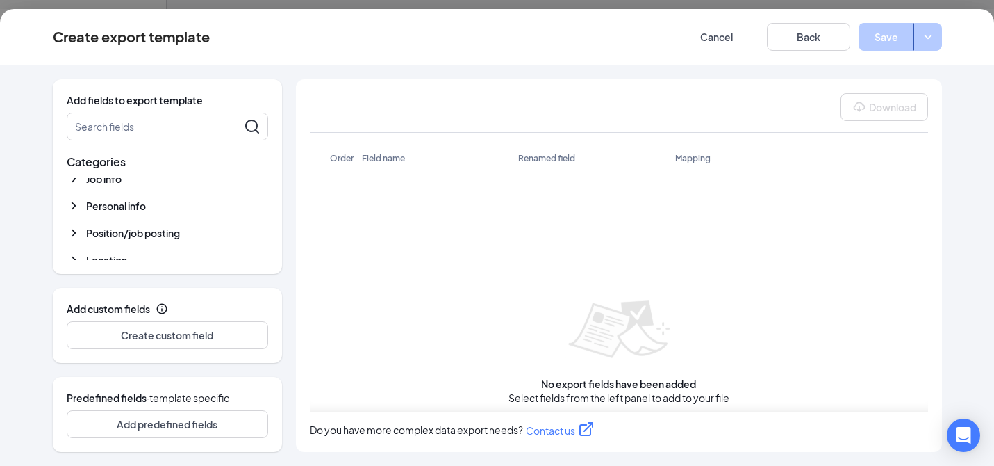
scroll to position [0, 0]
click at [110, 186] on span "Job info" at bounding box center [103, 186] width 35 height 14
click at [138, 207] on span "Personal info" at bounding box center [116, 203] width 60 height 14
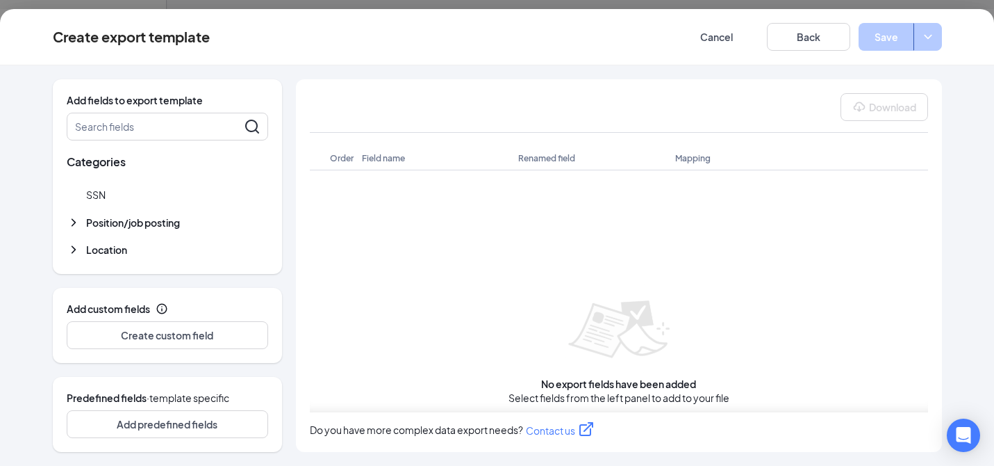
click at [163, 222] on span "Position/job posting" at bounding box center [133, 222] width 94 height 14
click at [119, 248] on span "Location" at bounding box center [106, 250] width 41 height 14
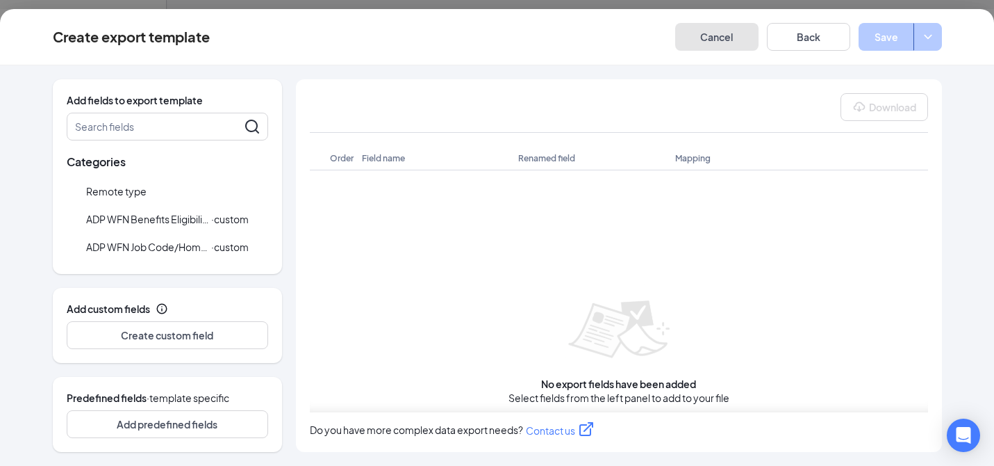
click at [731, 46] on button "Cancel" at bounding box center [716, 37] width 83 height 28
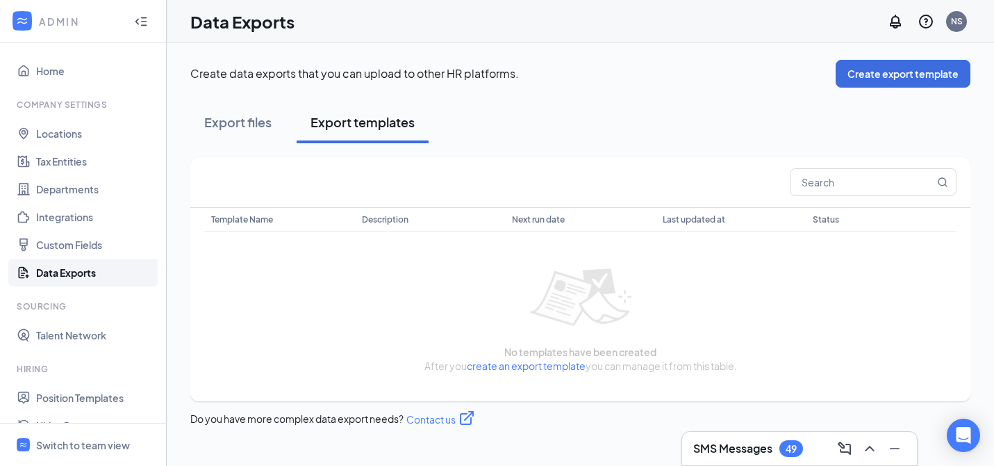
click at [85, 269] on link "Data Exports" at bounding box center [95, 273] width 119 height 28
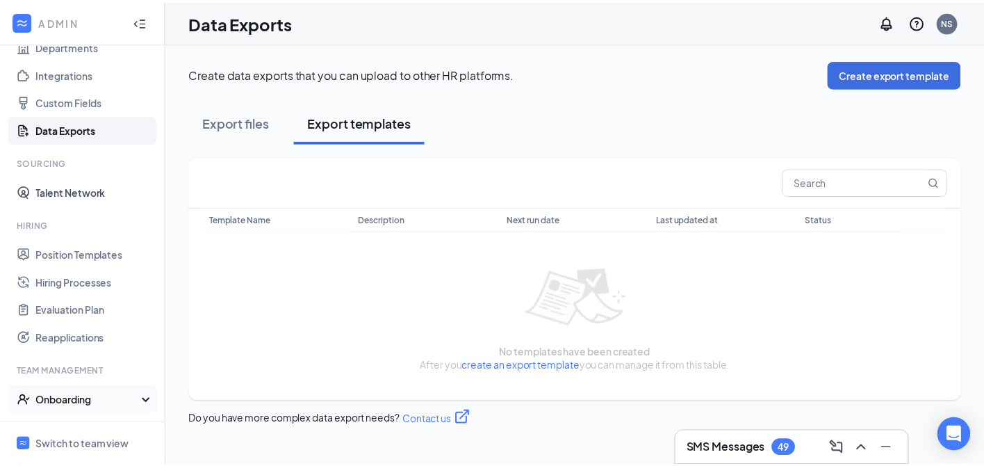
scroll to position [231, 0]
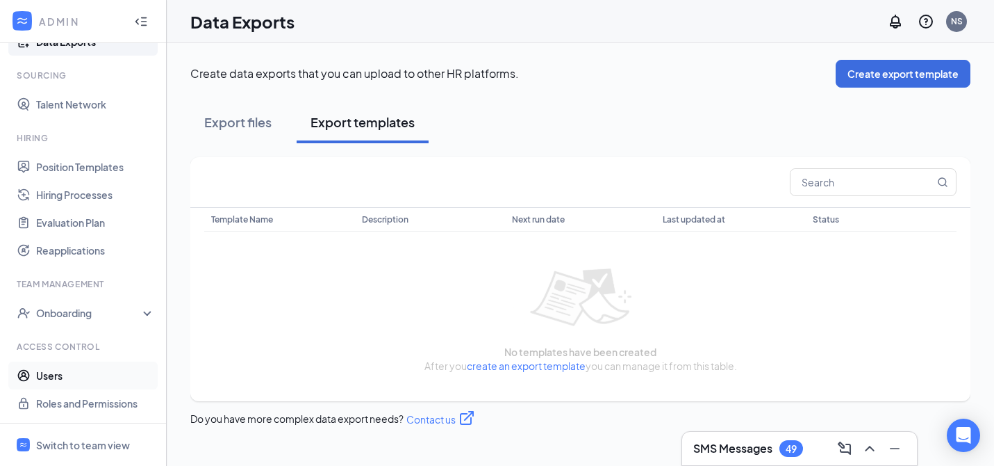
click at [91, 375] on link "Users" at bounding box center [95, 375] width 119 height 28
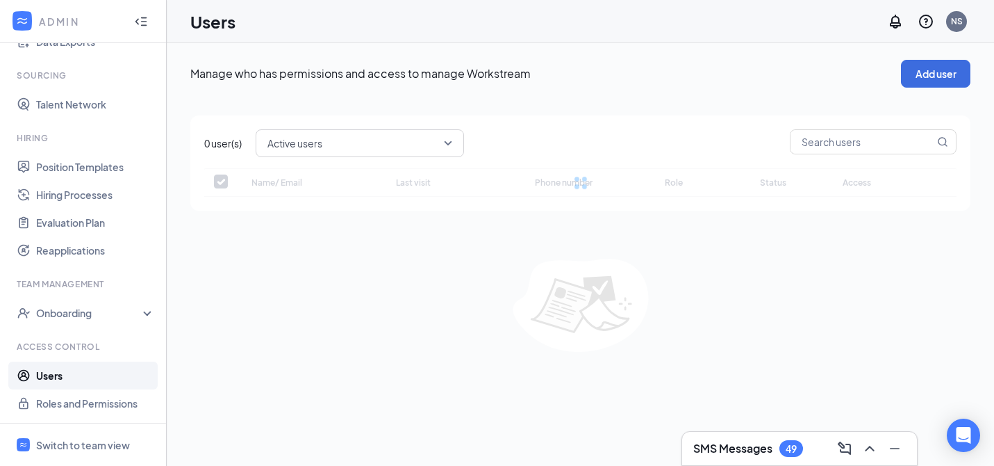
checkbox input "false"
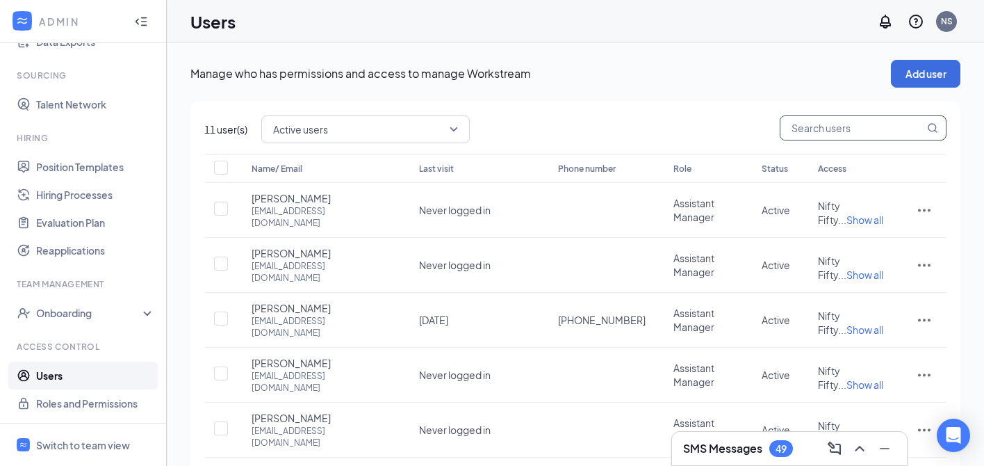
click at [831, 135] on input "text" at bounding box center [852, 128] width 144 height 24
type input "[PERSON_NAME]"
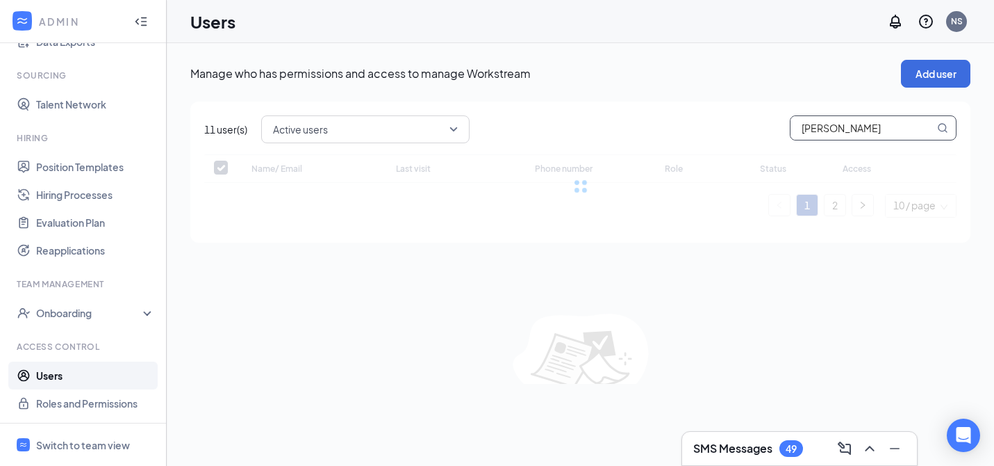
checkbox input "false"
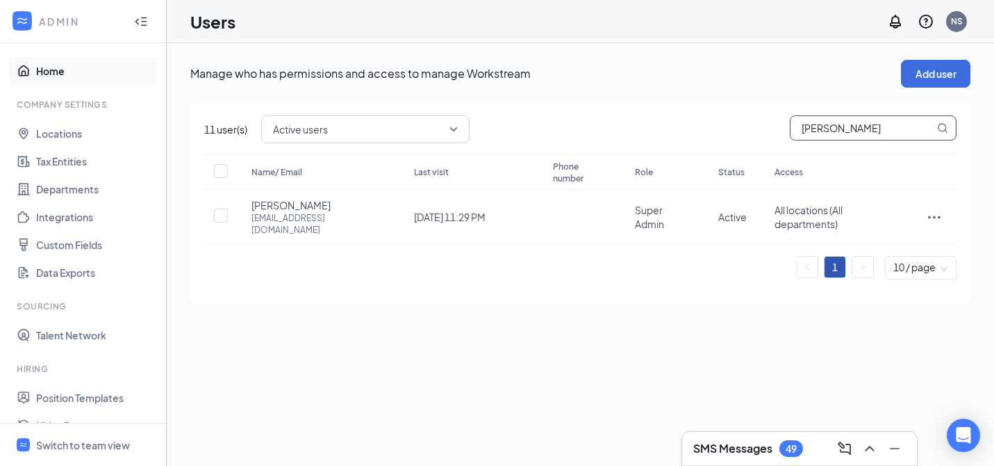
type input "[PERSON_NAME]"
click at [77, 82] on link "Home" at bounding box center [95, 71] width 119 height 28
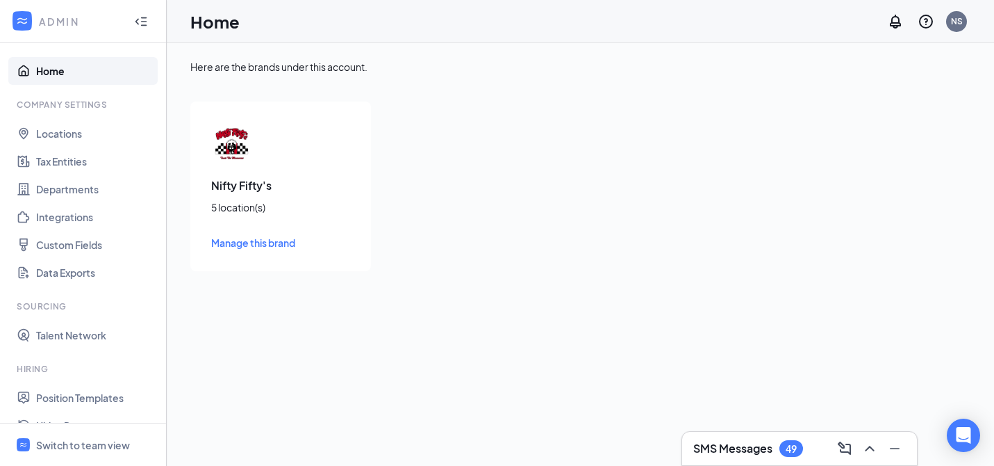
click at [82, 75] on link "Home" at bounding box center [95, 71] width 119 height 28
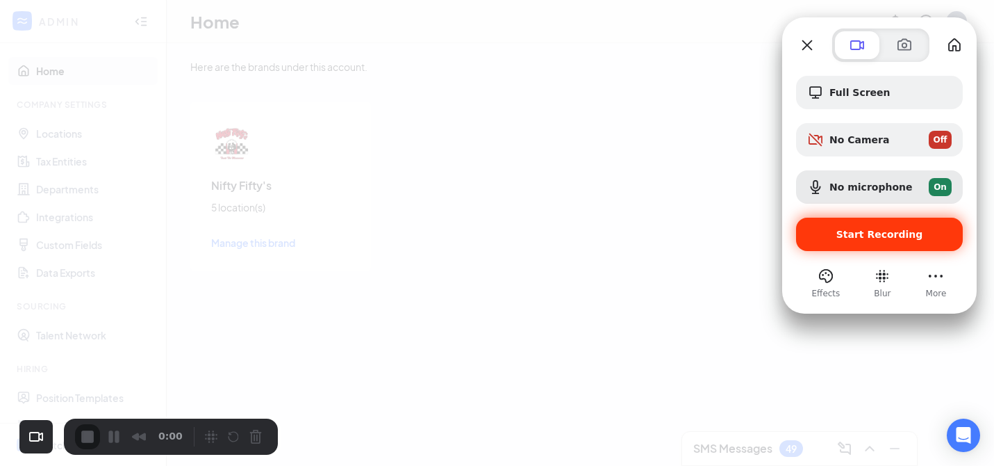
click at [869, 235] on span "Start Recording" at bounding box center [880, 234] width 87 height 11
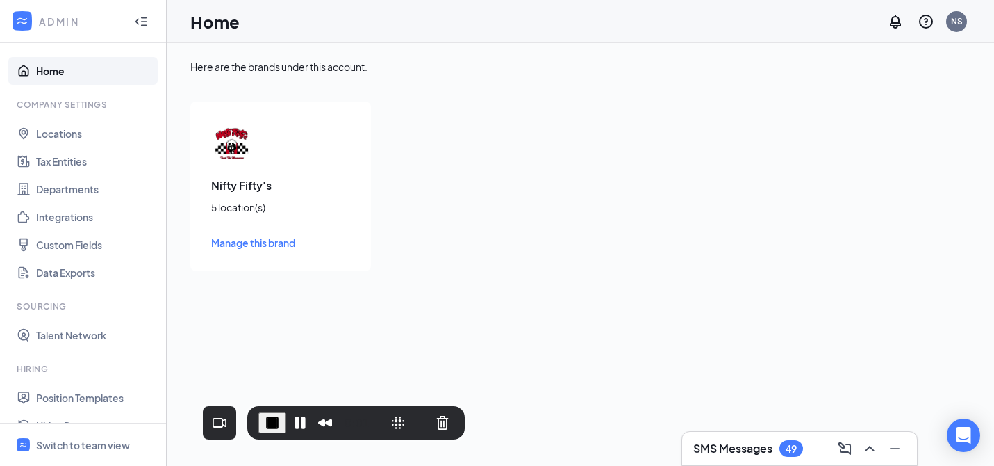
drag, startPoint x: 195, startPoint y: 423, endPoint x: 378, endPoint y: 408, distance: 184.1
click at [378, 411] on div "0:01" at bounding box center [356, 422] width 195 height 22
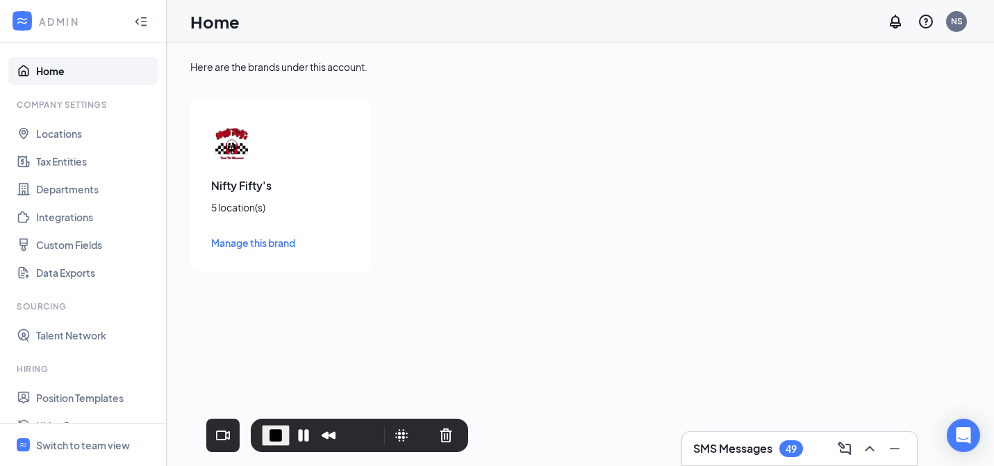
drag, startPoint x: 367, startPoint y: 406, endPoint x: 370, endPoint y: 418, distance: 13.0
click at [370, 418] on div "0:07" at bounding box center [360, 434] width 218 height 33
click at [440, 428] on button "Cancel Recording" at bounding box center [446, 435] width 22 height 22
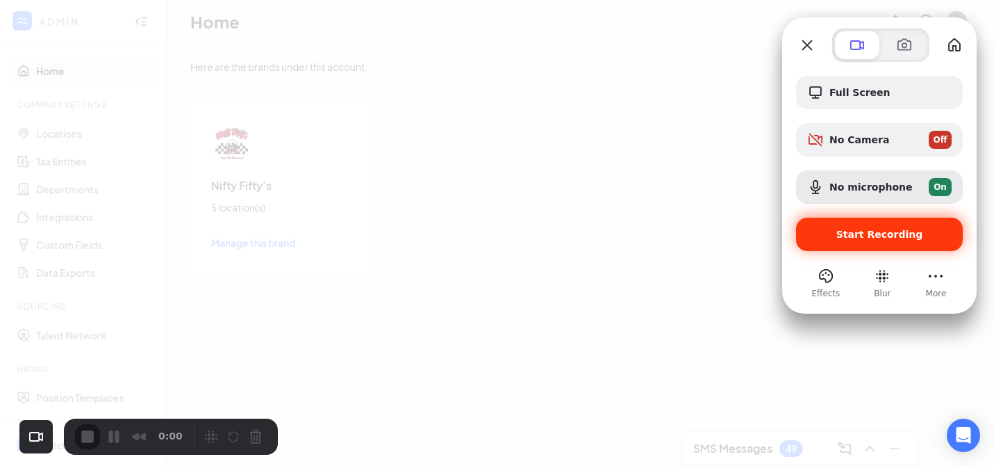
click at [869, 227] on div "Start Recording" at bounding box center [879, 234] width 167 height 33
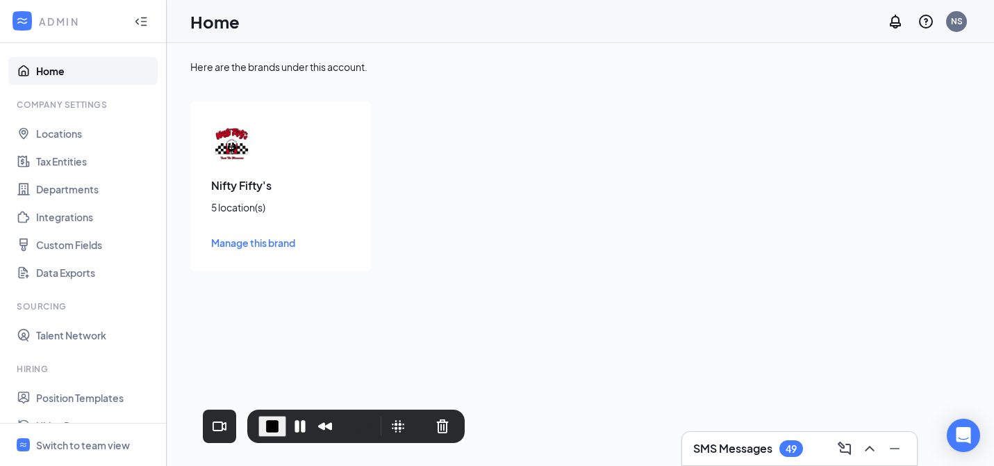
drag, startPoint x: 193, startPoint y: 427, endPoint x: 375, endPoint y: 415, distance: 181.8
click at [375, 415] on div "Recorder controls - play pause" at bounding box center [414, 426] width 79 height 22
click at [432, 427] on button "Cancel Recording" at bounding box center [440, 426] width 22 height 22
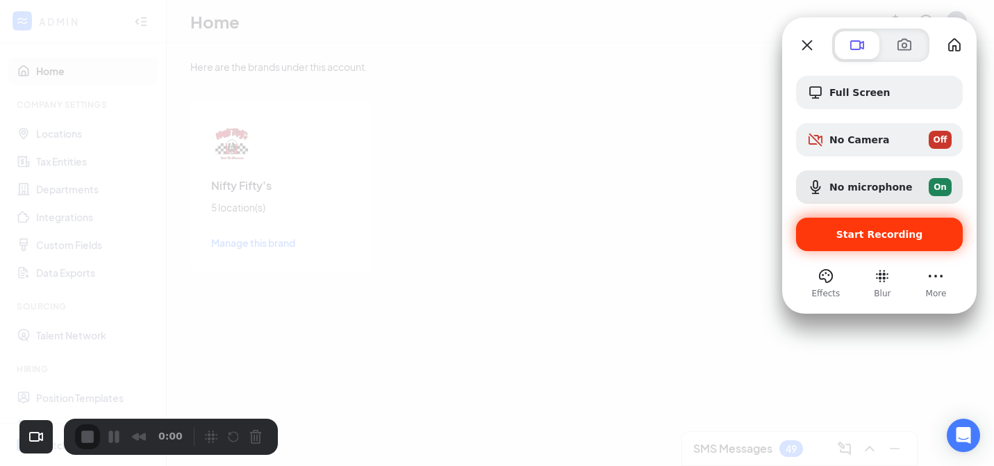
click at [894, 242] on div "Start Recording" at bounding box center [879, 234] width 167 height 33
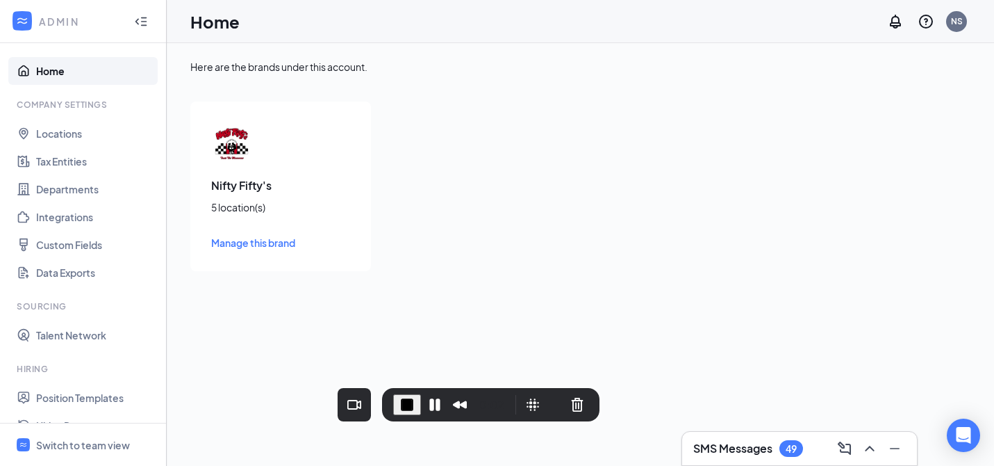
drag, startPoint x: 214, startPoint y: 422, endPoint x: 532, endPoint y: 388, distance: 320.0
click at [532, 388] on div "0:02" at bounding box center [491, 404] width 218 height 33
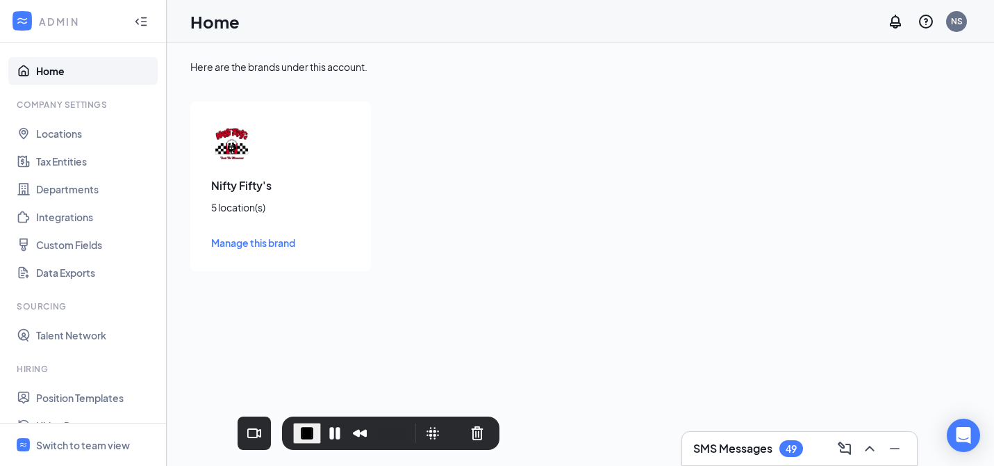
drag, startPoint x: 425, startPoint y: 393, endPoint x: 340, endPoint y: 415, distance: 88.3
click at [340, 416] on div "0:06" at bounding box center [391, 432] width 218 height 33
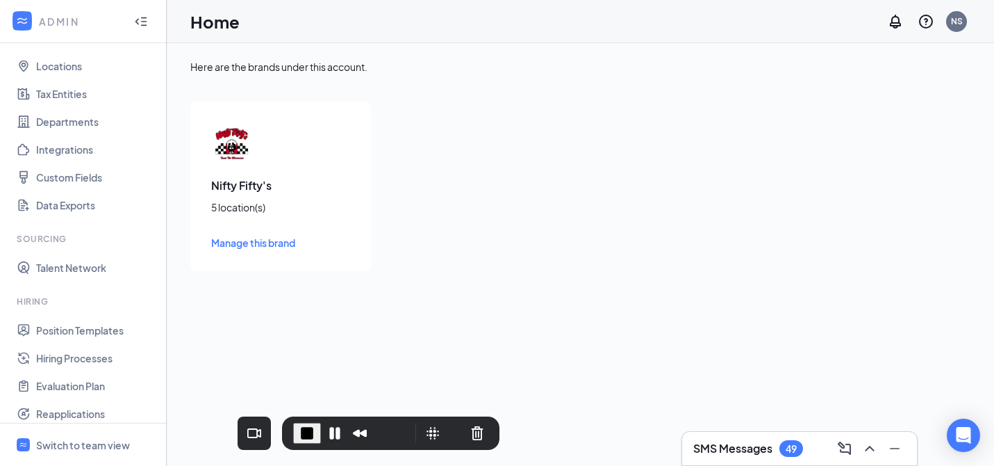
scroll to position [10, 0]
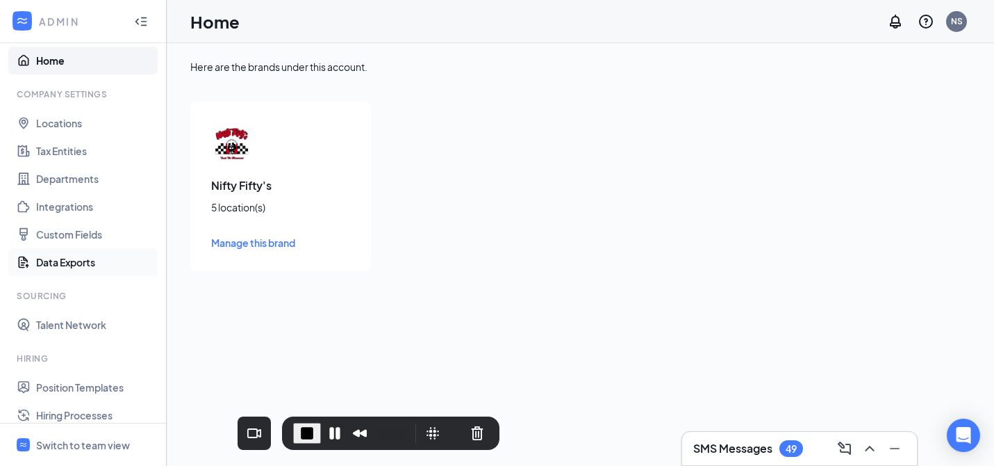
click at [75, 264] on link "Data Exports" at bounding box center [95, 262] width 119 height 28
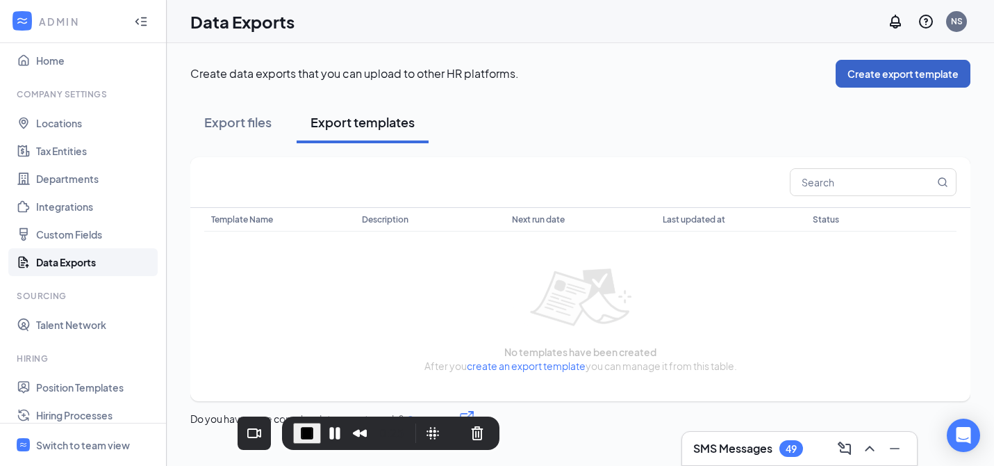
click at [903, 76] on button "Create export template" at bounding box center [903, 74] width 135 height 28
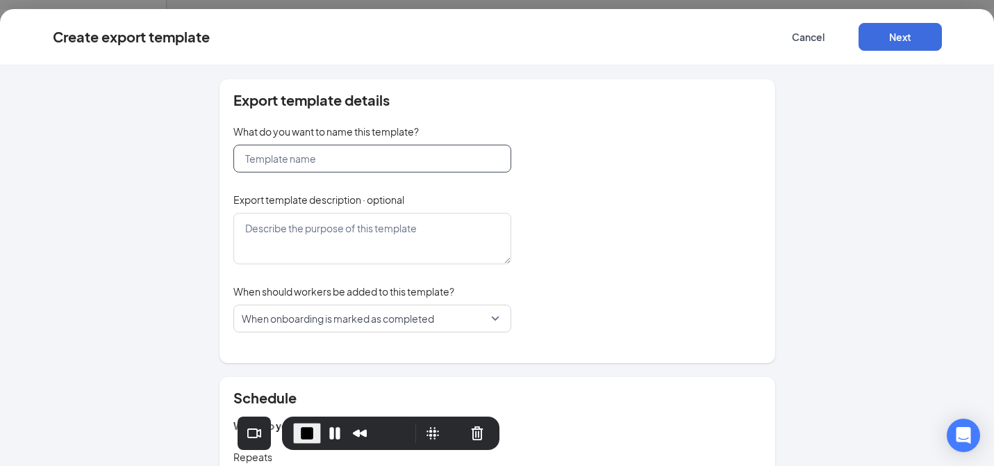
click at [393, 156] on input "text" at bounding box center [372, 159] width 278 height 28
type input "Test 1"
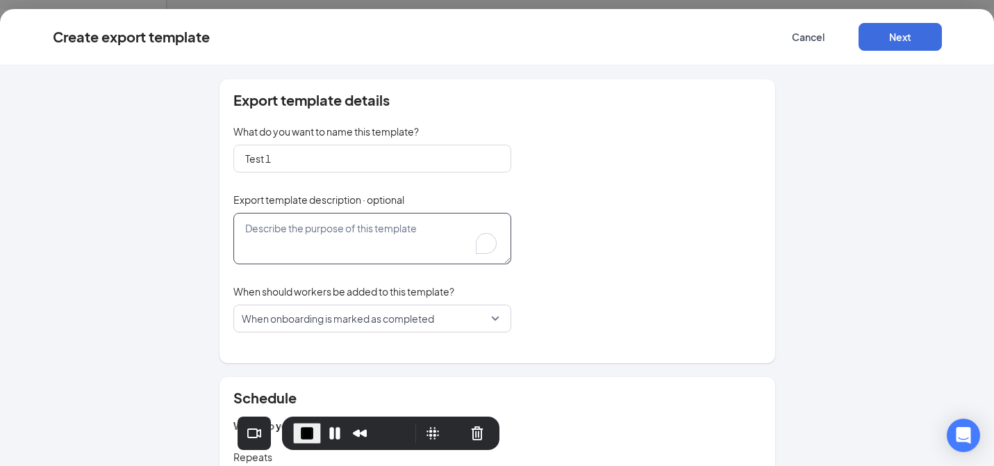
click at [355, 231] on textarea at bounding box center [372, 238] width 278 height 51
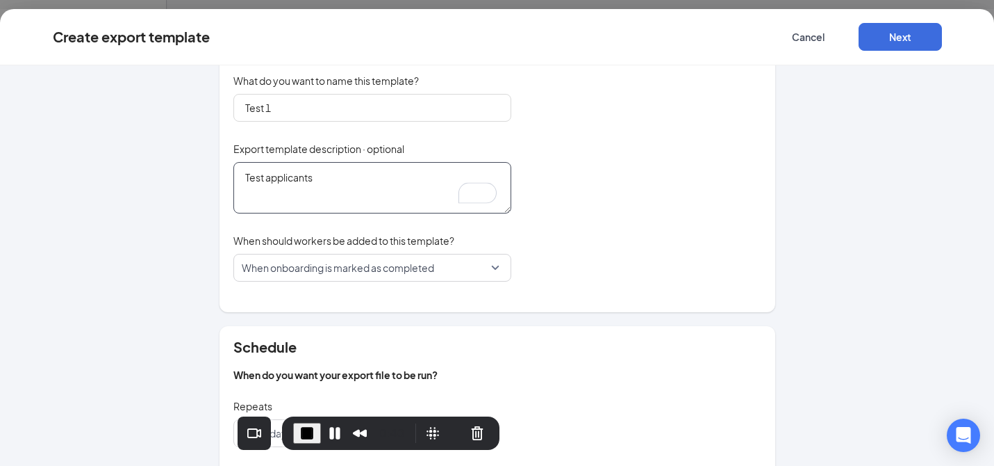
scroll to position [99, 0]
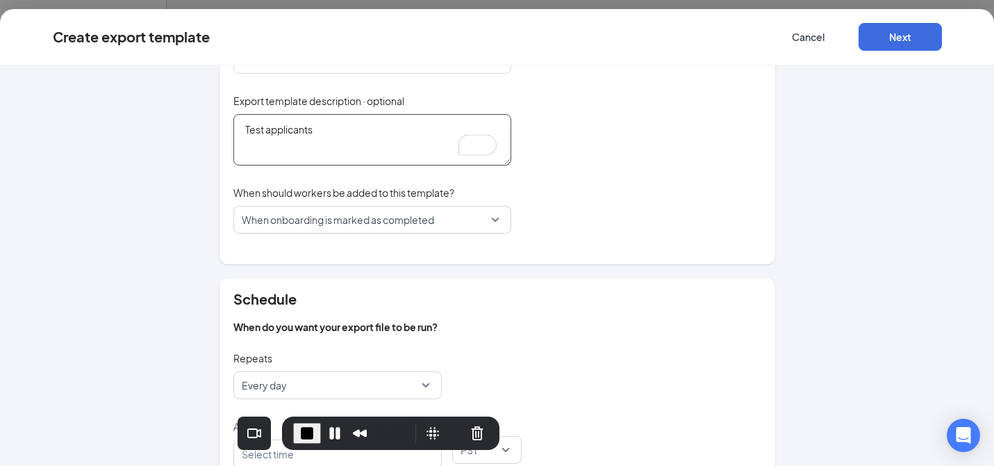
click at [437, 221] on span "When onboarding is marked as completed" at bounding box center [366, 219] width 249 height 26
type textarea "Test applicants"
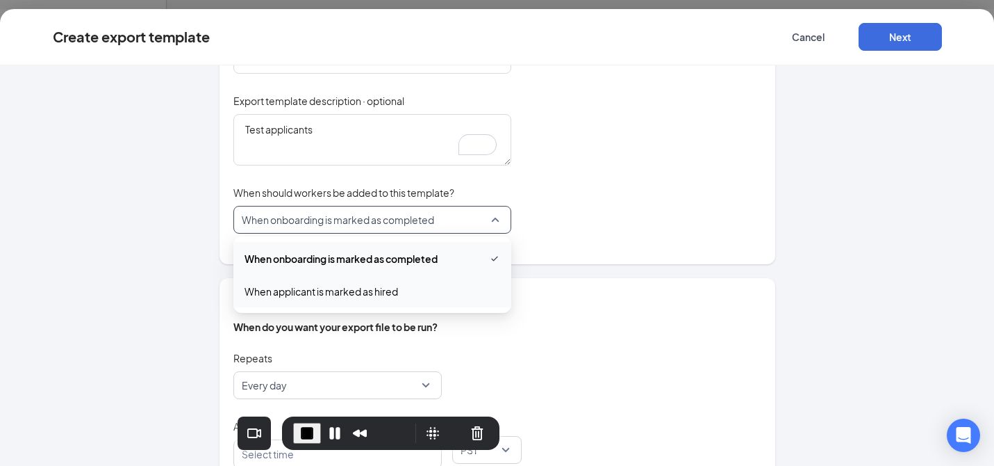
click at [354, 293] on span "When applicant is marked as hired" at bounding box center [322, 291] width 154 height 15
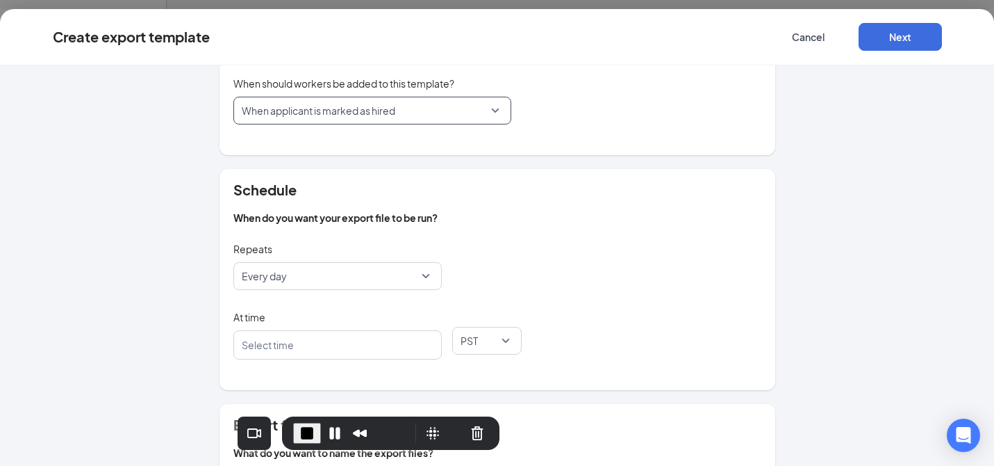
scroll to position [264, 0]
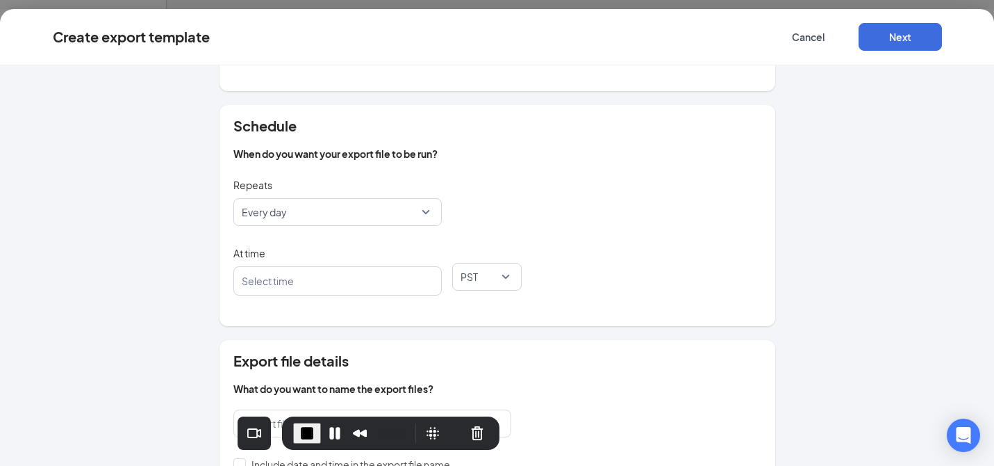
click at [335, 278] on div at bounding box center [331, 281] width 172 height 22
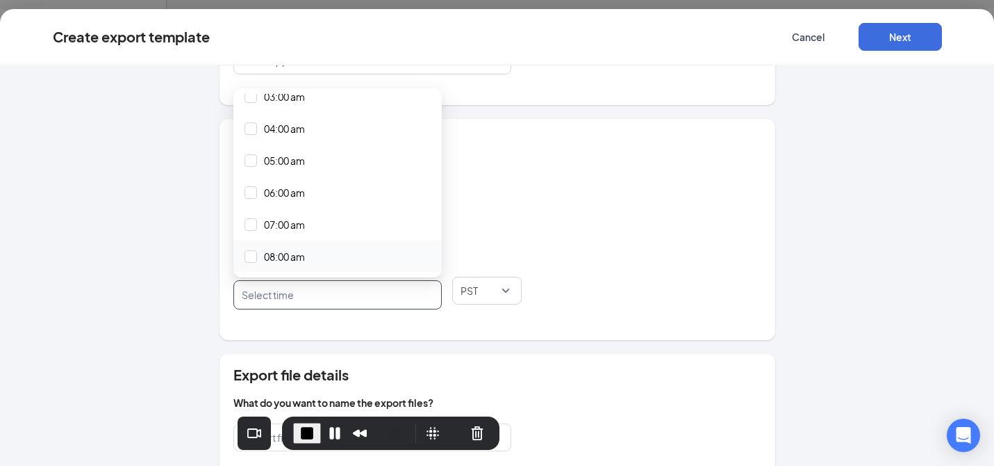
scroll to position [182, 0]
click at [245, 251] on div at bounding box center [251, 247] width 13 height 13
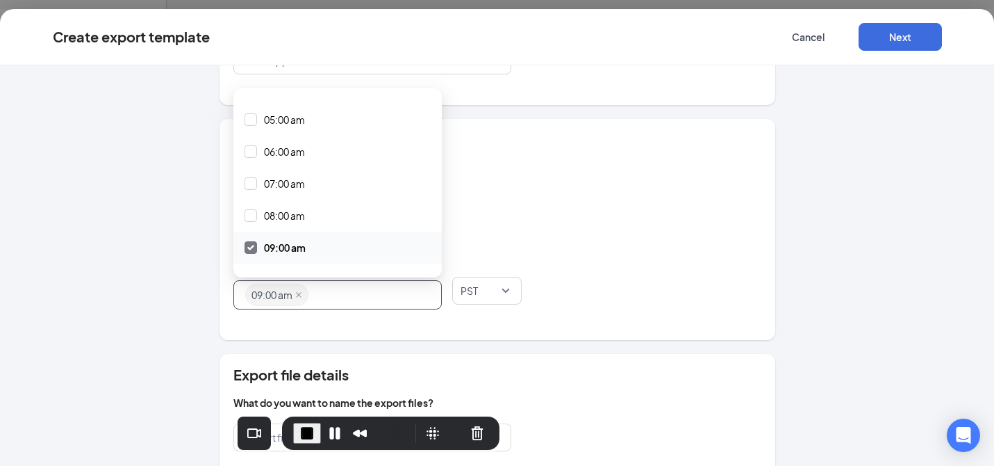
click at [625, 228] on div "Repeats Every day" at bounding box center [497, 222] width 528 height 68
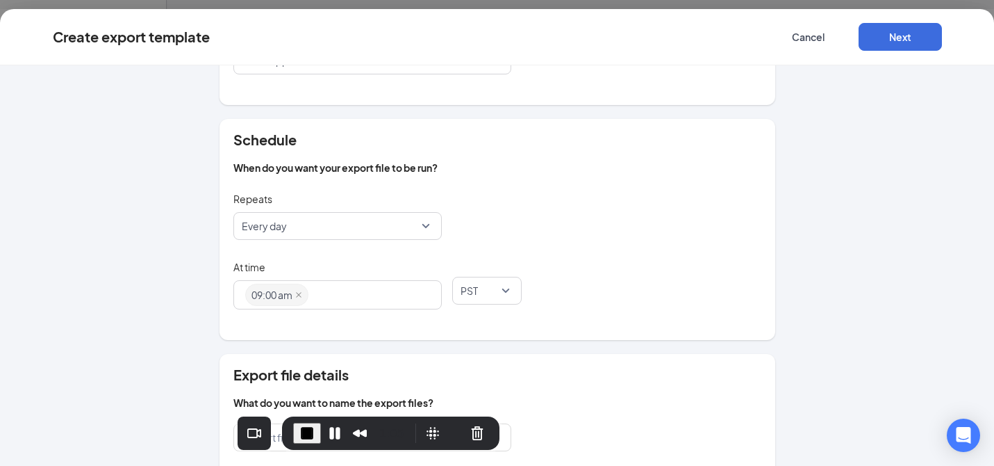
scroll to position [366, 0]
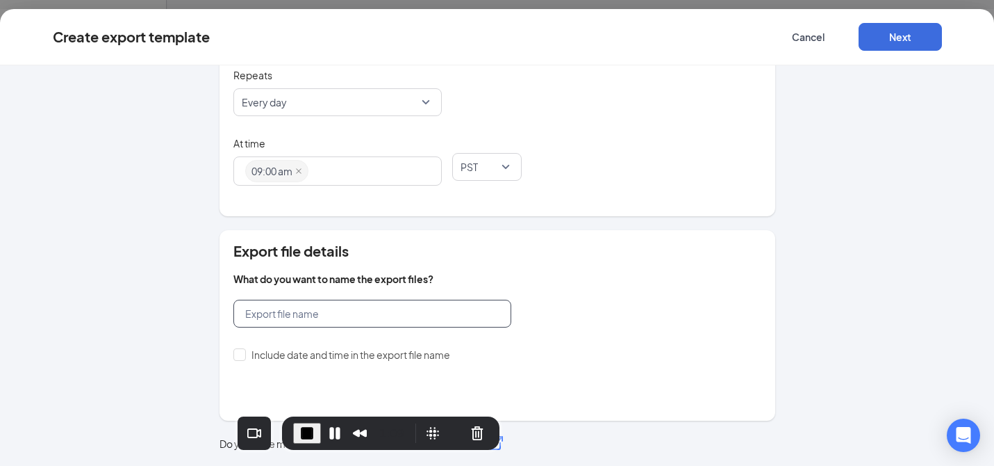
click at [305, 320] on input "text" at bounding box center [372, 314] width 278 height 28
type input "Test"
click at [683, 252] on span "Export file details" at bounding box center [497, 251] width 528 height 14
click at [233, 356] on input "Include date and time in the export file name" at bounding box center [238, 353] width 10 height 10
checkbox input "true"
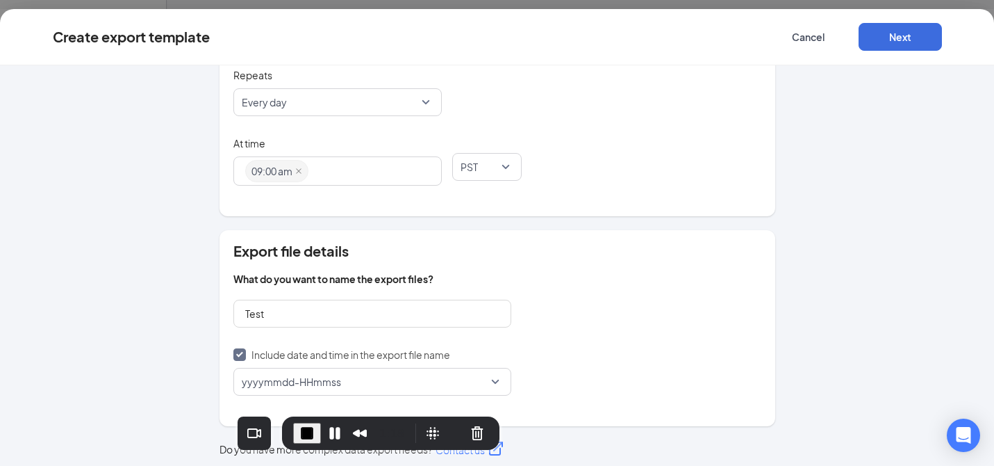
click at [313, 382] on span "yyyymmdd-HHmmss" at bounding box center [291, 381] width 99 height 26
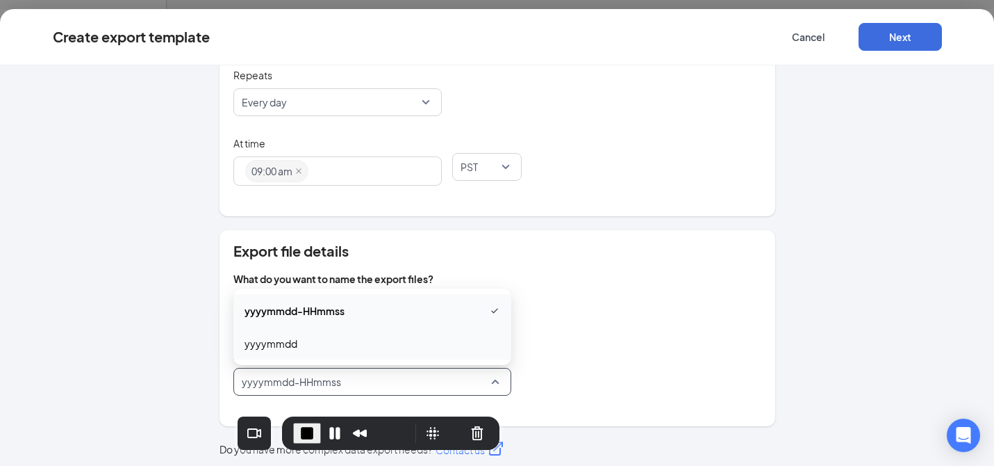
click at [349, 344] on span "yyyymmdd" at bounding box center [373, 343] width 256 height 15
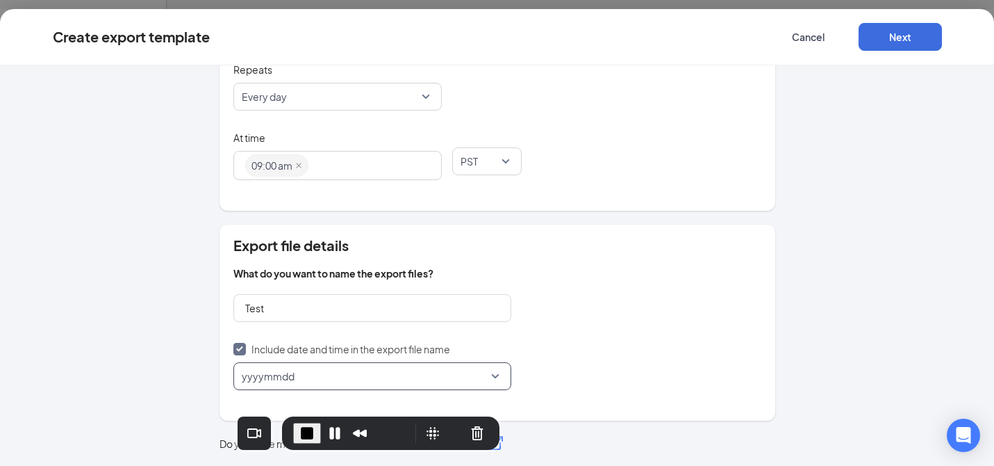
click at [648, 300] on div "Export file details What do you want to name the export files? Test Include dat…" at bounding box center [498, 322] width 556 height 196
click at [887, 38] on button "Next" at bounding box center [900, 37] width 83 height 28
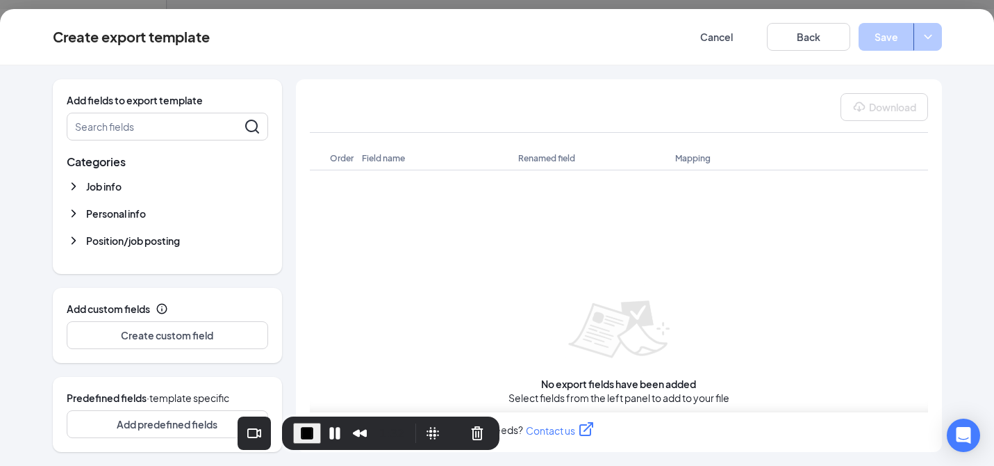
click at [97, 189] on span "Job info" at bounding box center [103, 186] width 35 height 14
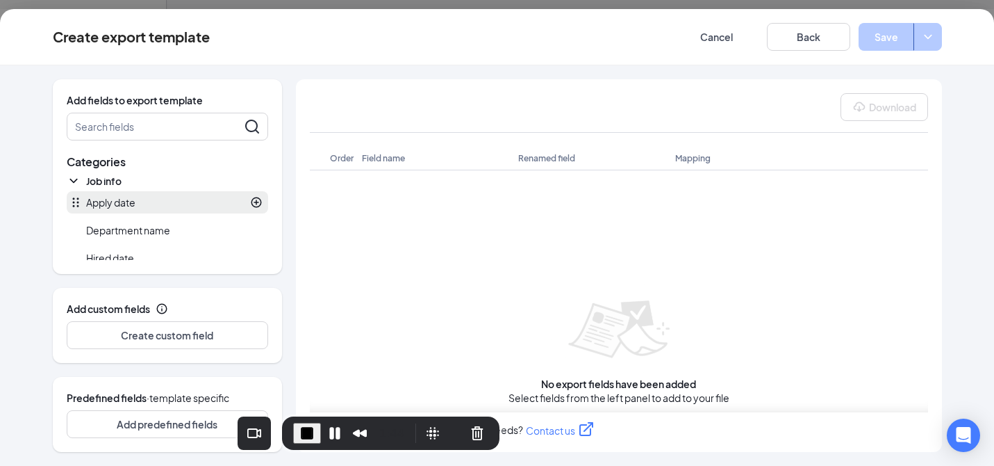
click at [179, 205] on div at bounding box center [199, 202] width 127 height 13
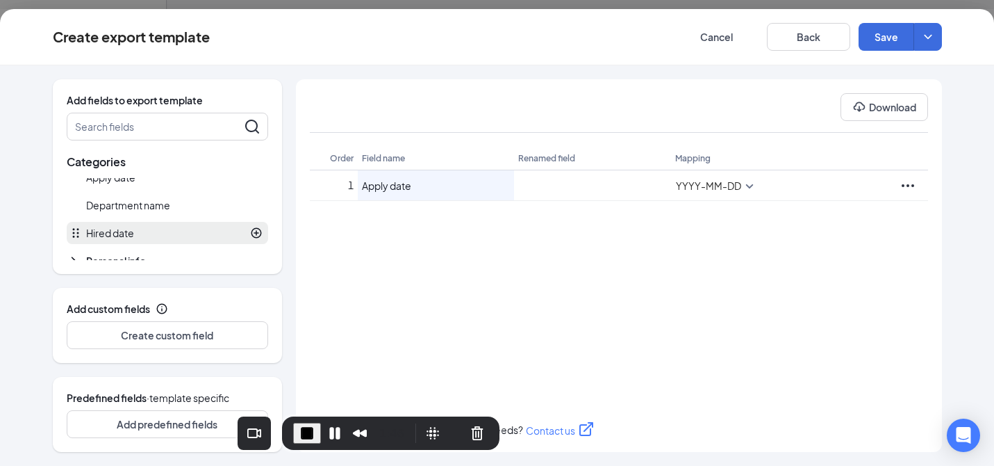
click at [172, 228] on div at bounding box center [198, 233] width 129 height 13
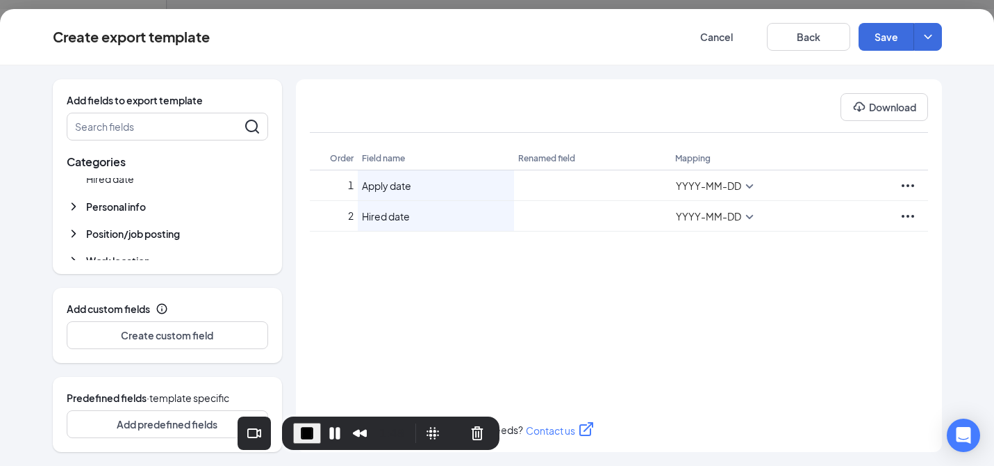
click at [138, 208] on span "Personal info" at bounding box center [116, 206] width 60 height 14
click at [118, 233] on span "Full name" at bounding box center [107, 231] width 43 height 14
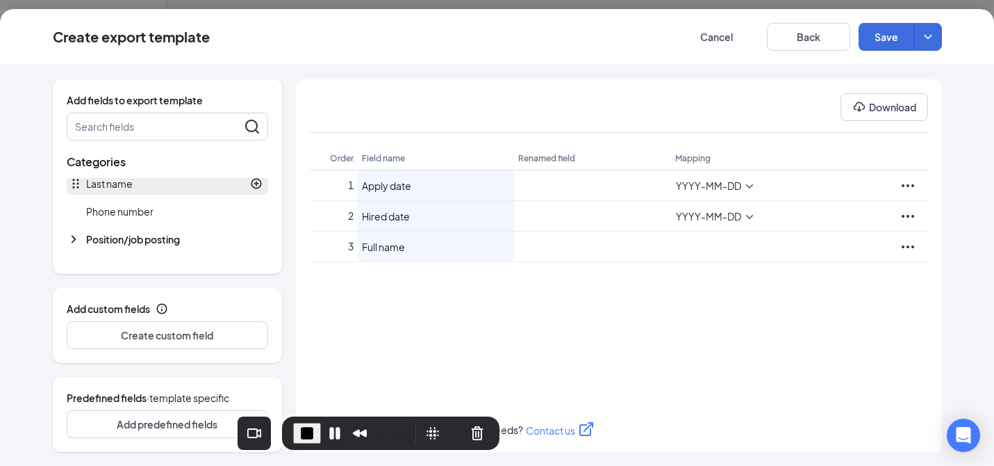
scroll to position [217, 0]
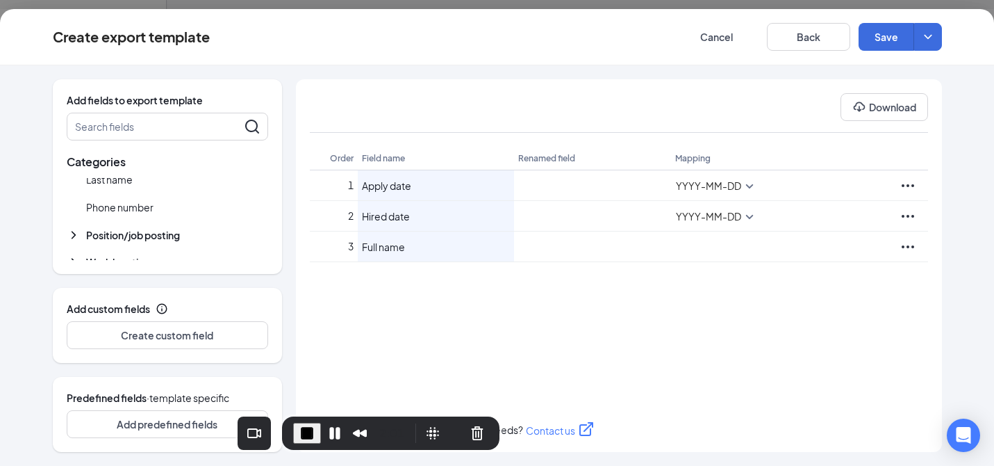
click at [124, 236] on span "Position/job posting" at bounding box center [133, 235] width 94 height 14
click at [142, 212] on div at bounding box center [202, 206] width 121 height 13
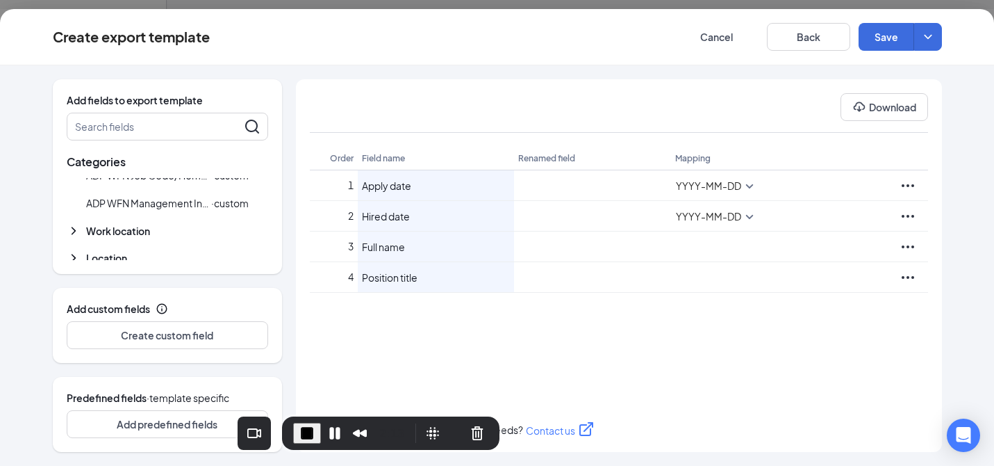
scroll to position [531, 0]
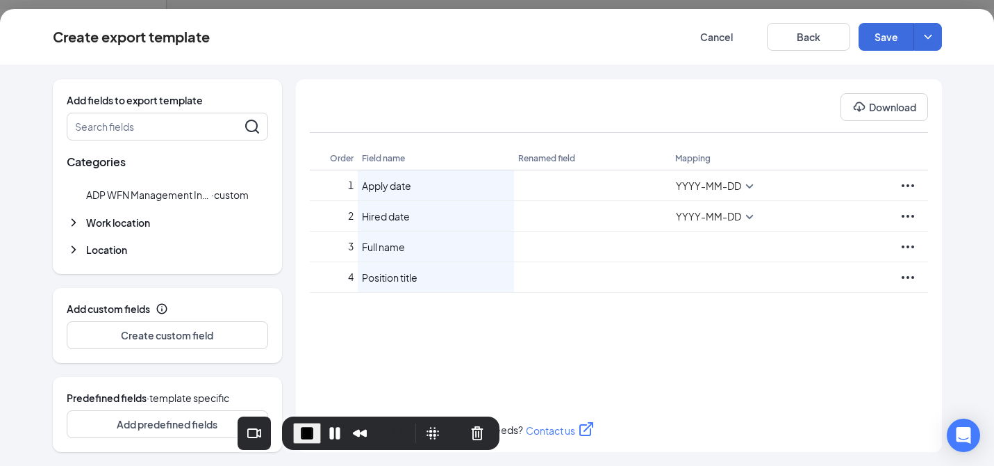
click at [134, 226] on span "Work location" at bounding box center [118, 222] width 64 height 14
click at [119, 252] on span "Location" at bounding box center [106, 250] width 41 height 14
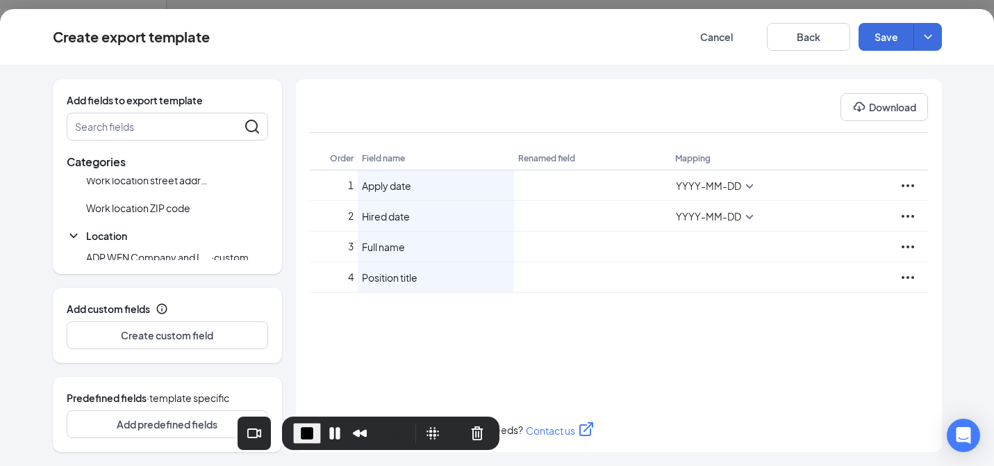
scroll to position [770, 0]
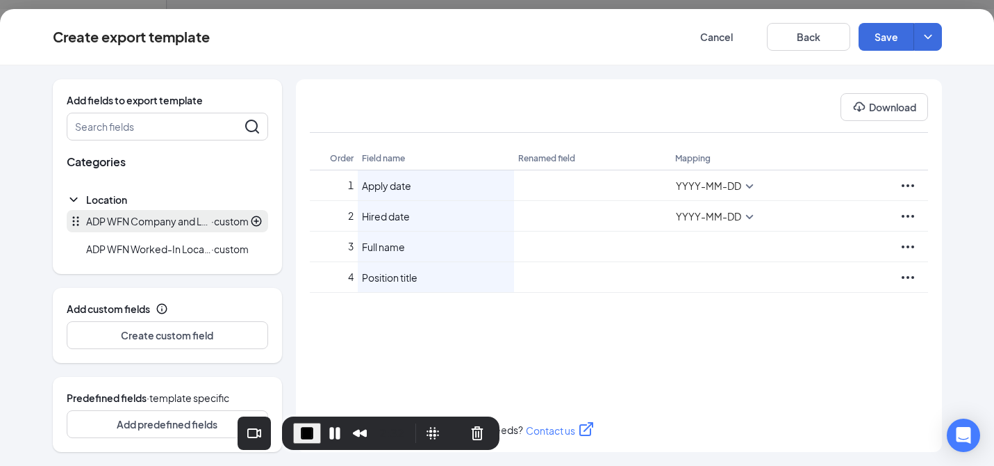
click at [106, 224] on span "ADP WFN Company and Location Code" at bounding box center [148, 221] width 125 height 14
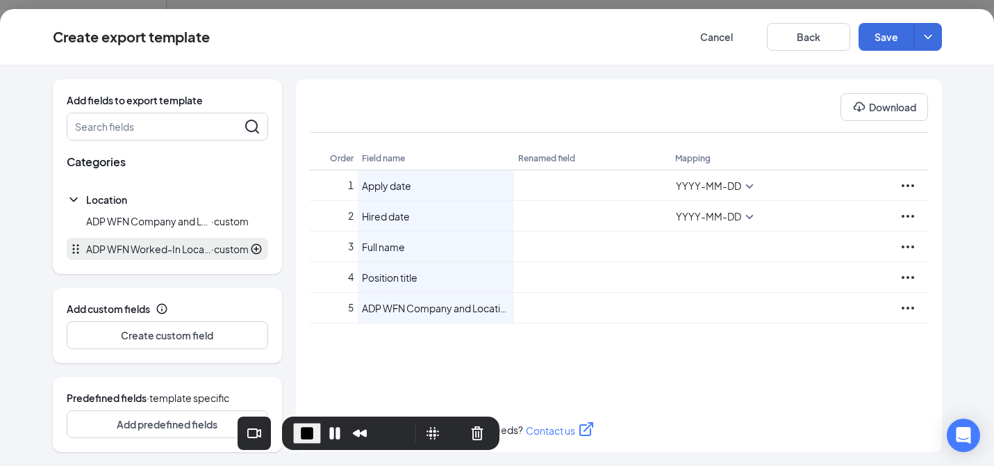
click at [111, 246] on span "ADP WFN Worked-In Localty" at bounding box center [148, 249] width 125 height 14
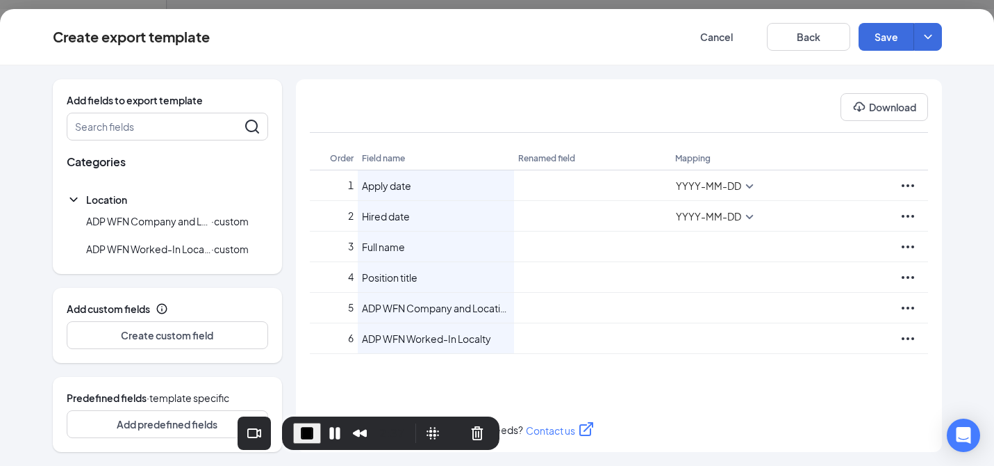
click at [38, 284] on div "Add fields to export template Search fields Categories Job info Apply date Depa…" at bounding box center [497, 265] width 994 height 400
click at [879, 108] on button "Download" at bounding box center [885, 107] width 88 height 28
click at [306, 436] on span "End Recording" at bounding box center [307, 433] width 17 height 17
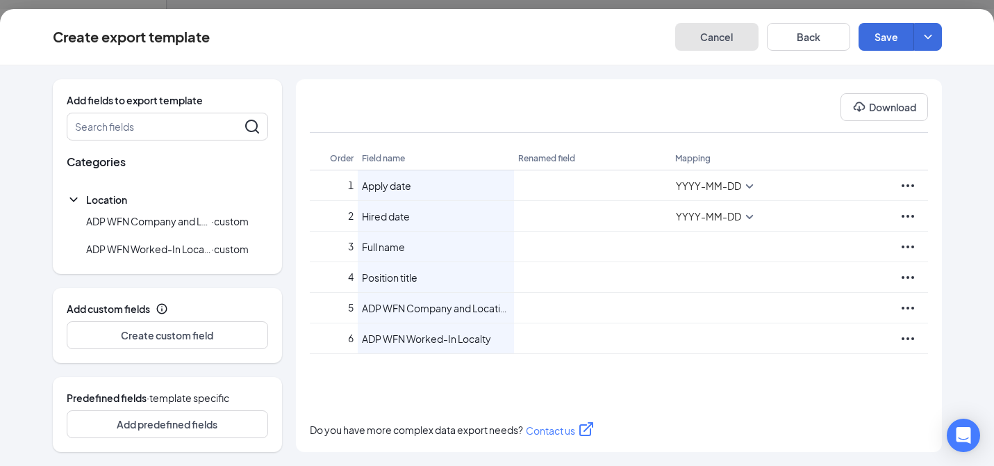
click at [717, 38] on button "Cancel" at bounding box center [716, 37] width 83 height 28
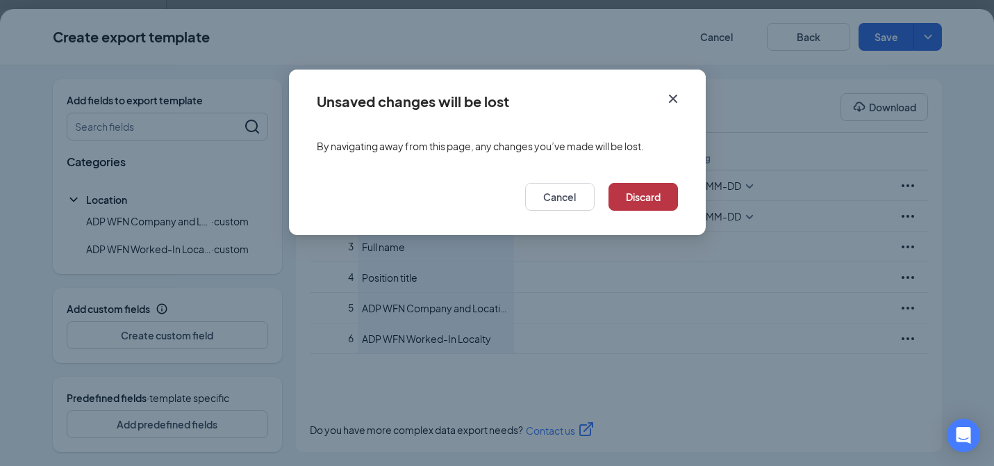
click at [634, 202] on button "Discard" at bounding box center [643, 197] width 69 height 28
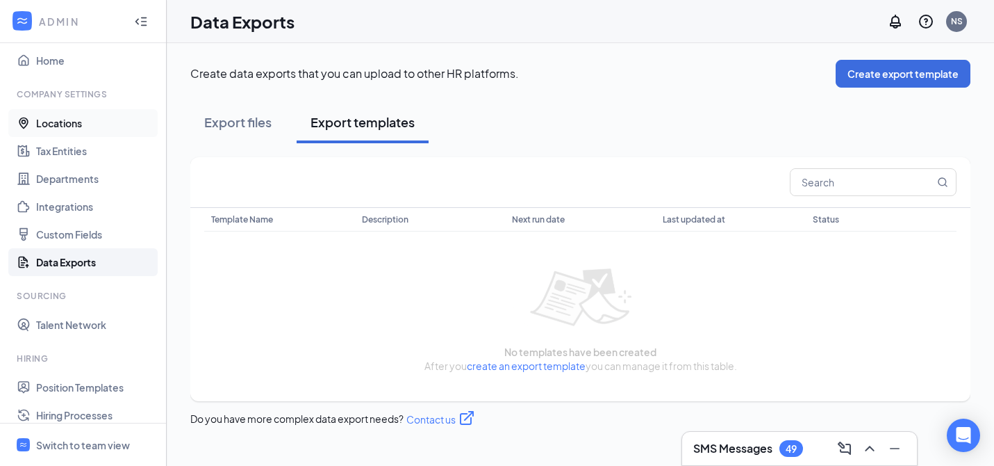
click at [81, 118] on link "Locations" at bounding box center [95, 123] width 119 height 28
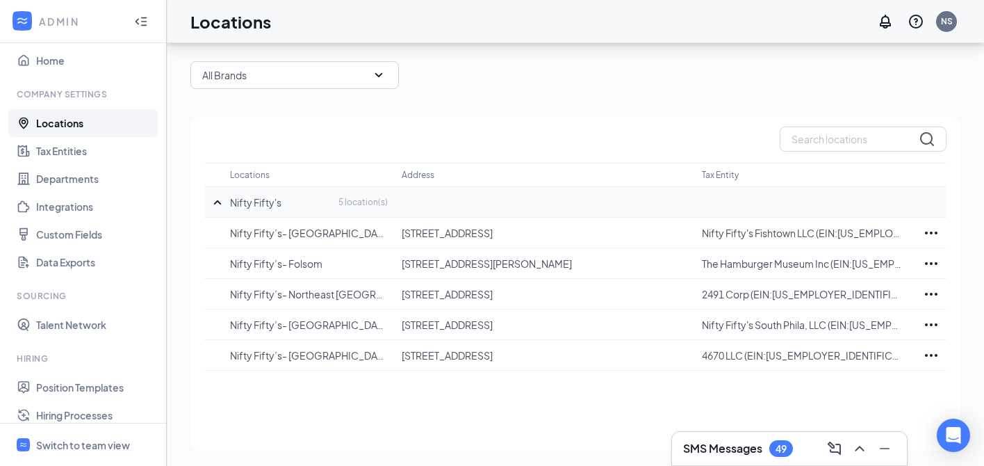
scroll to position [56, 0]
click at [90, 263] on link "Data Exports" at bounding box center [95, 262] width 119 height 28
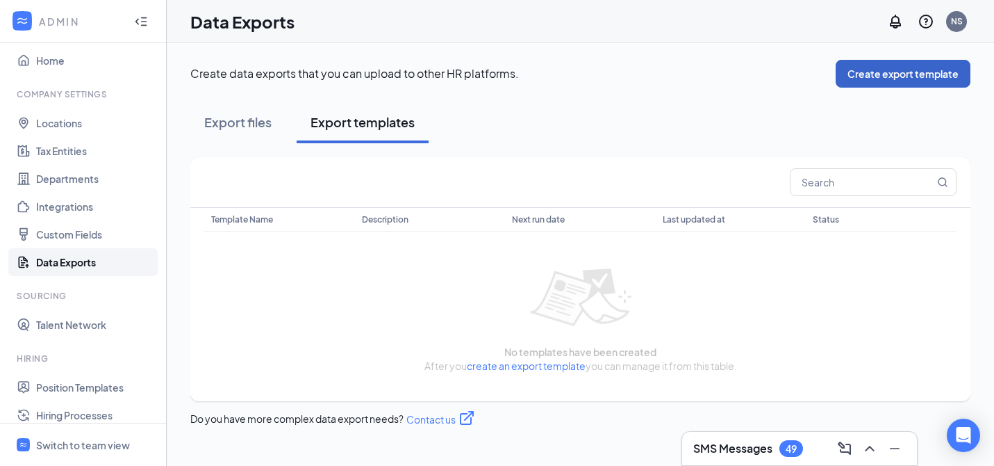
click at [855, 79] on button "Create export template" at bounding box center [903, 74] width 135 height 28
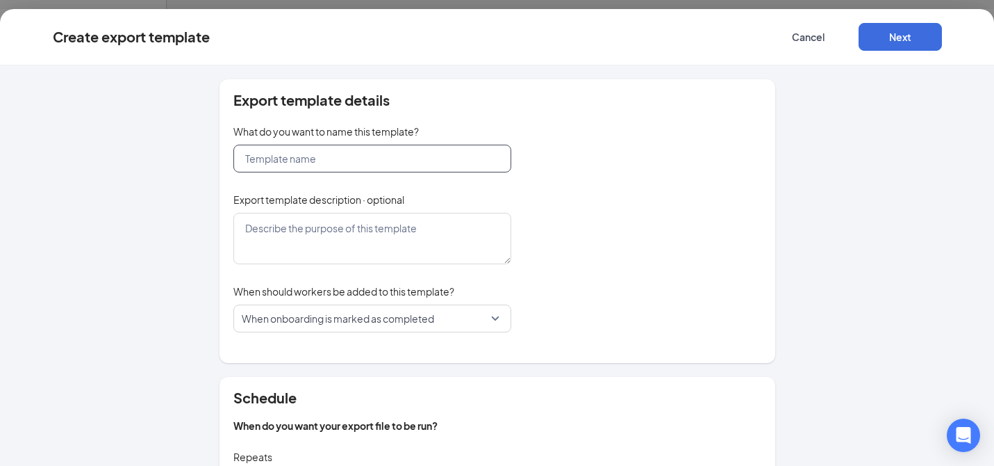
click at [350, 162] on input "text" at bounding box center [372, 159] width 278 height 28
type input "sbsdfb dfb"
click at [325, 233] on textarea at bounding box center [372, 238] width 278 height 51
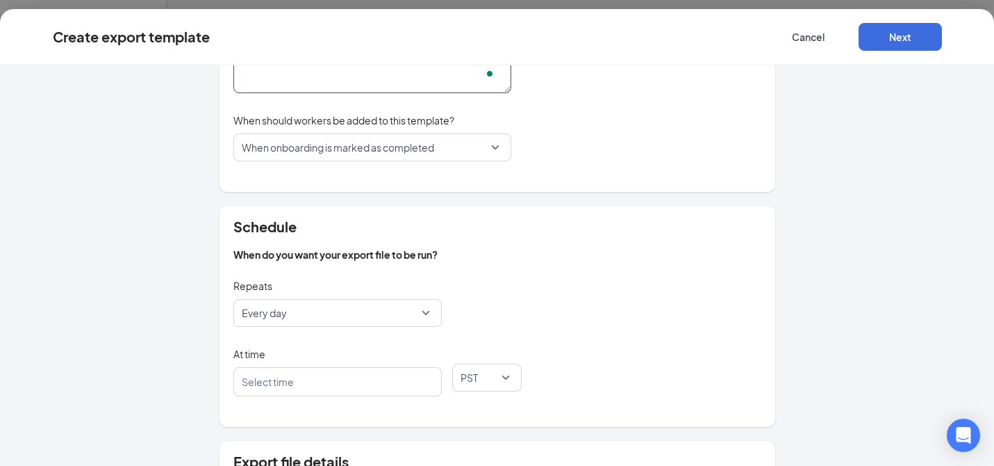
scroll to position [169, 0]
click at [370, 149] on span "When onboarding is marked as completed" at bounding box center [338, 149] width 192 height 26
type textarea "dfaabdfb"
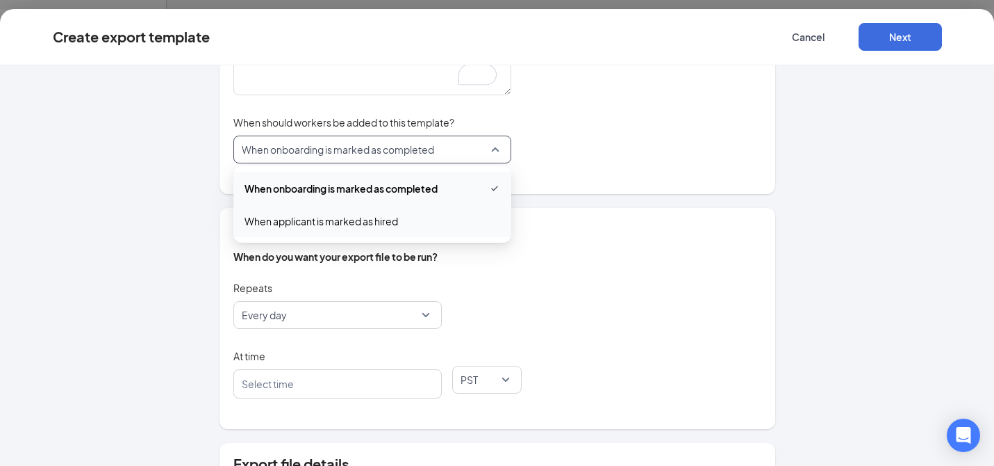
click at [341, 225] on span "When applicant is marked as hired" at bounding box center [322, 220] width 154 height 15
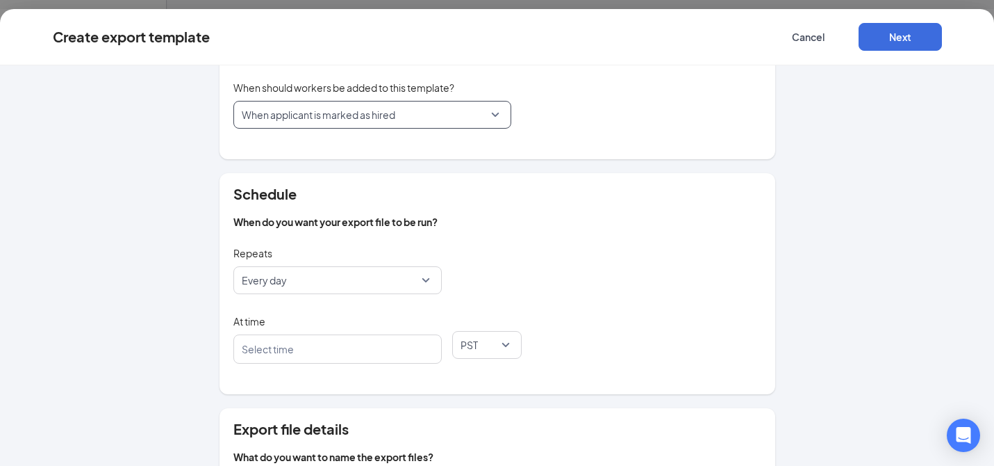
scroll to position [281, 0]
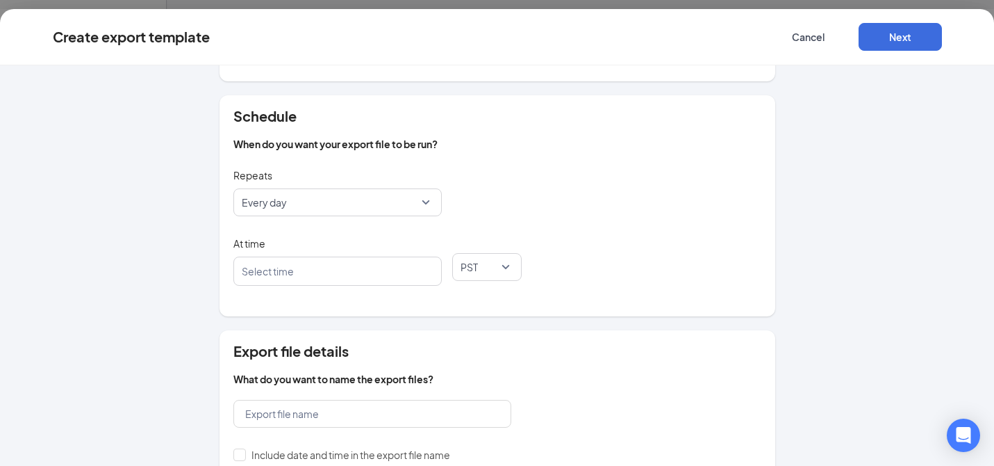
click at [336, 273] on div at bounding box center [331, 271] width 172 height 22
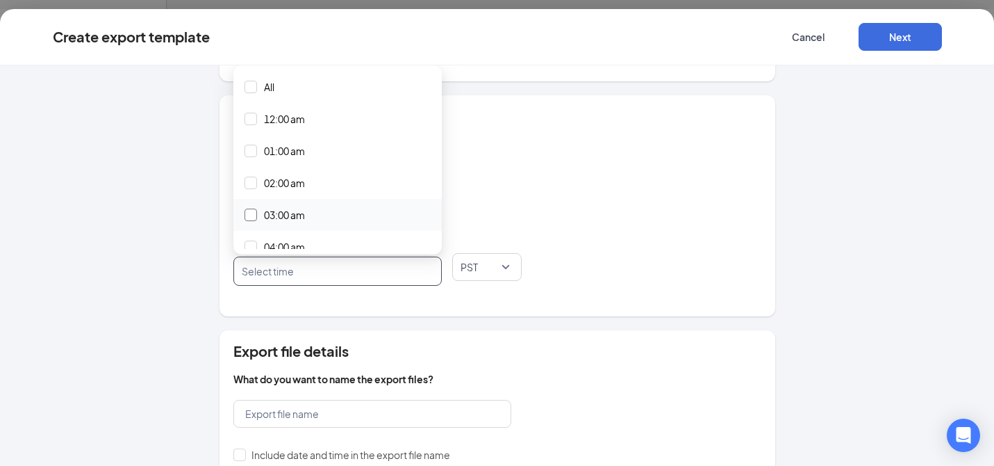
click at [286, 215] on span "03:00 am" at bounding box center [284, 214] width 41 height 15
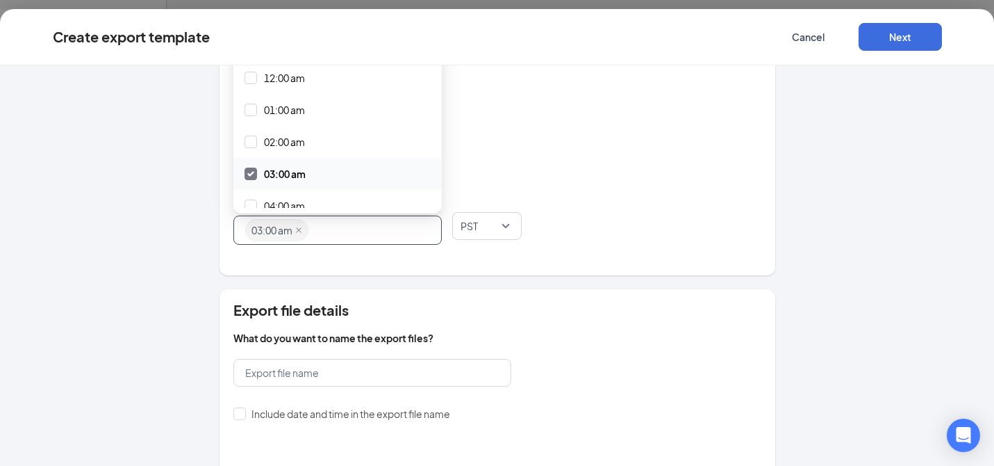
scroll to position [382, 0]
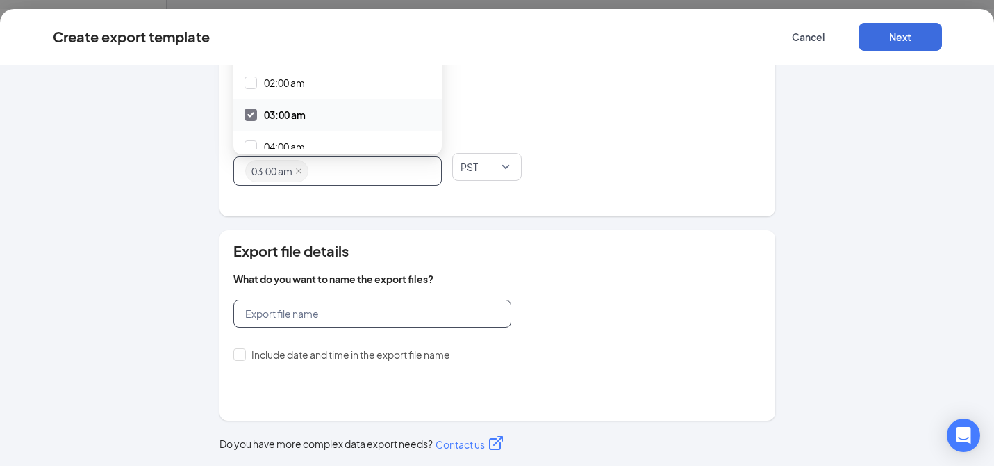
click at [368, 313] on input "text" at bounding box center [372, 314] width 278 height 28
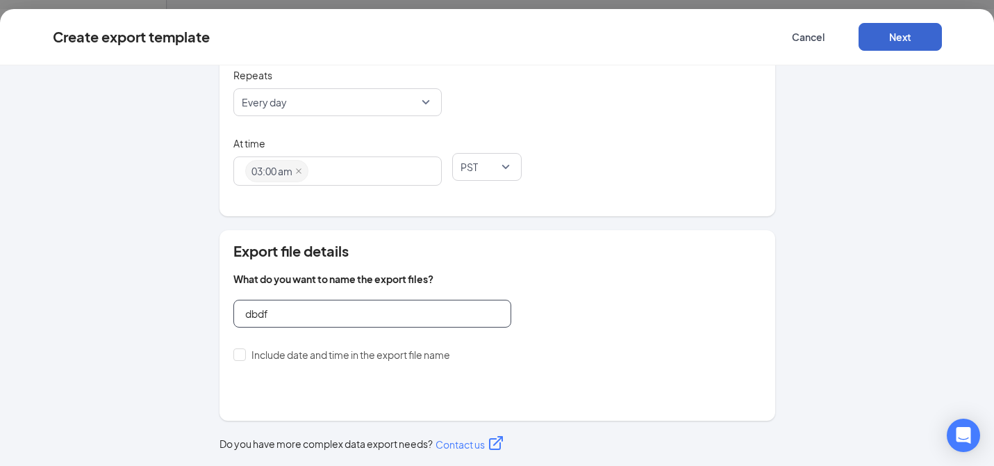
type input "dbdf"
click at [884, 39] on button "Next" at bounding box center [900, 37] width 83 height 28
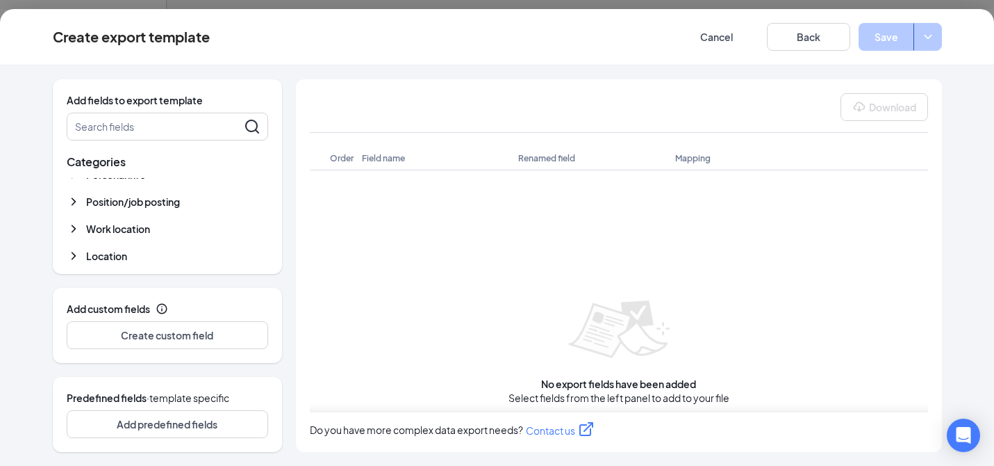
scroll to position [47, 0]
click at [122, 249] on span "Location" at bounding box center [106, 250] width 41 height 14
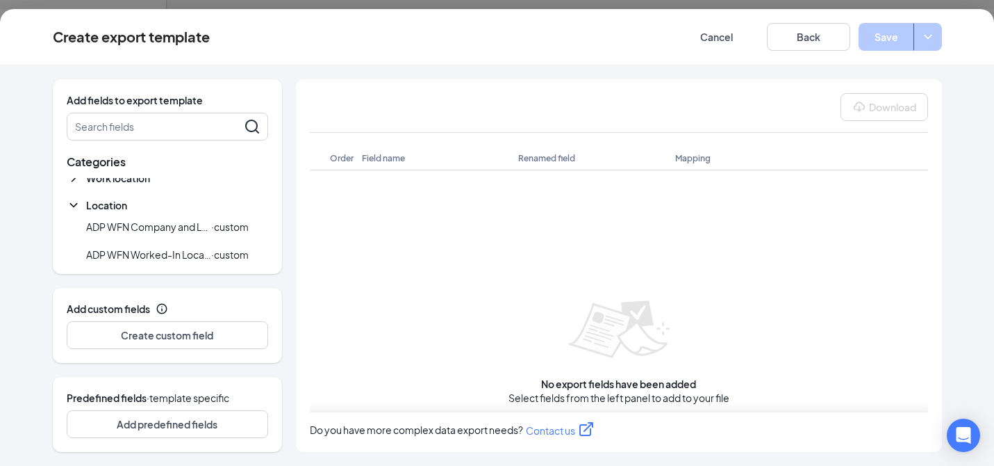
scroll to position [97, 0]
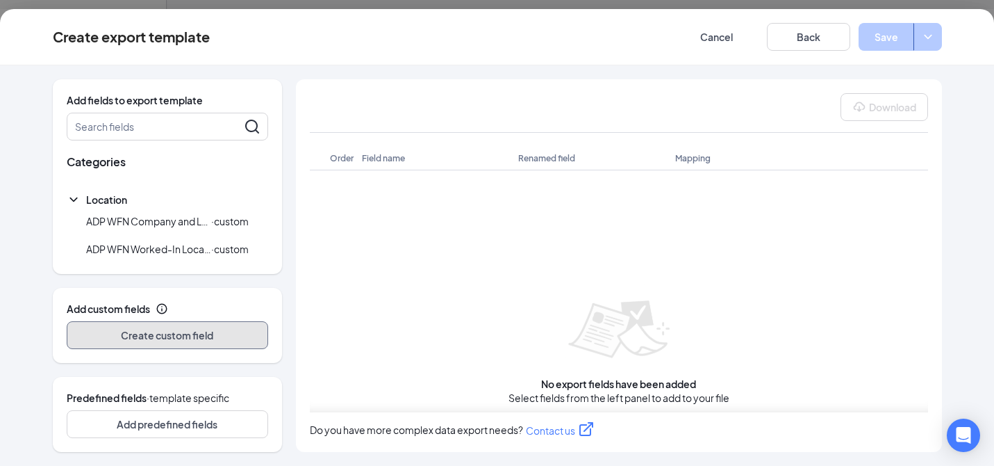
click at [142, 338] on button "Create custom field" at bounding box center [168, 335] width 202 height 28
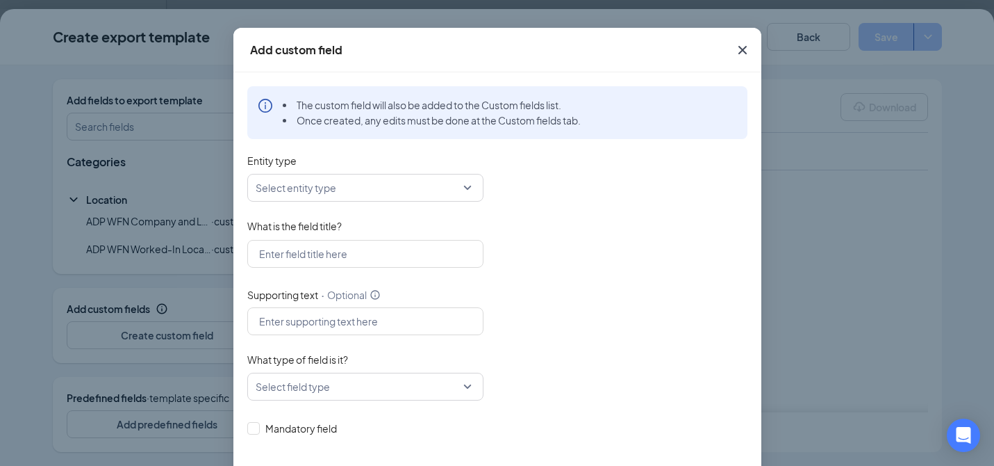
click at [388, 192] on input "Entity type" at bounding box center [361, 187] width 210 height 26
click at [528, 171] on div "Entity type" at bounding box center [497, 163] width 500 height 21
click at [370, 252] on input "What is the field title?" at bounding box center [365, 254] width 236 height 28
click at [535, 237] on div "What is the field title?" at bounding box center [497, 228] width 500 height 21
click at [517, 235] on div "What is the field title?" at bounding box center [497, 228] width 500 height 21
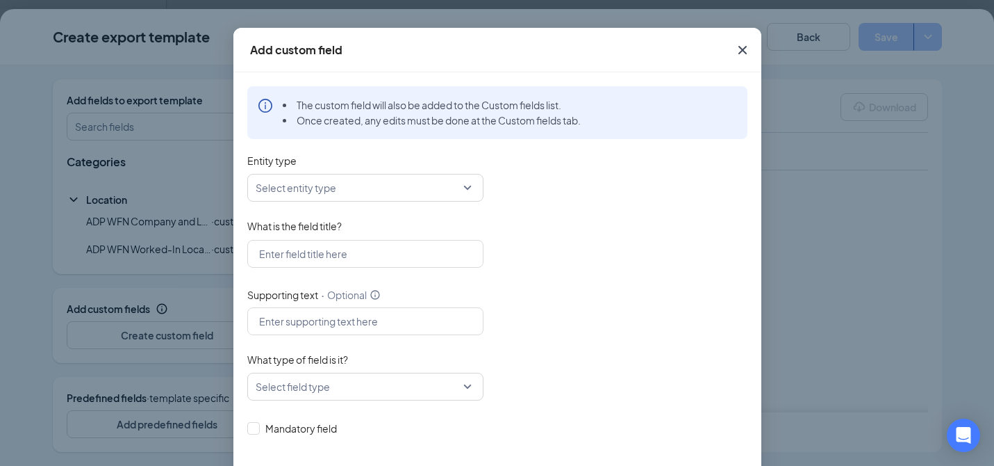
click at [735, 53] on icon "Cross" at bounding box center [743, 50] width 17 height 17
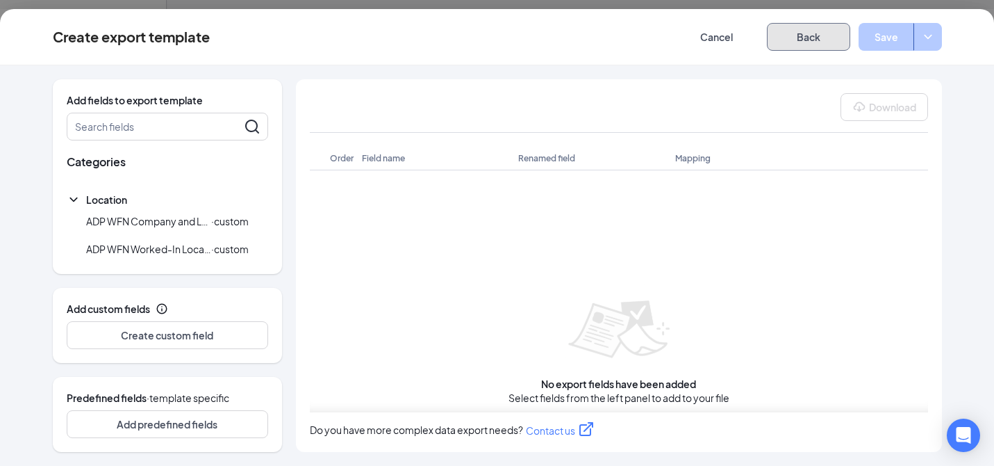
click at [777, 42] on button "Back" at bounding box center [808, 37] width 83 height 28
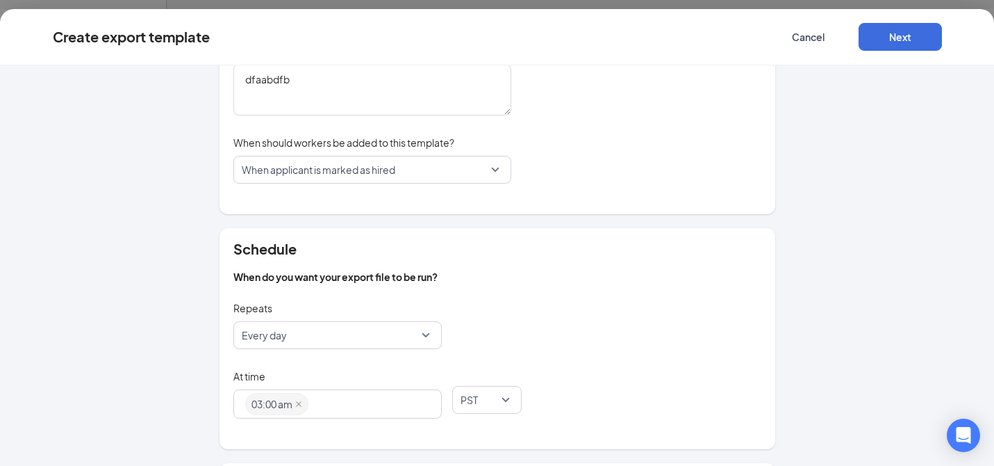
scroll to position [149, 0]
click at [406, 170] on span "When applicant is marked as hired" at bounding box center [366, 169] width 249 height 26
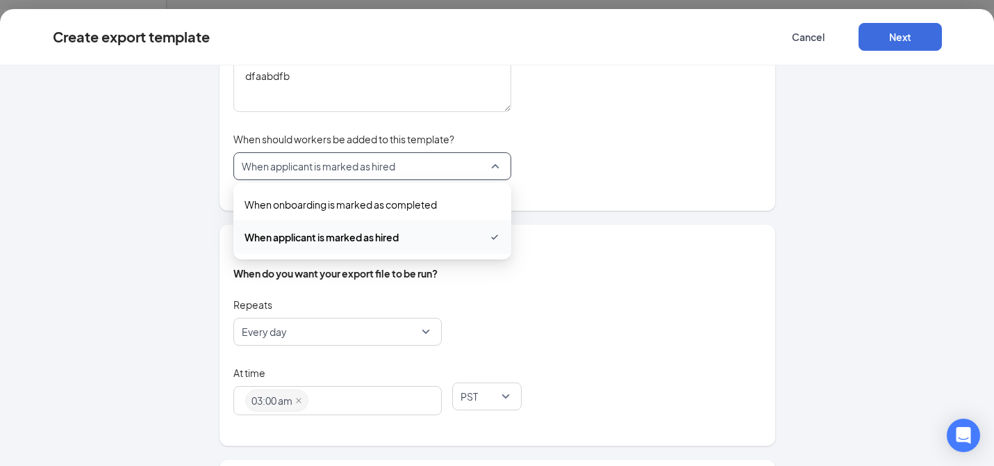
scroll to position [154, 0]
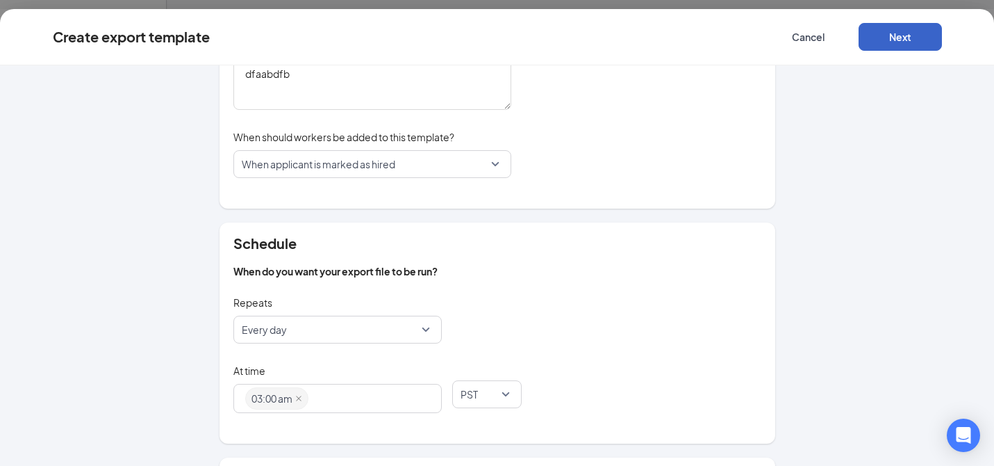
click at [902, 40] on button "Next" at bounding box center [900, 37] width 83 height 28
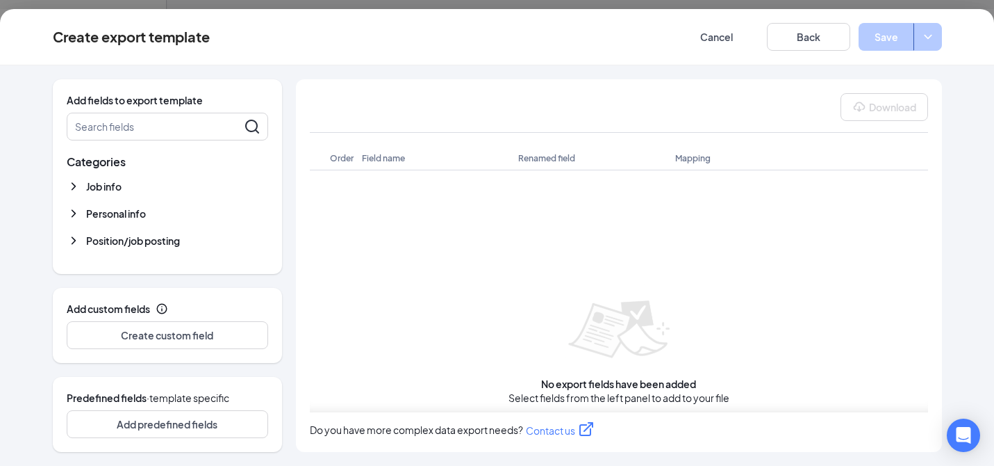
scroll to position [0, 0]
click at [203, 337] on button "Create custom field" at bounding box center [168, 335] width 202 height 28
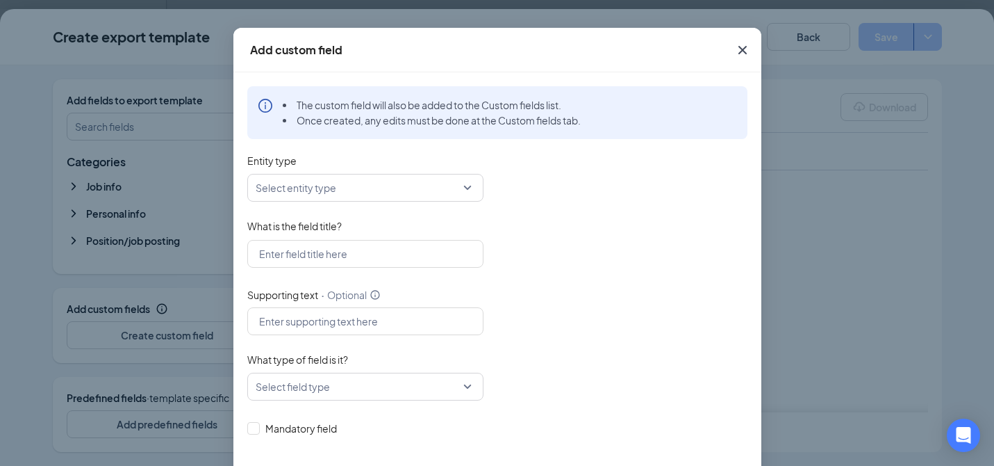
click at [605, 244] on div at bounding box center [497, 254] width 500 height 28
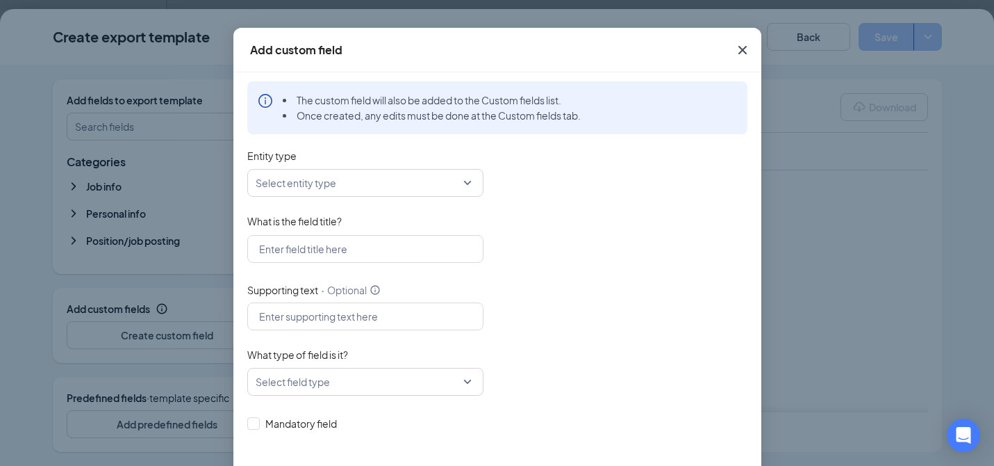
scroll to position [8, 0]
click at [735, 51] on icon "Cross" at bounding box center [743, 50] width 17 height 17
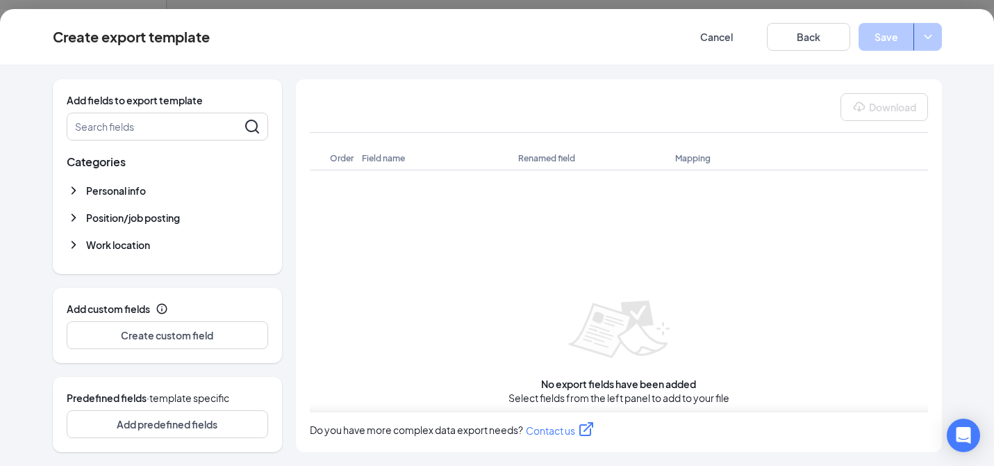
scroll to position [47, 0]
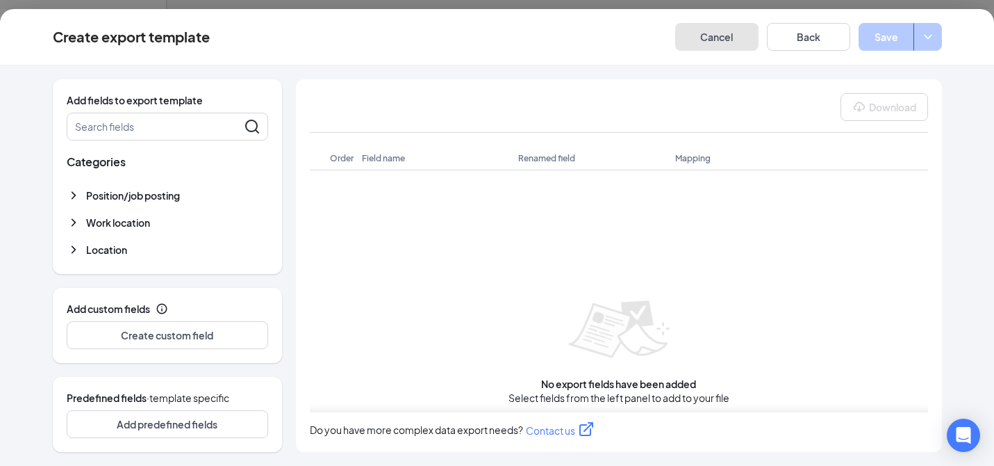
click at [740, 39] on button "Cancel" at bounding box center [716, 37] width 83 height 28
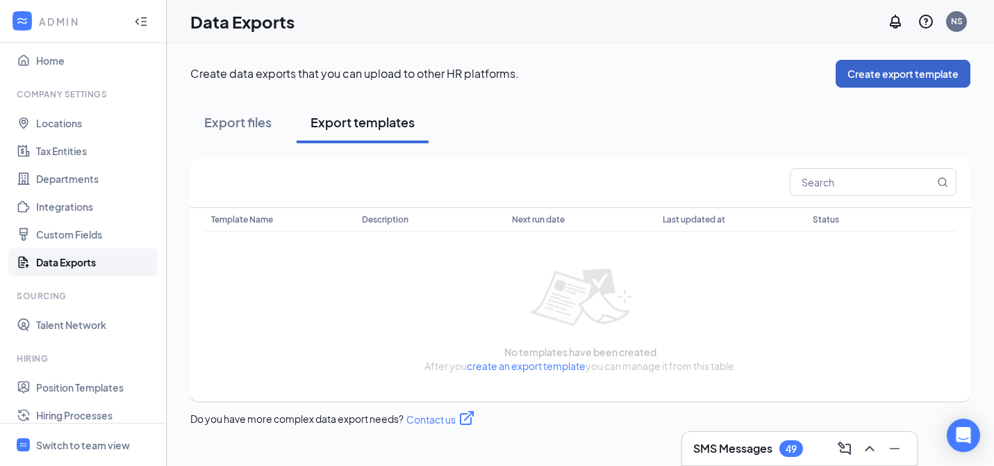
click at [917, 75] on button "Create export template" at bounding box center [903, 74] width 135 height 28
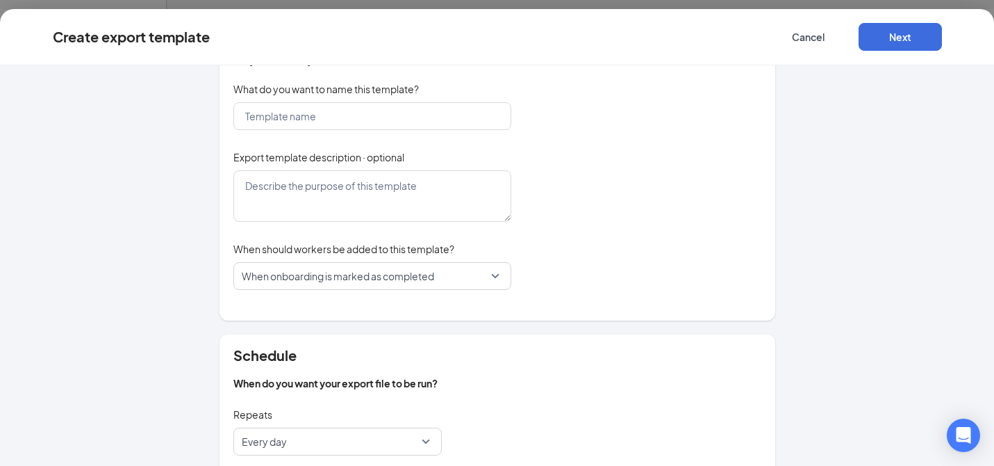
scroll to position [236, 0]
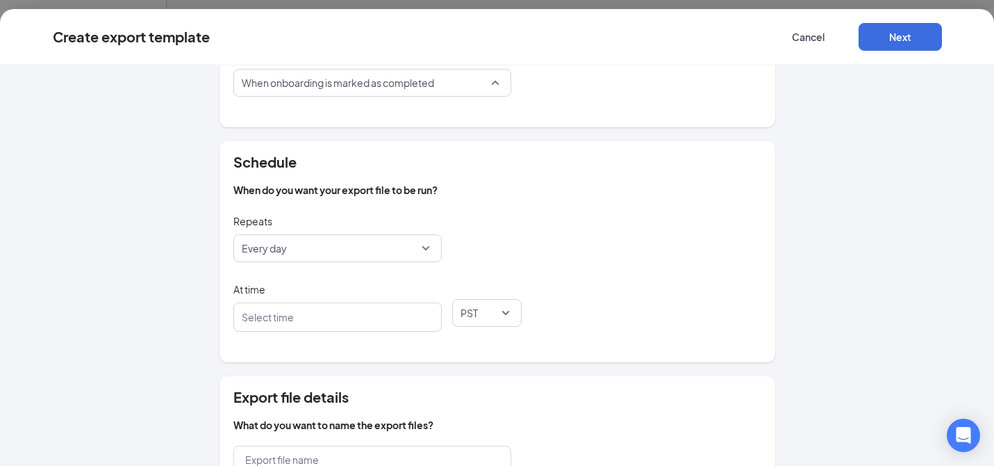
click at [388, 83] on span "When onboarding is marked as completed" at bounding box center [338, 82] width 192 height 26
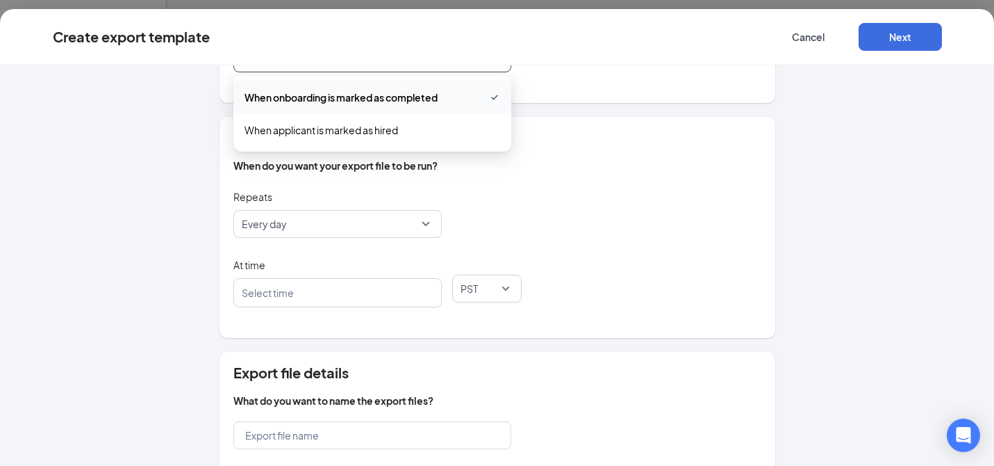
scroll to position [261, 0]
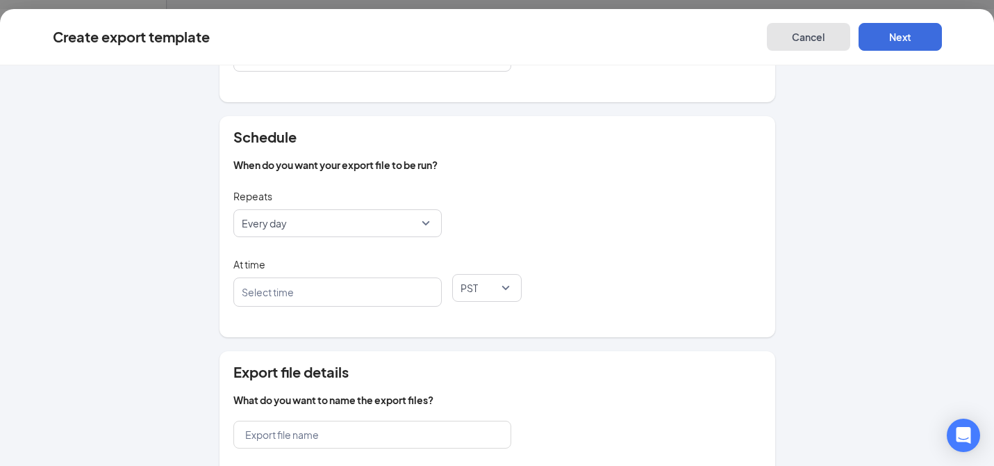
click at [796, 45] on button "Cancel" at bounding box center [808, 37] width 83 height 28
